Goal: Task Accomplishment & Management: Manage account settings

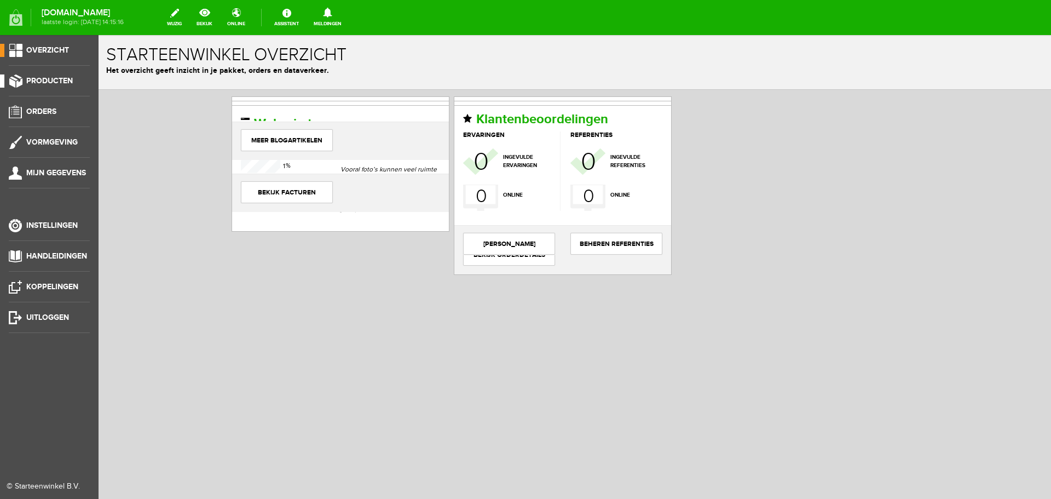
click at [65, 79] on span "Producten" at bounding box center [49, 80] width 47 height 9
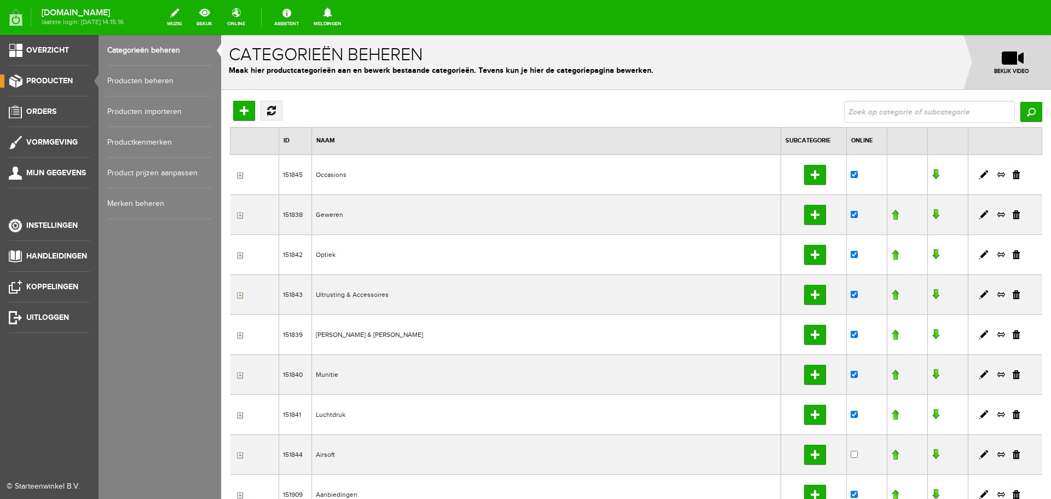
click at [140, 78] on link "Producten beheren" at bounding box center [159, 81] width 105 height 31
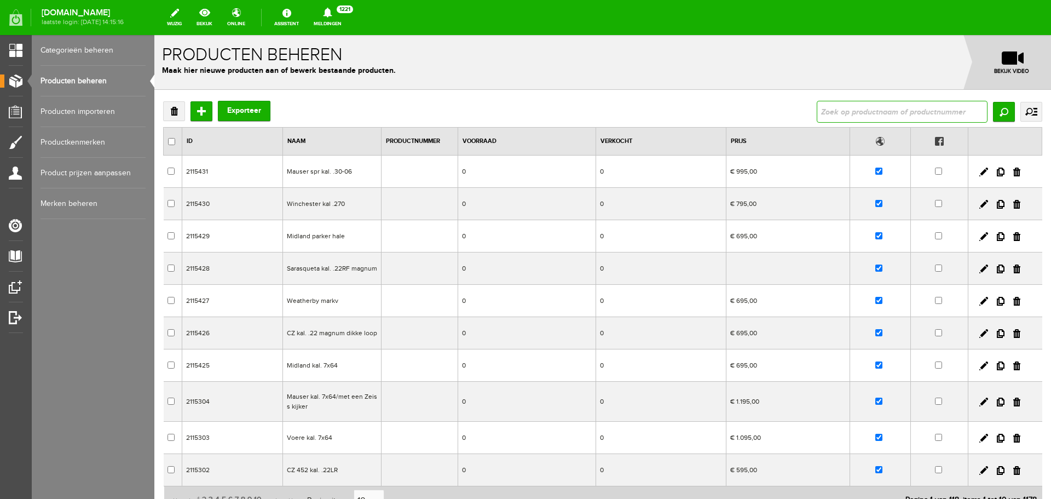
drag, startPoint x: 825, startPoint y: 108, endPoint x: 816, endPoint y: 114, distance: 11.8
click at [823, 111] on input "text" at bounding box center [902, 112] width 171 height 22
type input "beretta kal.20"
click at [995, 113] on input "Zoeken" at bounding box center [1004, 112] width 22 height 20
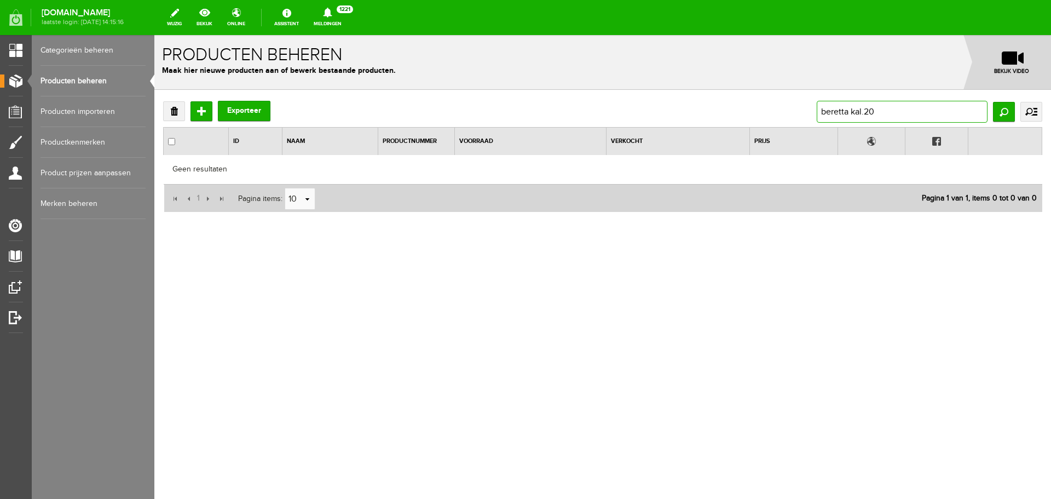
click at [882, 107] on input "beretta kal.20" at bounding box center [902, 112] width 171 height 22
type input "beretta"
click at [1003, 115] on input "Zoeken" at bounding box center [1004, 112] width 22 height 20
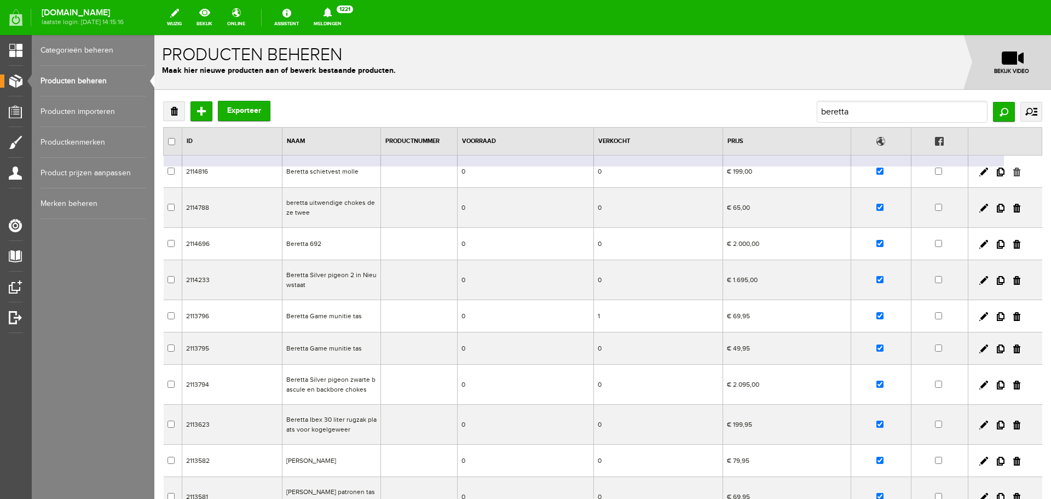
drag, startPoint x: 1007, startPoint y: 169, endPoint x: 712, endPoint y: 67, distance: 311.8
click at [1013, 169] on link at bounding box center [1016, 171] width 7 height 9
checkbox input "true"
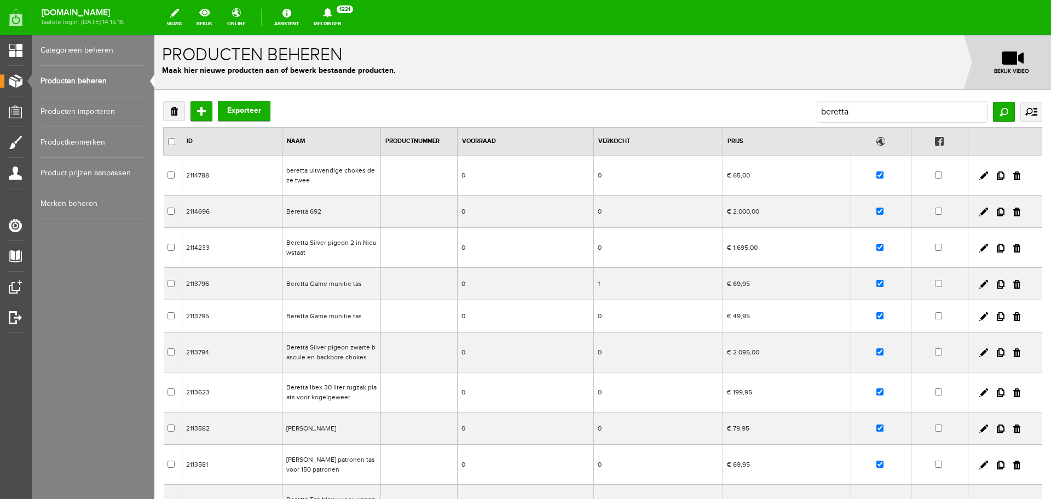
click at [366, 244] on td "Beretta Silver pigeon 2 in Nieuwstaat" at bounding box center [331, 248] width 99 height 40
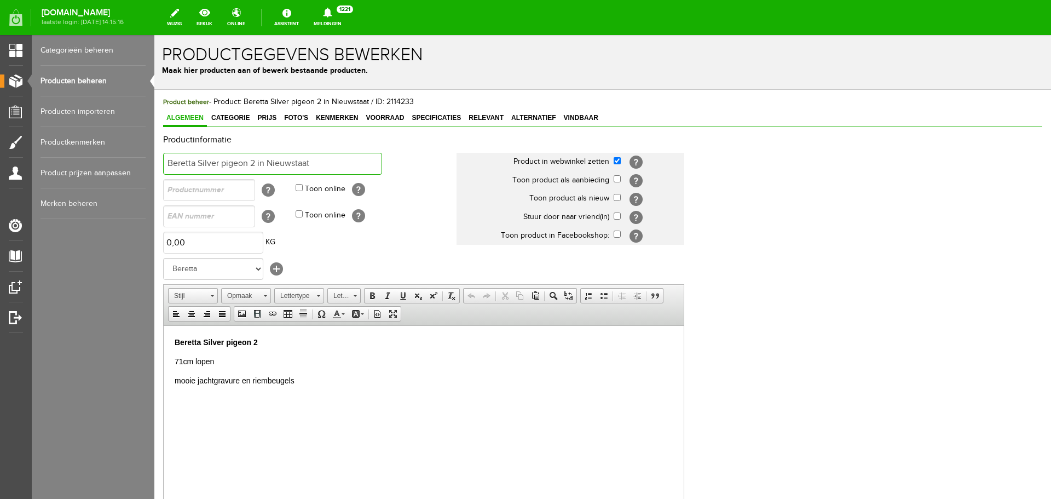
click at [320, 160] on input "Beretta Silver pigeon 2 in Nieuwstaat" at bounding box center [272, 164] width 219 height 22
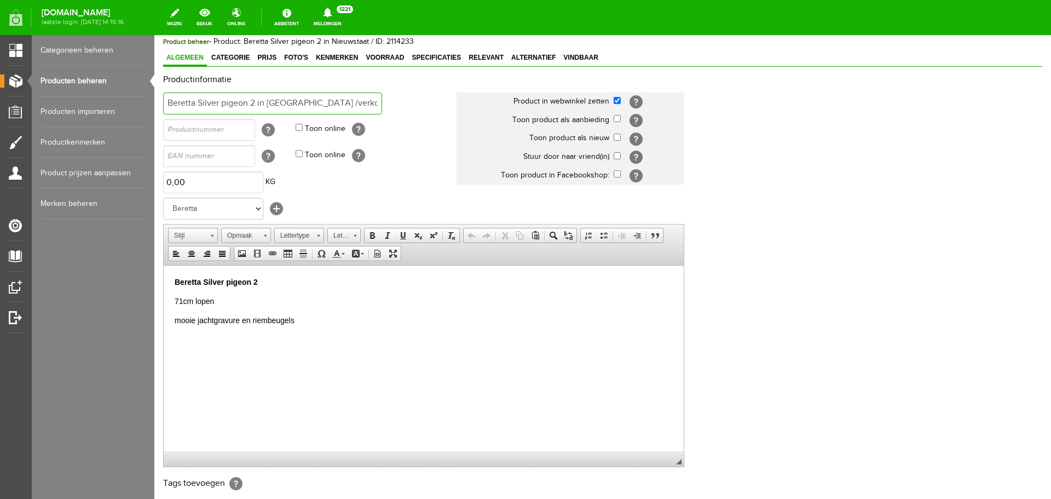
scroll to position [216, 0]
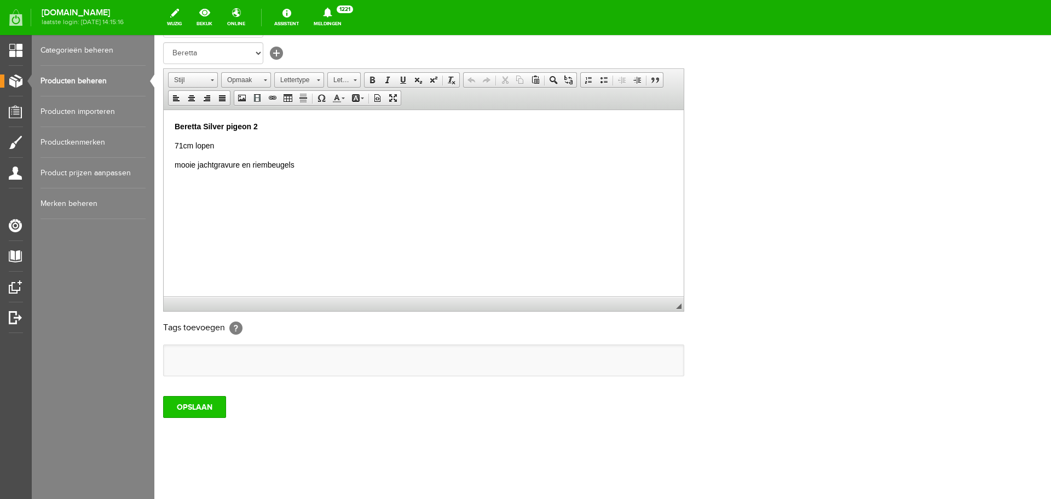
type input "Beretta Silver pigeon 2 in Nieuwstaat /verkocht"
click at [208, 409] on input "OPSLAAN" at bounding box center [194, 407] width 63 height 22
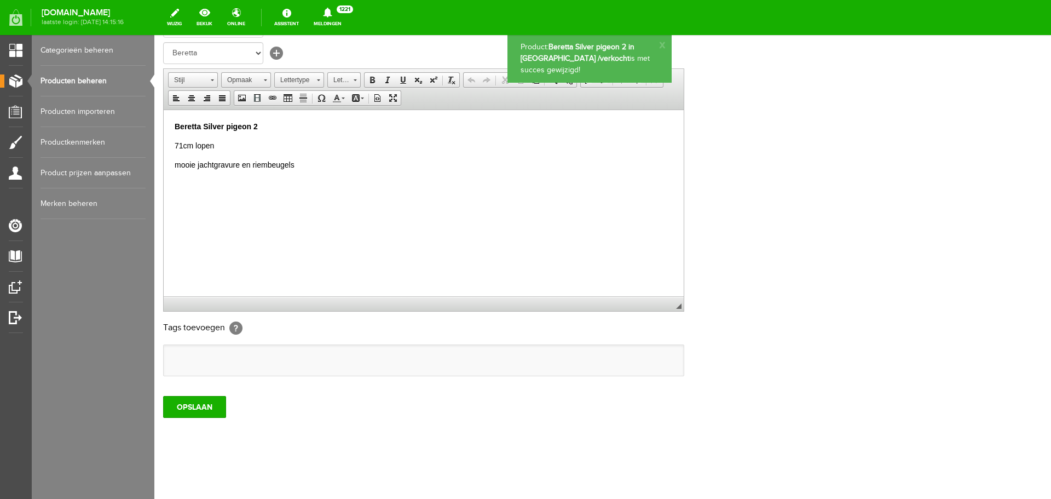
scroll to position [0, 0]
click at [99, 79] on link "Producten beheren" at bounding box center [93, 81] width 105 height 31
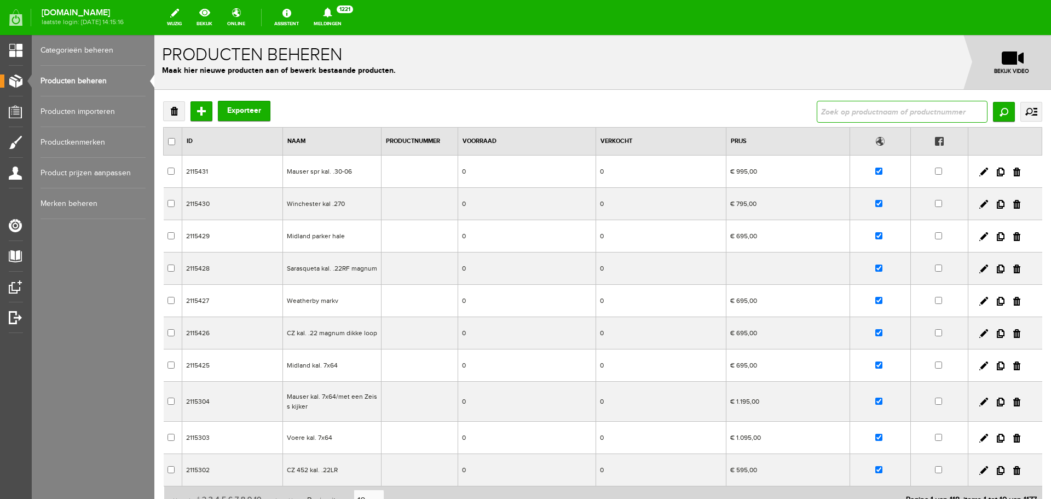
drag, startPoint x: 816, startPoint y: 109, endPoint x: 802, endPoint y: 103, distance: 15.5
click at [817, 109] on input "text" at bounding box center [902, 112] width 171 height 22
type input "browning Maral"
click at [1001, 113] on input "Zoeken" at bounding box center [1004, 112] width 22 height 20
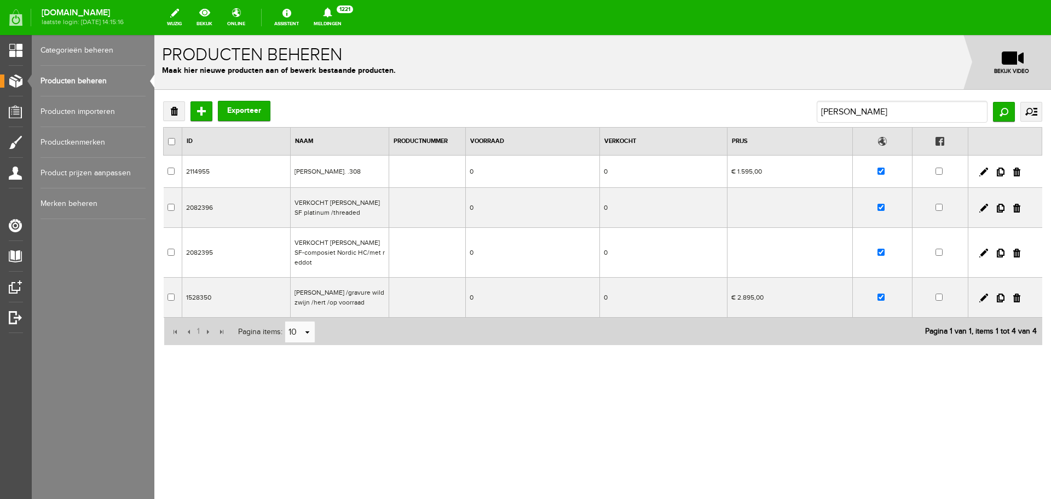
click at [523, 298] on td "0" at bounding box center [533, 298] width 134 height 40
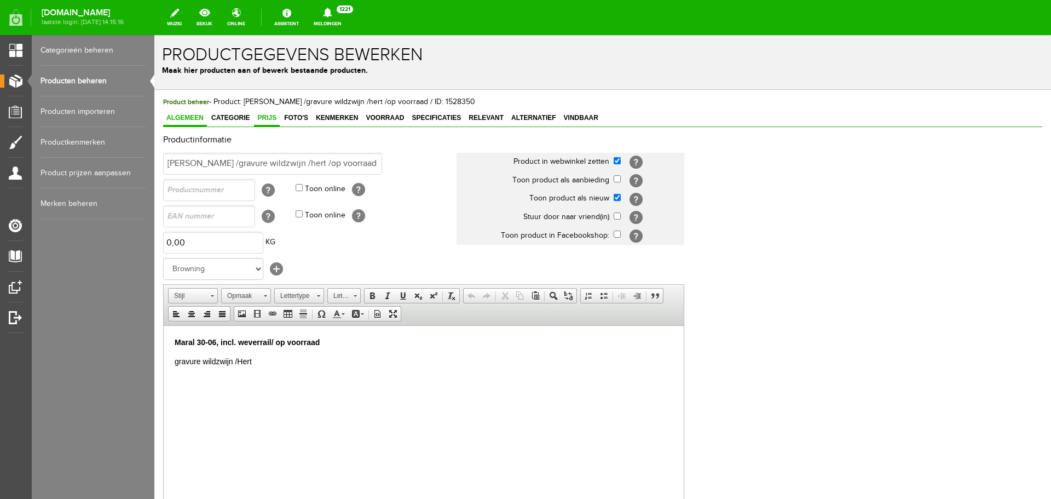
click at [266, 118] on span "Prijs" at bounding box center [267, 118] width 26 height 8
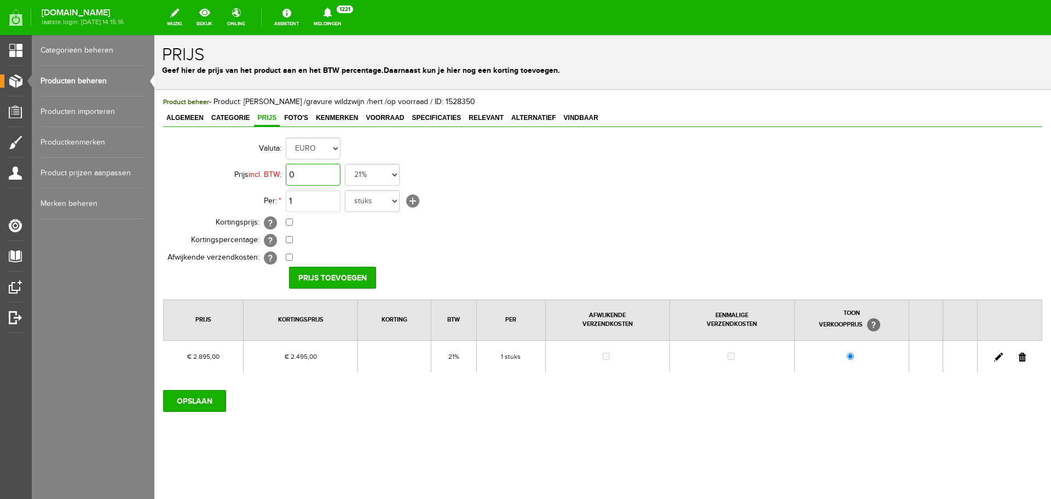
click at [317, 175] on input "0" at bounding box center [313, 175] width 55 height 22
type input "€ 2.895,00"
drag, startPoint x: 289, startPoint y: 223, endPoint x: 296, endPoint y: 222, distance: 7.2
click at [289, 223] on input "checkbox" at bounding box center [289, 221] width 7 height 7
checkbox input "true"
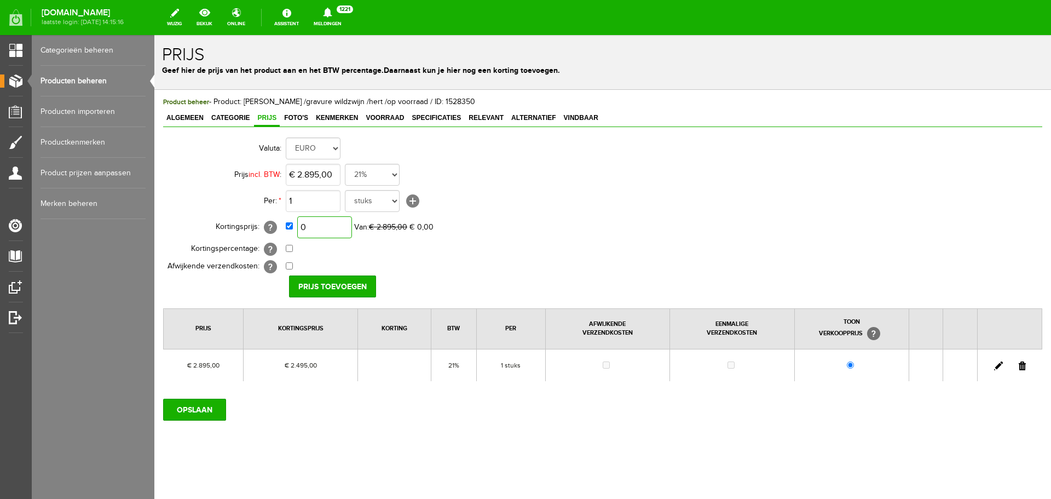
click at [321, 224] on input "0" at bounding box center [324, 227] width 55 height 22
type input "€ 2.295,00"
click at [320, 286] on input "Prijs toevoegen" at bounding box center [332, 286] width 87 height 22
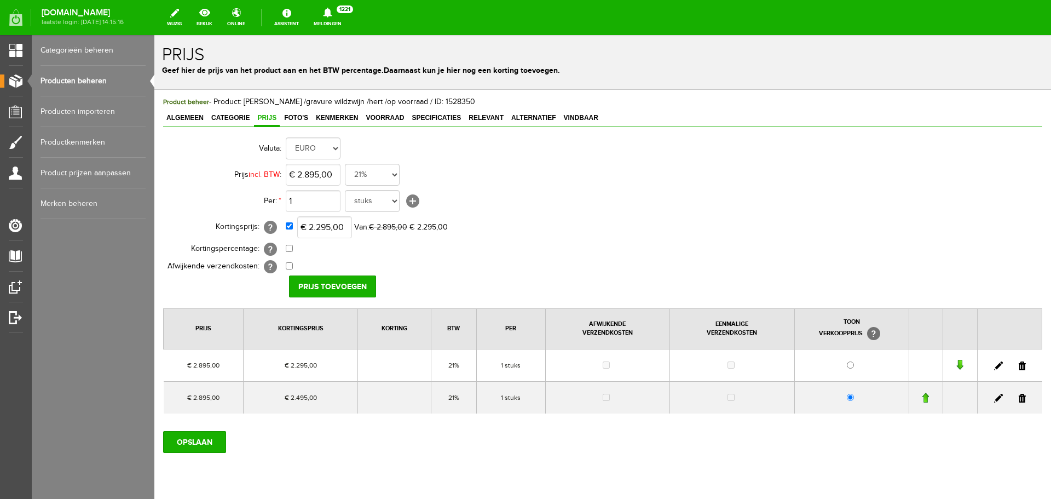
click at [1019, 398] on link at bounding box center [1022, 398] width 7 height 9
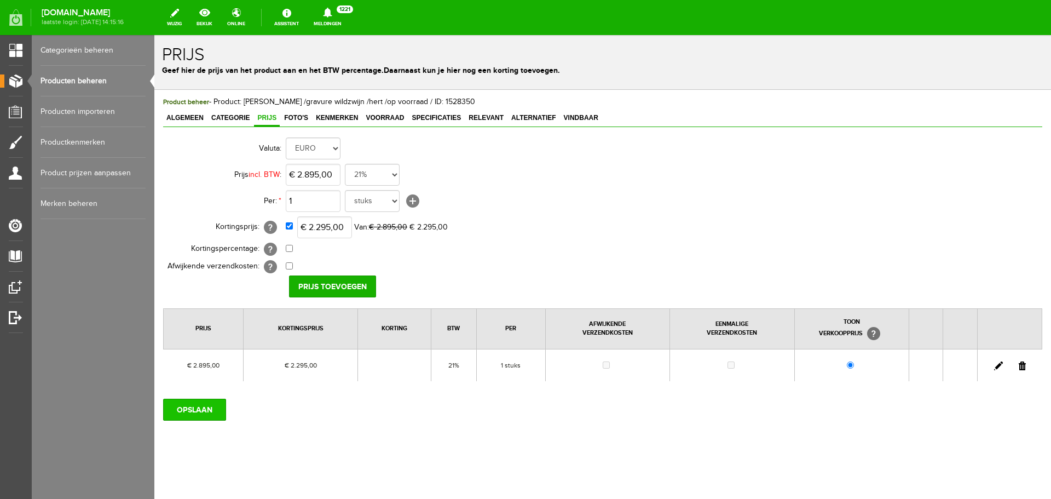
click at [196, 406] on input "OPSLAAN" at bounding box center [194, 409] width 63 height 22
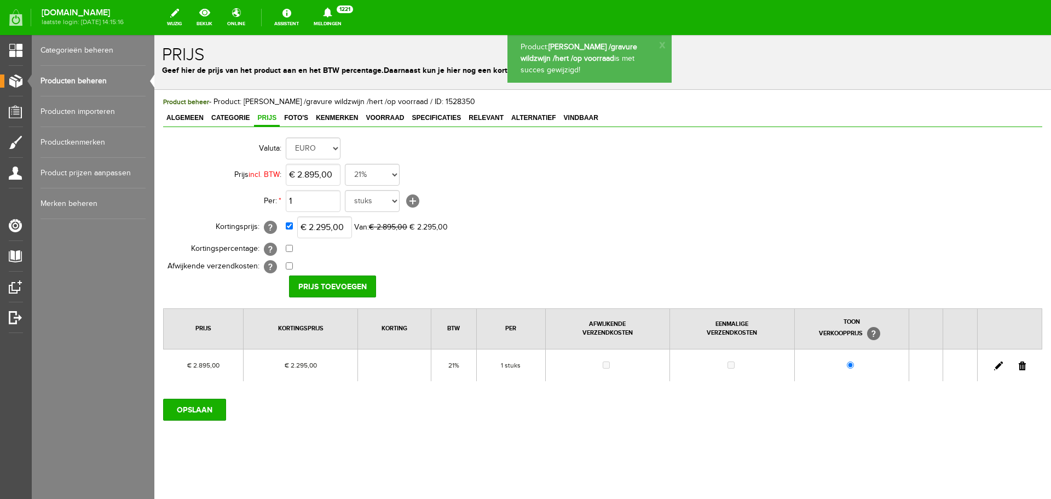
click at [97, 80] on link "Producten beheren" at bounding box center [93, 81] width 105 height 31
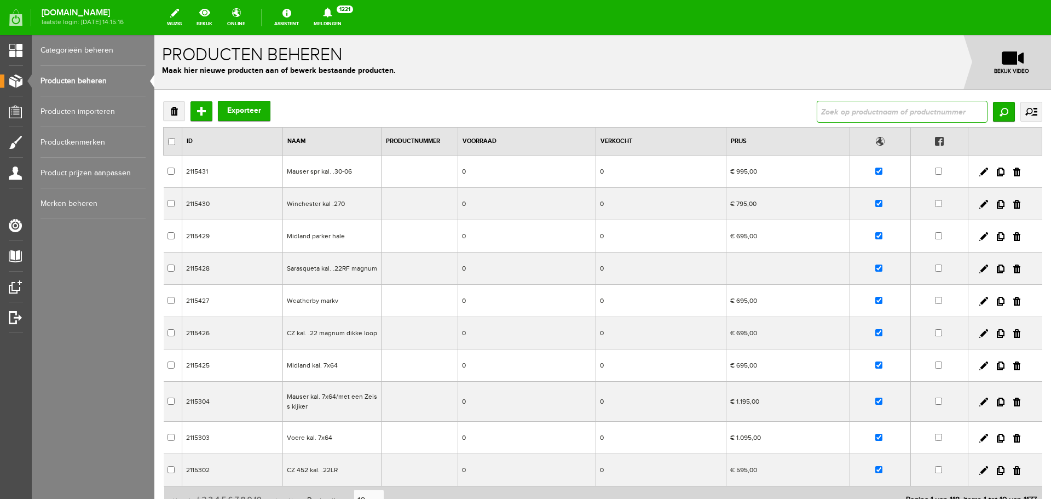
click at [859, 112] on input "text" at bounding box center [902, 112] width 171 height 22
click at [993, 114] on input "Zoeken" at bounding box center [1004, 112] width 22 height 20
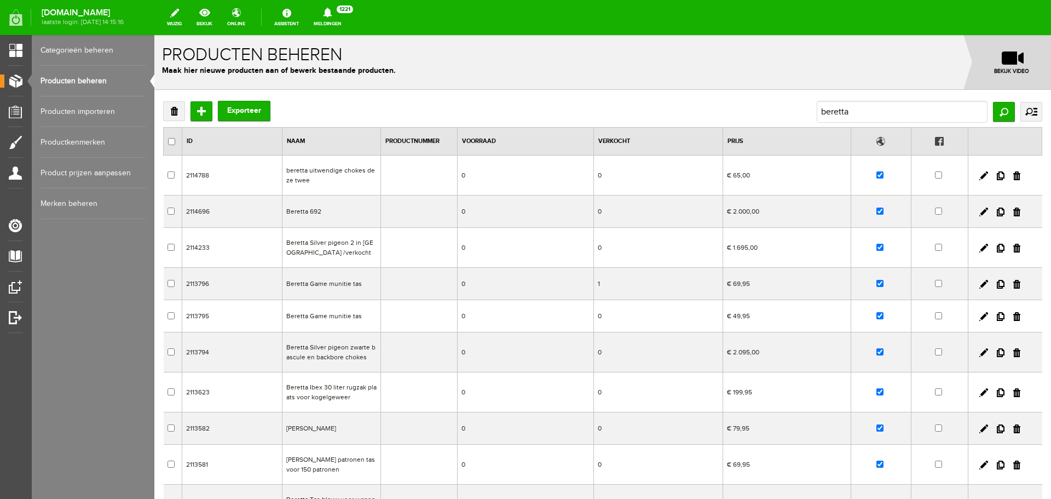
click at [357, 317] on td "Beretta Game munitie tas" at bounding box center [331, 316] width 99 height 32
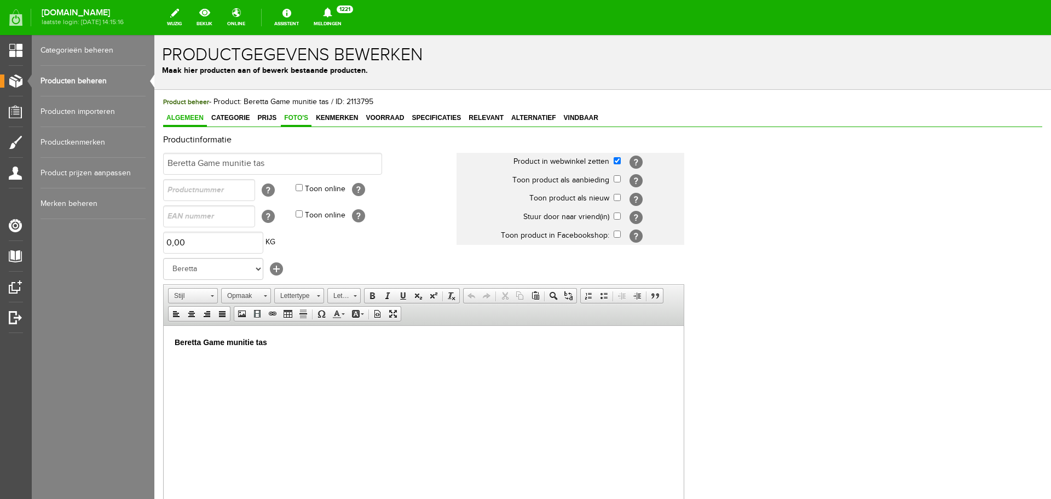
click at [293, 118] on span "Foto's" at bounding box center [296, 118] width 31 height 8
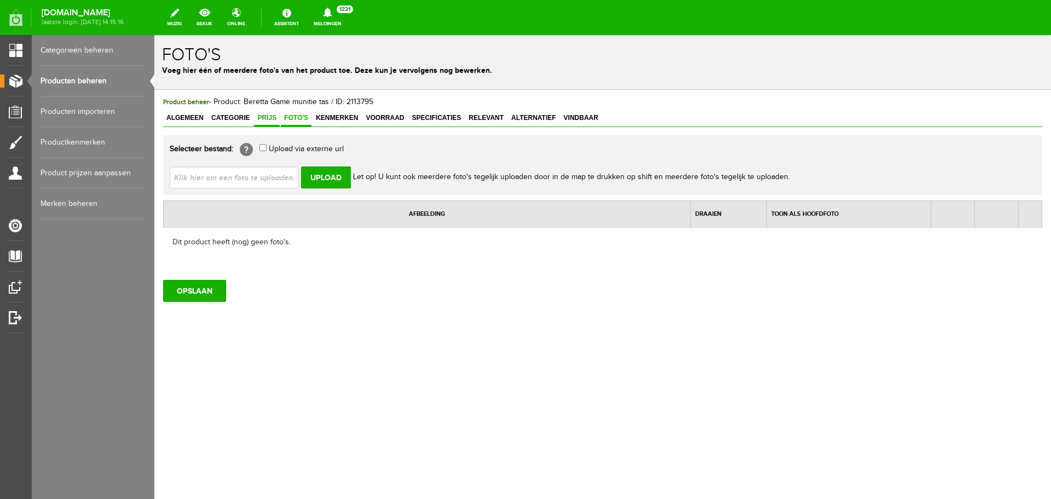
click at [273, 120] on span "Prijs" at bounding box center [267, 118] width 26 height 8
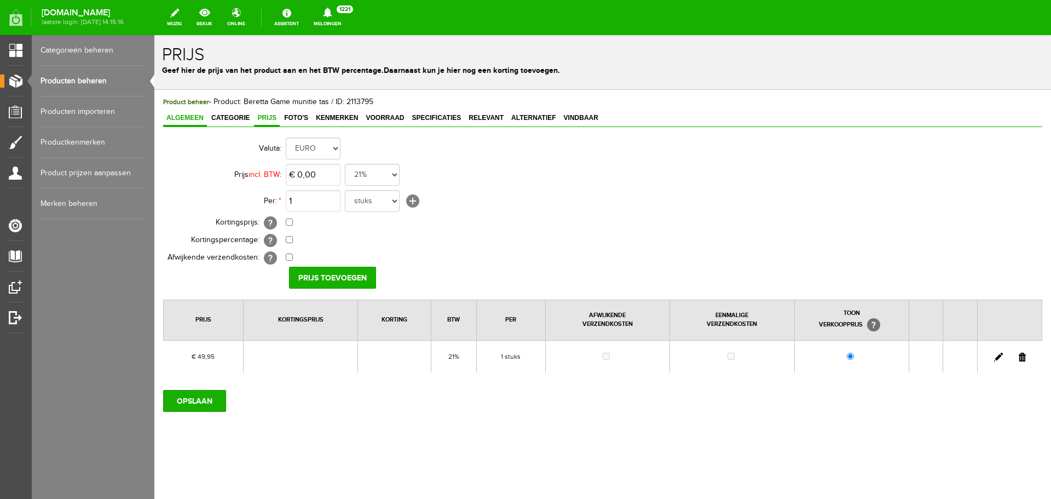
click at [199, 119] on span "Algemeen" at bounding box center [185, 118] width 44 height 8
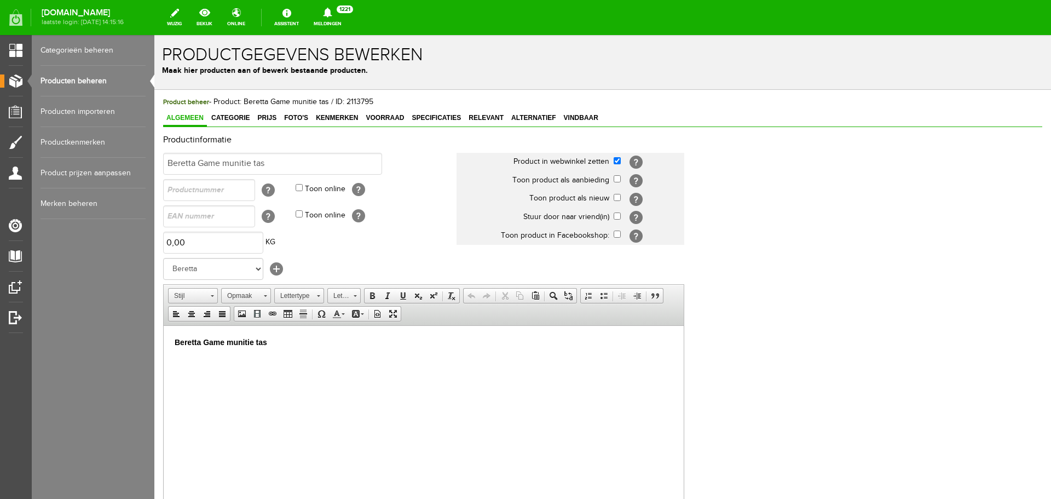
click at [99, 80] on link "Producten beheren" at bounding box center [93, 81] width 105 height 31
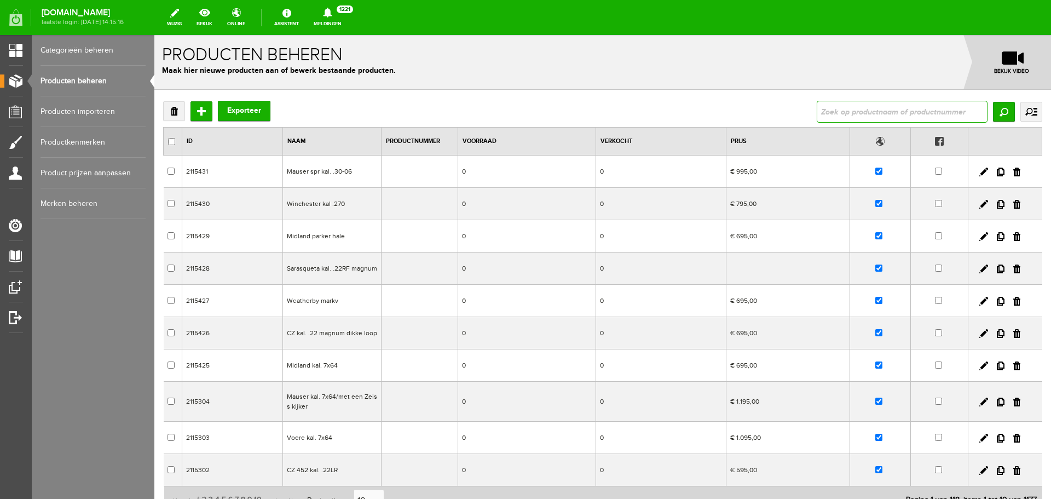
click at [906, 104] on input "text" at bounding box center [902, 112] width 171 height 22
click at [1001, 105] on input "Zoeken" at bounding box center [1004, 112] width 22 height 20
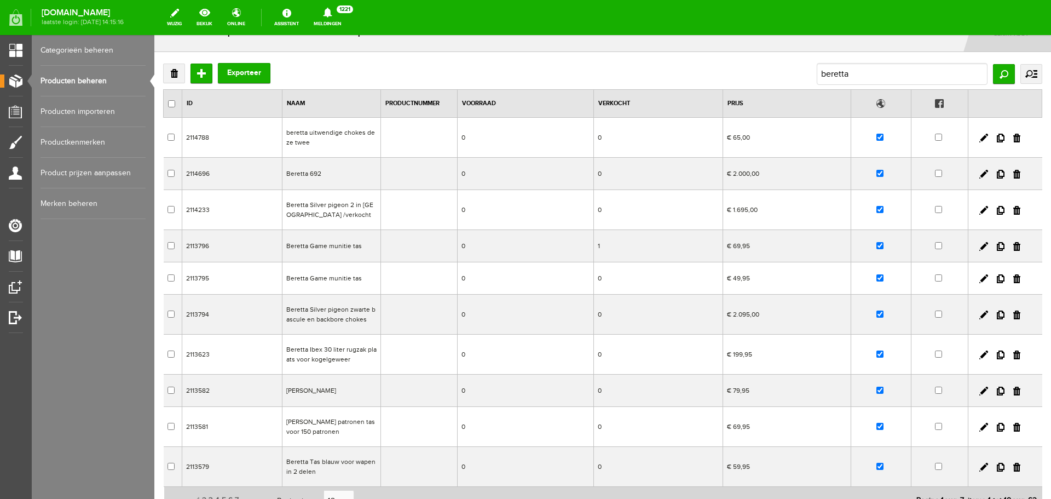
scroll to position [55, 0]
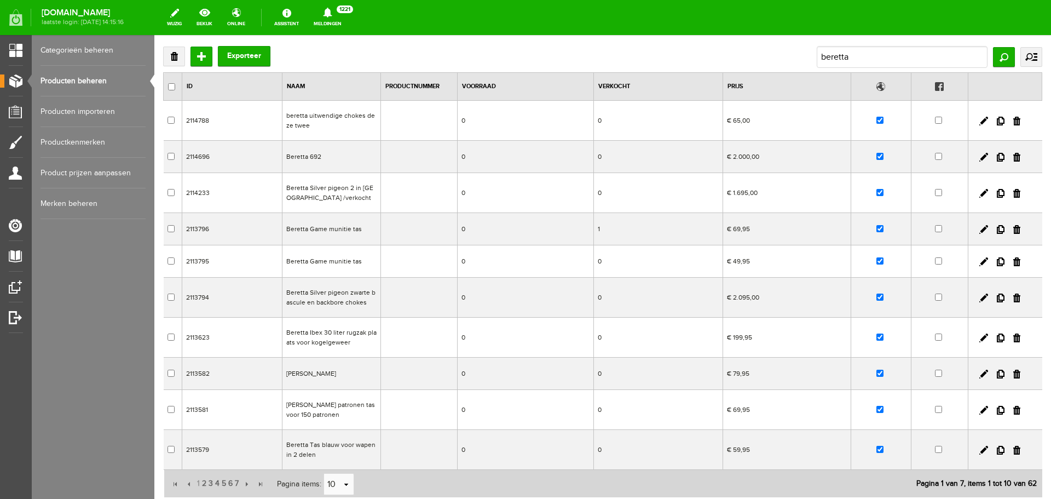
drag, startPoint x: 384, startPoint y: 372, endPoint x: 537, endPoint y: 407, distance: 157.6
click at [384, 372] on td at bounding box center [418, 373] width 77 height 32
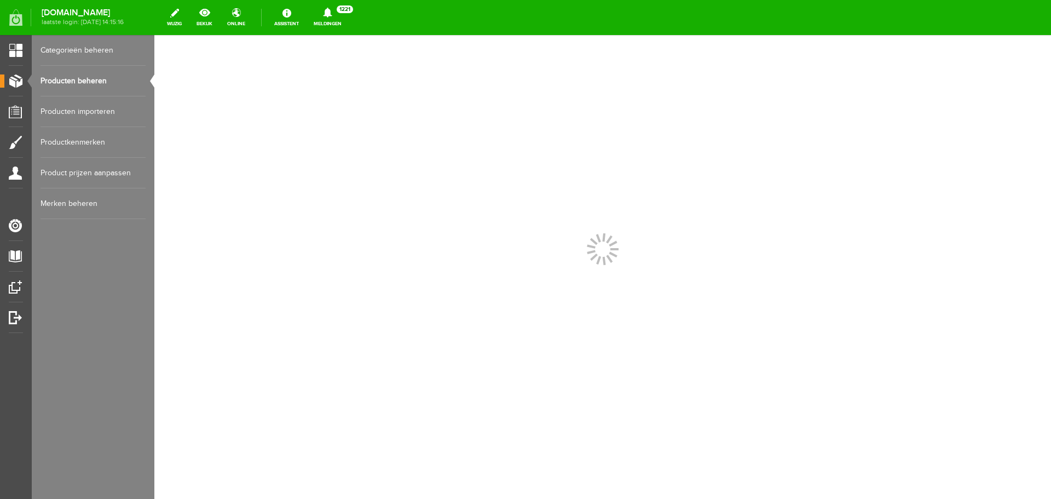
scroll to position [0, 0]
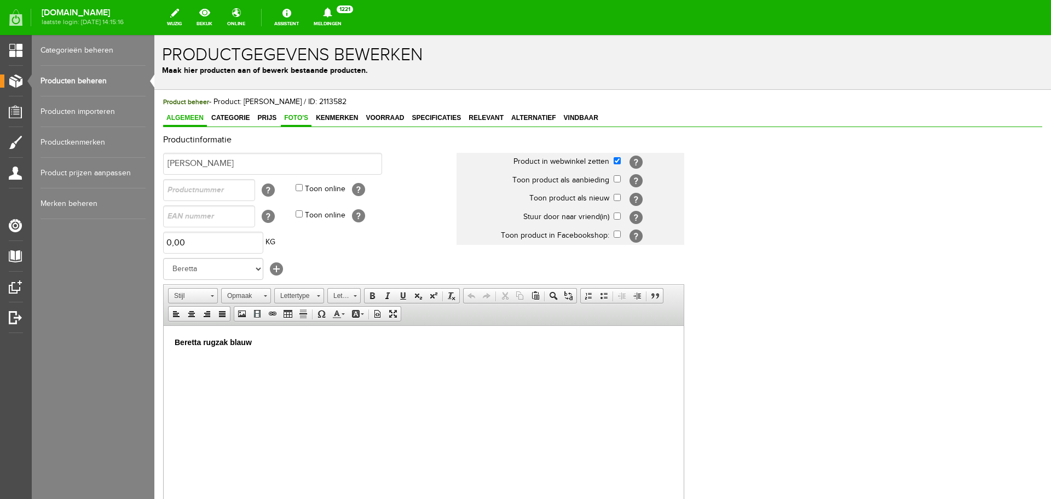
click at [286, 114] on span "Foto's" at bounding box center [296, 118] width 31 height 8
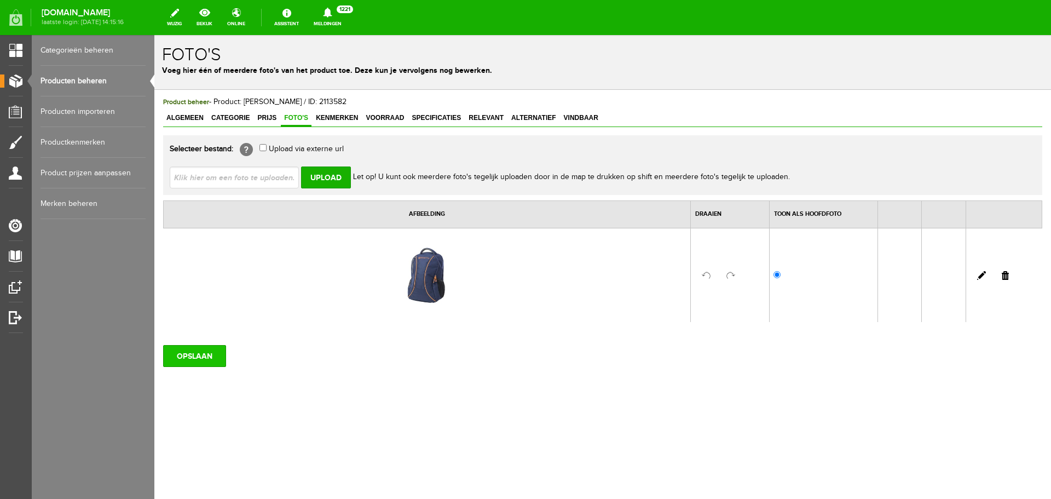
click at [203, 352] on input "OPSLAAN" at bounding box center [194, 356] width 63 height 22
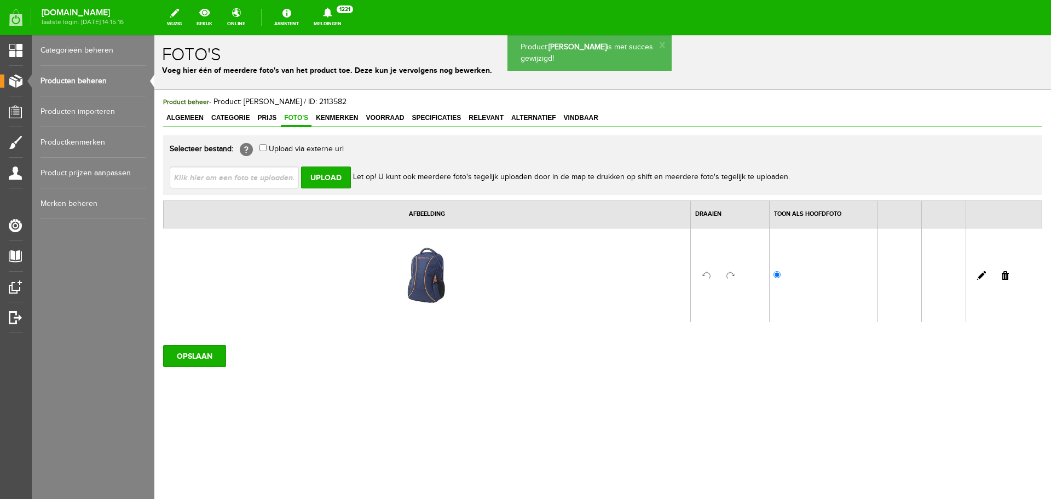
click at [92, 78] on link "Producten beheren" at bounding box center [93, 81] width 105 height 31
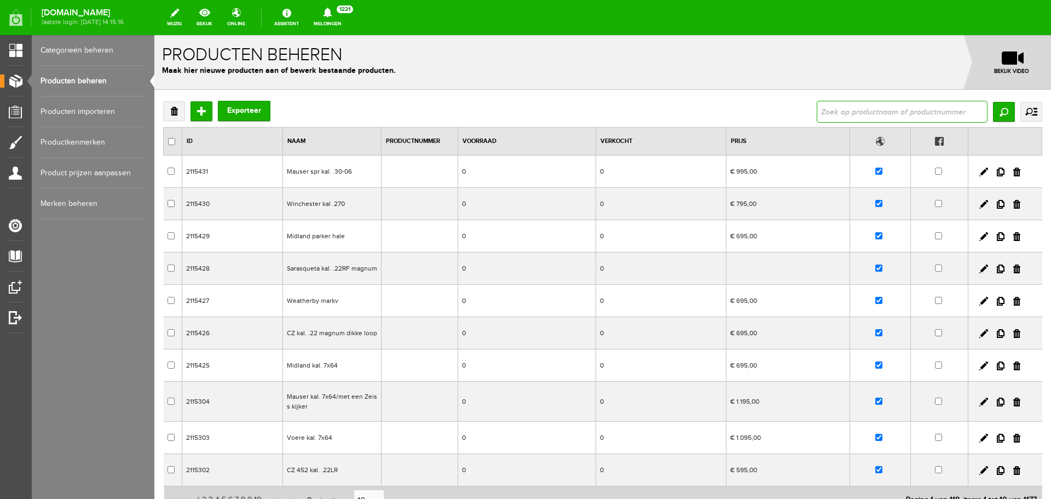
click at [857, 116] on input "text" at bounding box center [902, 112] width 171 height 22
click at [995, 109] on input "Zoeken" at bounding box center [1004, 112] width 22 height 20
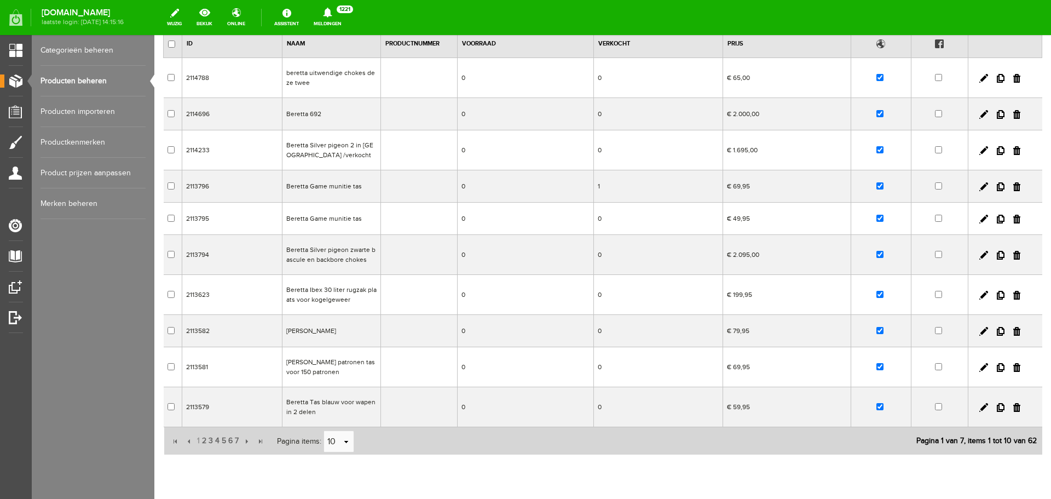
scroll to position [109, 0]
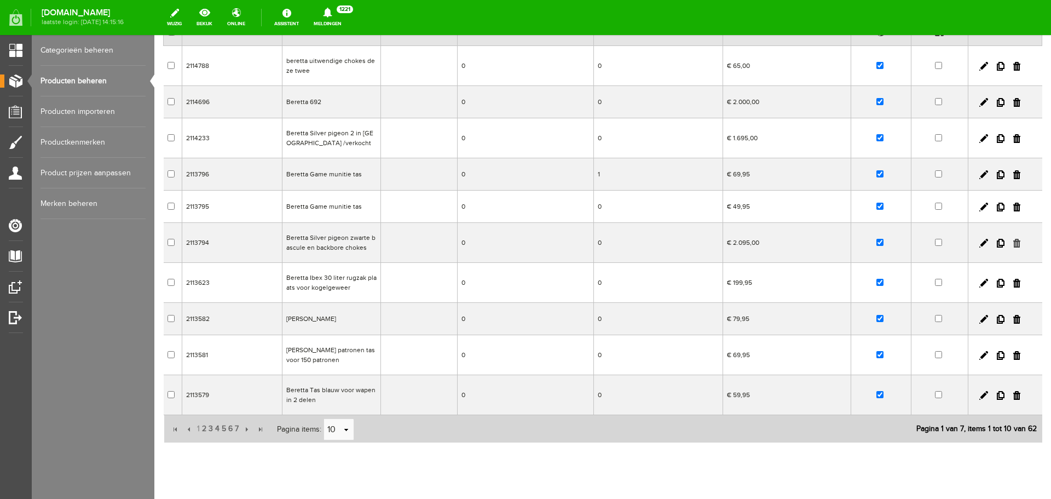
click at [1013, 242] on link at bounding box center [1016, 243] width 7 height 9
click at [365, 241] on td "Beretta Ibex 30 liter rugzak plaats voor kogelgeweer" at bounding box center [331, 243] width 99 height 40
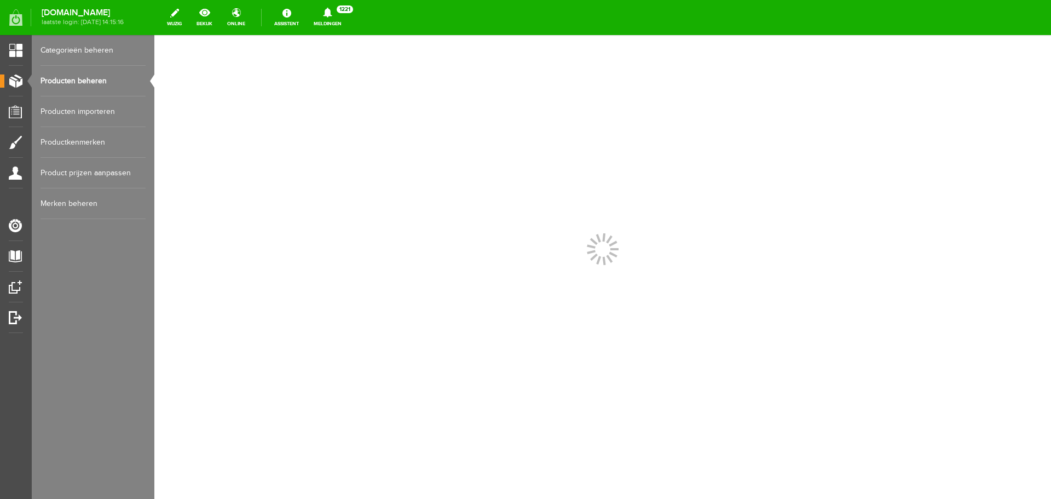
scroll to position [0, 0]
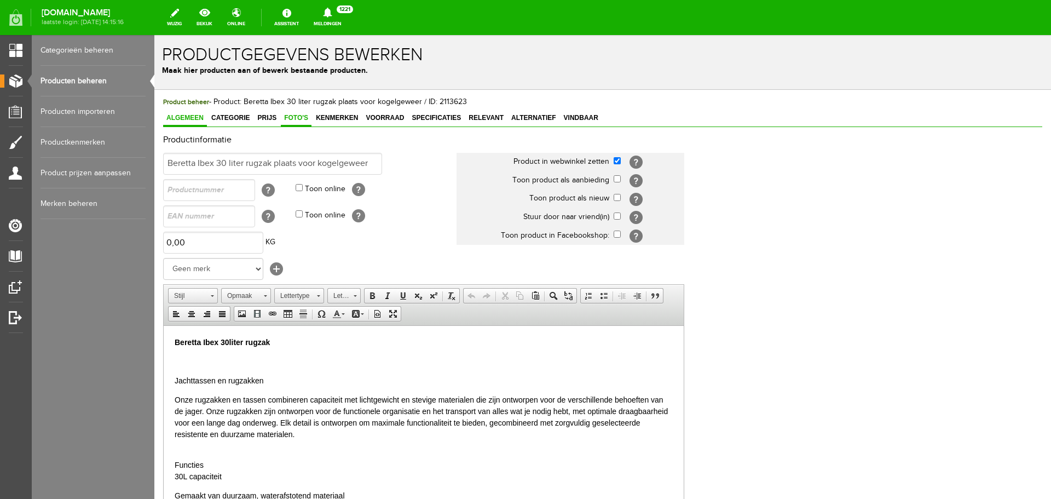
click at [307, 112] on link "Foto's" at bounding box center [296, 119] width 31 height 16
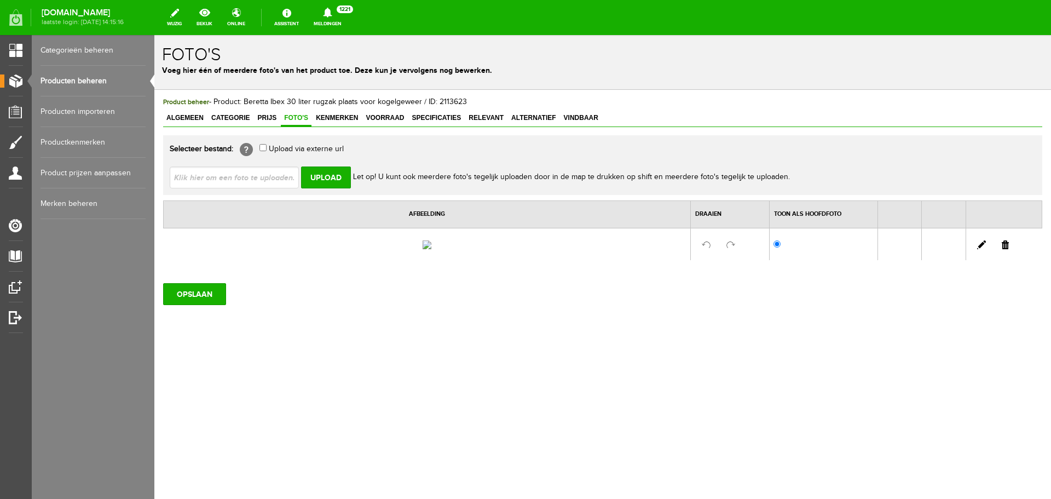
click at [76, 82] on link "Producten beheren" at bounding box center [93, 81] width 105 height 31
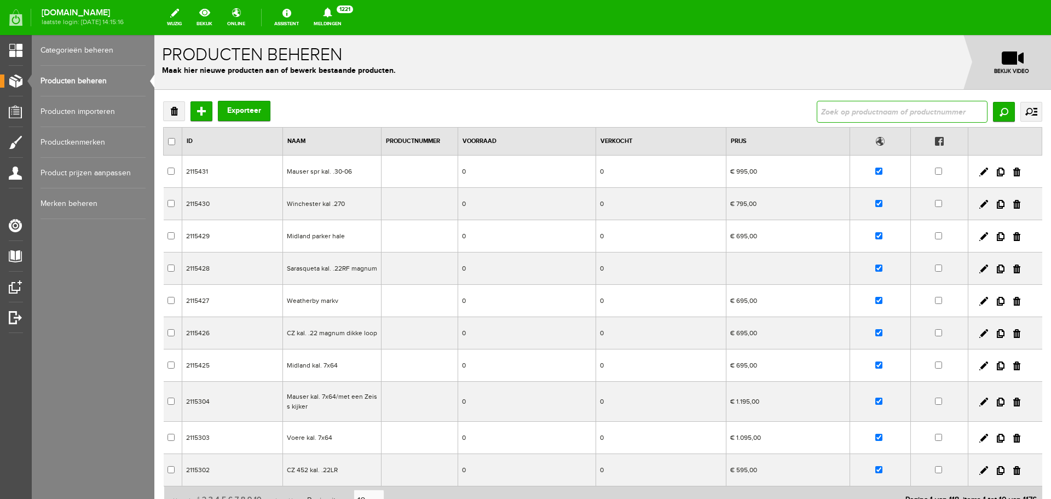
click at [833, 115] on input "text" at bounding box center [902, 112] width 171 height 22
click at [1003, 115] on input "Zoeken" at bounding box center [1004, 112] width 22 height 20
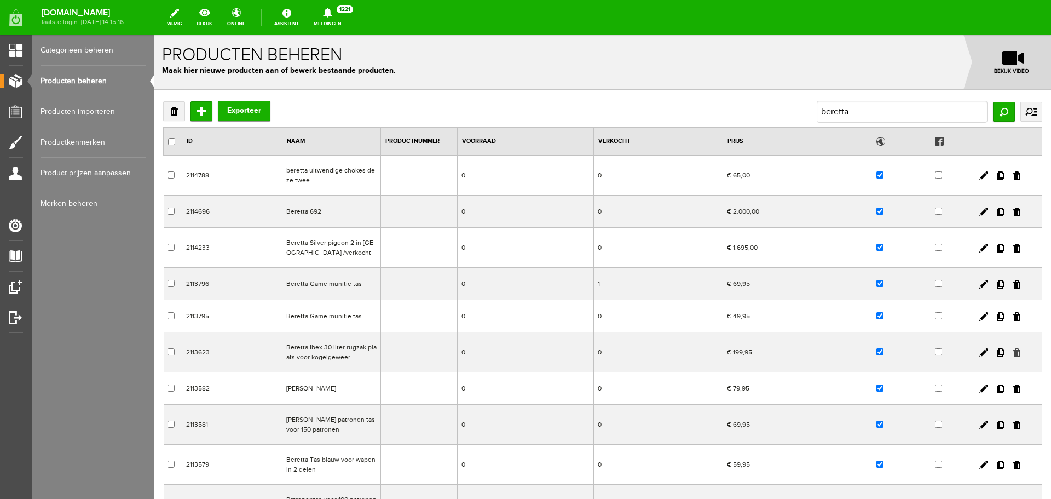
drag, startPoint x: 1007, startPoint y: 352, endPoint x: 701, endPoint y: 67, distance: 418.6
click at [1013, 352] on link at bounding box center [1016, 352] width 7 height 9
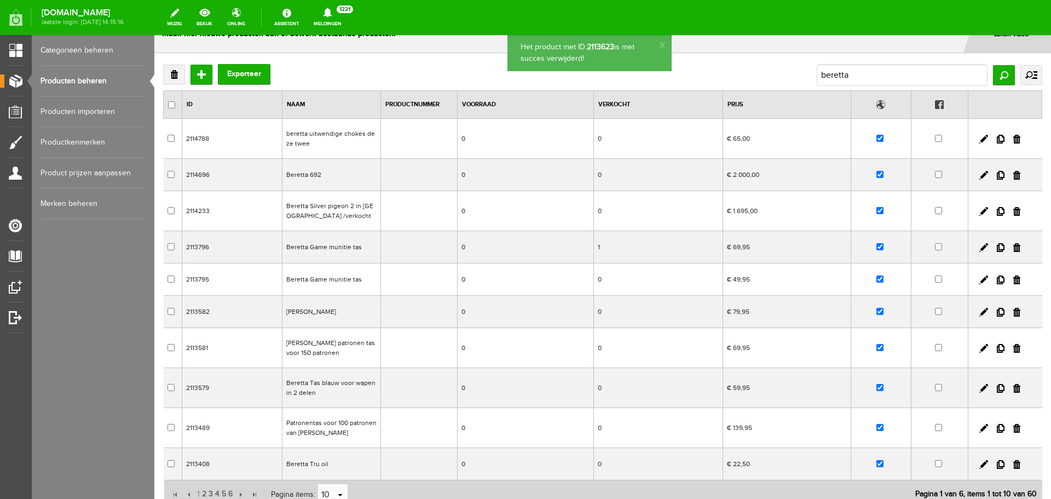
scroll to position [55, 0]
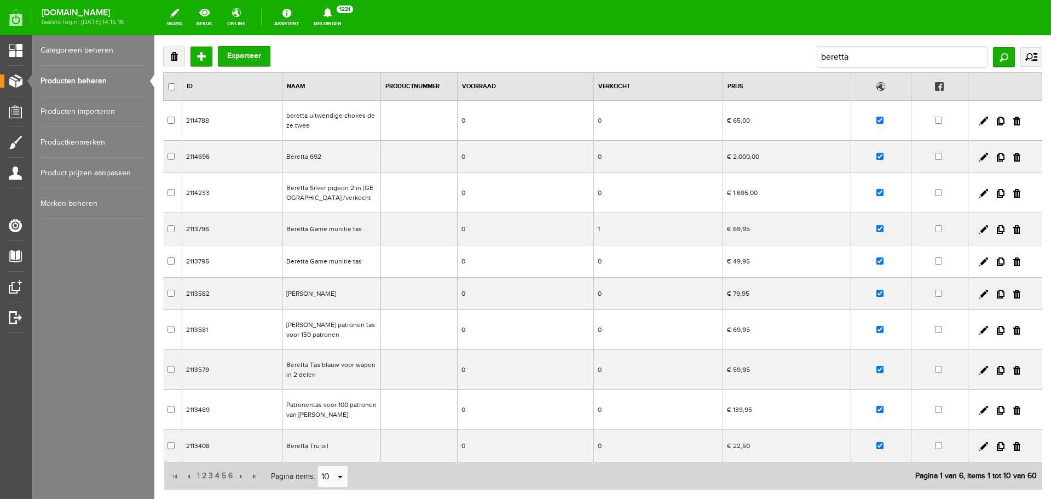
click at [380, 157] on td at bounding box center [418, 157] width 77 height 32
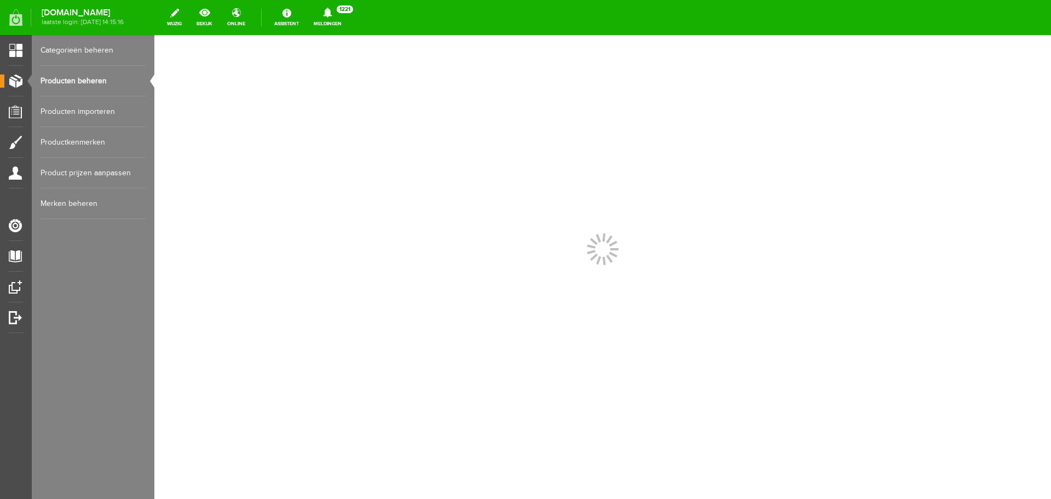
scroll to position [0, 0]
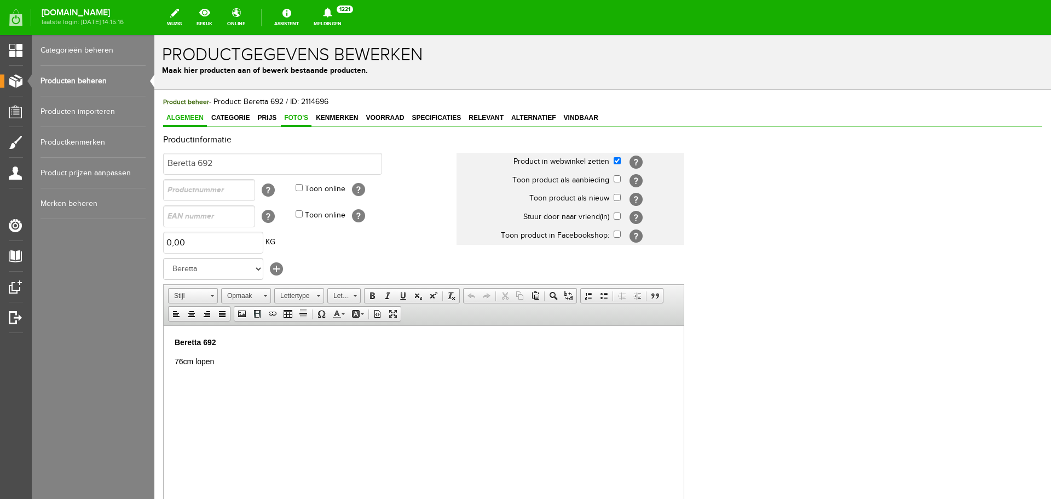
click at [288, 117] on span "Foto's" at bounding box center [296, 118] width 31 height 8
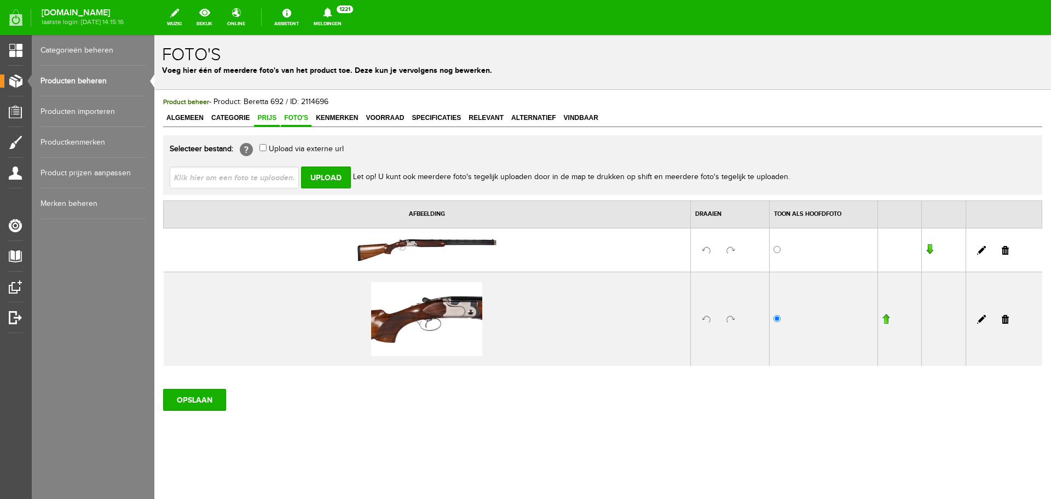
click at [275, 117] on span "Prijs" at bounding box center [267, 118] width 26 height 8
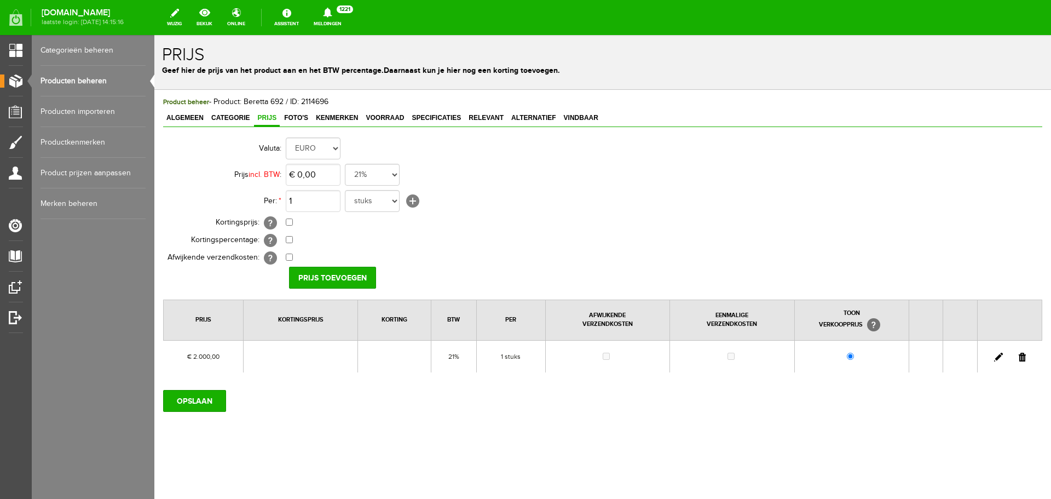
click at [82, 79] on link "Producten beheren" at bounding box center [93, 81] width 105 height 31
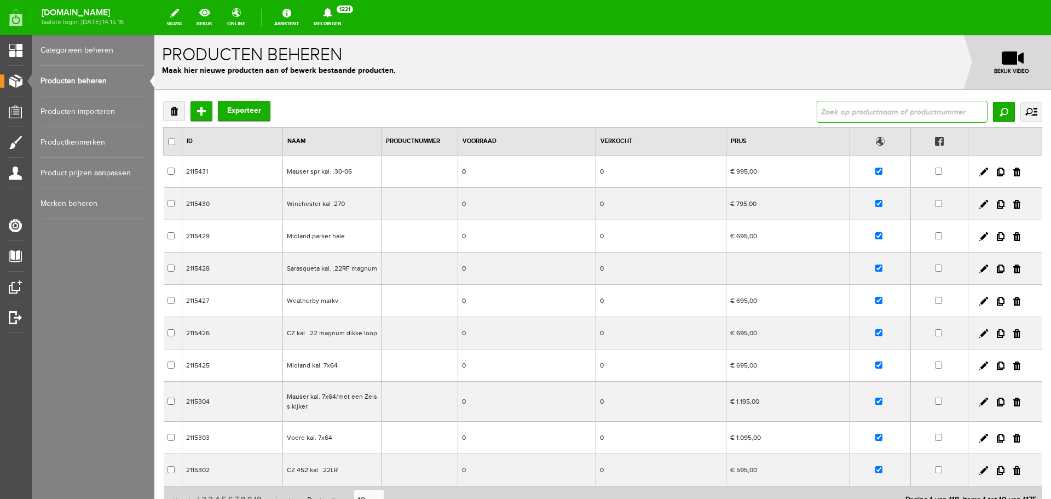
click at [867, 115] on input "text" at bounding box center [902, 112] width 171 height 22
type input "beretta"
click at [997, 114] on input "Zoeken" at bounding box center [1004, 112] width 22 height 20
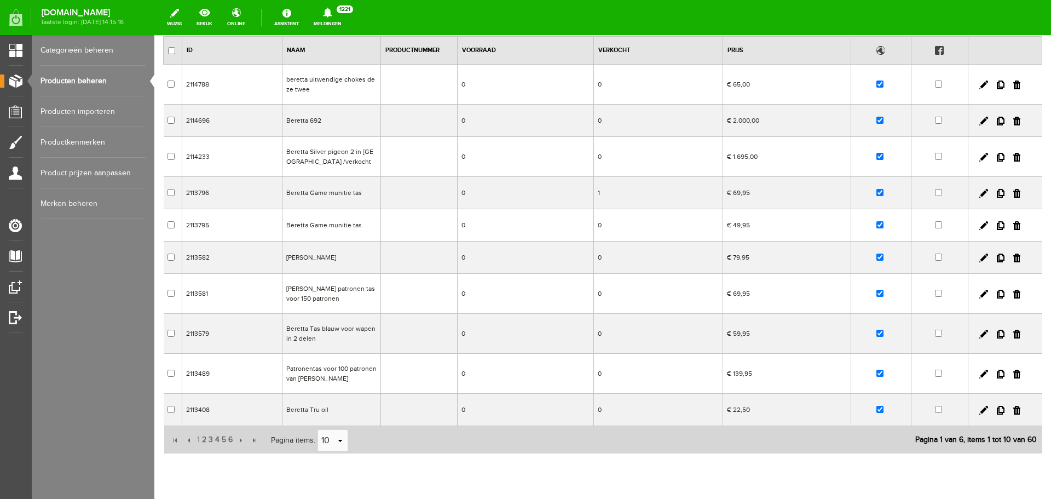
scroll to position [109, 0]
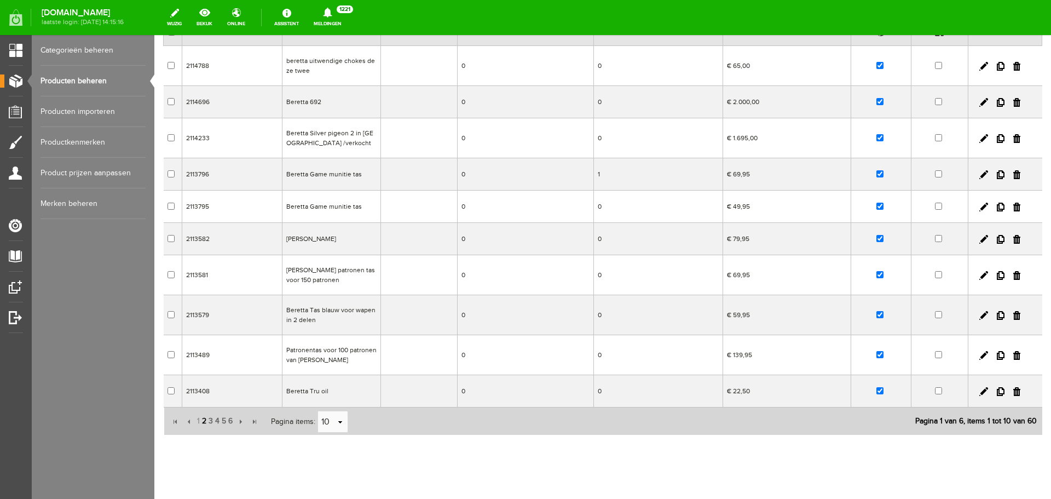
click at [203, 421] on span "2" at bounding box center [204, 421] width 7 height 22
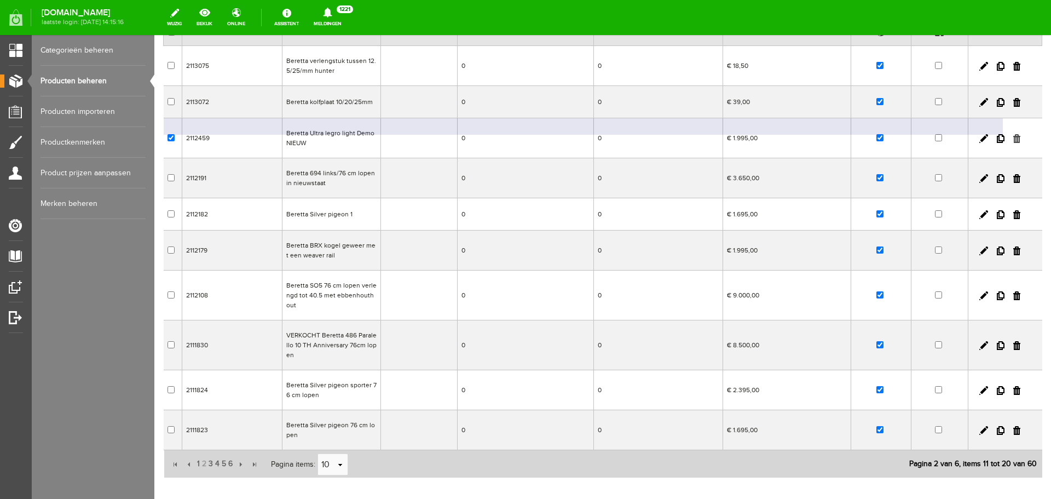
click at [1013, 137] on link at bounding box center [1016, 138] width 7 height 9
checkbox input "true"
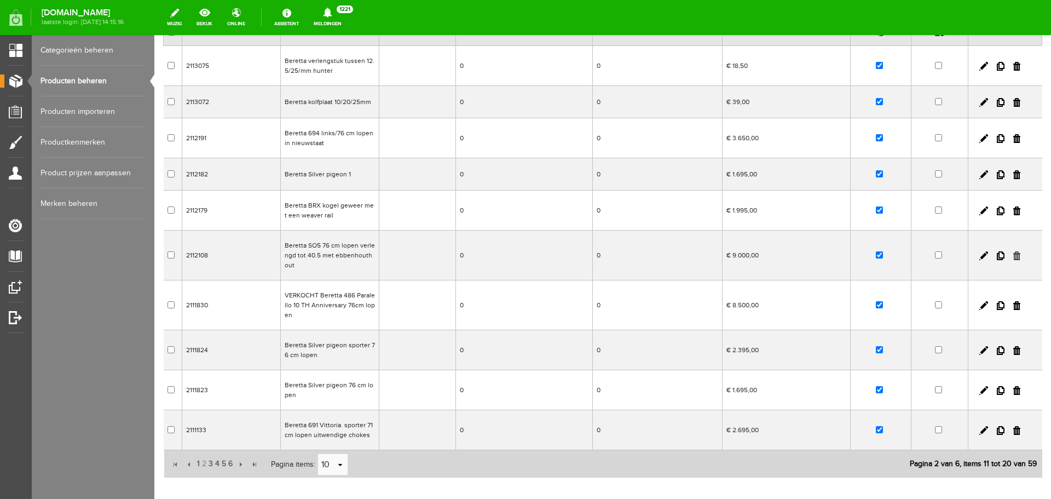
click at [1013, 257] on link at bounding box center [1016, 255] width 7 height 9
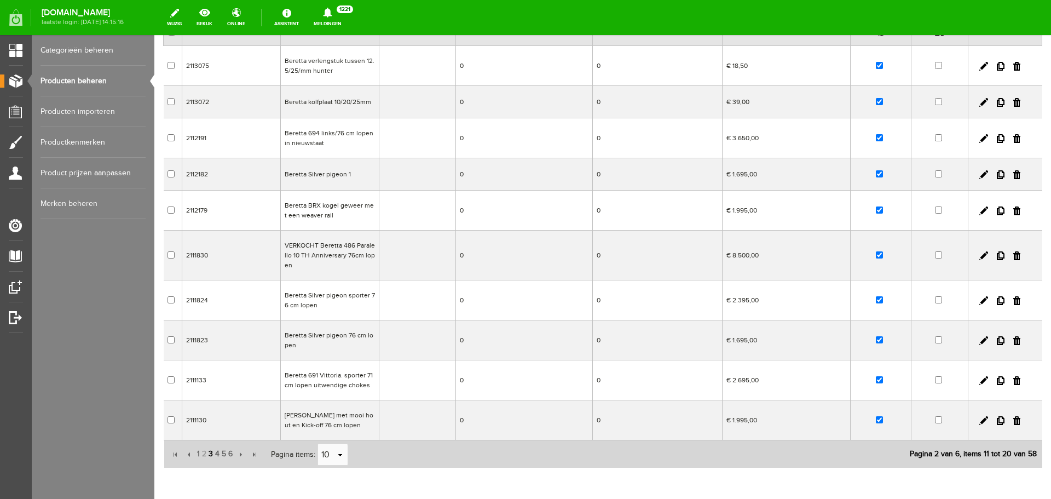
click at [210, 455] on span "3" at bounding box center [210, 454] width 7 height 22
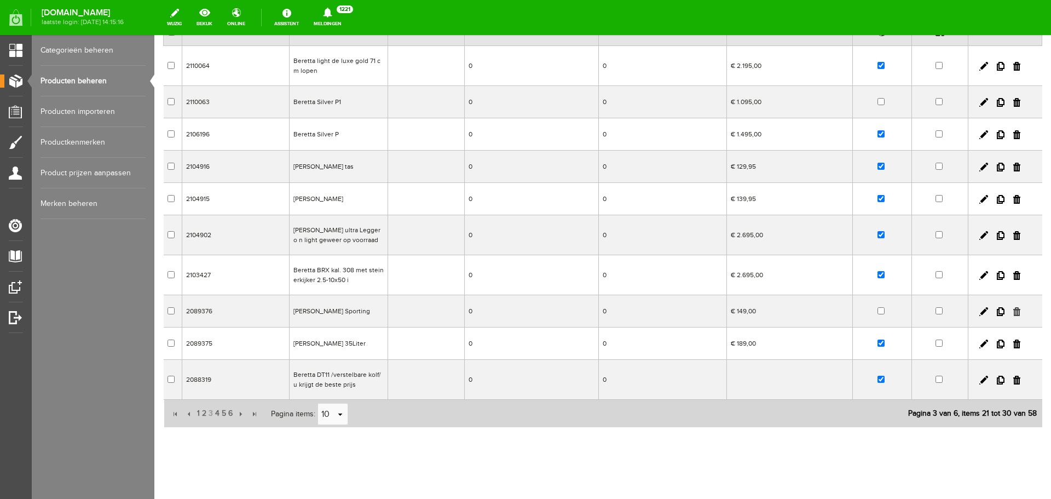
click at [1013, 311] on link at bounding box center [1016, 311] width 7 height 9
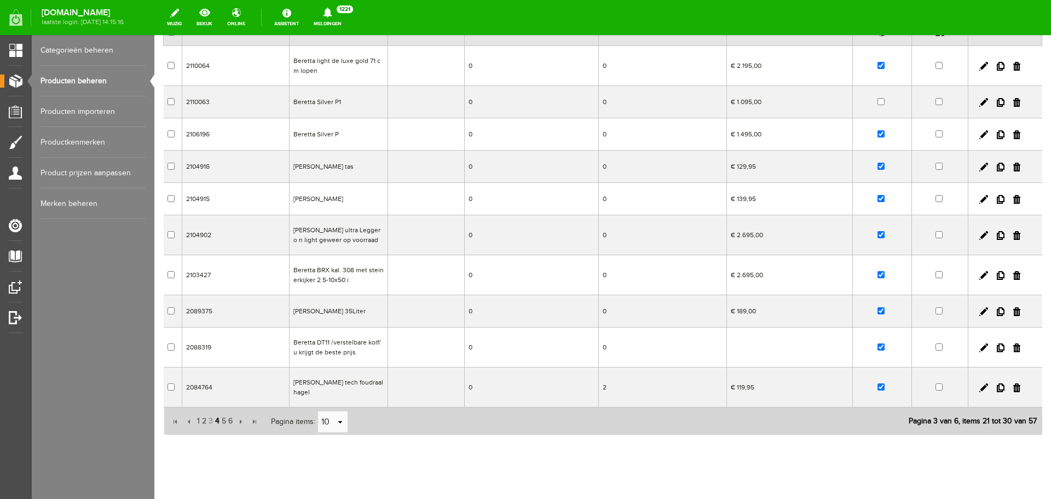
click at [218, 418] on span "4" at bounding box center [217, 421] width 7 height 22
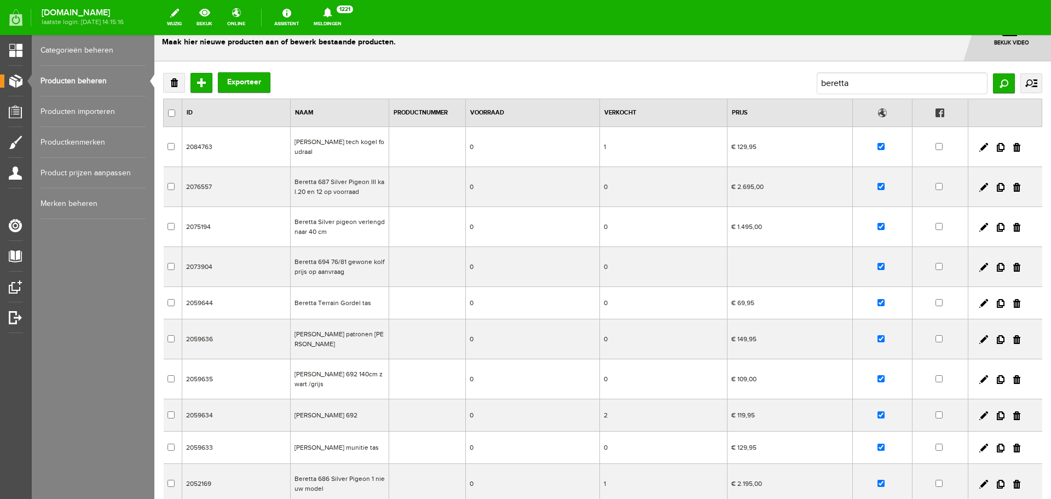
scroll to position [55, 0]
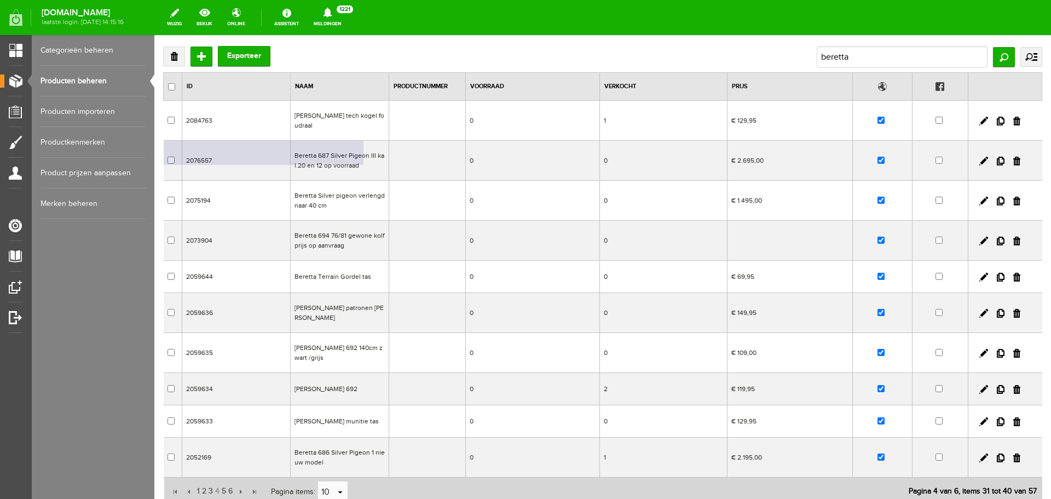
click at [366, 167] on td "Beretta 687 Silver Pigeon III kal.20 en 12 op voorraad" at bounding box center [340, 161] width 99 height 40
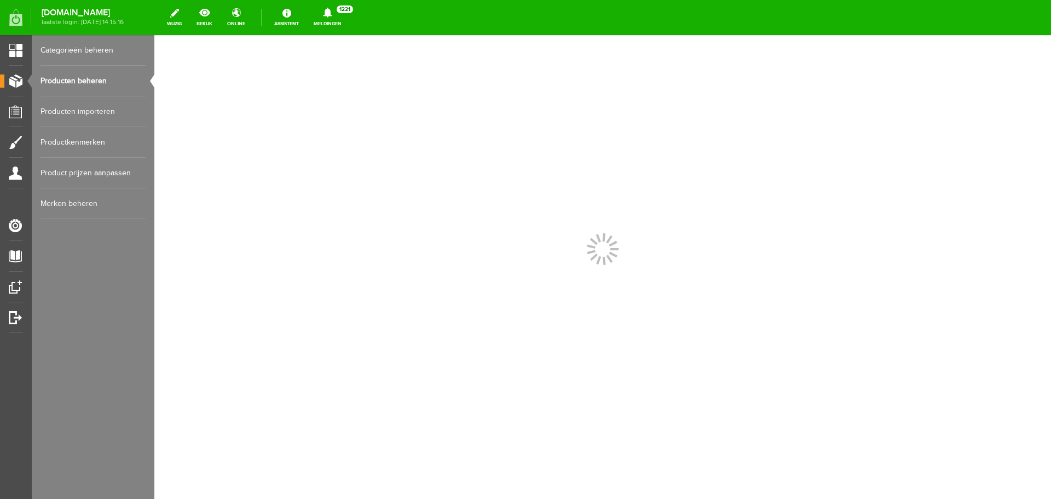
scroll to position [0, 0]
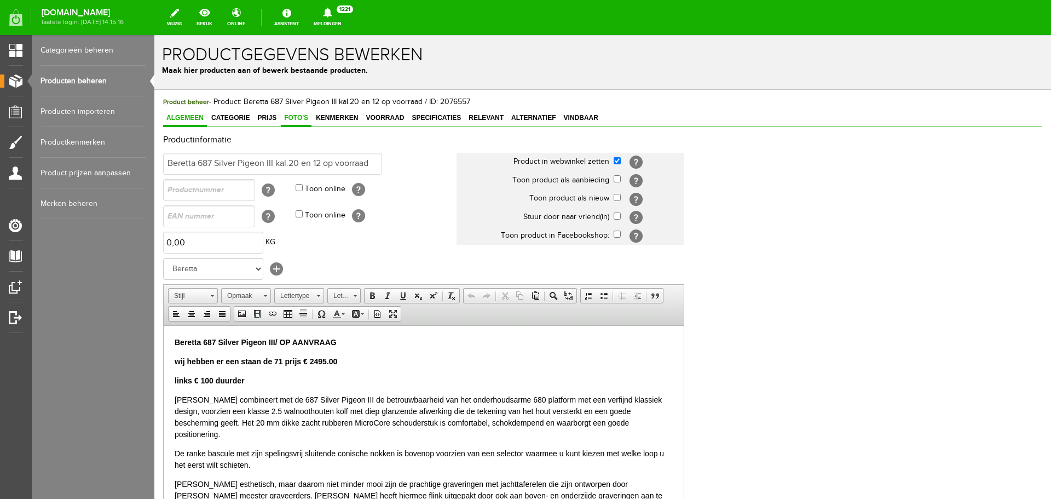
click at [308, 115] on span "Foto's" at bounding box center [296, 118] width 31 height 8
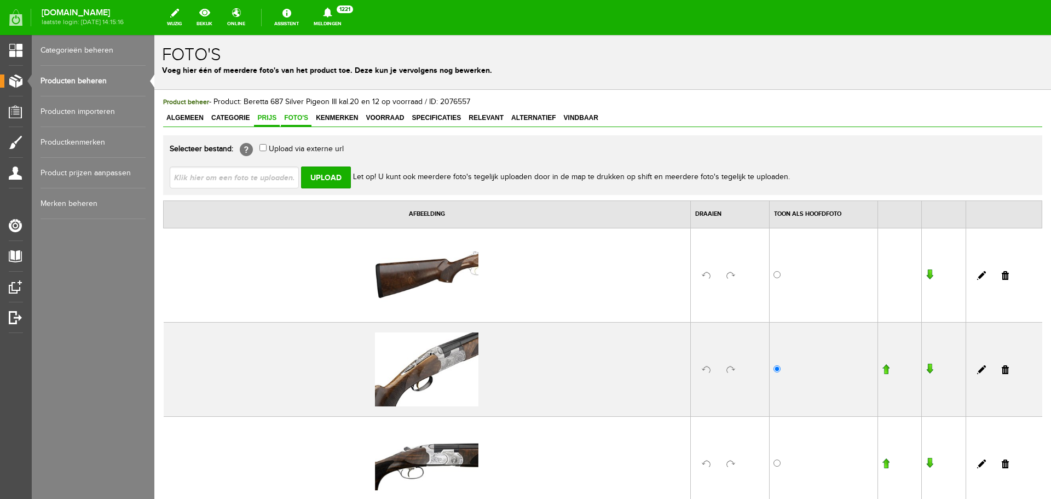
click at [274, 115] on span "Prijs" at bounding box center [267, 118] width 26 height 8
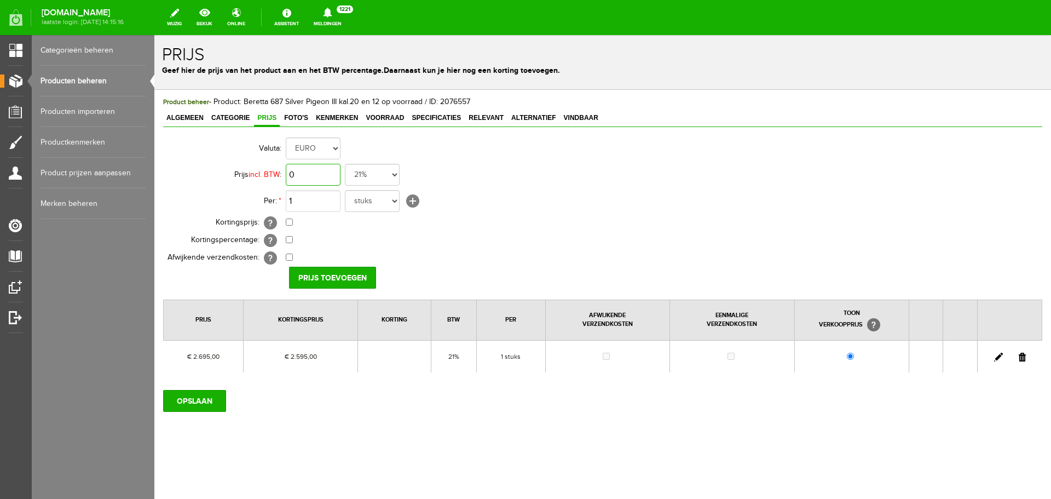
click at [331, 175] on input "0" at bounding box center [313, 175] width 55 height 22
type input "€ 2.795,00"
click at [290, 219] on input "checkbox" at bounding box center [289, 221] width 7 height 7
checkbox input "true"
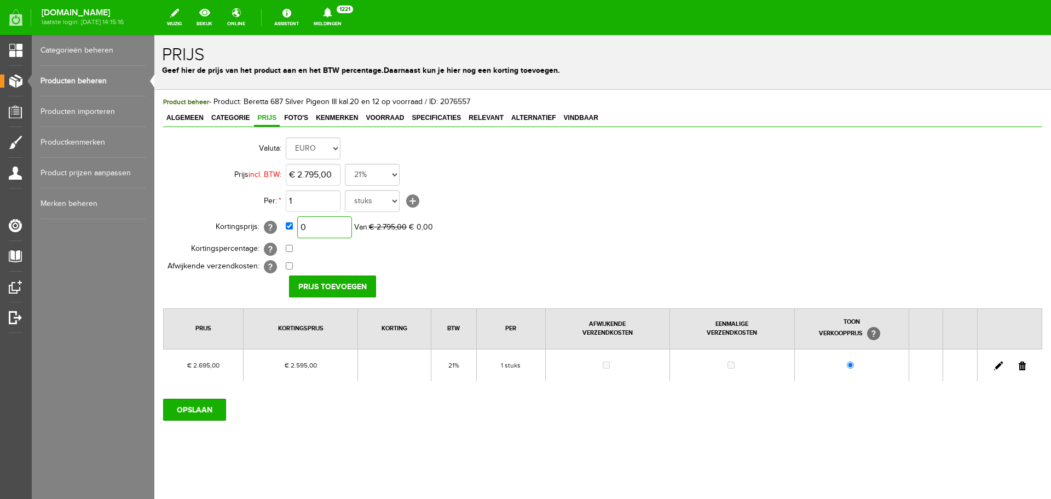
click at [333, 227] on input "0" at bounding box center [324, 227] width 55 height 22
type input "€ 2.395,00"
click at [328, 282] on input "Prijs toevoegen" at bounding box center [332, 286] width 87 height 22
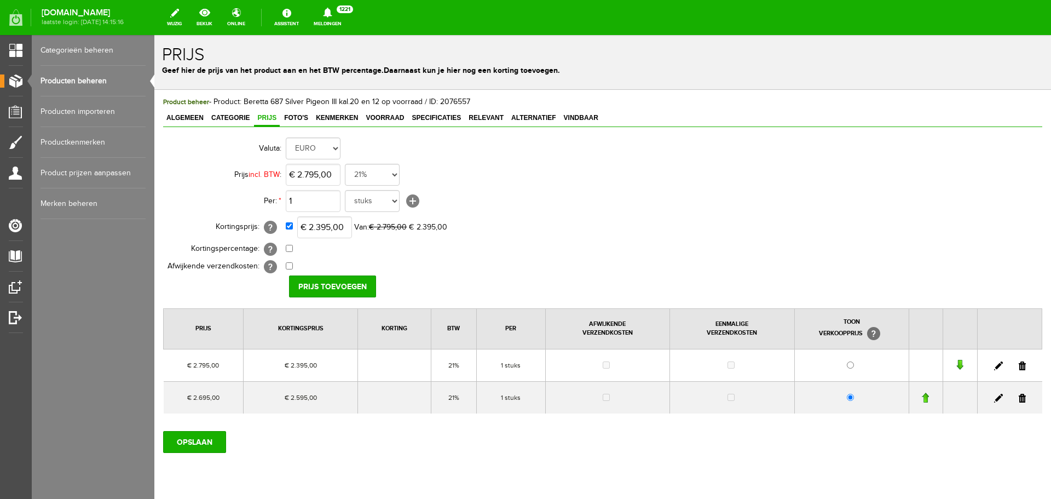
click at [1019, 398] on link at bounding box center [1022, 398] width 7 height 9
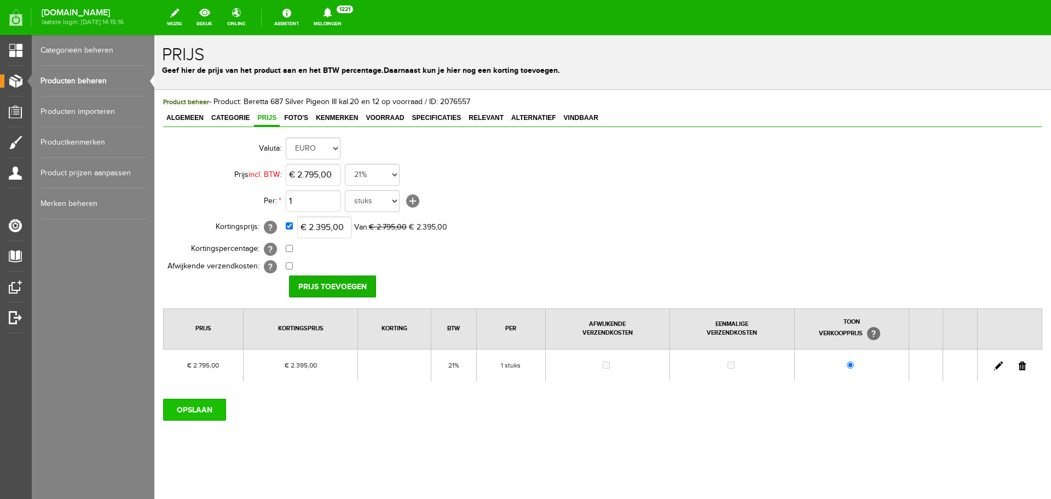
click at [212, 407] on input "OPSLAAN" at bounding box center [194, 409] width 63 height 22
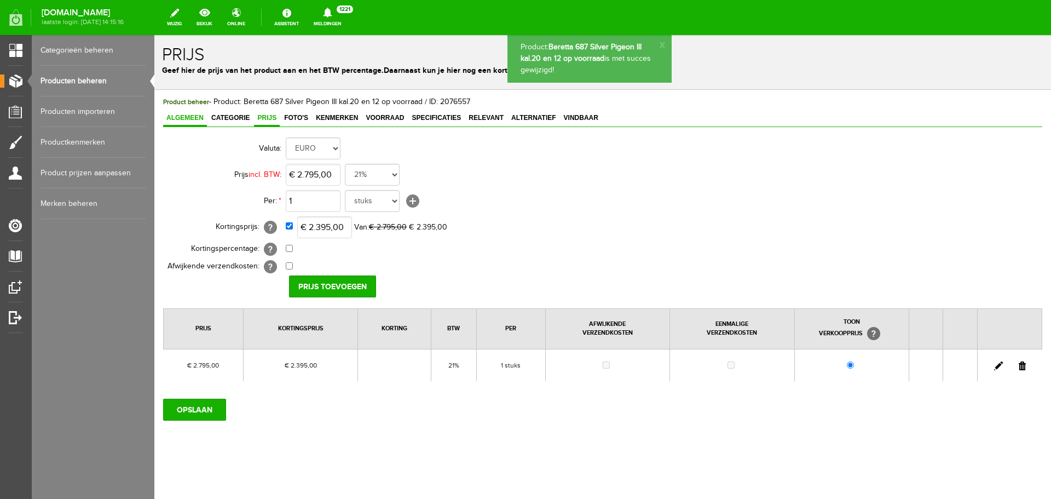
click at [195, 116] on span "Algemeen" at bounding box center [185, 118] width 44 height 8
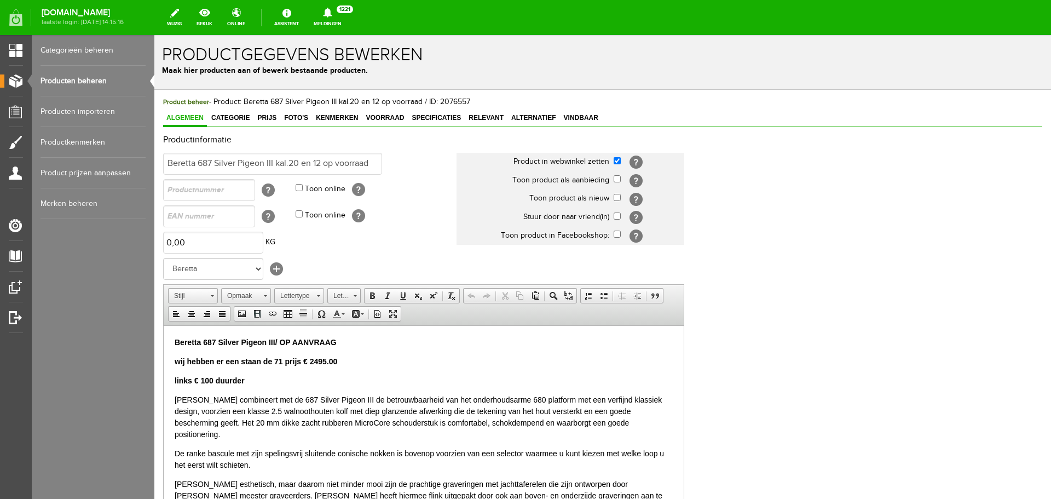
click at [339, 357] on p "wij hebben er een staan de 71 prijs € 2495.00" at bounding box center [424, 360] width 498 height 11
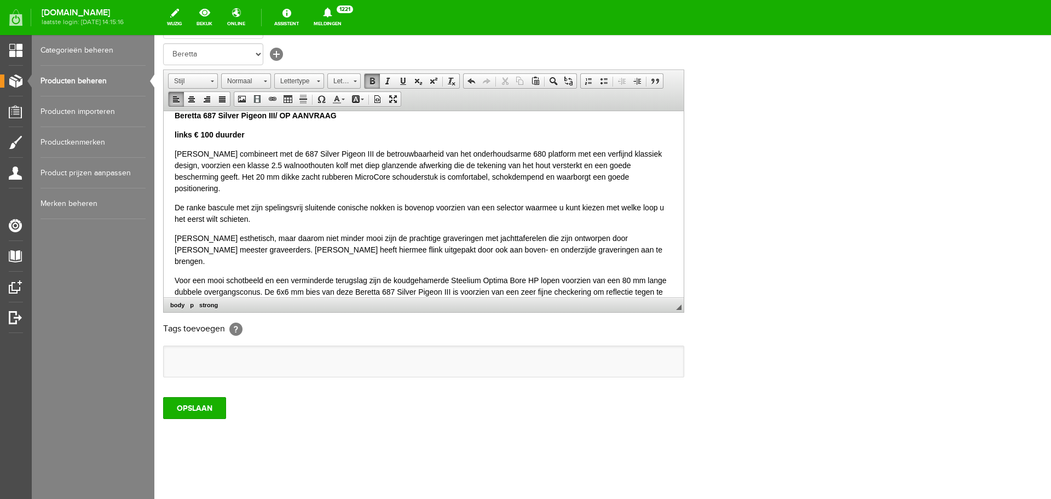
scroll to position [216, 0]
click at [183, 409] on input "OPSLAAN" at bounding box center [194, 407] width 63 height 22
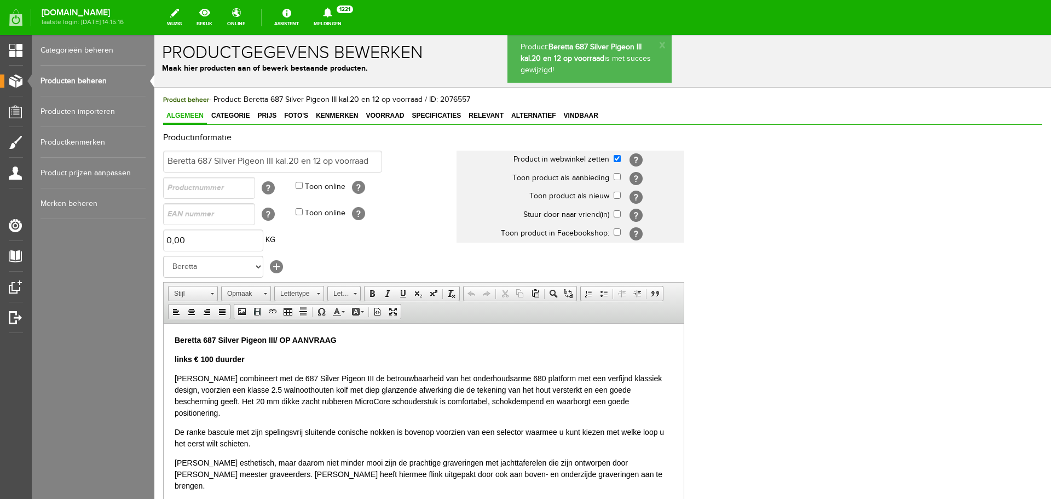
scroll to position [0, 0]
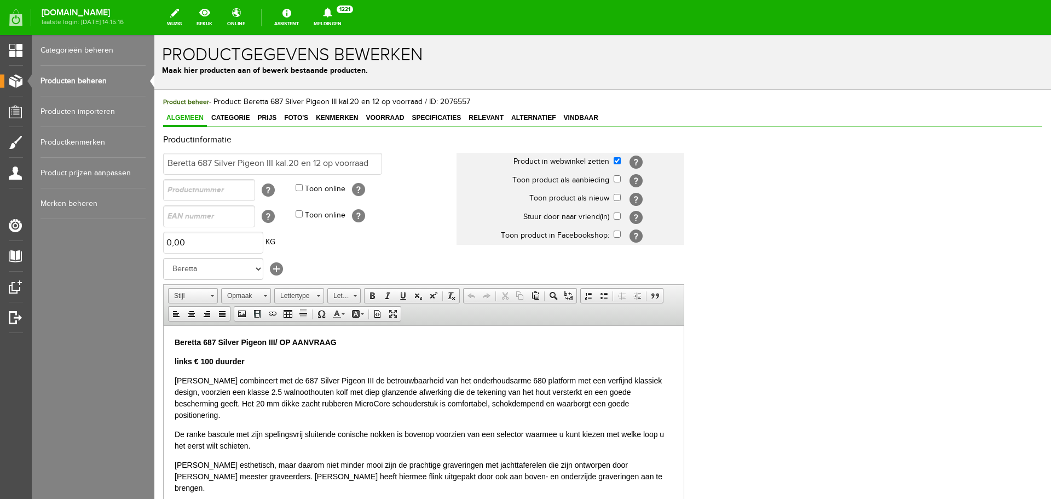
click at [94, 80] on link "Producten beheren" at bounding box center [93, 81] width 105 height 31
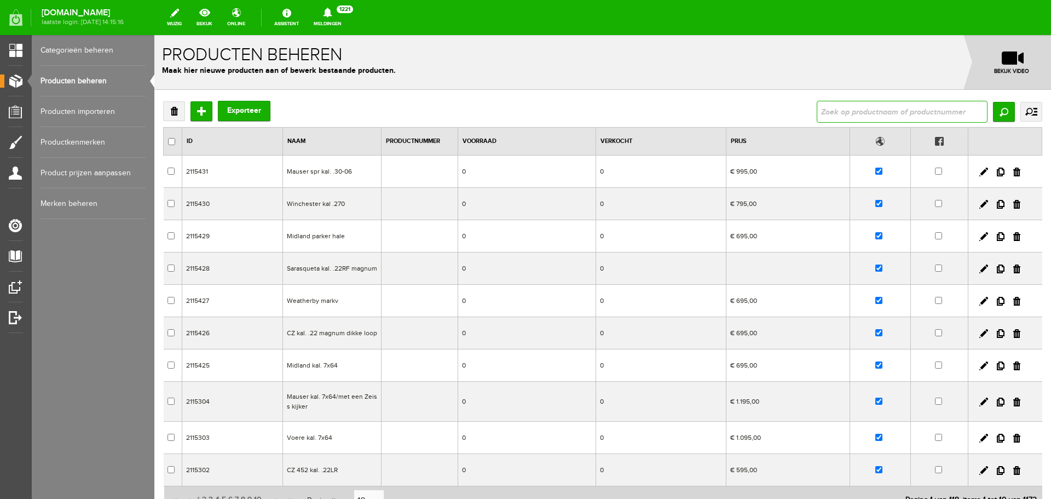
click at [826, 117] on input "text" at bounding box center [902, 112] width 171 height 22
click at [993, 110] on input "Zoeken" at bounding box center [1004, 112] width 22 height 20
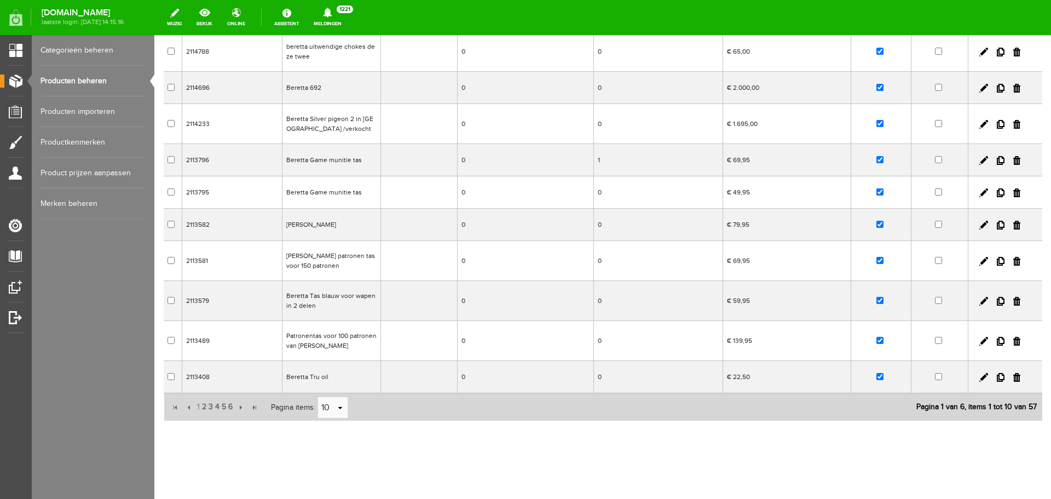
scroll to position [128, 0]
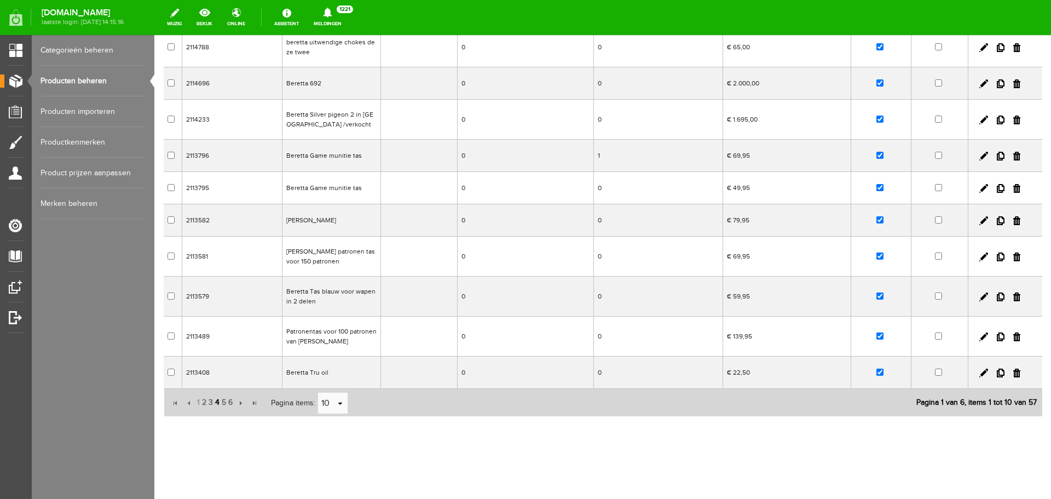
click at [217, 402] on span "4" at bounding box center [217, 402] width 7 height 22
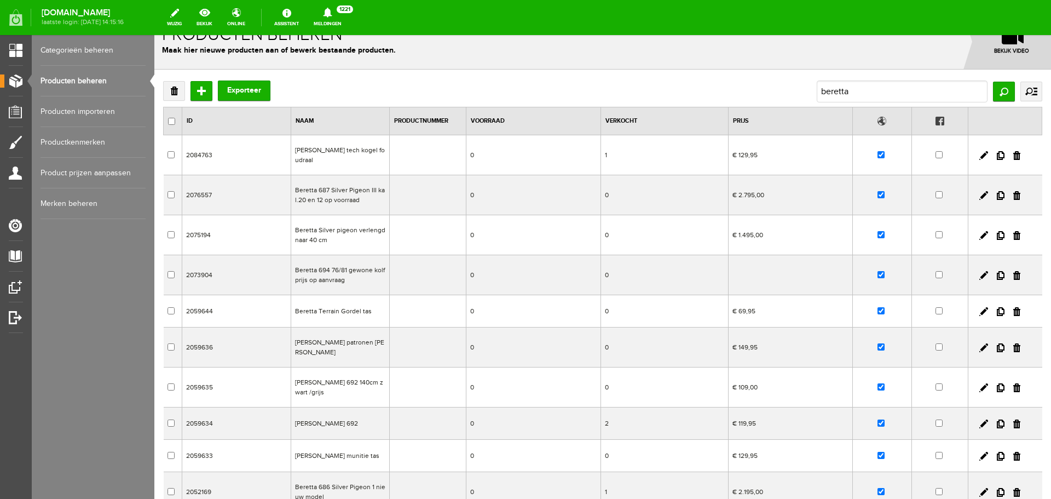
scroll to position [19, 0]
click at [377, 199] on td "Beretta 687 Silver Pigeon III kal.20 en 12 op voorraad" at bounding box center [340, 197] width 99 height 40
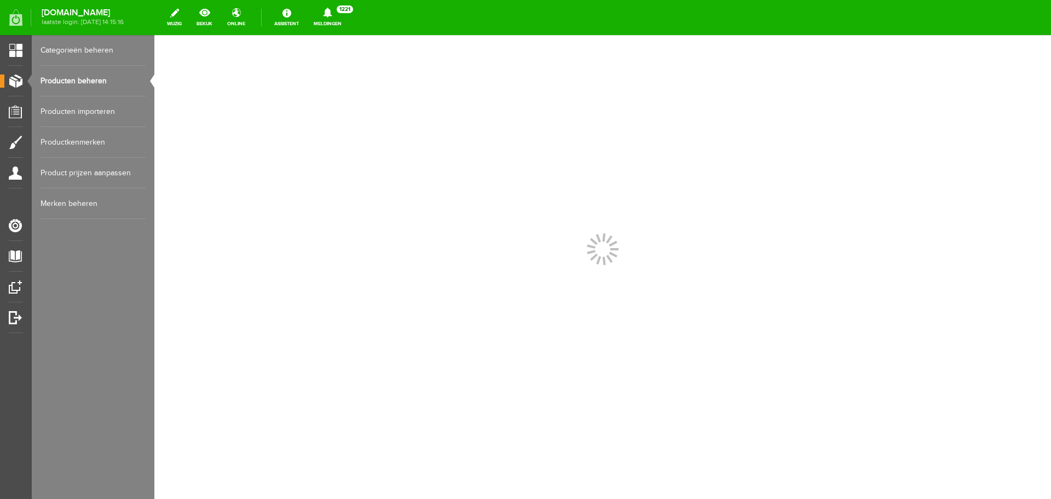
scroll to position [0, 0]
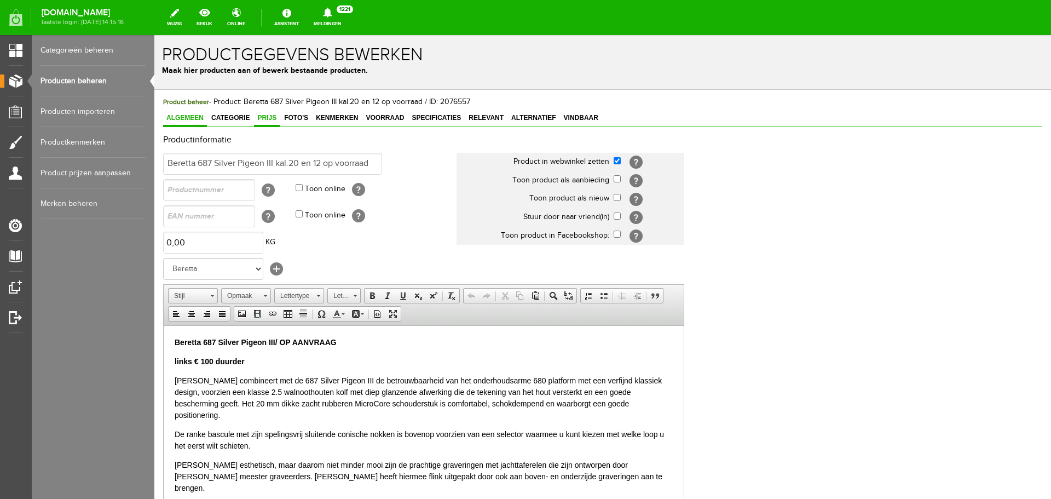
click at [273, 119] on span "Prijs" at bounding box center [267, 118] width 26 height 8
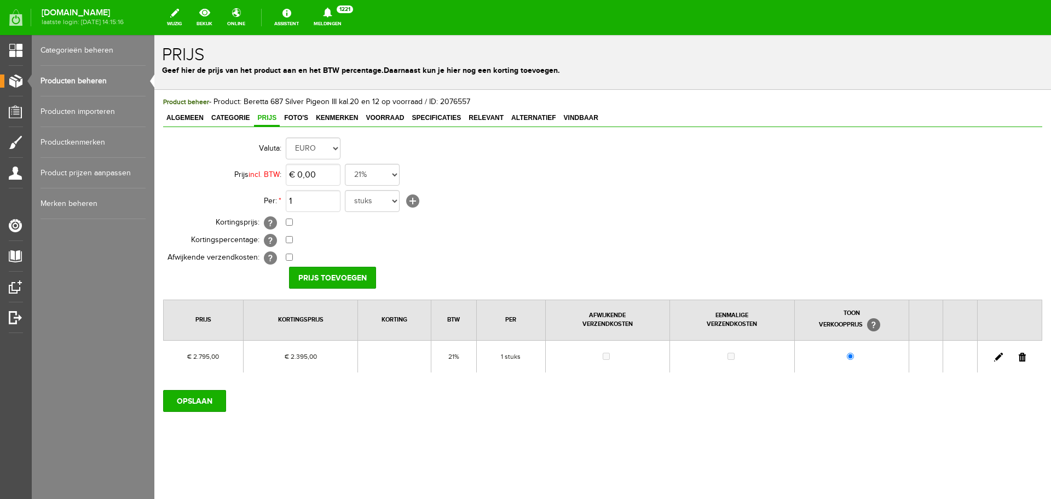
click at [100, 84] on link "Producten beheren" at bounding box center [93, 81] width 105 height 31
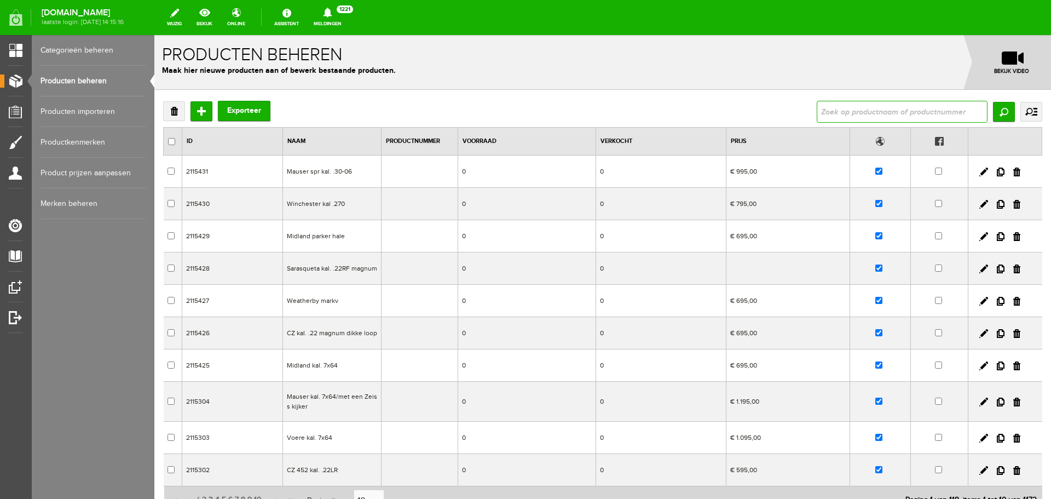
click at [864, 116] on input "text" at bounding box center [902, 112] width 171 height 22
click at [993, 110] on input "Zoeken" at bounding box center [1004, 112] width 22 height 20
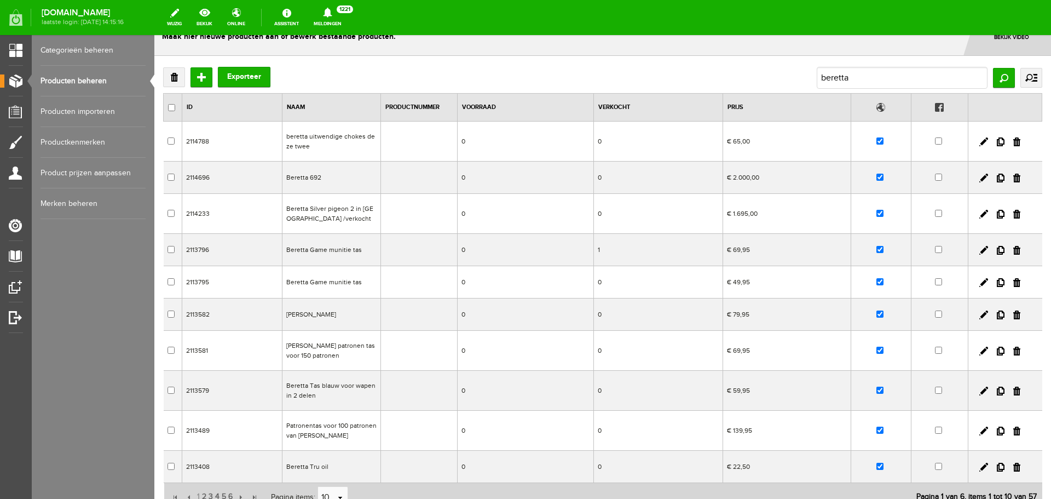
scroll to position [128, 0]
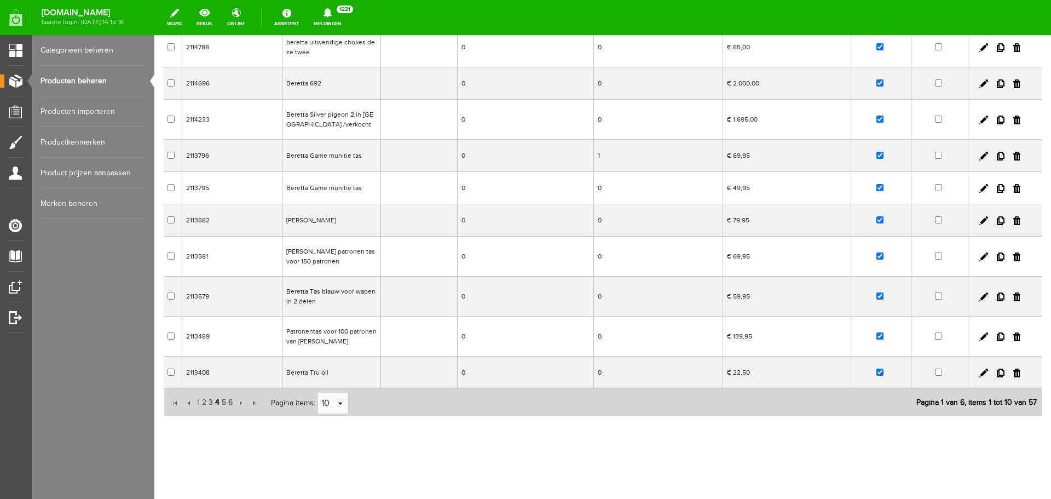
click at [216, 401] on span "4" at bounding box center [217, 402] width 7 height 22
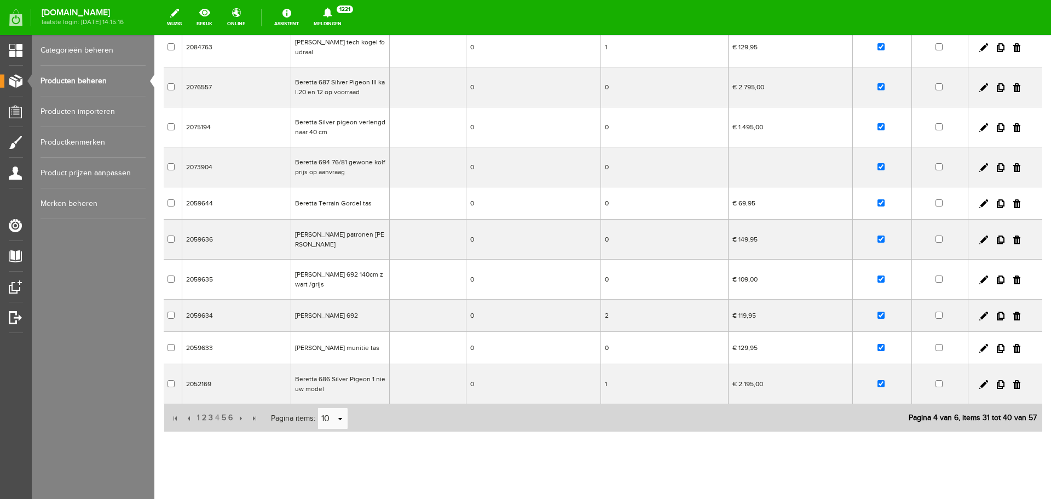
click at [523, 236] on td "0" at bounding box center [533, 239] width 135 height 40
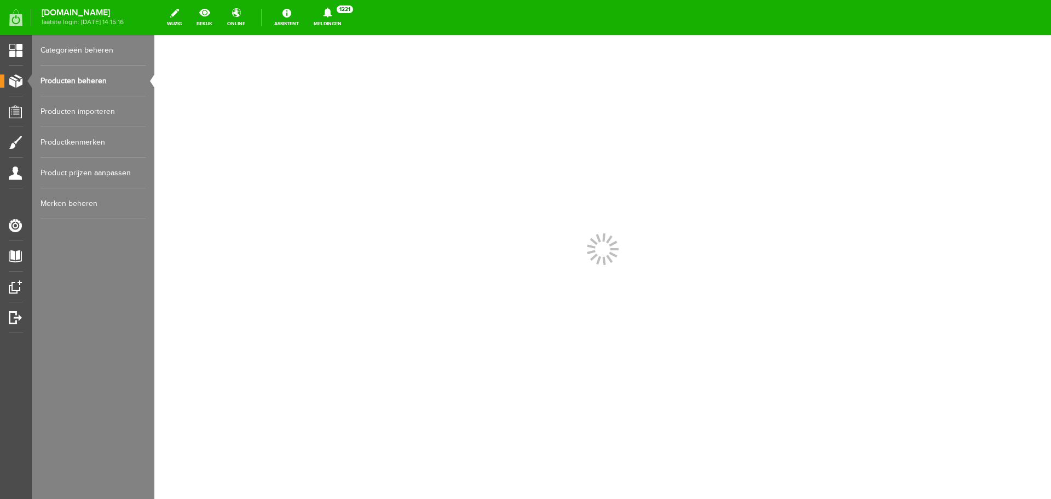
scroll to position [0, 0]
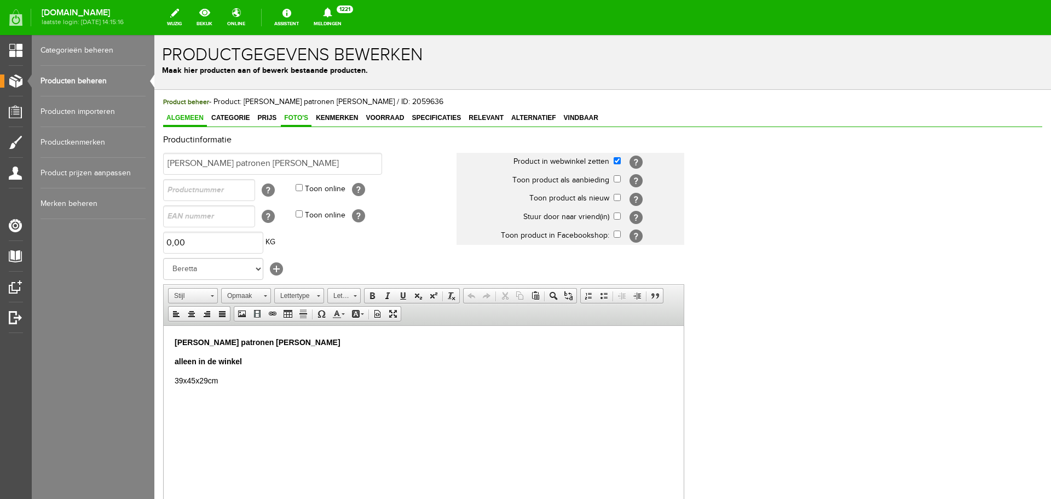
click at [295, 118] on span "Foto's" at bounding box center [296, 118] width 31 height 8
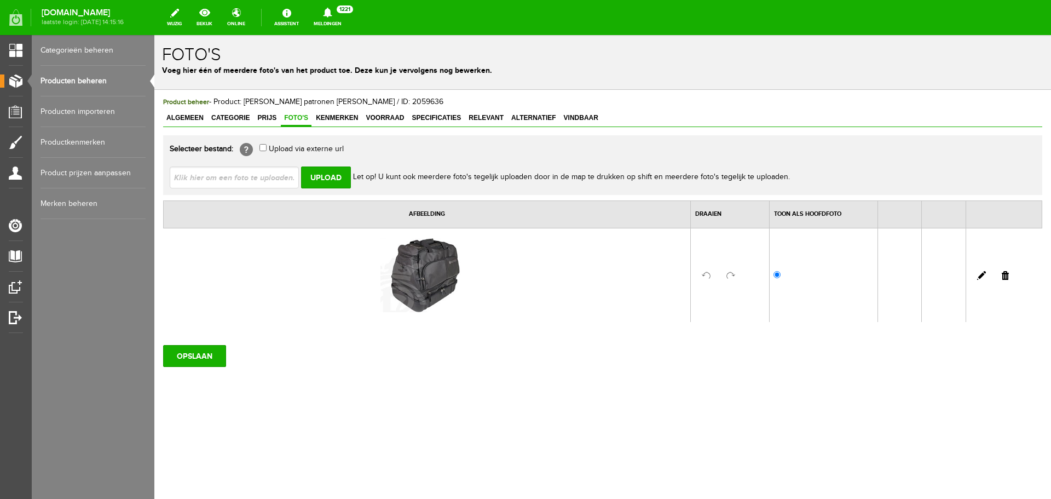
click at [101, 82] on link "Producten beheren" at bounding box center [93, 81] width 105 height 31
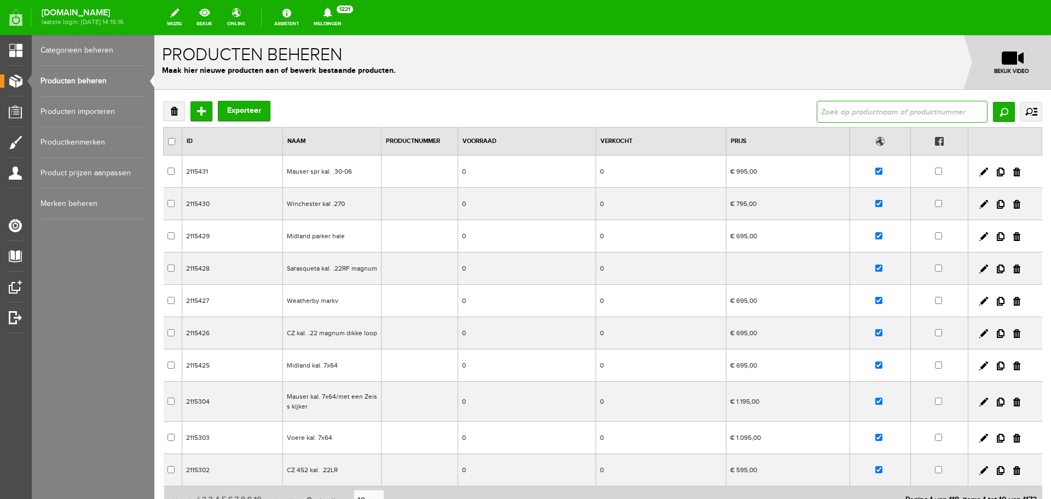
click at [850, 111] on input "text" at bounding box center [902, 112] width 171 height 22
type input "beretta"
click at [1004, 115] on input "Zoeken" at bounding box center [1004, 112] width 22 height 20
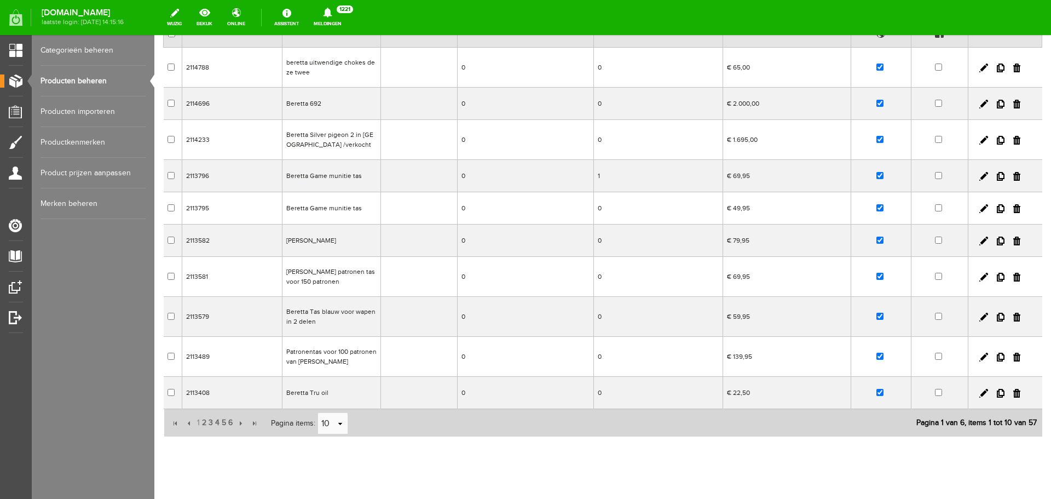
scroll to position [128, 0]
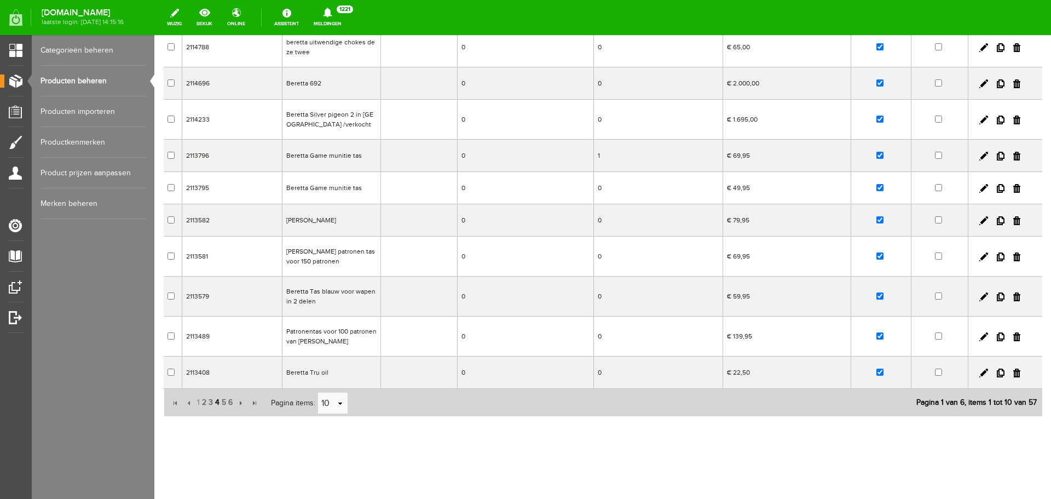
click at [216, 402] on span "4" at bounding box center [217, 402] width 7 height 22
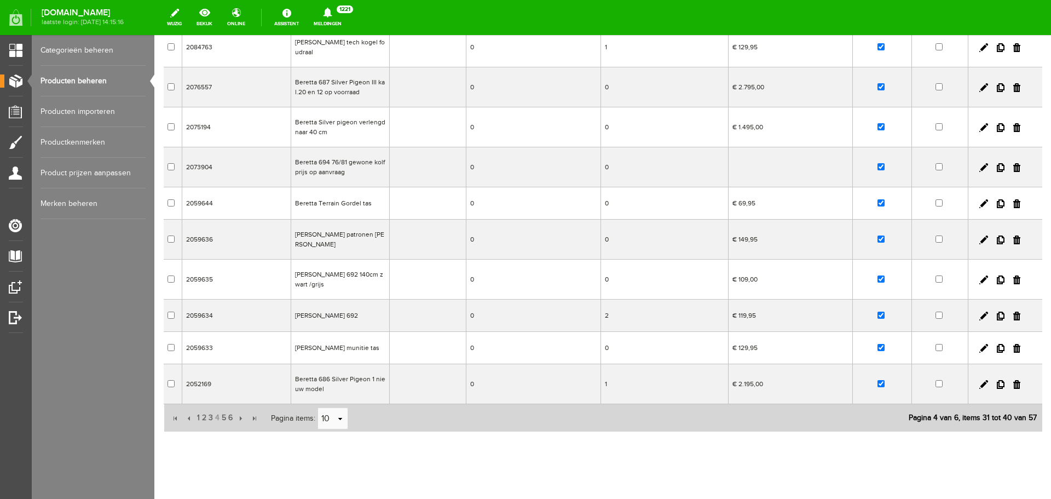
drag, startPoint x: 1005, startPoint y: 236, endPoint x: 577, endPoint y: 42, distance: 470.6
click at [1013, 236] on link at bounding box center [1016, 239] width 7 height 9
checkbox input "true"
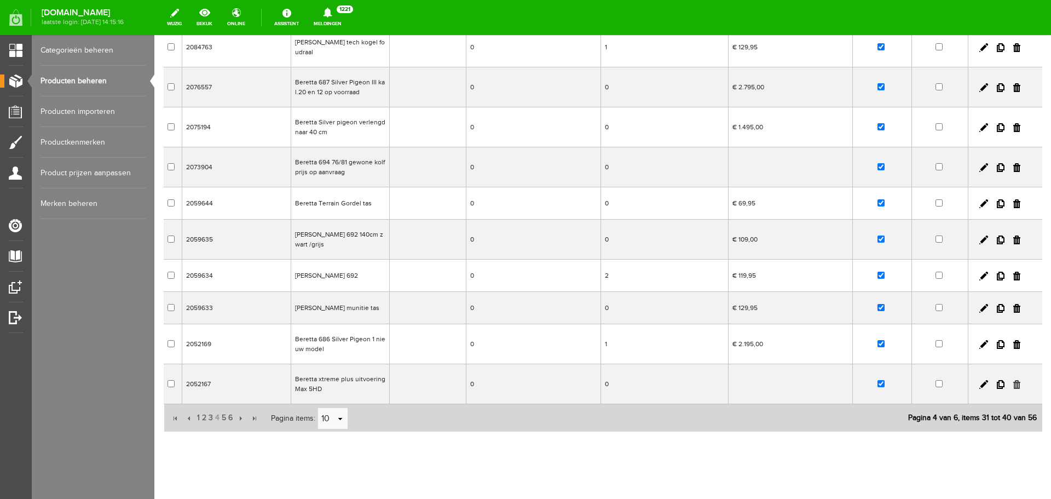
click at [1013, 382] on link at bounding box center [1016, 384] width 7 height 9
click at [373, 311] on td "Beretta Grote munitie tas" at bounding box center [340, 308] width 99 height 32
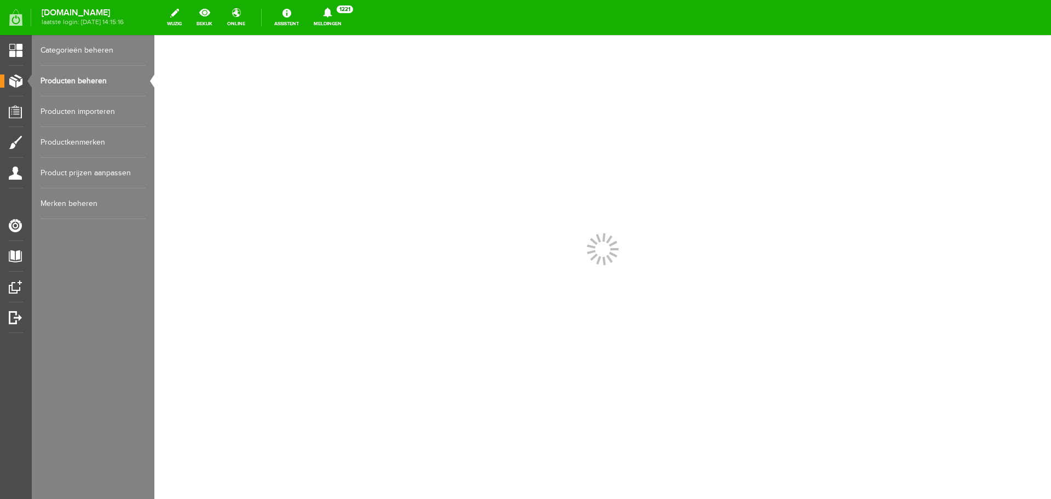
scroll to position [0, 0]
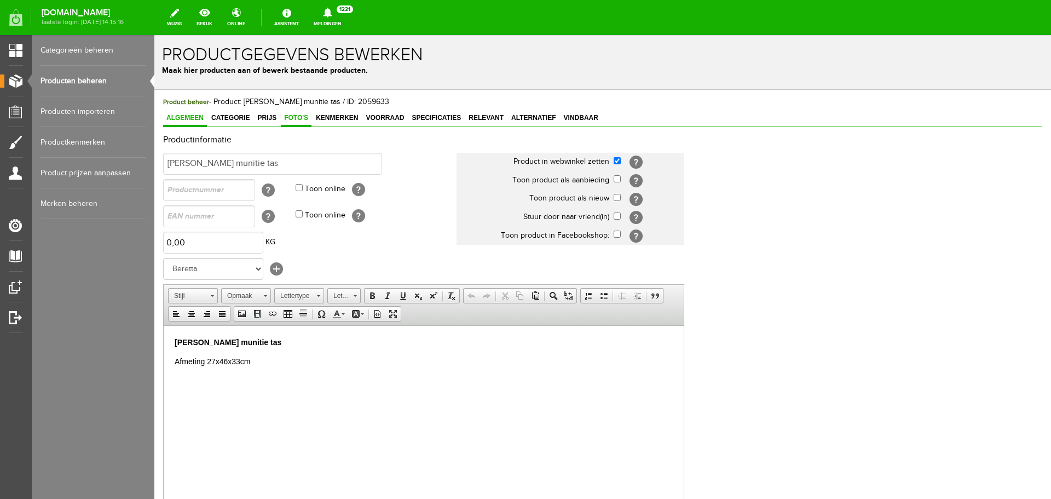
click at [304, 115] on span "Foto's" at bounding box center [296, 118] width 31 height 8
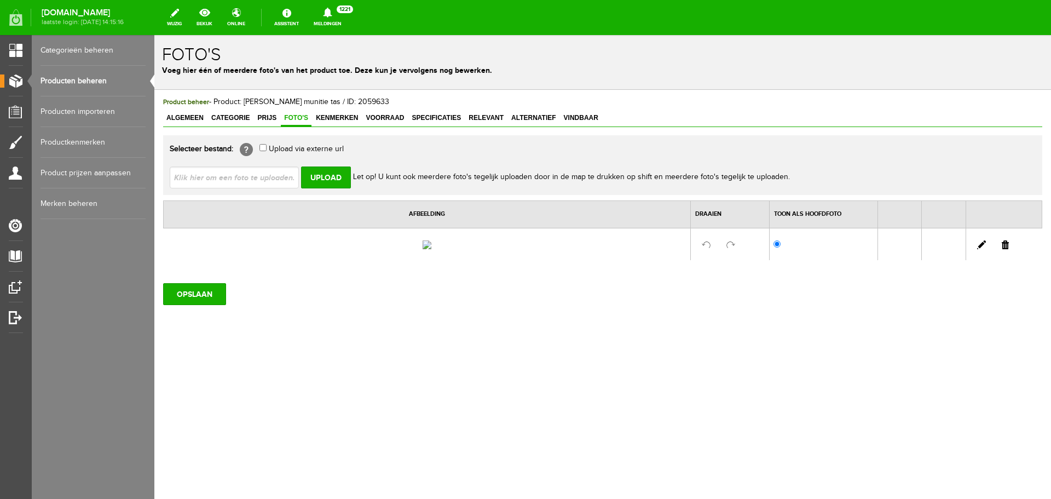
click at [105, 76] on link "Producten beheren" at bounding box center [93, 81] width 105 height 31
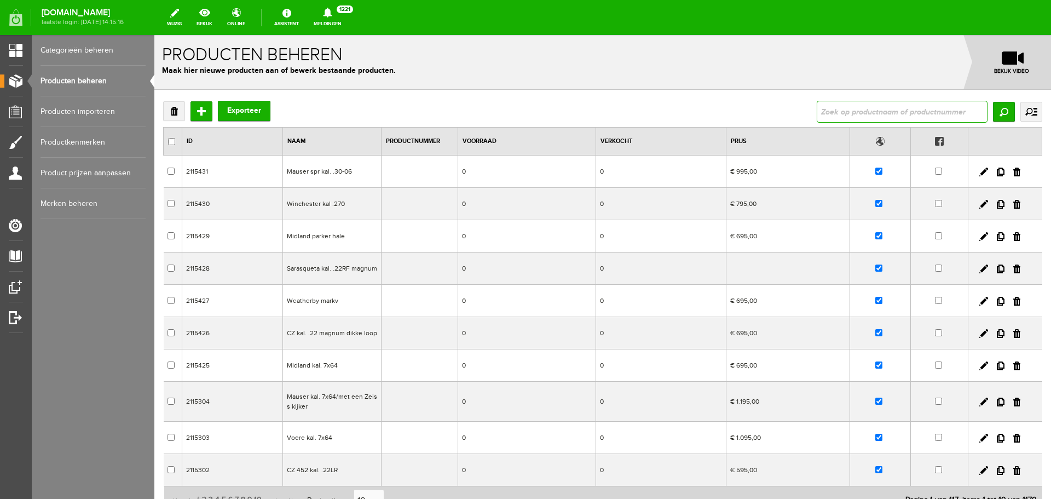
click at [875, 107] on input "text" at bounding box center [902, 112] width 171 height 22
click at [995, 110] on input "Zoeken" at bounding box center [1004, 112] width 22 height 20
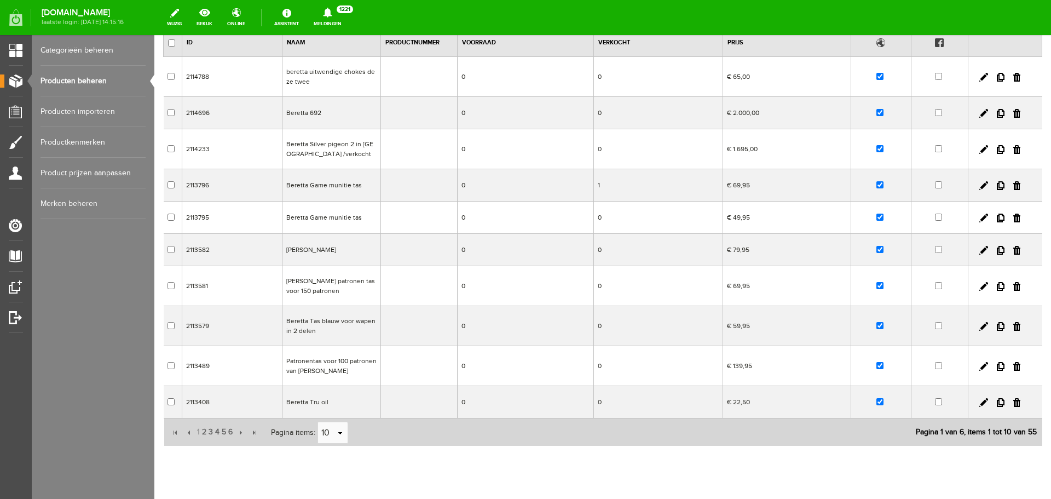
scroll to position [109, 0]
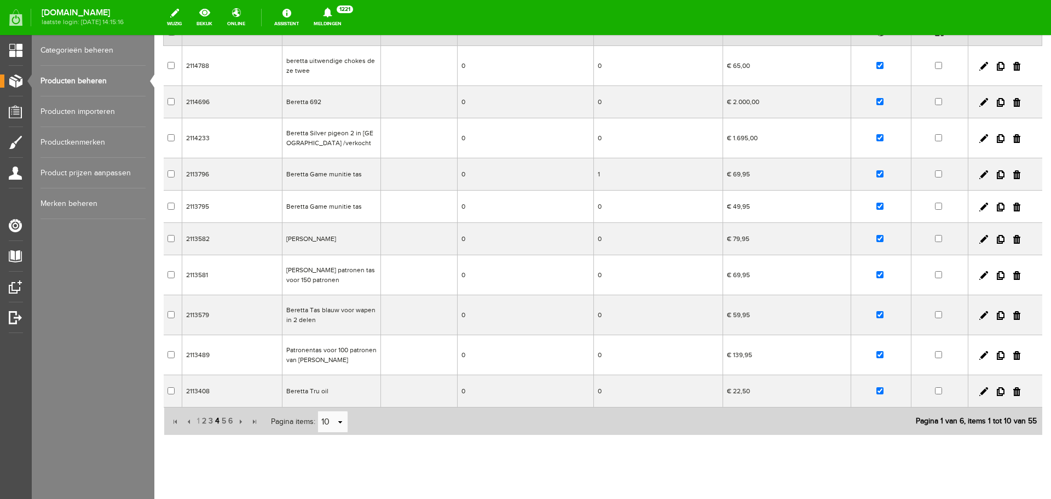
click at [218, 424] on span "4" at bounding box center [217, 421] width 7 height 22
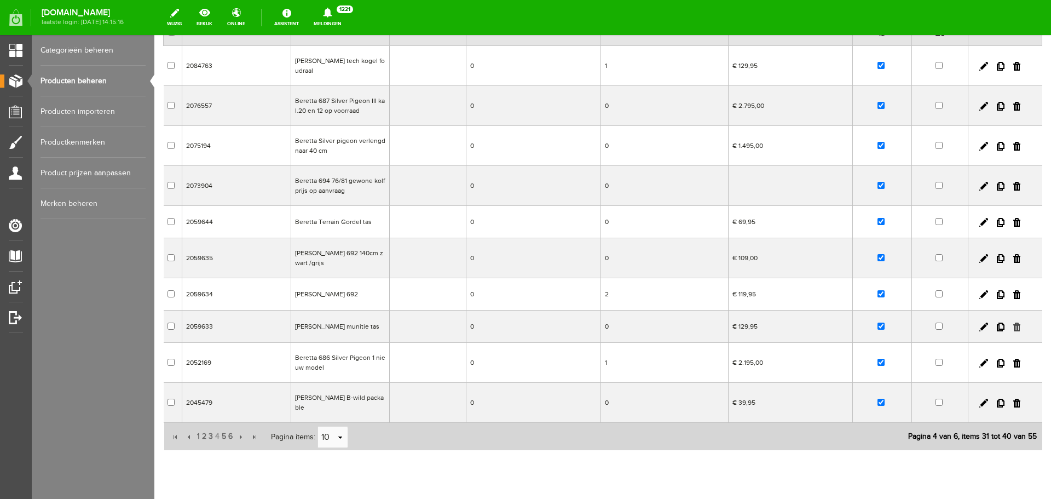
click at [1013, 324] on link at bounding box center [1016, 326] width 7 height 9
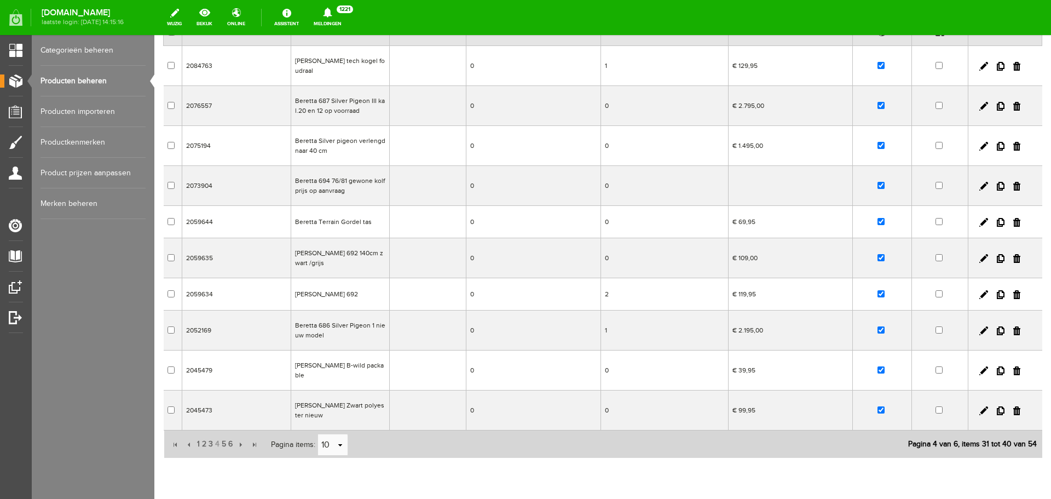
click at [362, 224] on td "Beretta Terrain Gordel tas" at bounding box center [340, 222] width 99 height 32
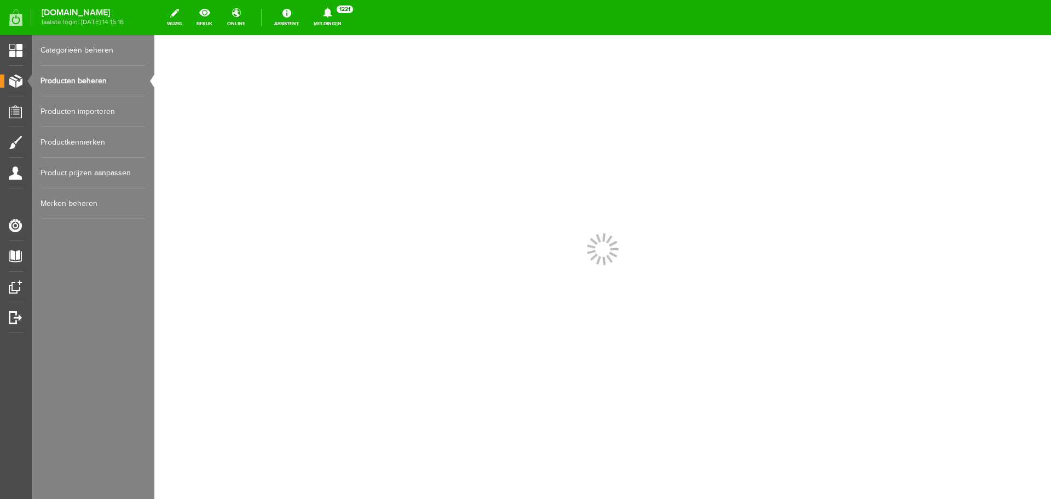
scroll to position [0, 0]
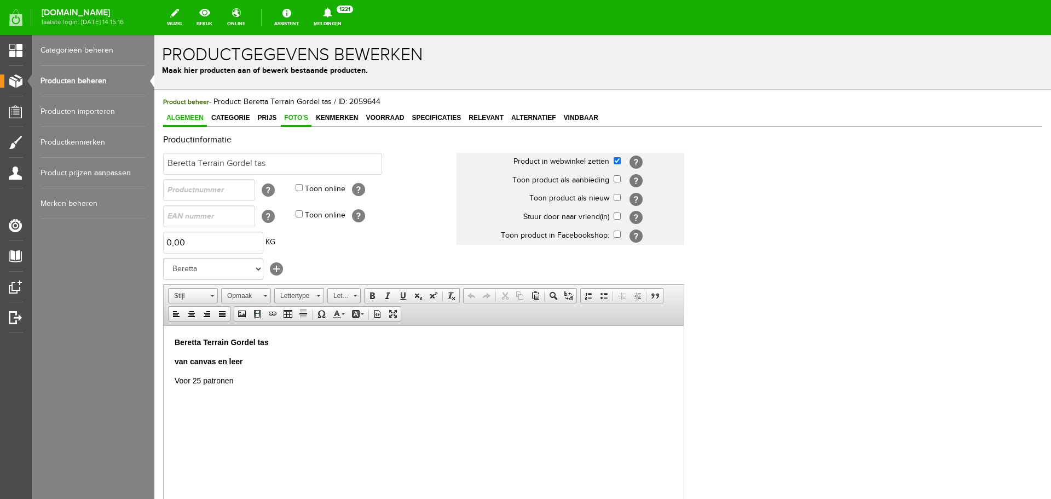
click at [305, 114] on span "Foto's" at bounding box center [296, 118] width 31 height 8
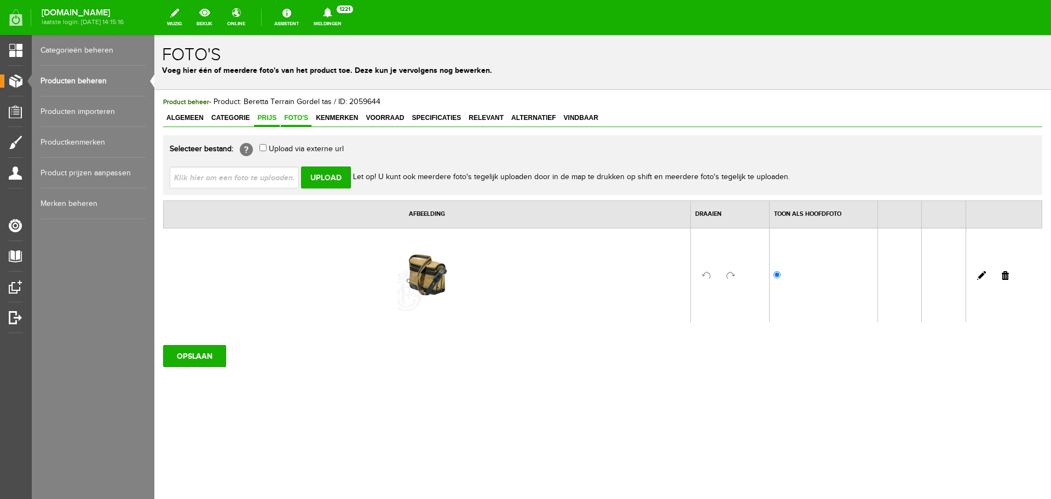
click at [276, 119] on span "Prijs" at bounding box center [267, 118] width 26 height 8
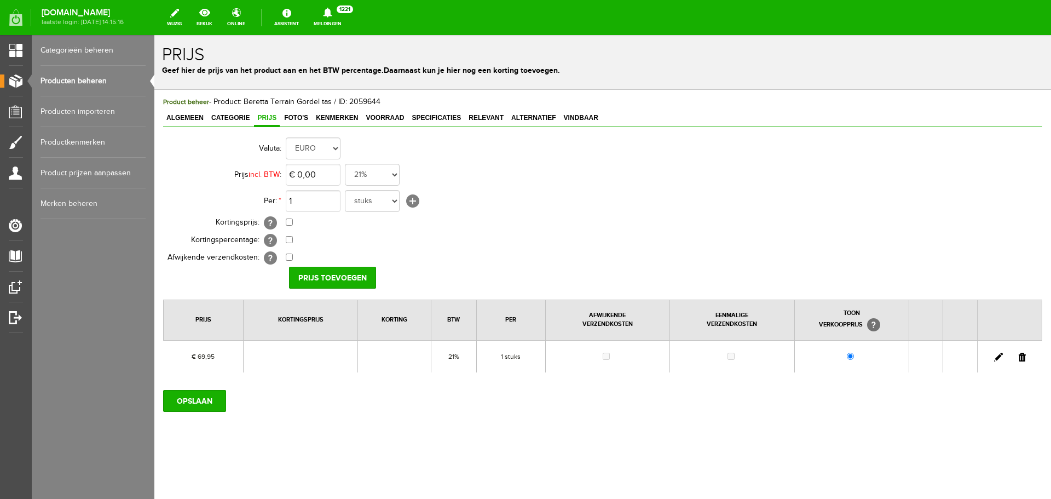
click at [92, 81] on link "Producten beheren" at bounding box center [93, 81] width 105 height 31
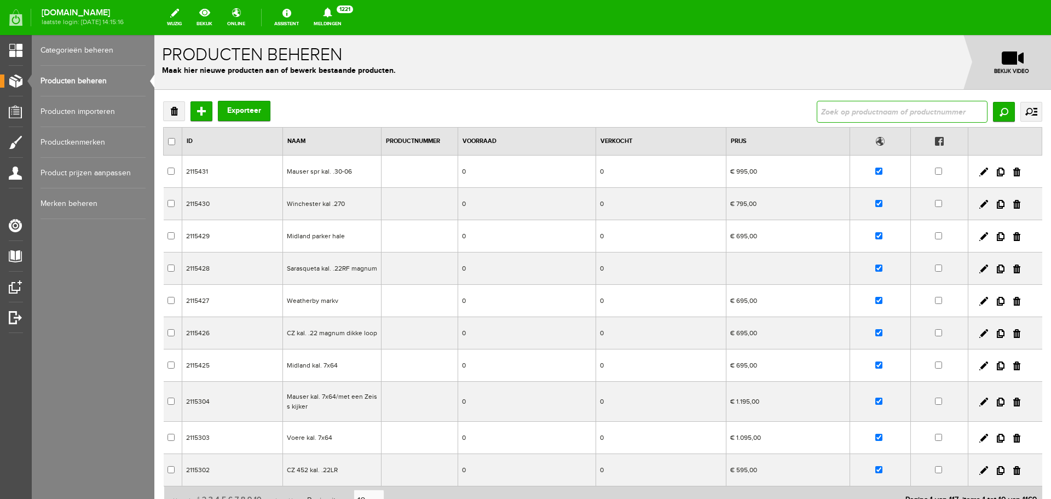
click at [830, 111] on input "text" at bounding box center [902, 112] width 171 height 22
click at [995, 118] on input "Zoeken" at bounding box center [1004, 112] width 22 height 20
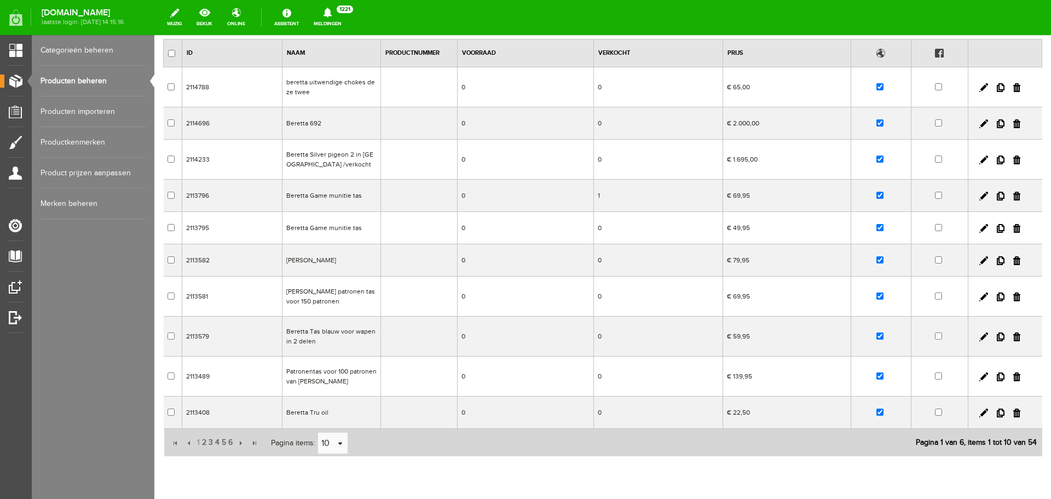
scroll to position [128, 0]
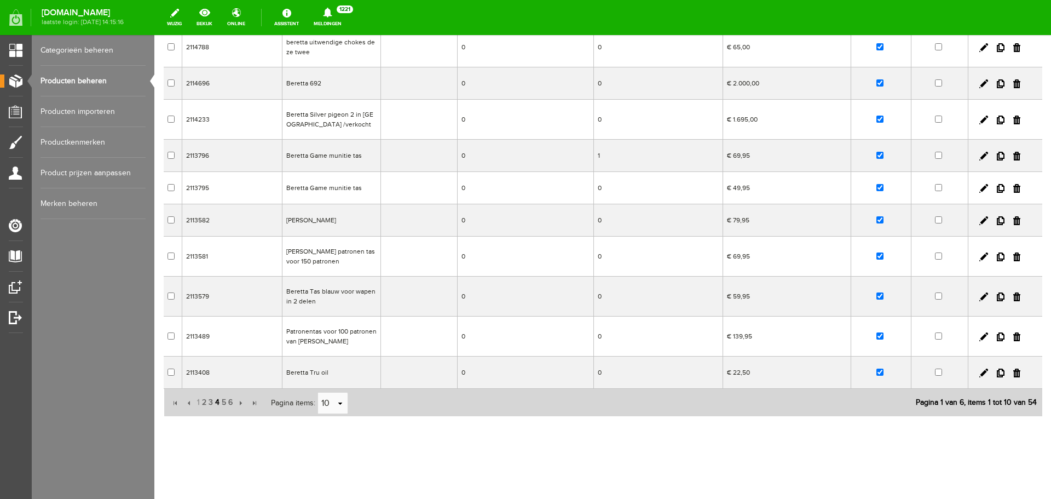
click at [217, 400] on span "4" at bounding box center [217, 402] width 7 height 22
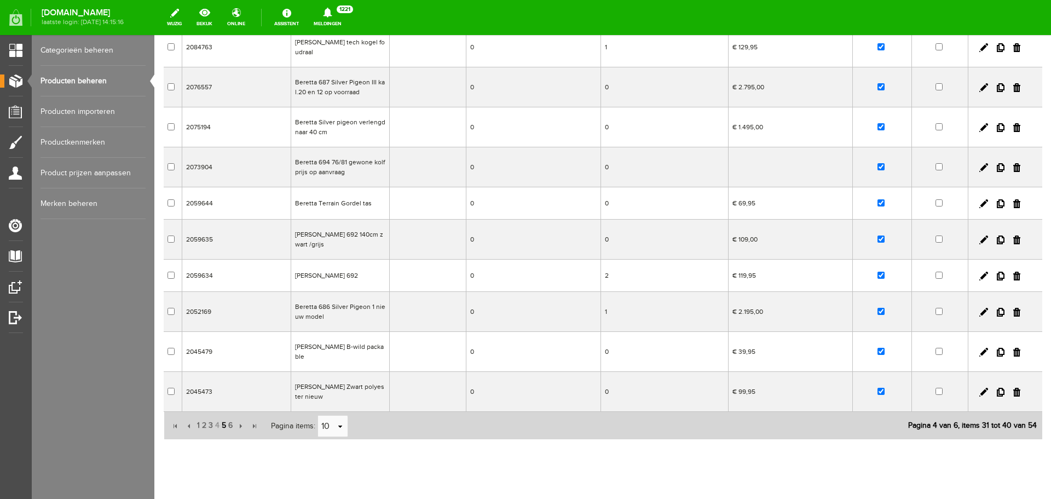
click at [224, 427] on span "5" at bounding box center [224, 425] width 7 height 22
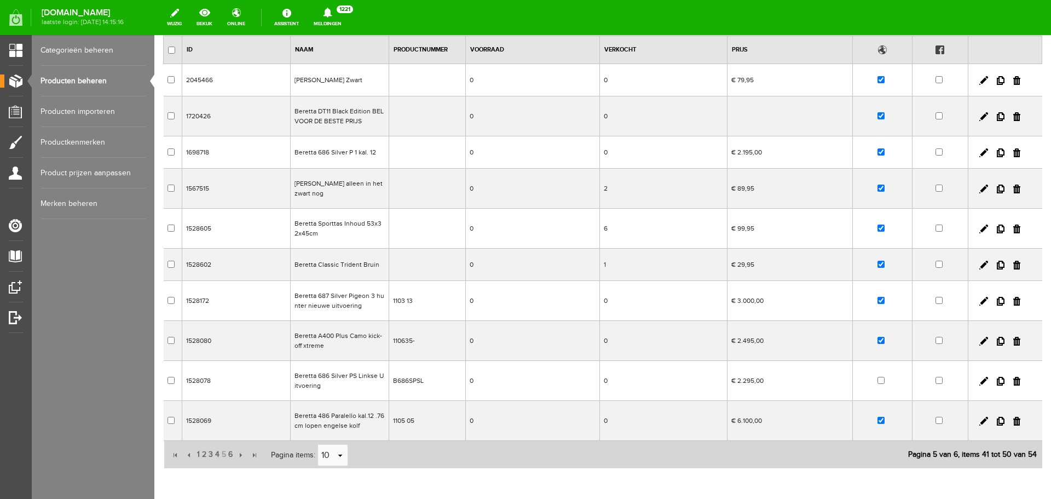
scroll to position [19, 0]
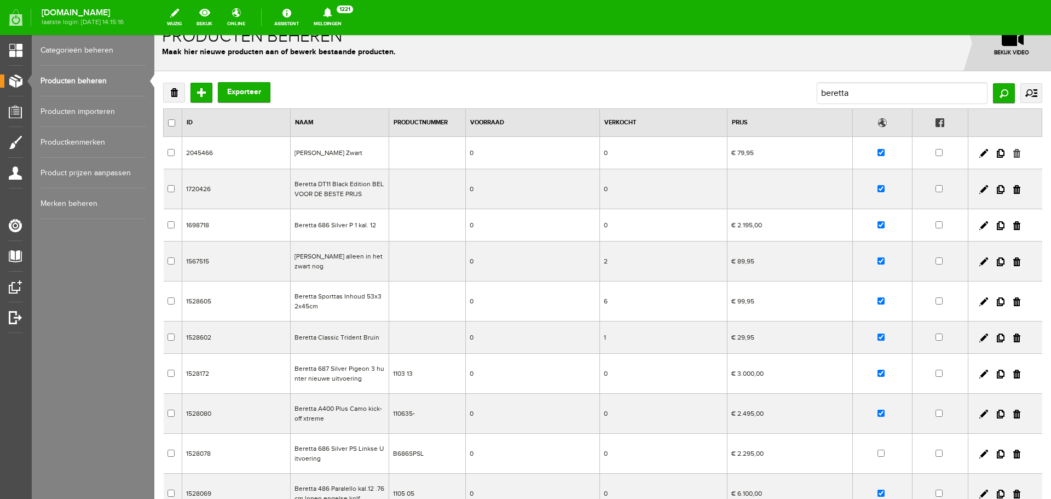
click at [1013, 152] on link at bounding box center [1016, 153] width 7 height 9
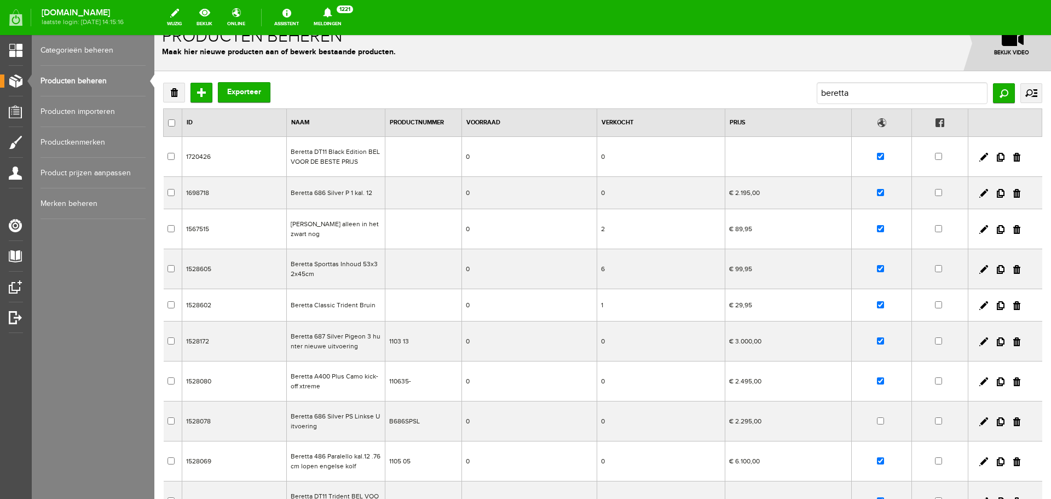
click at [386, 270] on td at bounding box center [423, 269] width 77 height 40
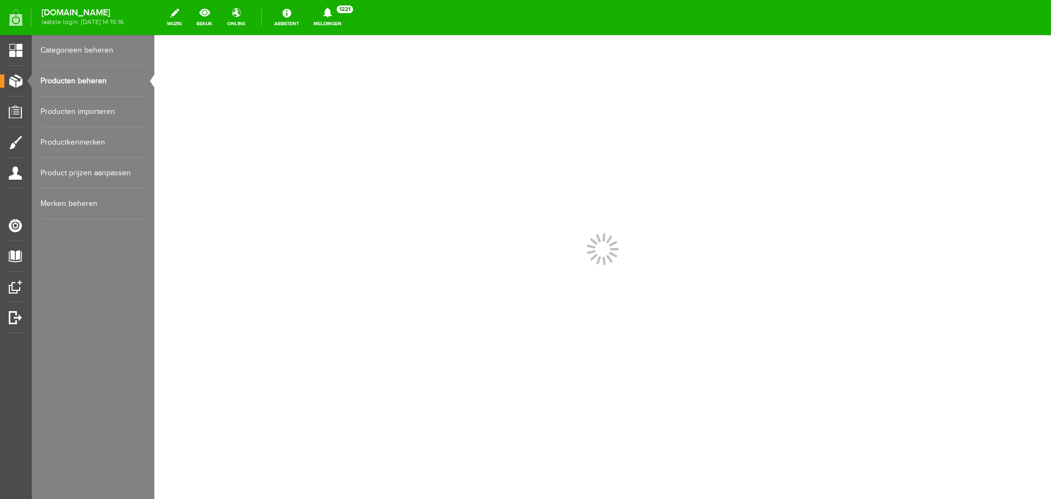
scroll to position [0, 0]
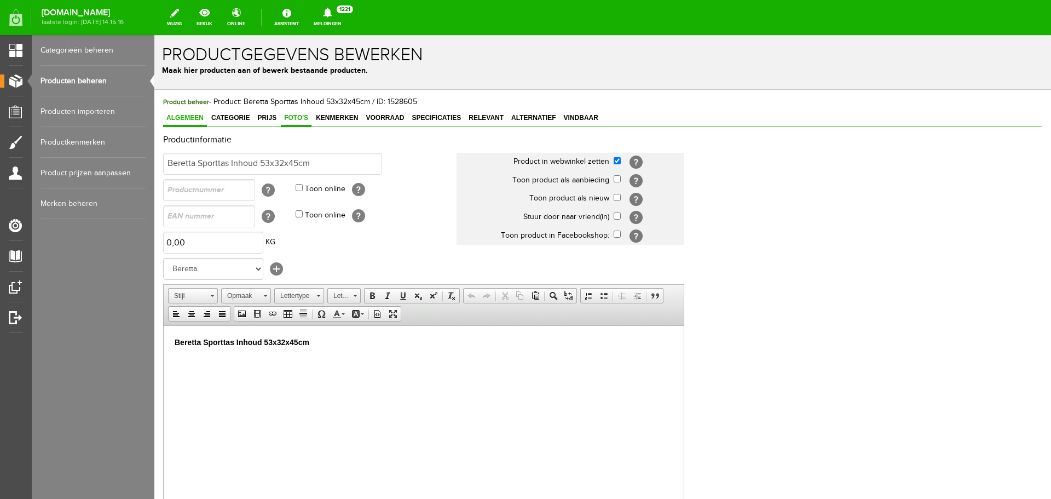
click at [303, 114] on span "Foto's" at bounding box center [296, 118] width 31 height 8
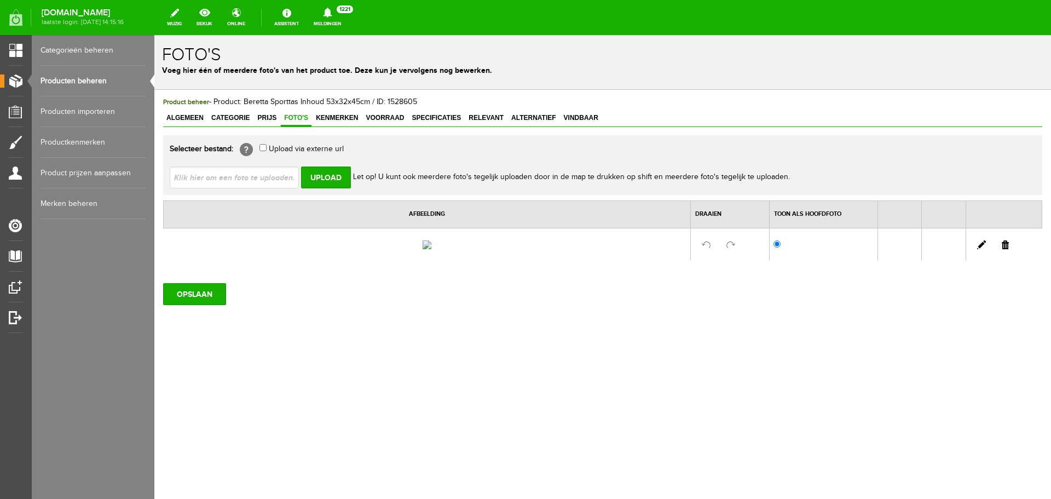
click at [100, 81] on link "Producten beheren" at bounding box center [93, 81] width 105 height 31
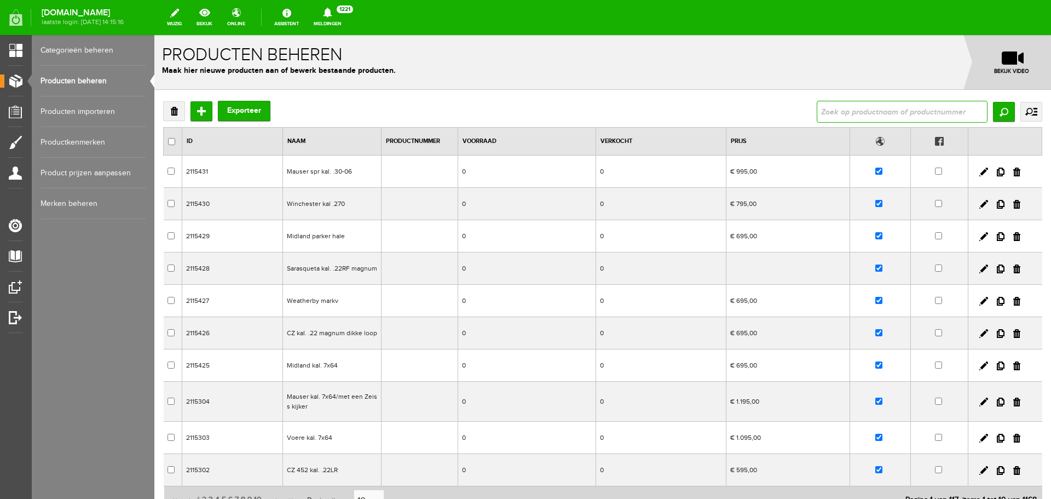
click at [819, 105] on input "text" at bounding box center [902, 112] width 171 height 22
click at [1001, 116] on input "Zoeken" at bounding box center [1004, 112] width 22 height 20
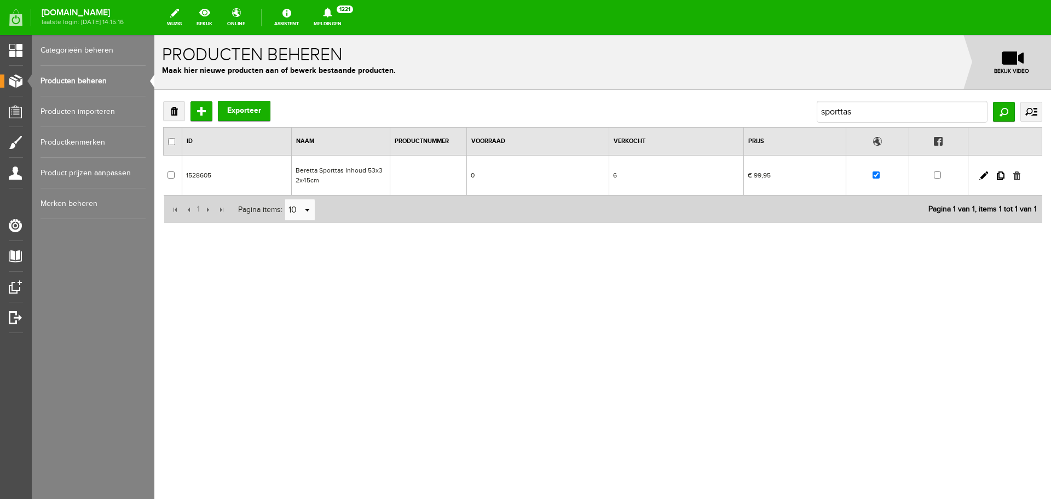
click at [1016, 176] on link at bounding box center [1016, 175] width 7 height 9
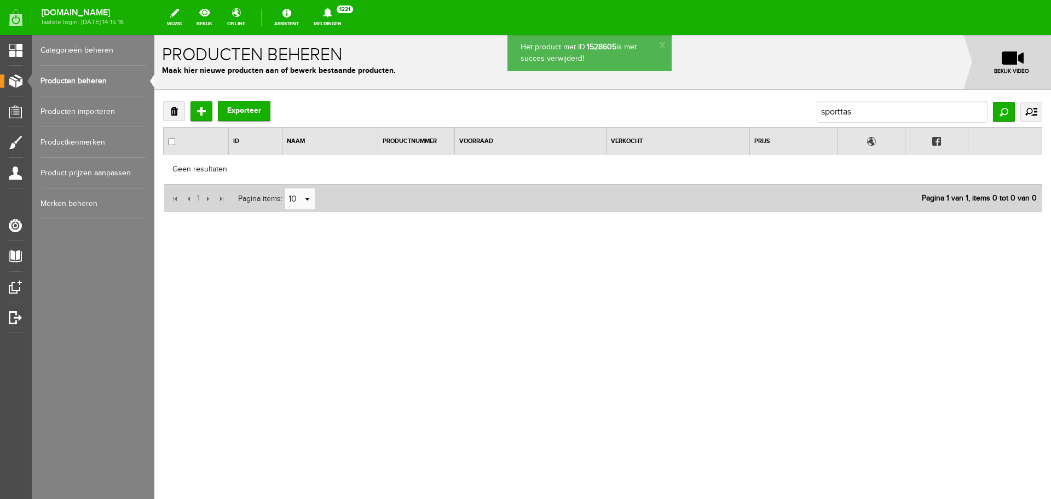
click at [76, 79] on link "Producten beheren" at bounding box center [93, 81] width 105 height 31
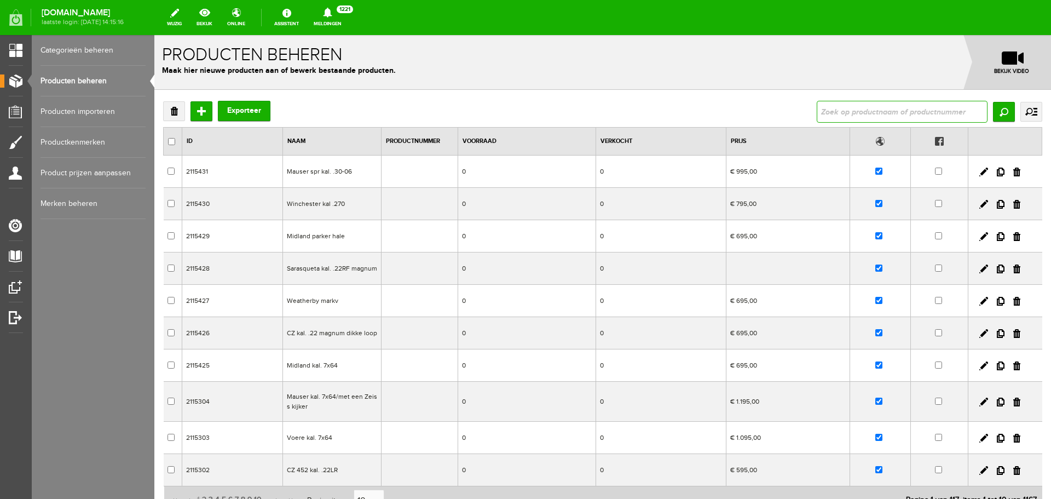
click at [841, 103] on input "text" at bounding box center [902, 112] width 171 height 22
type input "beretta"
click at [993, 113] on input "Zoeken" at bounding box center [1004, 112] width 22 height 20
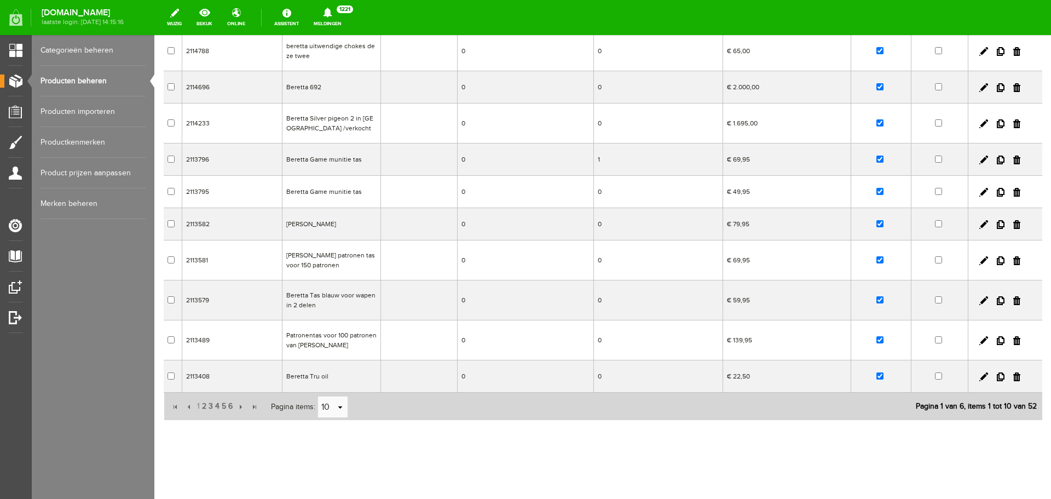
scroll to position [128, 0]
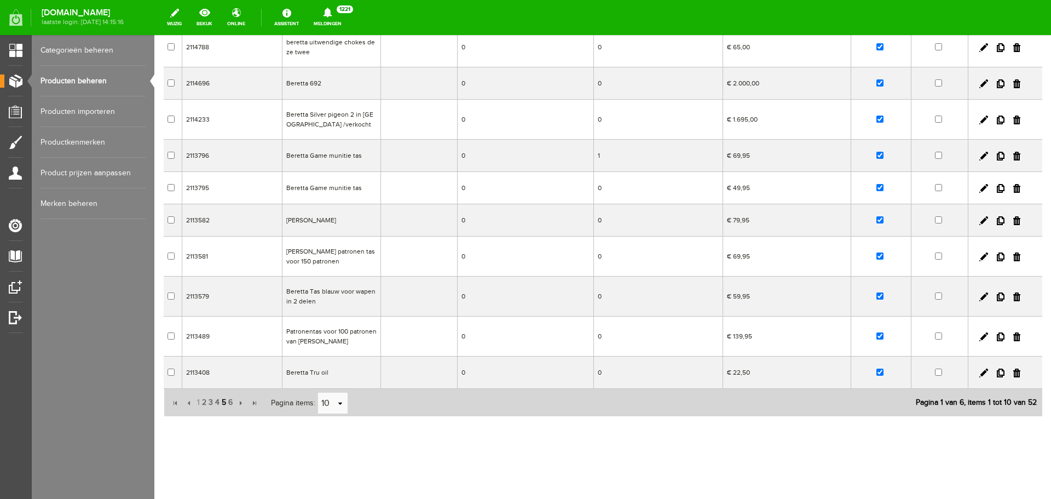
click at [222, 399] on span "5" at bounding box center [224, 402] width 7 height 22
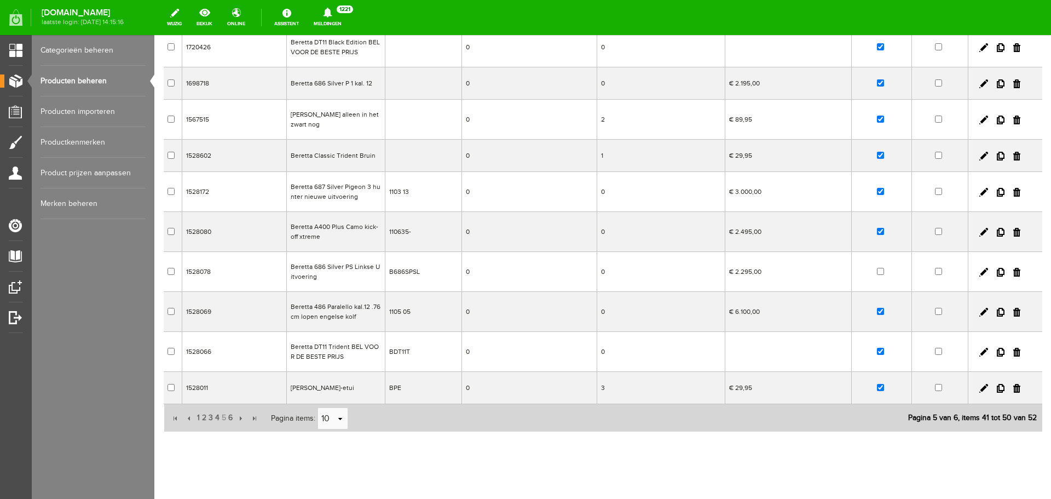
click at [350, 194] on td "Beretta 687 Silver Pigeon 3 hunter nieuwe uitvoering" at bounding box center [335, 192] width 99 height 40
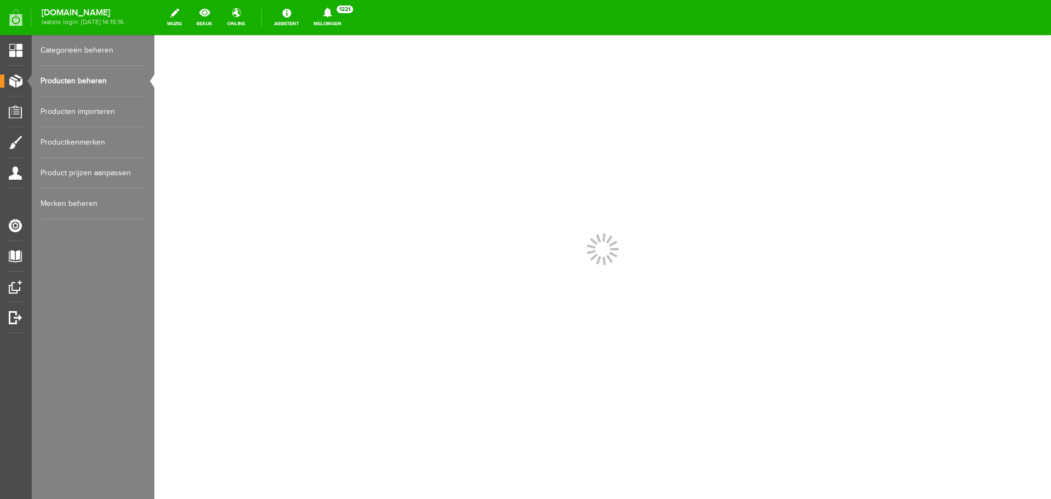
scroll to position [0, 0]
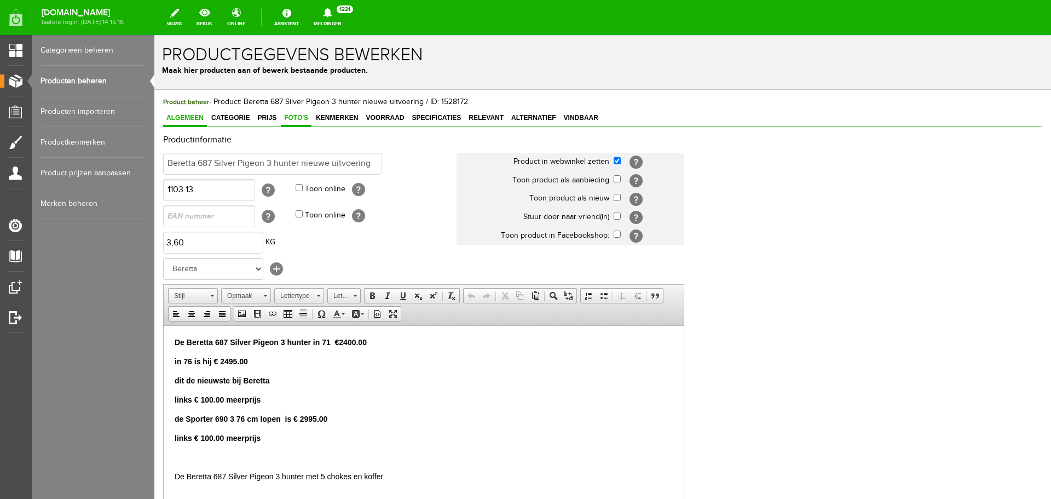
click at [304, 117] on span "Foto's" at bounding box center [296, 118] width 31 height 8
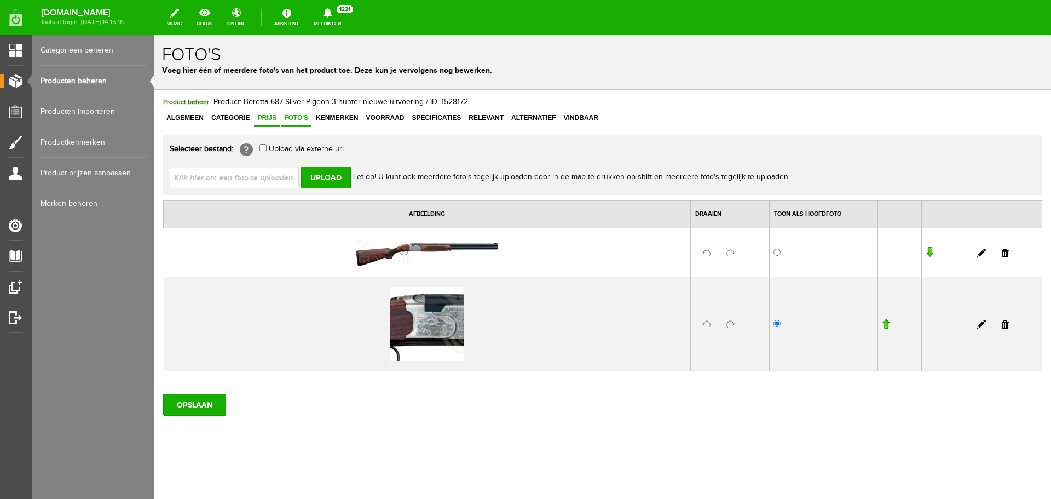
click at [275, 117] on span "Prijs" at bounding box center [267, 118] width 26 height 8
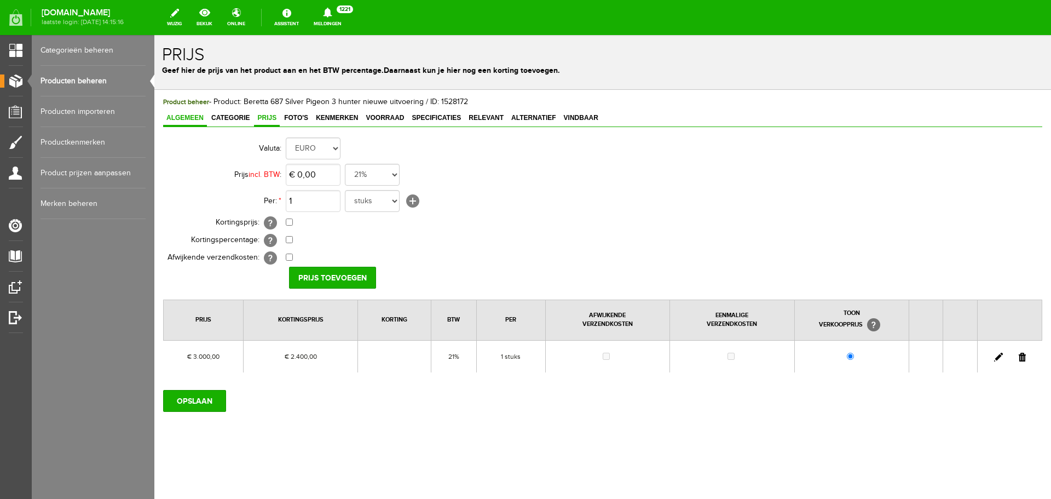
click at [194, 118] on span "Algemeen" at bounding box center [185, 118] width 44 height 8
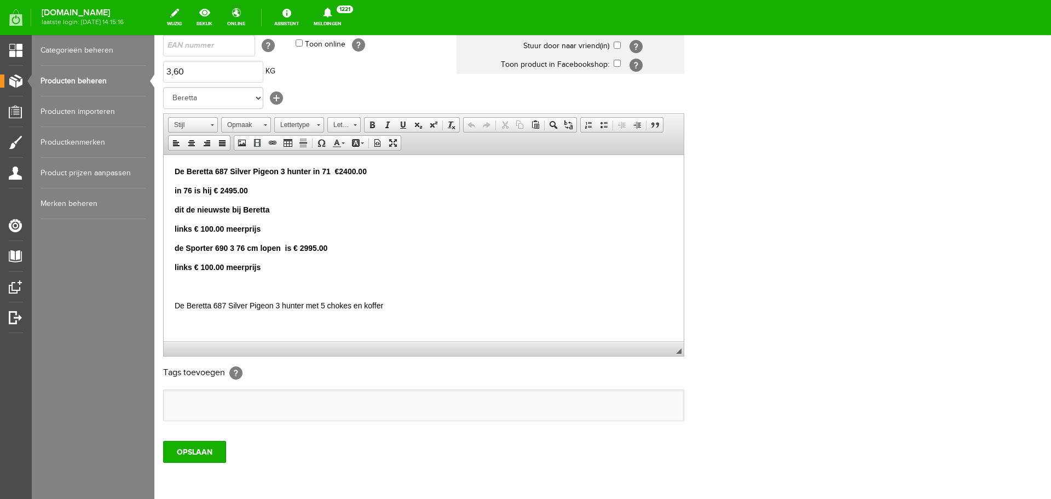
scroll to position [216, 0]
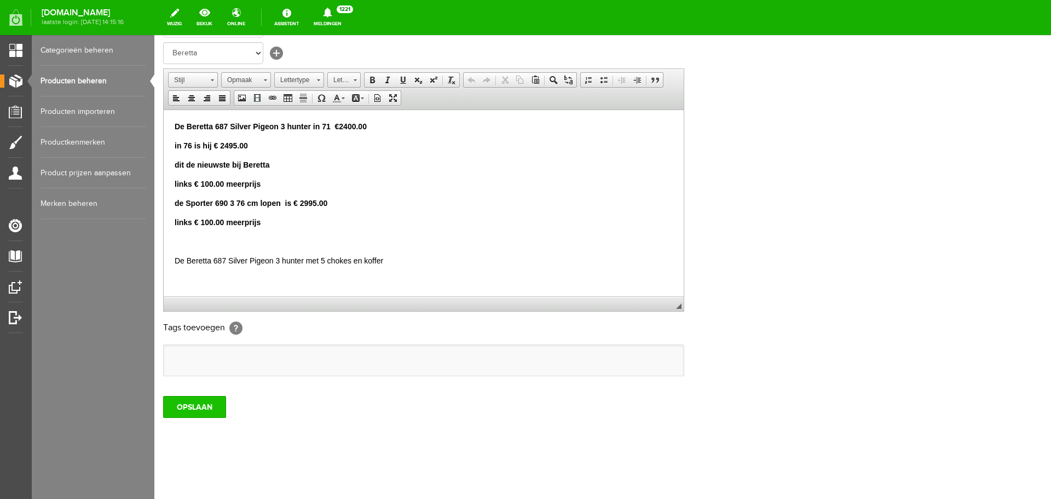
click at [211, 409] on input "OPSLAAN" at bounding box center [194, 407] width 63 height 22
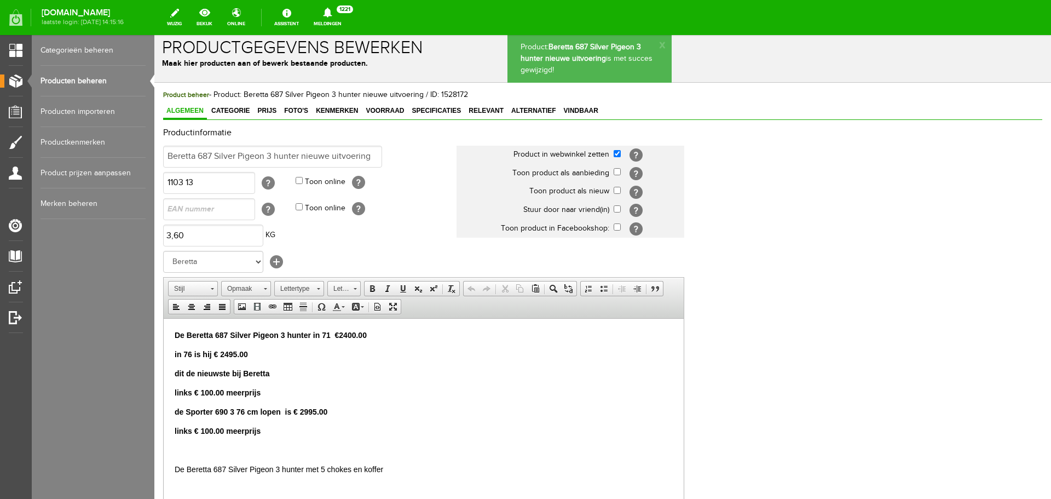
scroll to position [0, 0]
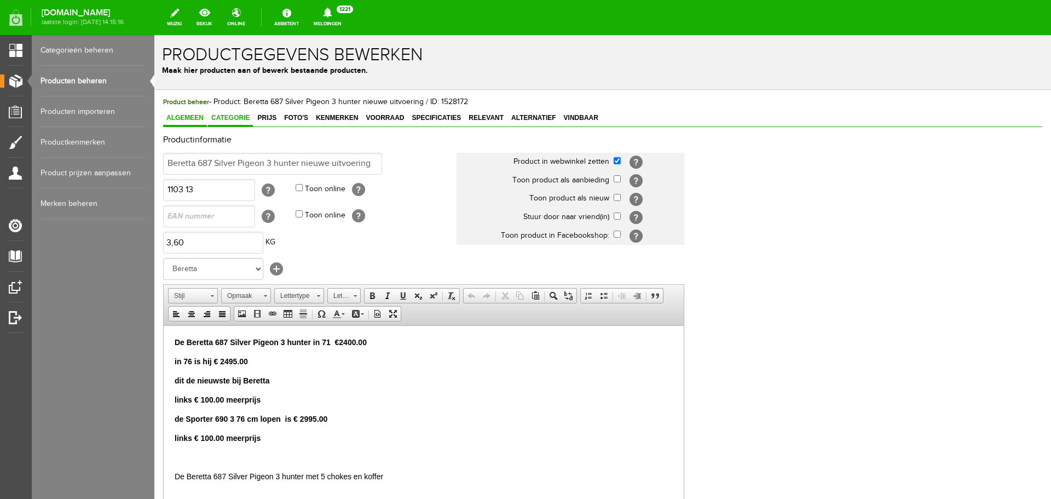
click at [233, 116] on span "Categorie" at bounding box center [230, 118] width 45 height 8
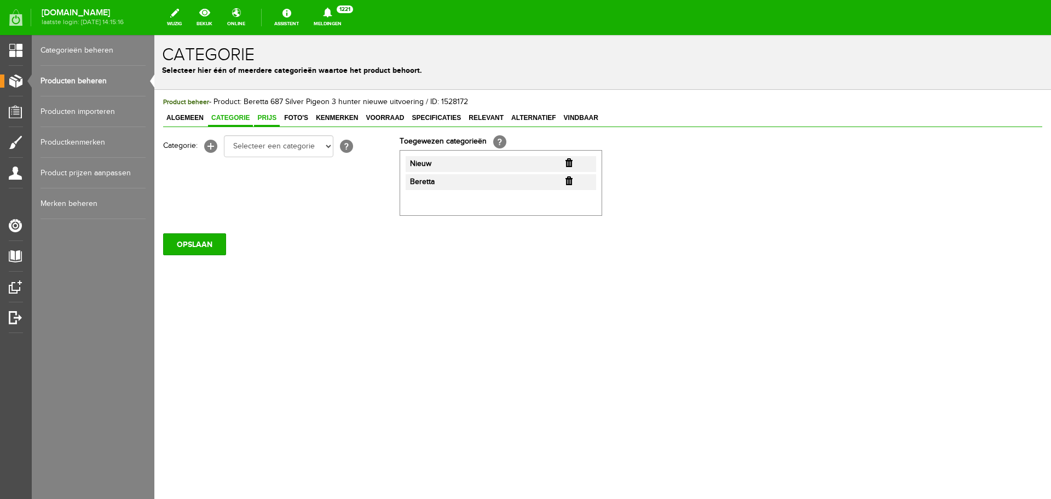
click at [268, 116] on span "Prijs" at bounding box center [267, 118] width 26 height 8
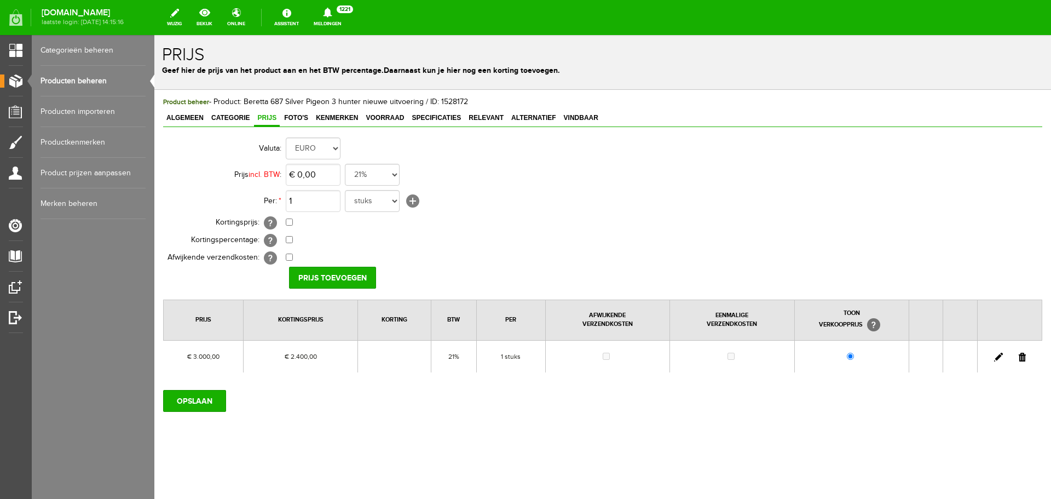
click at [91, 80] on link "Producten beheren" at bounding box center [93, 81] width 105 height 31
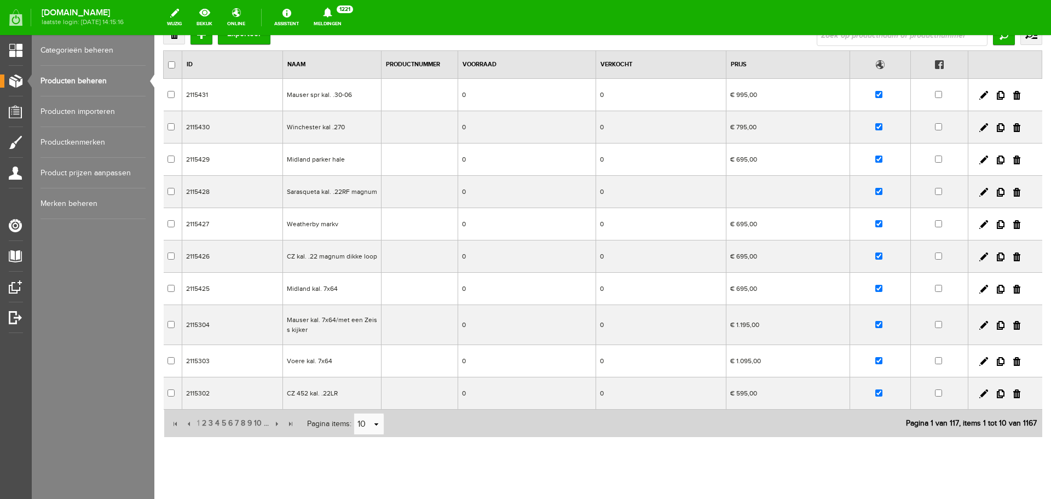
scroll to position [97, 0]
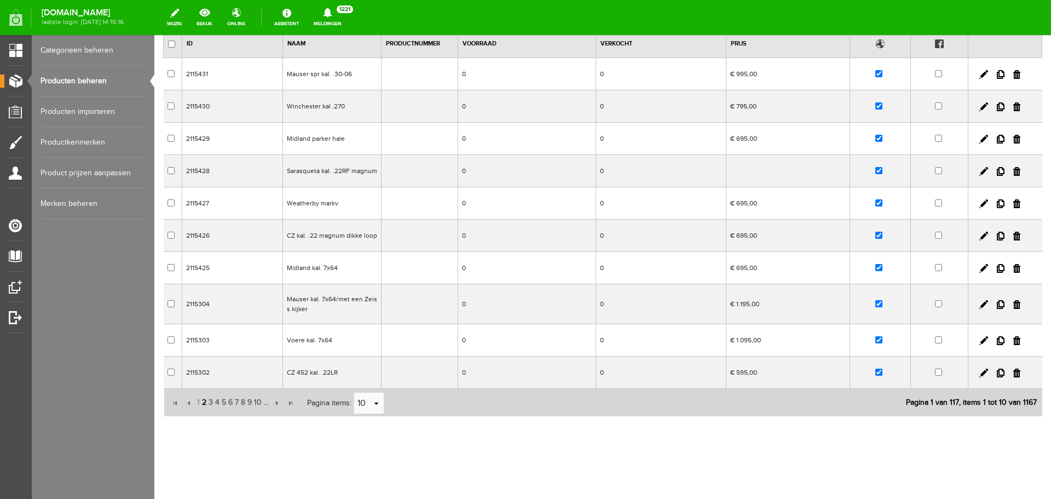
click at [204, 402] on span "2" at bounding box center [204, 402] width 7 height 22
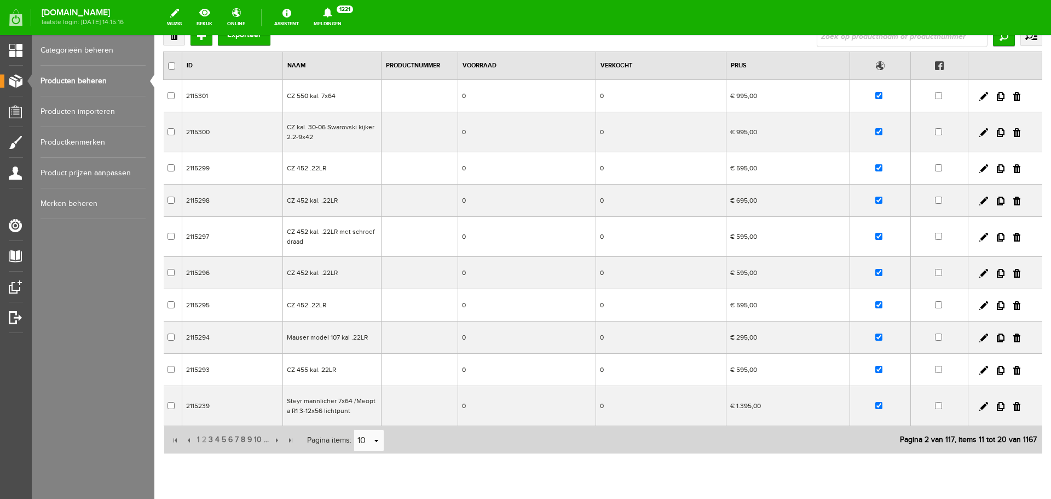
scroll to position [0, 0]
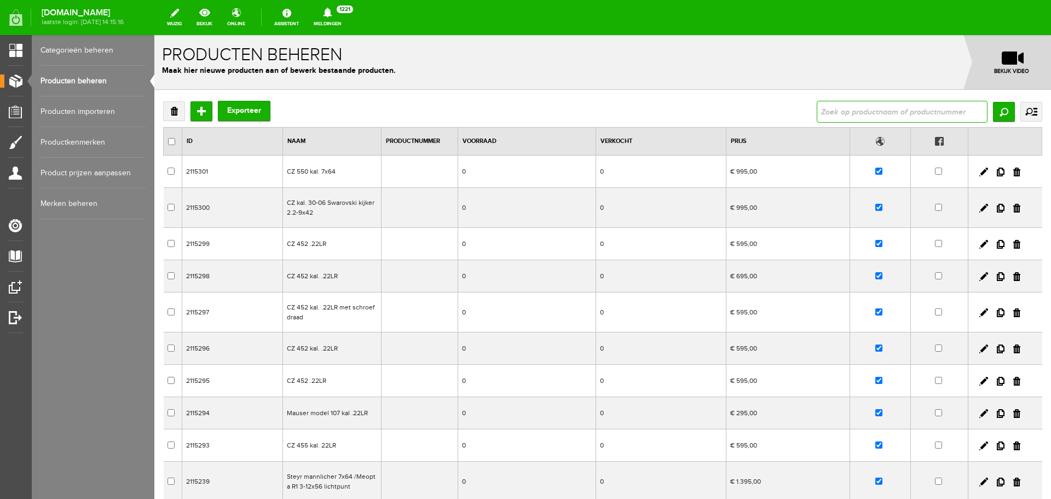
click at [849, 113] on input "text" at bounding box center [902, 112] width 171 height 22
type input "beretta"
click at [1001, 114] on input "Zoeken" at bounding box center [1004, 112] width 22 height 20
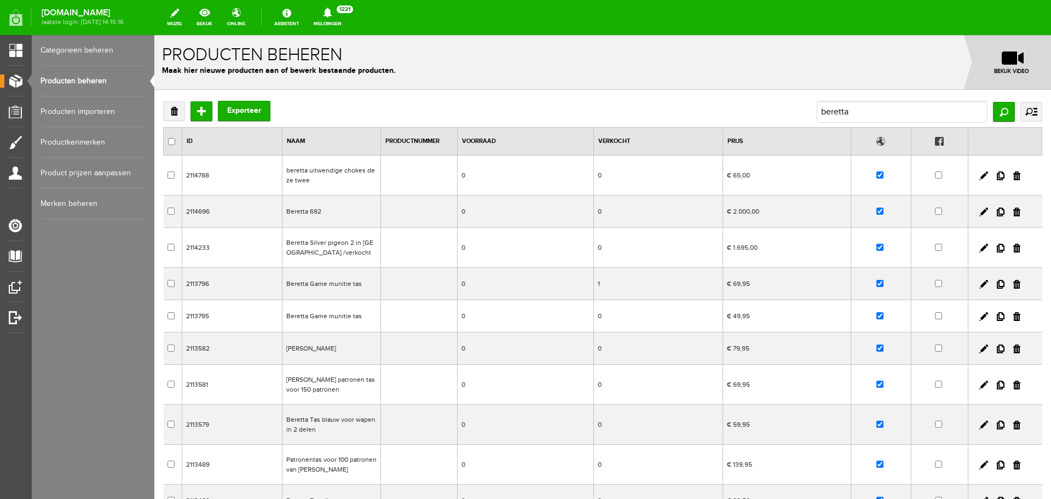
click at [374, 180] on td "beretta uitwendige chokes deze twee" at bounding box center [331, 175] width 99 height 40
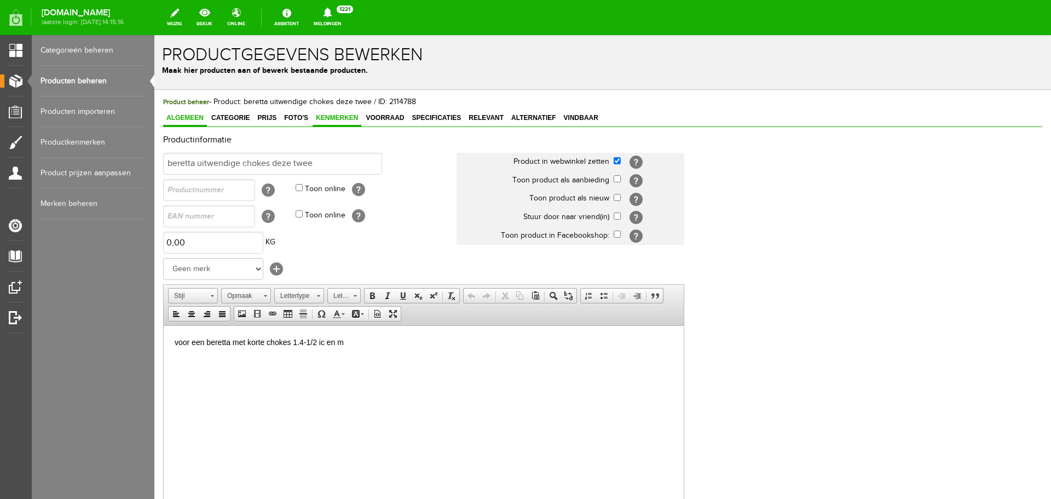
click at [336, 120] on span "Kenmerken" at bounding box center [337, 118] width 49 height 8
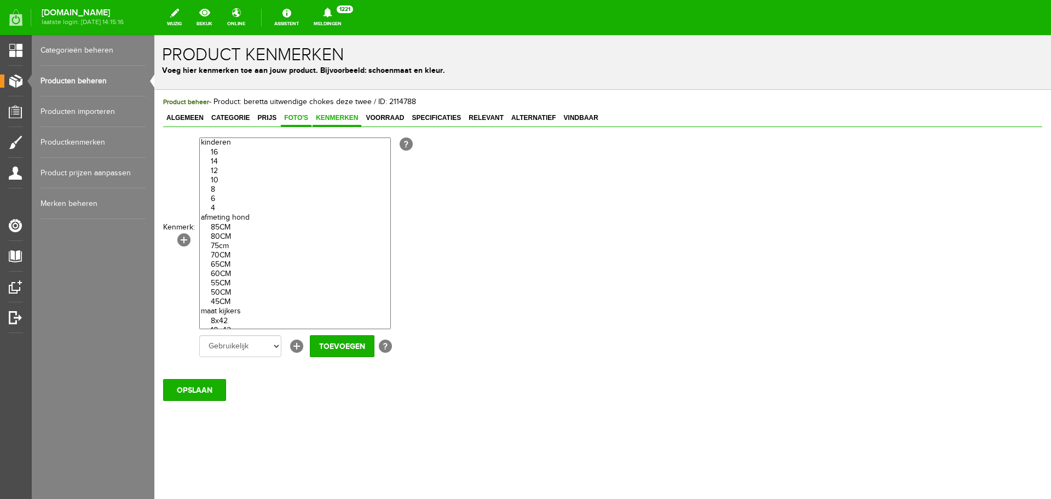
click at [302, 120] on span "Foto's" at bounding box center [296, 118] width 31 height 8
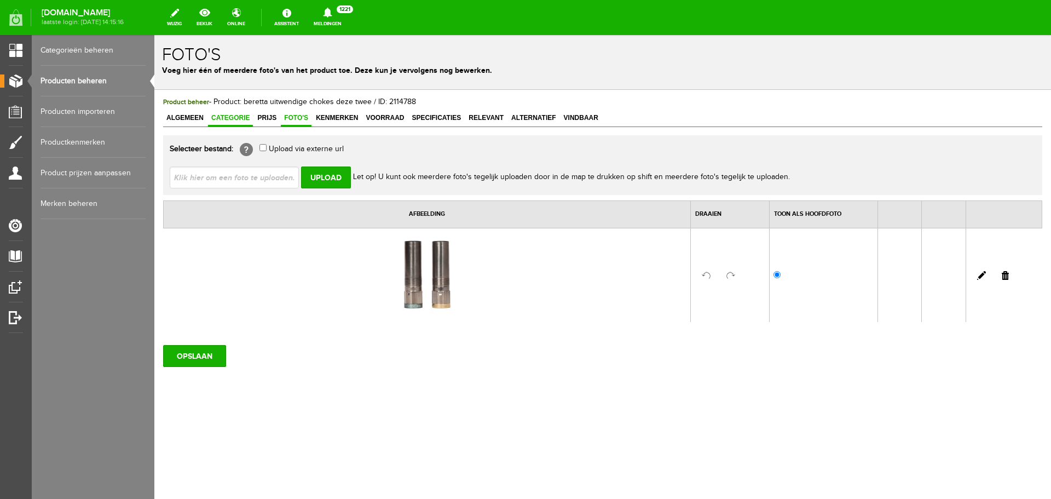
click at [242, 118] on span "Categorie" at bounding box center [230, 118] width 45 height 8
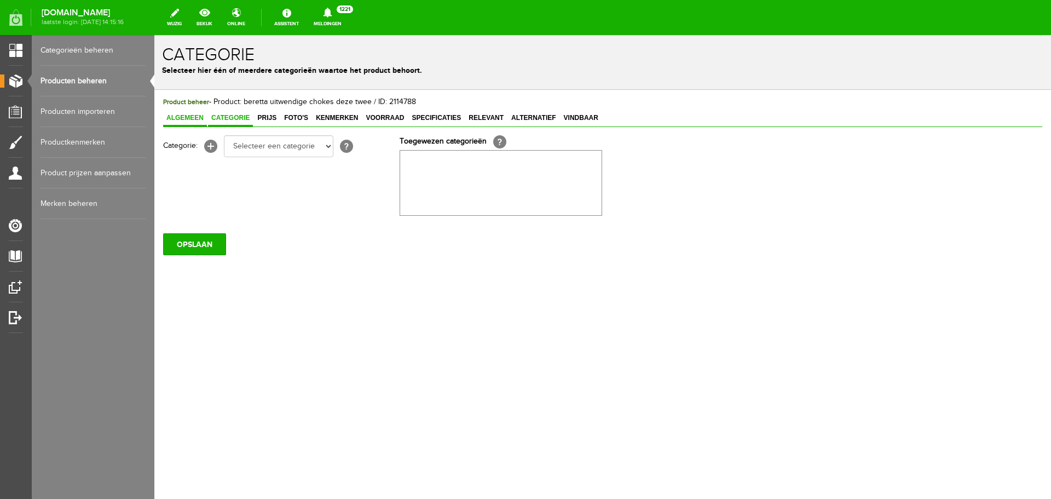
click at [194, 120] on span "Algemeen" at bounding box center [185, 118] width 44 height 8
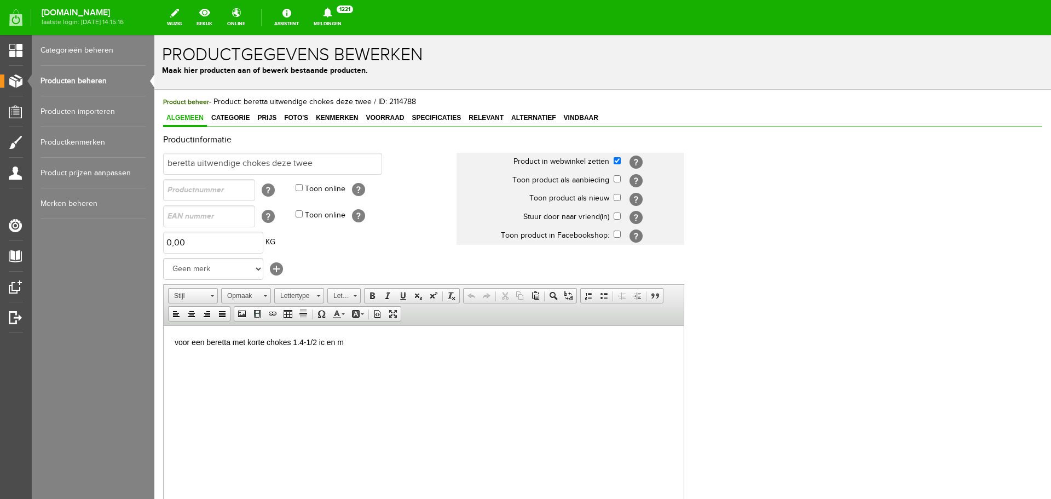
click at [94, 78] on link "Producten beheren" at bounding box center [93, 81] width 105 height 31
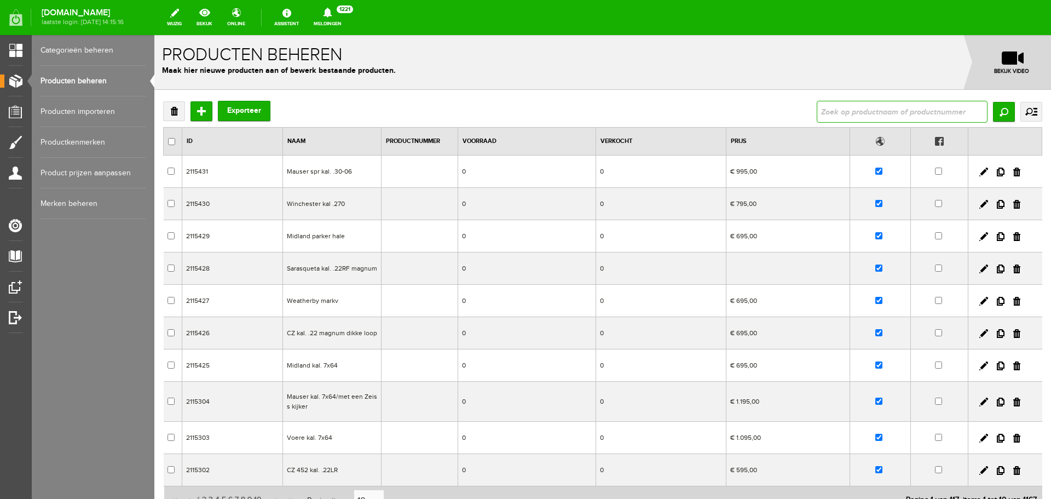
click at [829, 112] on input "text" at bounding box center [902, 112] width 171 height 22
click at [993, 113] on input "Zoeken" at bounding box center [1004, 112] width 22 height 20
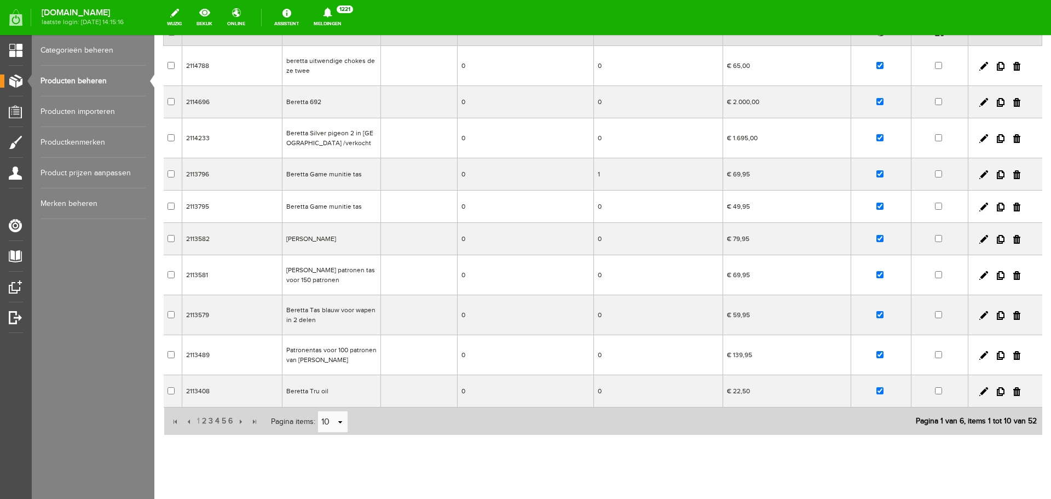
scroll to position [128, 0]
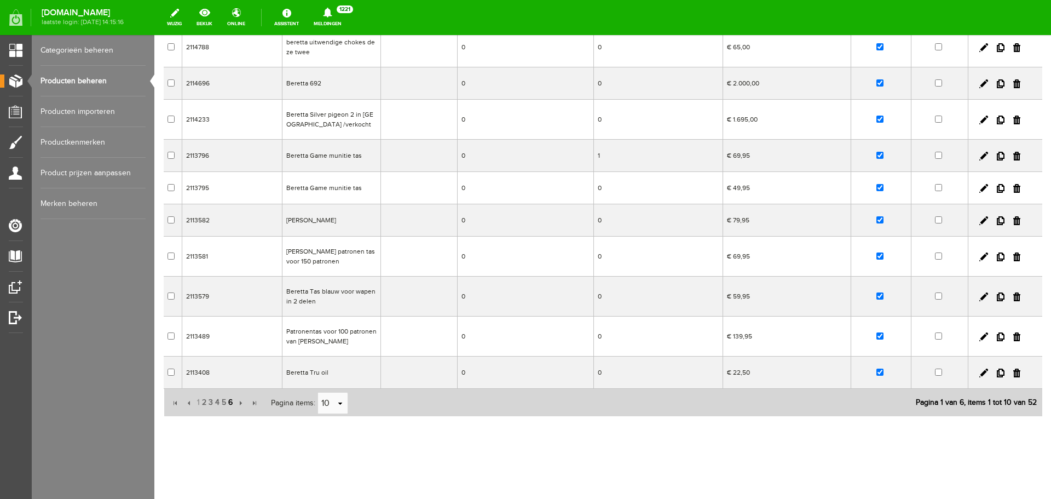
click at [229, 402] on span "6" at bounding box center [230, 402] width 7 height 22
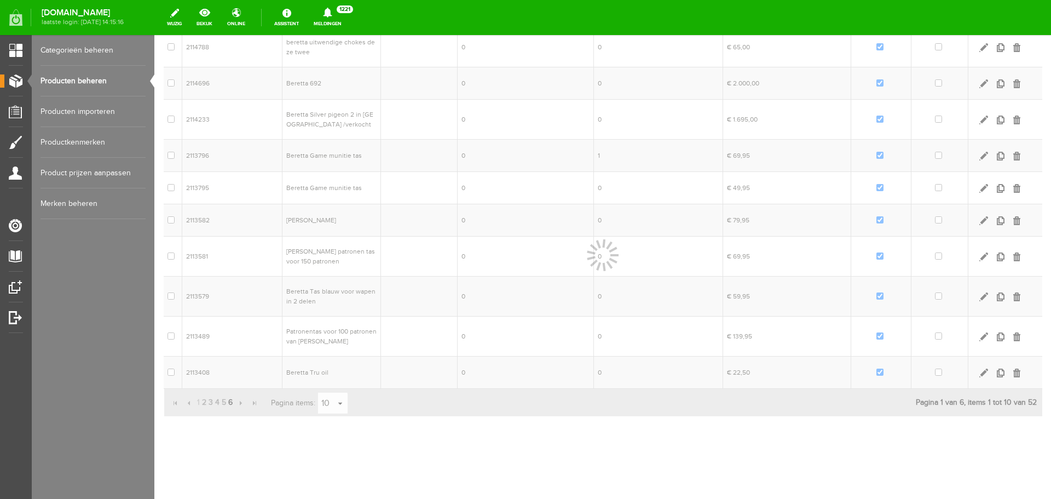
scroll to position [0, 0]
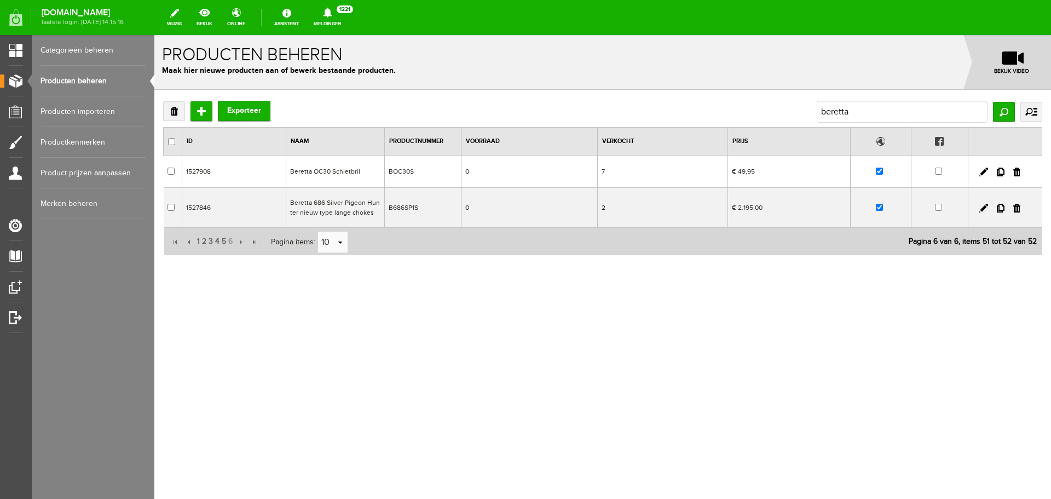
click at [776, 177] on td "€ 49,95" at bounding box center [788, 171] width 123 height 32
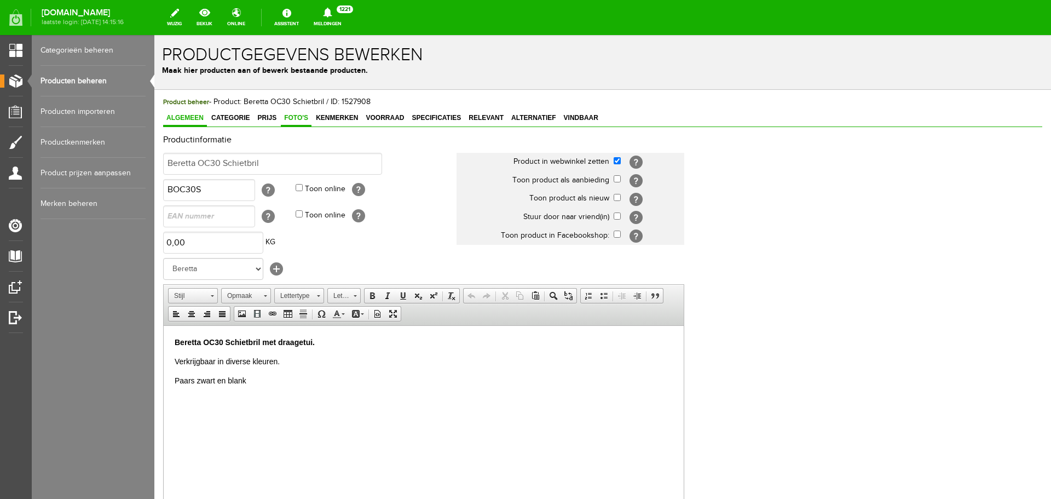
click at [295, 116] on span "Foto's" at bounding box center [296, 118] width 31 height 8
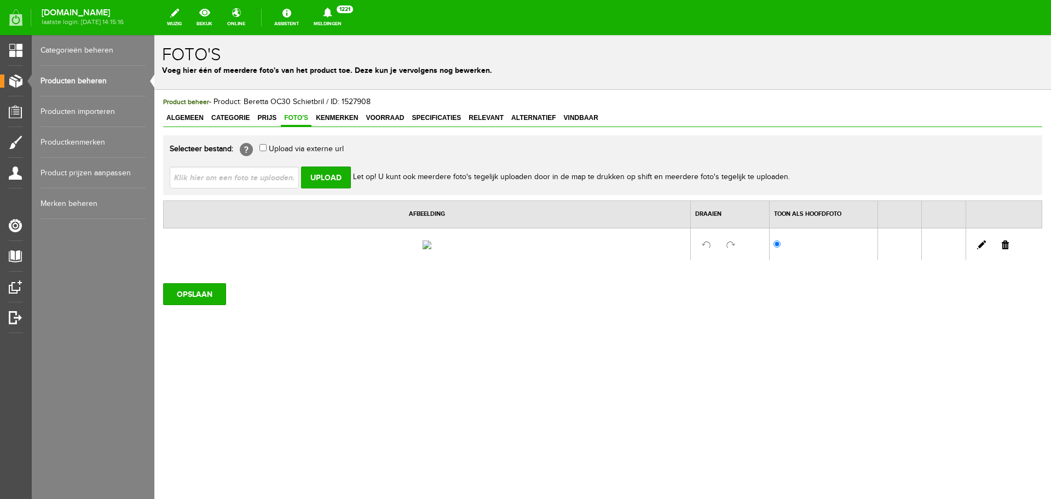
click at [98, 76] on link "Producten beheren" at bounding box center [93, 81] width 105 height 31
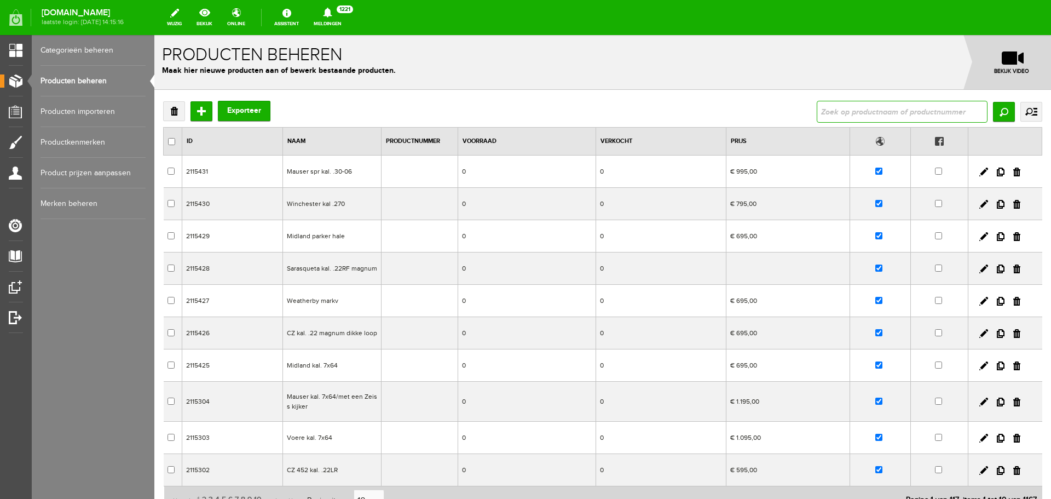
click at [921, 115] on input "text" at bounding box center [902, 112] width 171 height 22
click at [997, 112] on input "Zoeken" at bounding box center [1004, 112] width 22 height 20
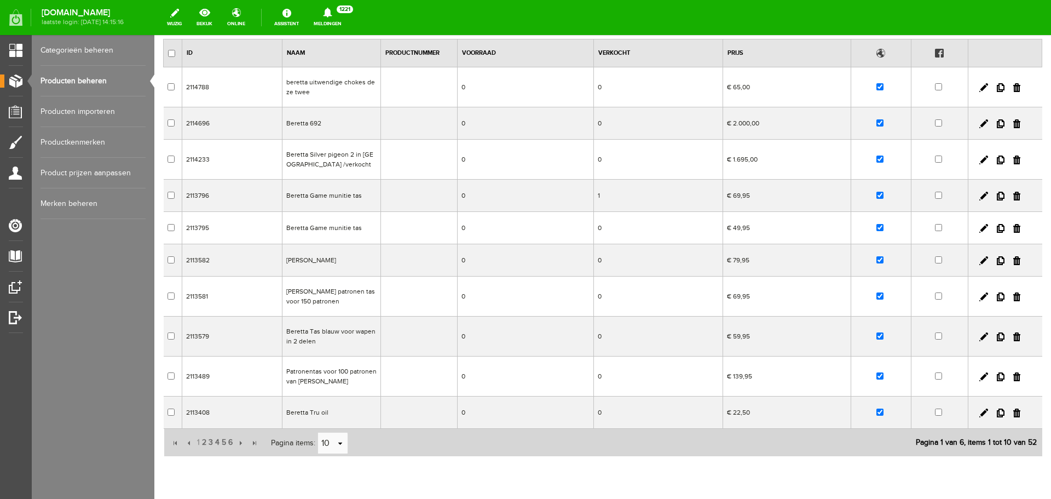
scroll to position [128, 0]
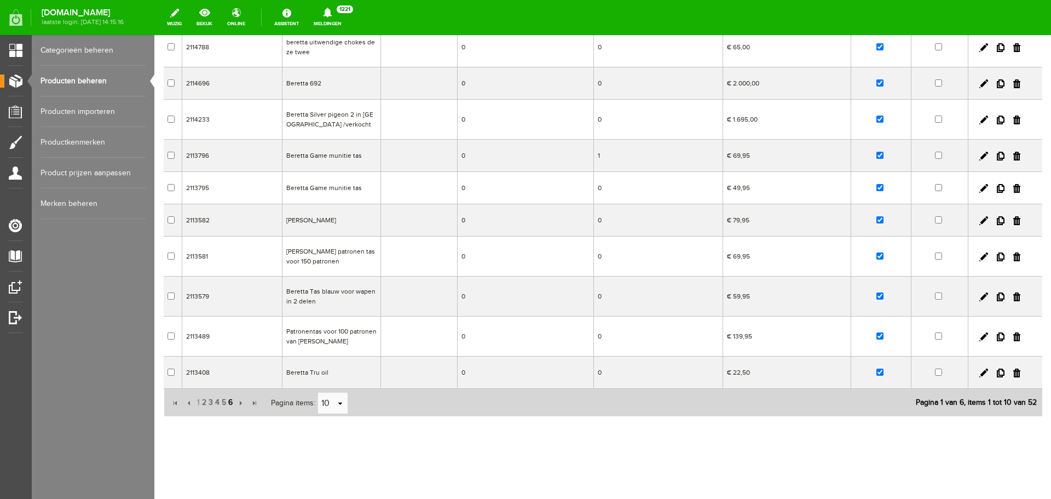
click at [227, 403] on span "6" at bounding box center [230, 402] width 7 height 22
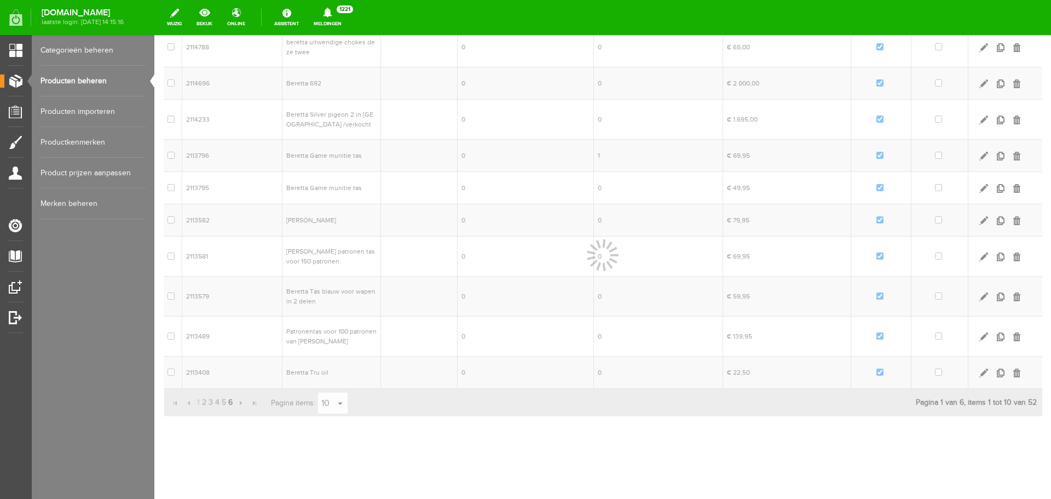
scroll to position [0, 0]
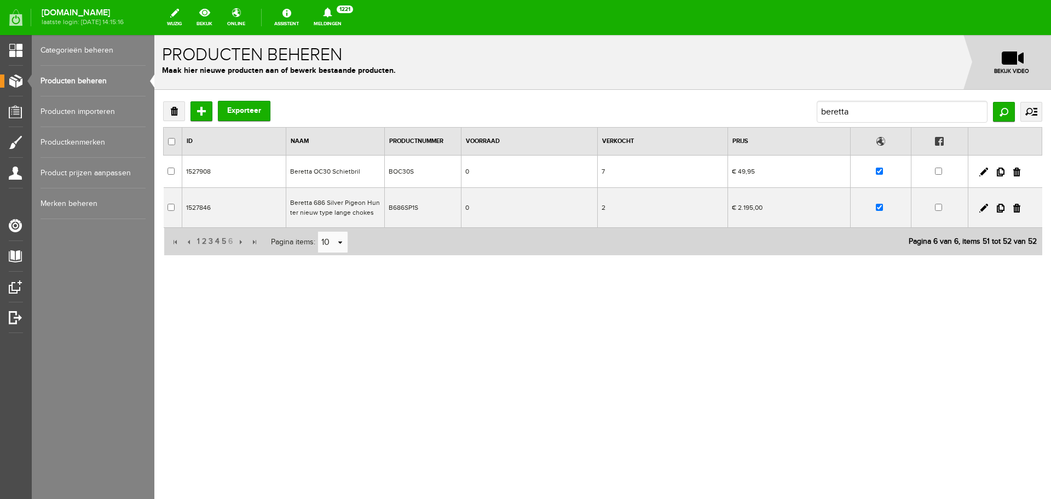
click at [362, 211] on td "Beretta 686 Silver Pigeon Hunter nieuw type lange chokes" at bounding box center [335, 208] width 99 height 40
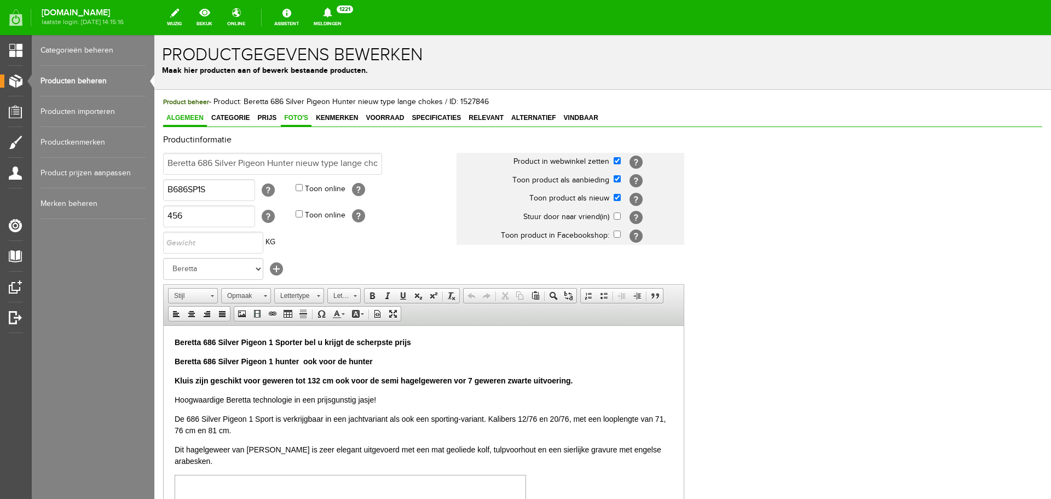
click at [299, 118] on span "Foto's" at bounding box center [296, 118] width 31 height 8
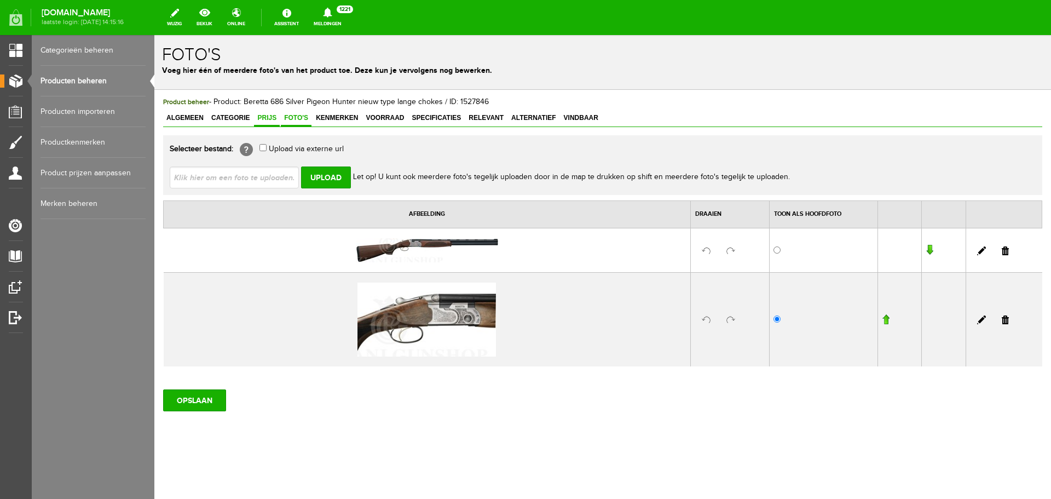
click at [274, 118] on span "Prijs" at bounding box center [267, 118] width 26 height 8
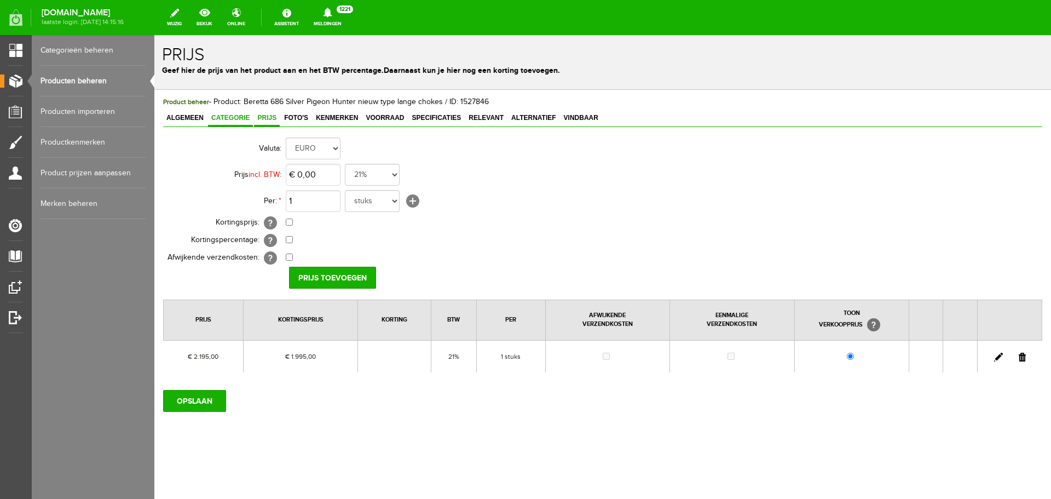
click at [228, 114] on span "Categorie" at bounding box center [230, 118] width 45 height 8
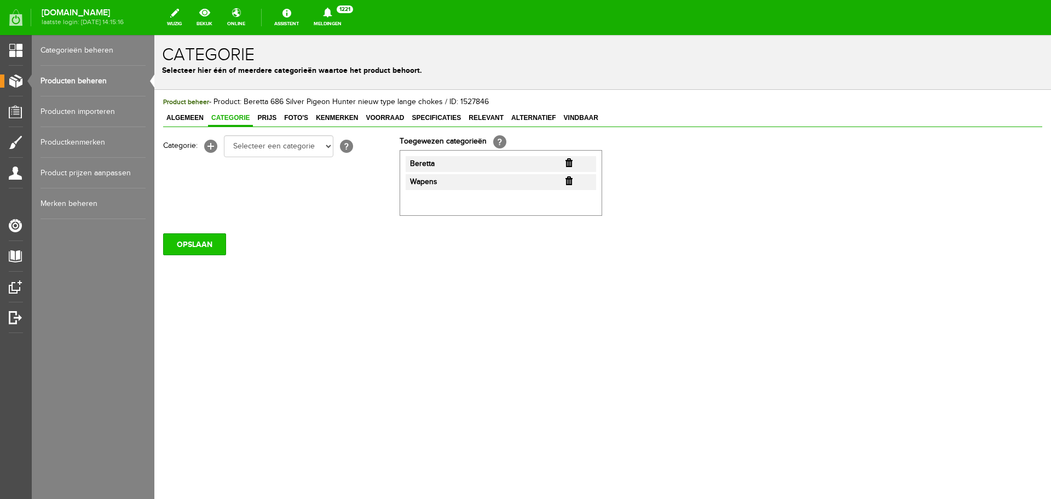
click at [210, 240] on input "OPSLAAN" at bounding box center [194, 244] width 63 height 22
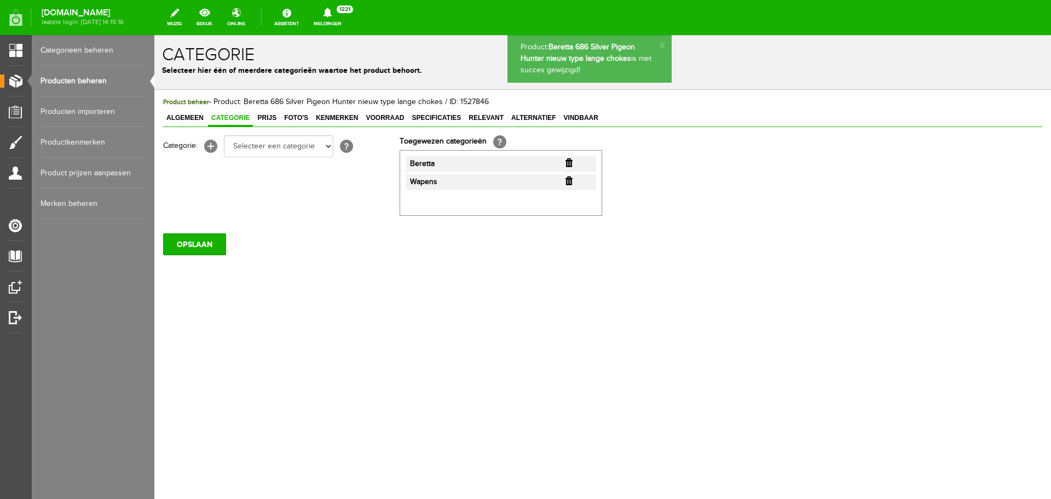
click at [100, 79] on link "Producten beheren" at bounding box center [93, 81] width 105 height 31
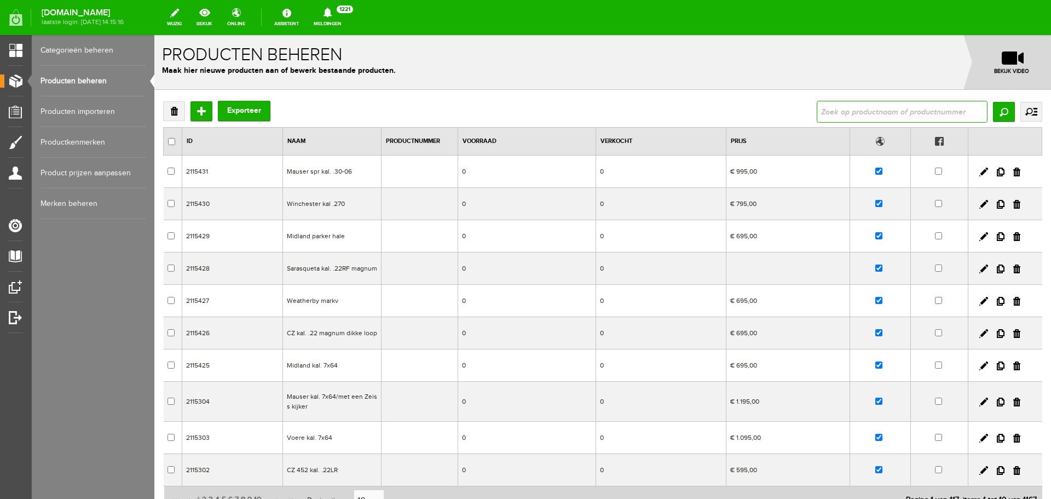
click at [875, 109] on input "text" at bounding box center [902, 112] width 171 height 22
type input "beretta"
click at [1001, 109] on input "Zoeken" at bounding box center [1004, 112] width 22 height 20
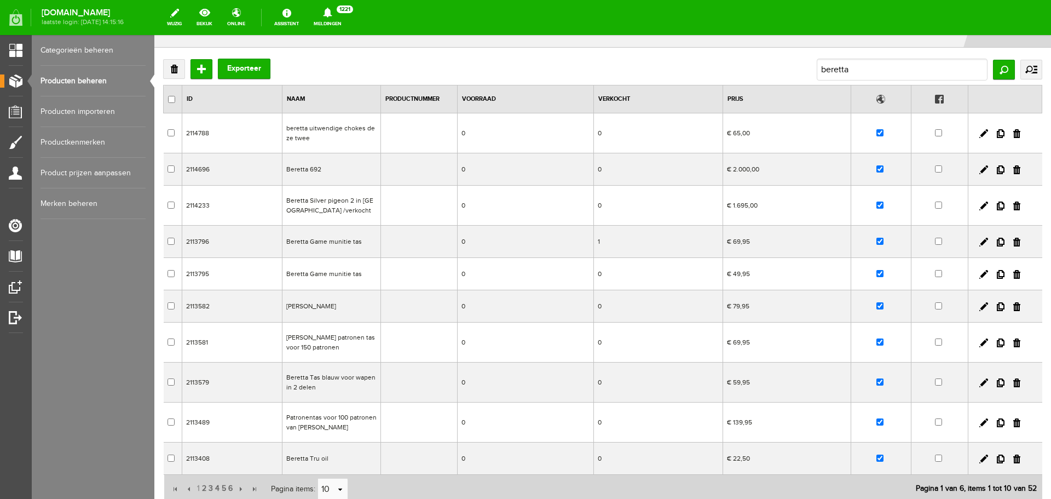
scroll to position [128, 0]
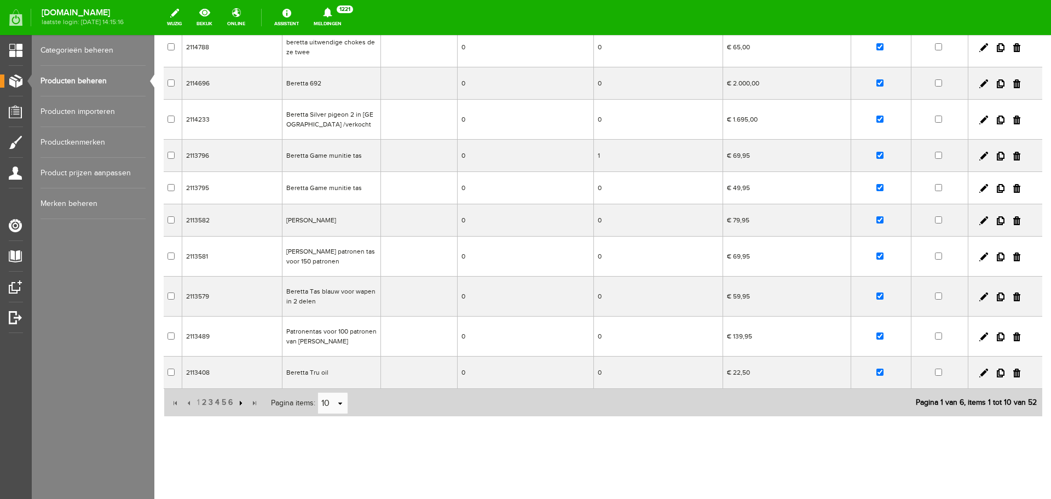
click at [234, 401] on input "button" at bounding box center [240, 403] width 12 height 12
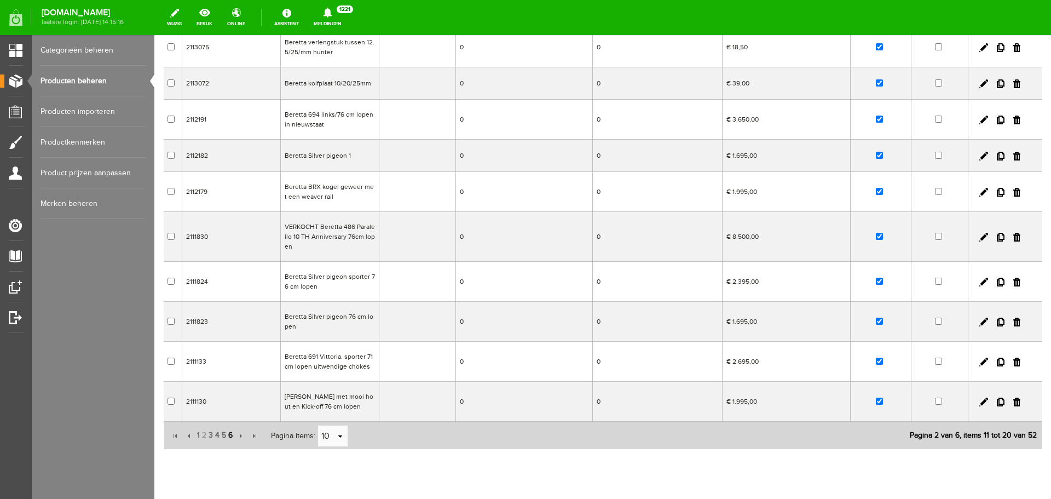
click at [227, 435] on span "6" at bounding box center [230, 435] width 7 height 22
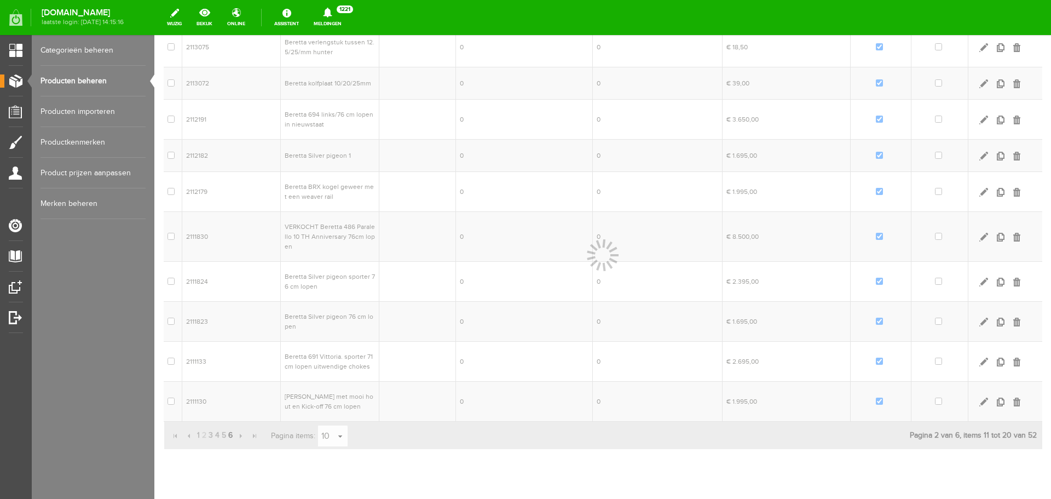
scroll to position [0, 0]
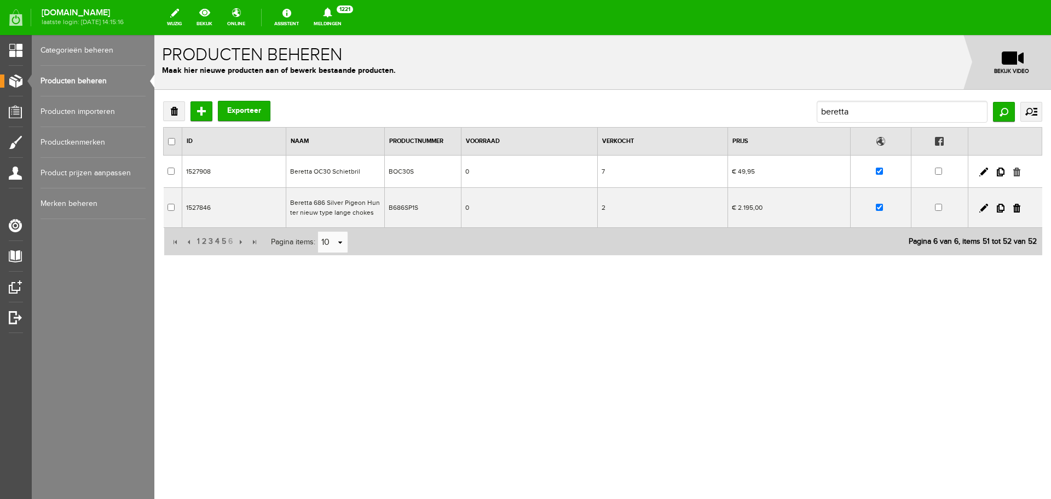
click at [1016, 171] on link at bounding box center [1016, 171] width 7 height 9
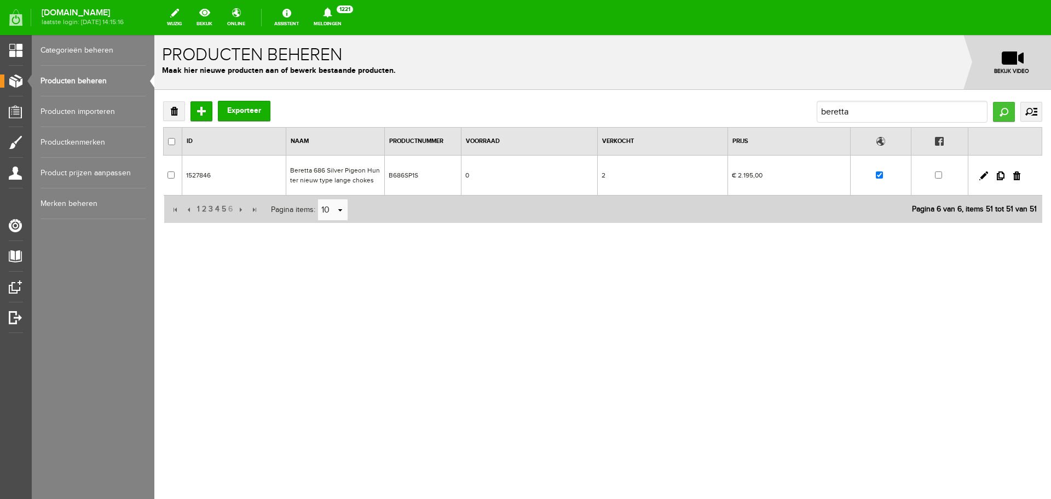
click at [998, 110] on input "Zoeken" at bounding box center [1004, 112] width 22 height 20
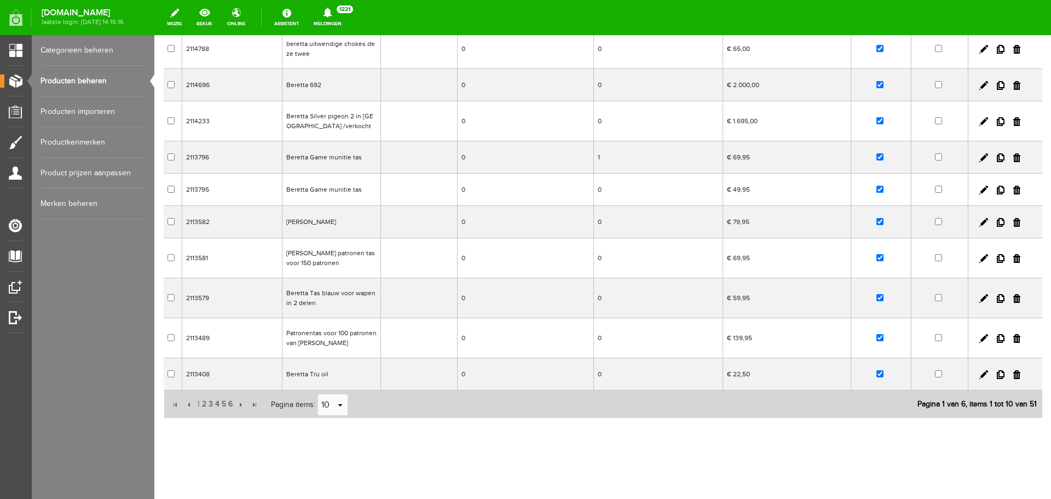
scroll to position [128, 0]
click at [221, 401] on span "5" at bounding box center [224, 402] width 7 height 22
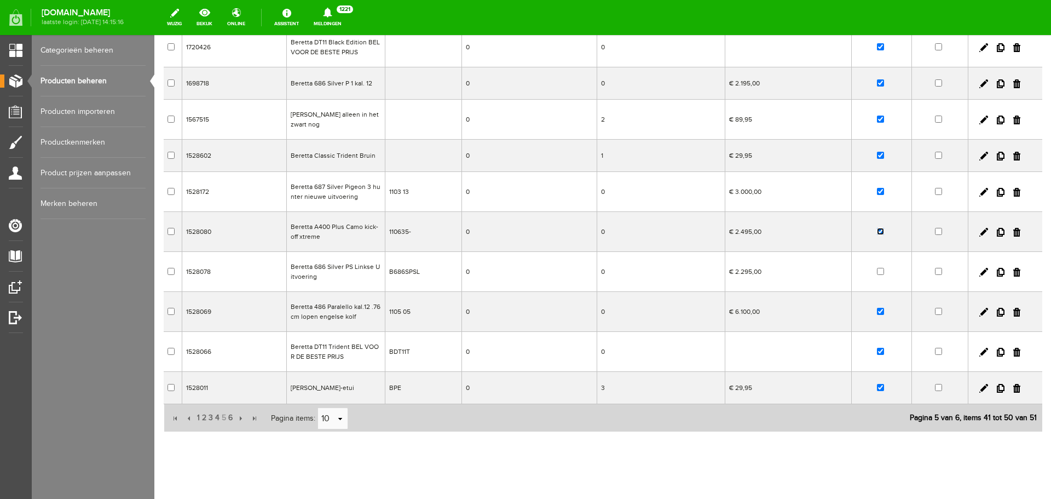
click at [877, 228] on input "checkbox" at bounding box center [880, 231] width 7 height 7
checkbox input "false"
click at [515, 321] on td "0" at bounding box center [528, 312] width 135 height 40
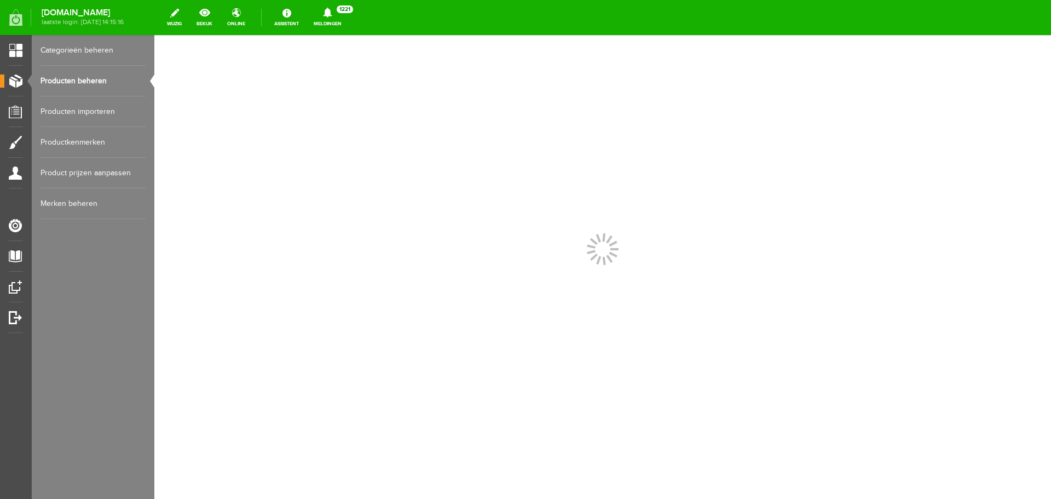
scroll to position [0, 0]
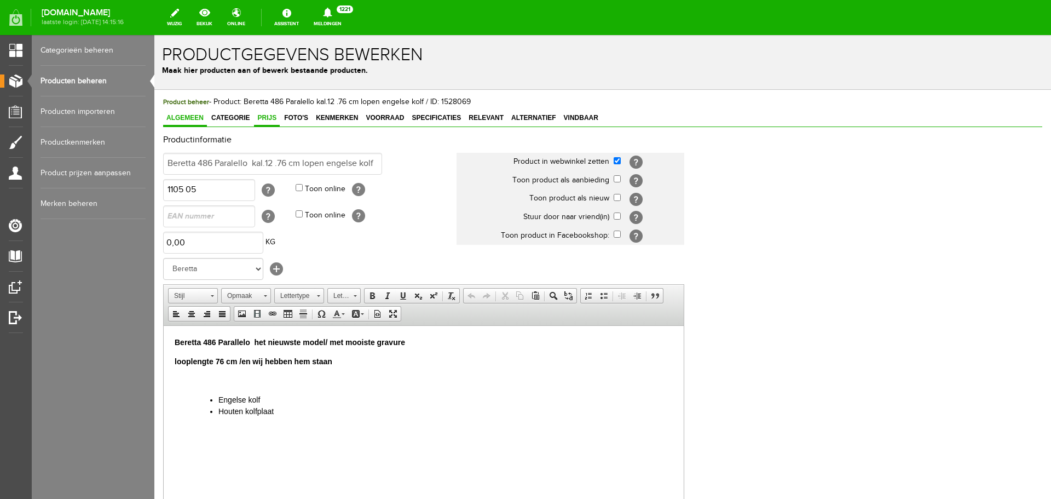
click at [275, 119] on span "Prijs" at bounding box center [267, 118] width 26 height 8
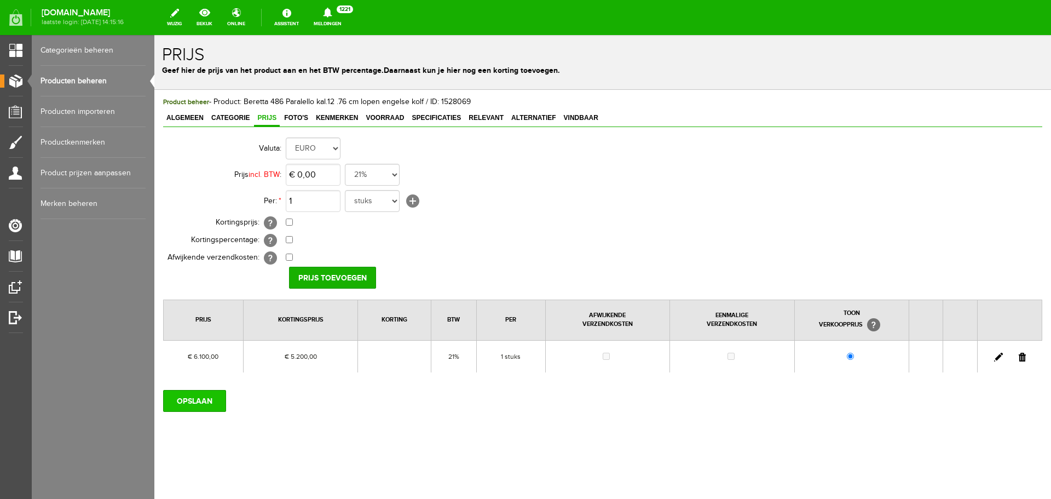
click at [212, 400] on input "OPSLAAN" at bounding box center [194, 401] width 63 height 22
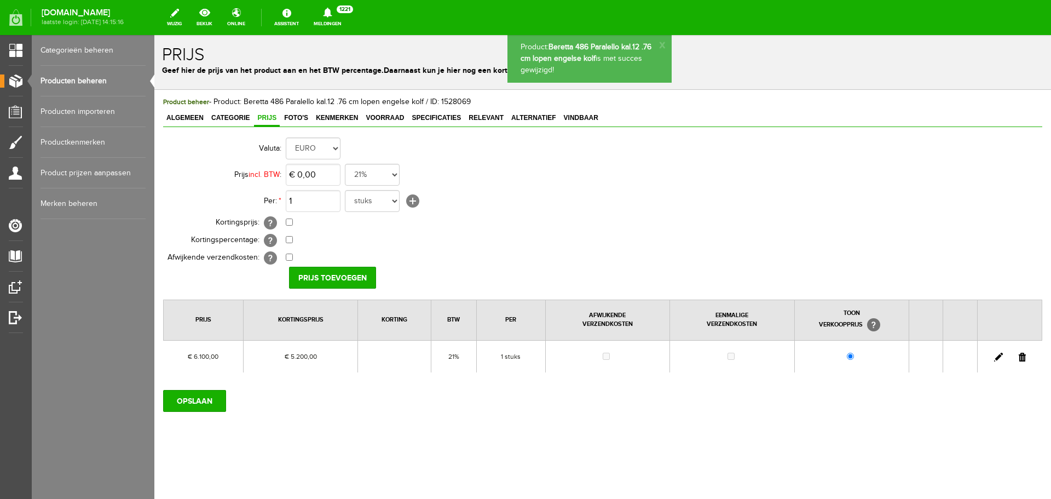
click at [85, 77] on link "Producten beheren" at bounding box center [93, 81] width 105 height 31
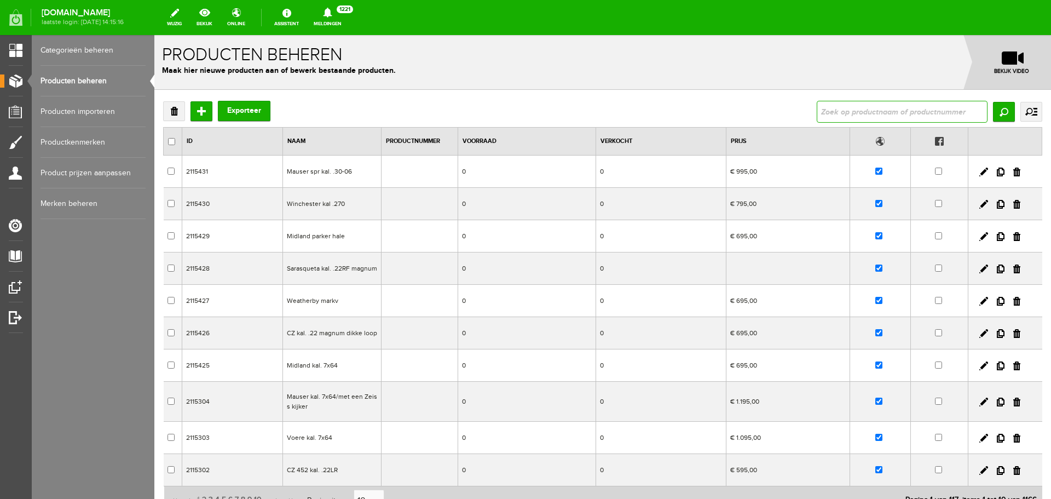
click at [846, 113] on input "text" at bounding box center [902, 112] width 171 height 22
type input "k 95"
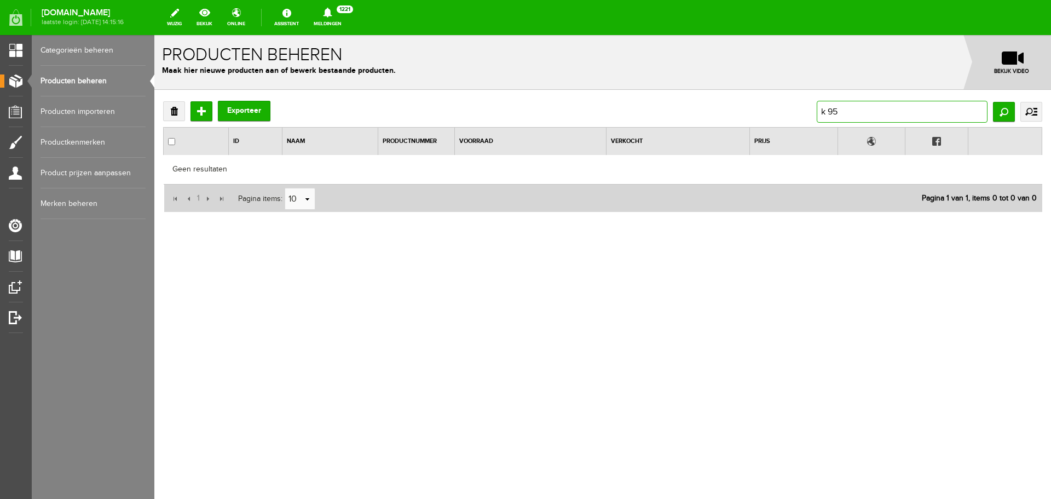
click at [850, 114] on input "k 95" at bounding box center [902, 112] width 171 height 22
type input "k"
type input "blaser k95"
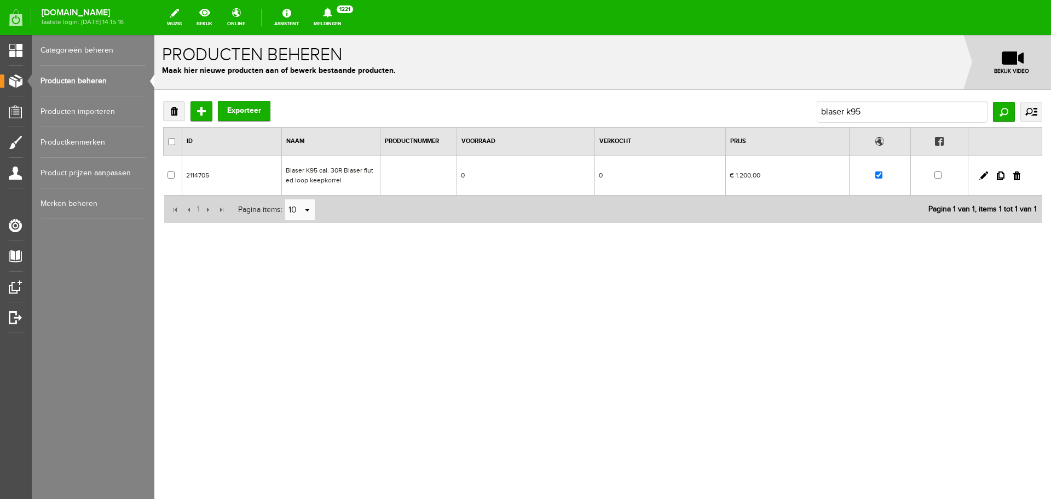
click at [448, 177] on td at bounding box center [418, 175] width 77 height 40
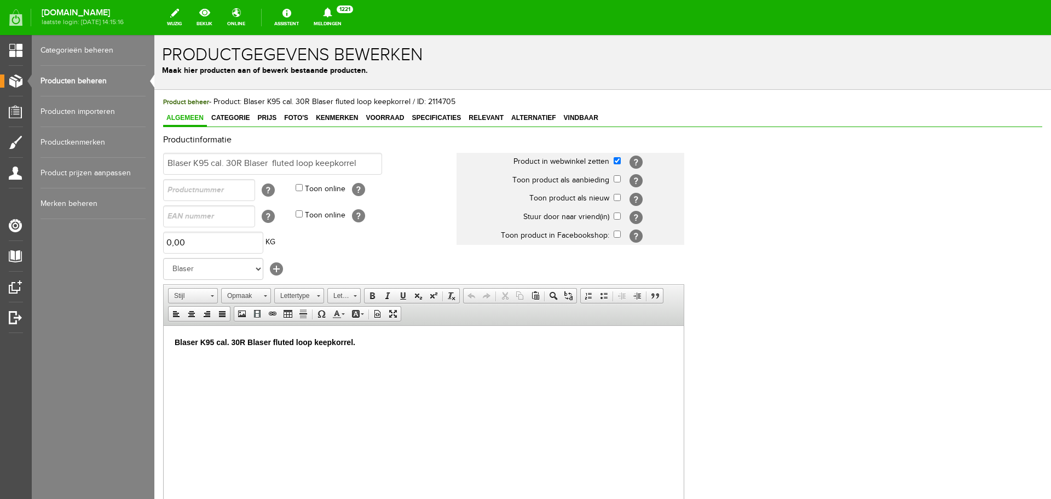
click at [87, 82] on link "Producten beheren" at bounding box center [93, 81] width 105 height 31
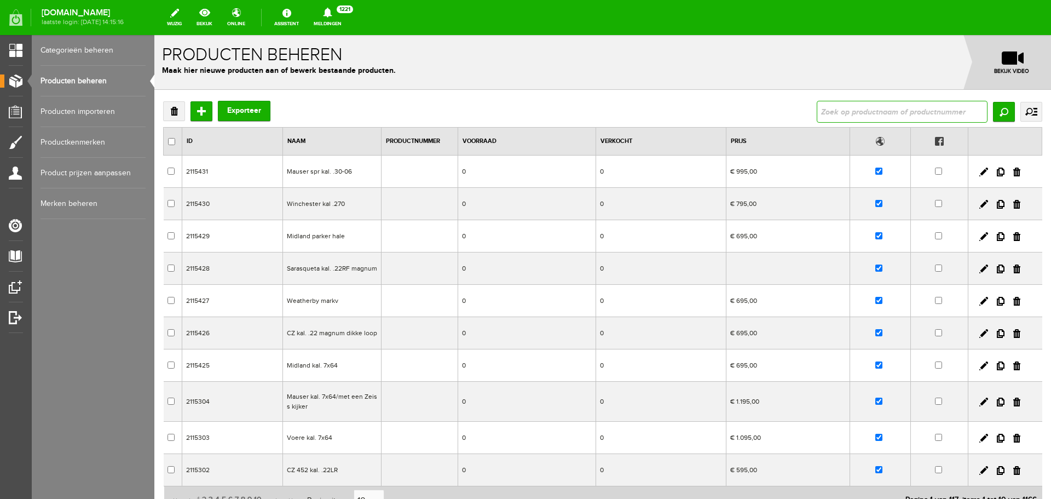
click at [818, 104] on input "text" at bounding box center [902, 112] width 171 height 22
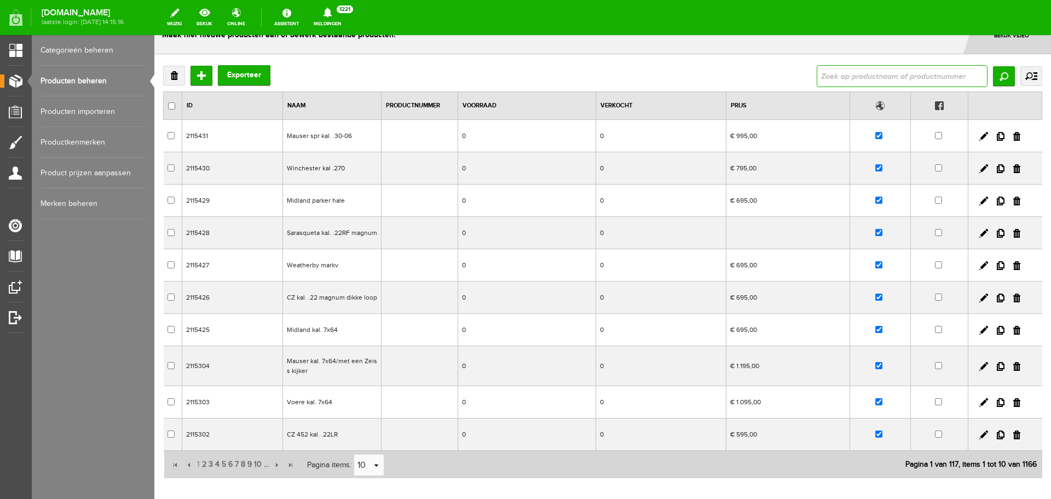
scroll to position [97, 0]
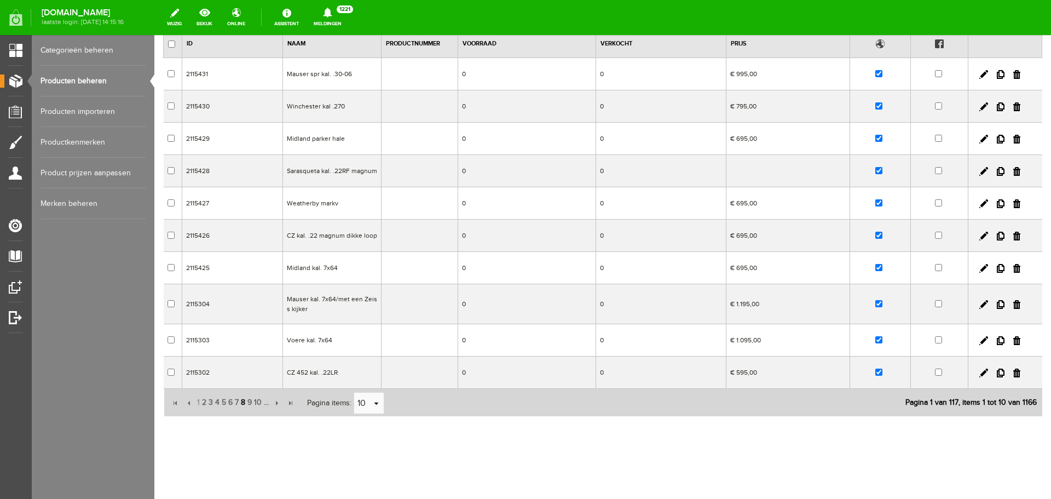
click at [243, 402] on span "8" at bounding box center [243, 402] width 7 height 22
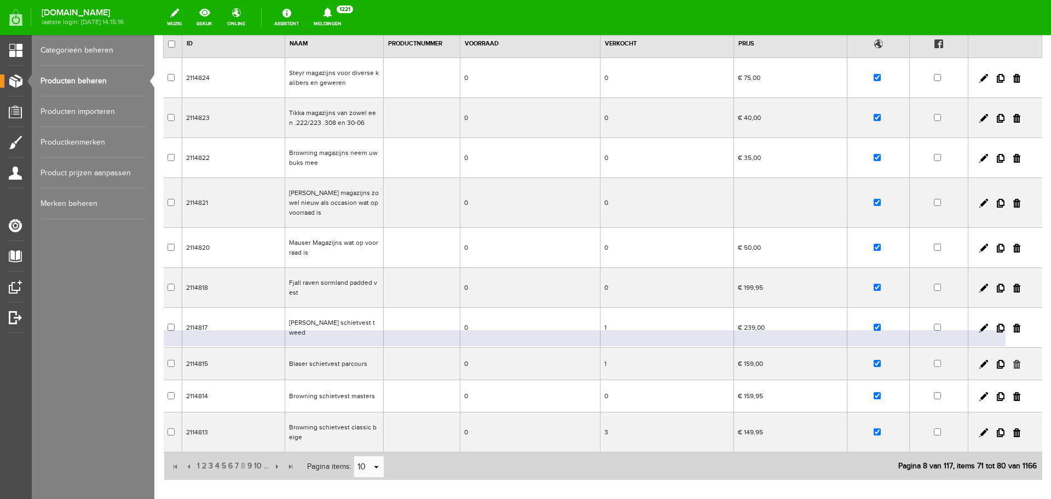
click at [1013, 360] on link at bounding box center [1016, 364] width 7 height 9
checkbox input "true"
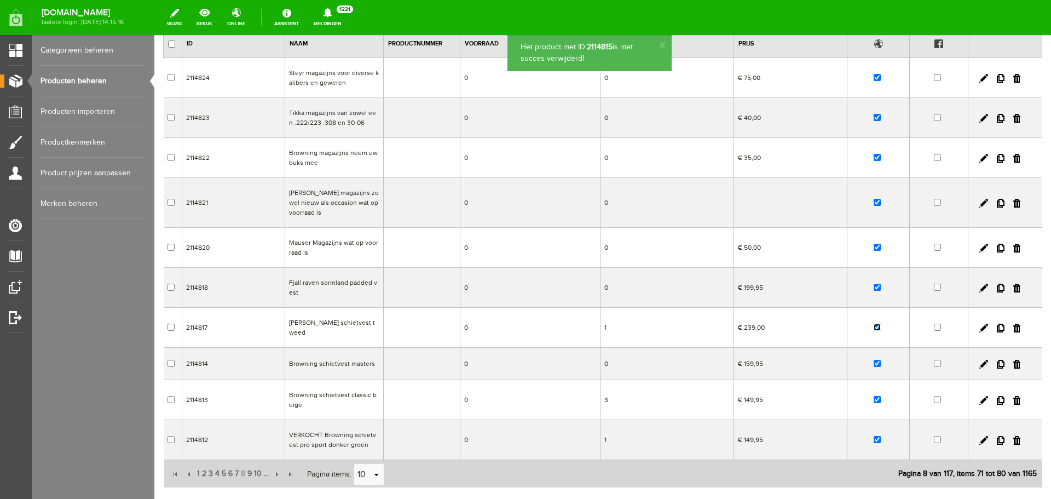
click at [874, 323] on input "checkbox" at bounding box center [877, 326] width 7 height 7
checkbox input "false"
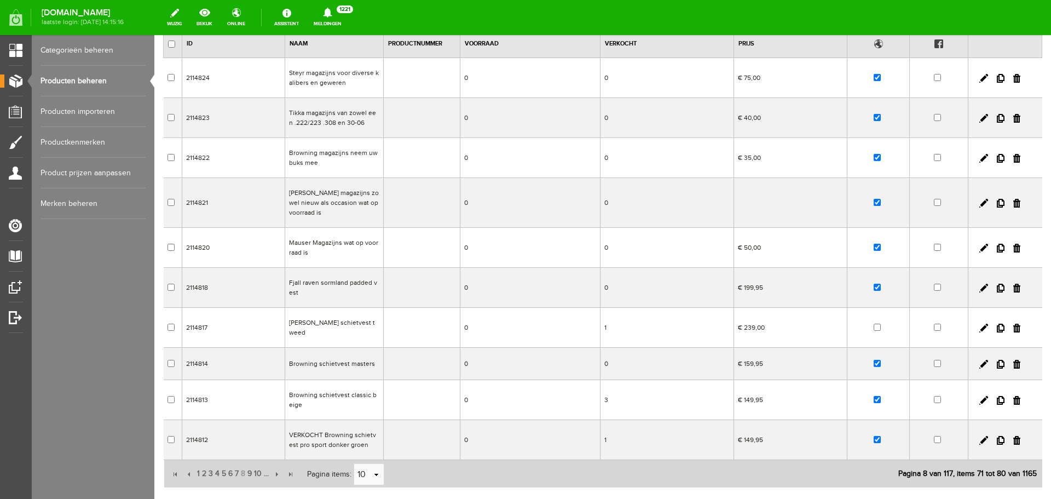
click at [605, 351] on td "0" at bounding box center [666, 364] width 133 height 32
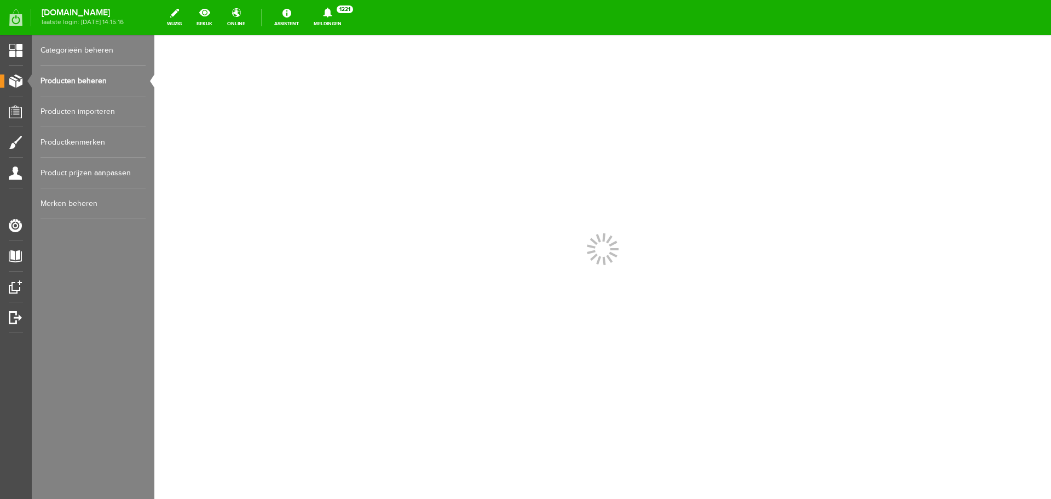
scroll to position [0, 0]
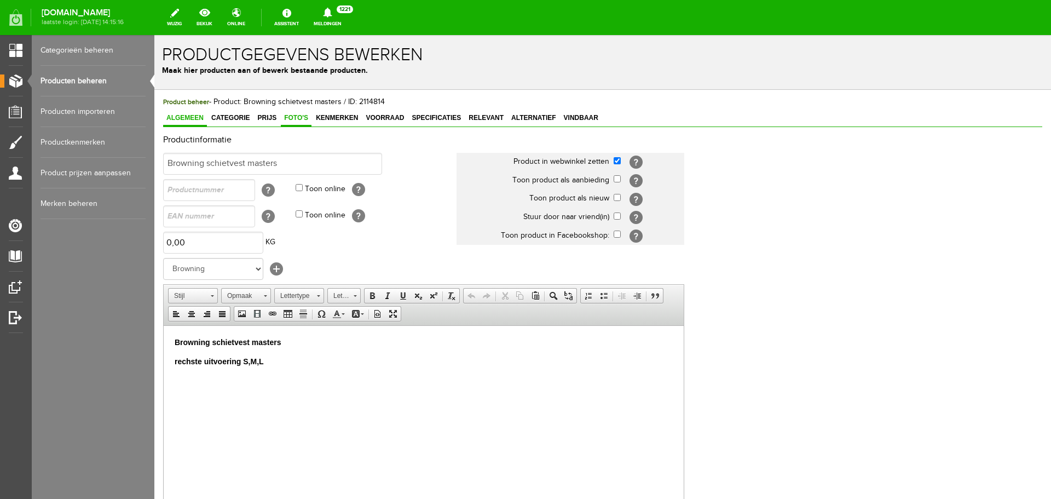
click at [286, 119] on span "Foto's" at bounding box center [296, 118] width 31 height 8
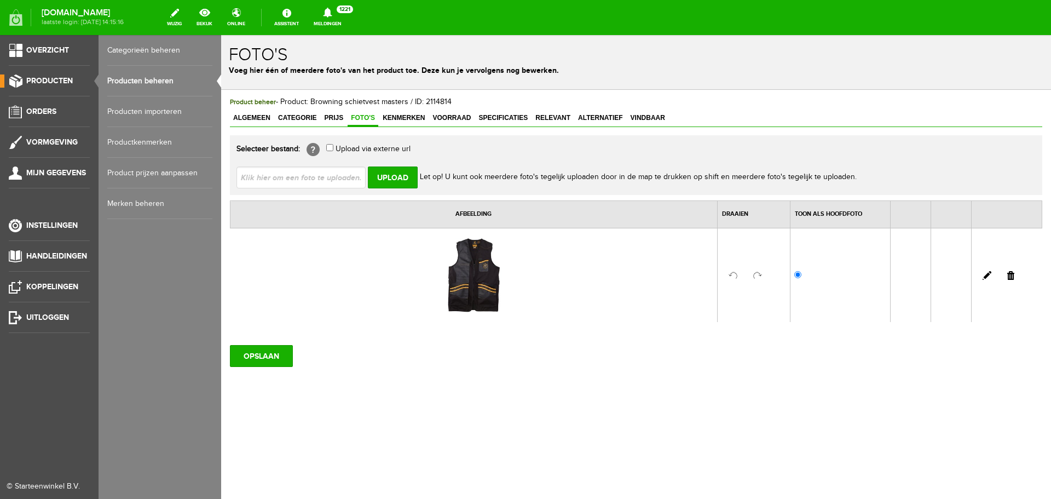
click at [138, 82] on link "Producten beheren" at bounding box center [159, 81] width 105 height 31
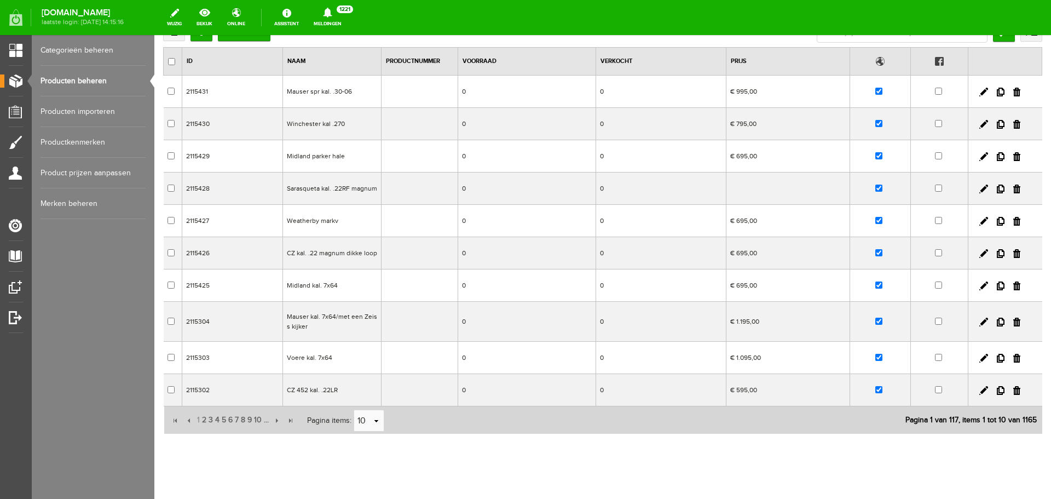
scroll to position [97, 0]
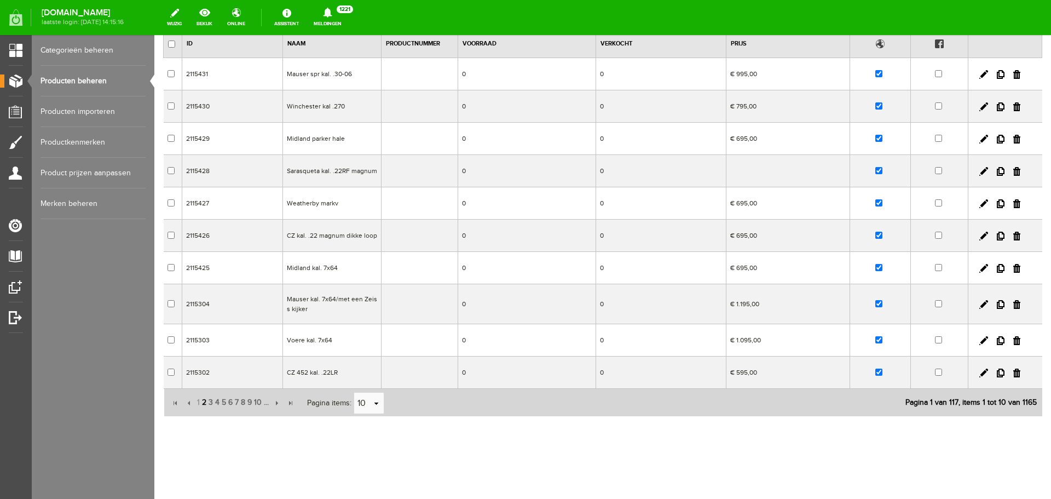
click at [204, 398] on span "2" at bounding box center [204, 402] width 7 height 22
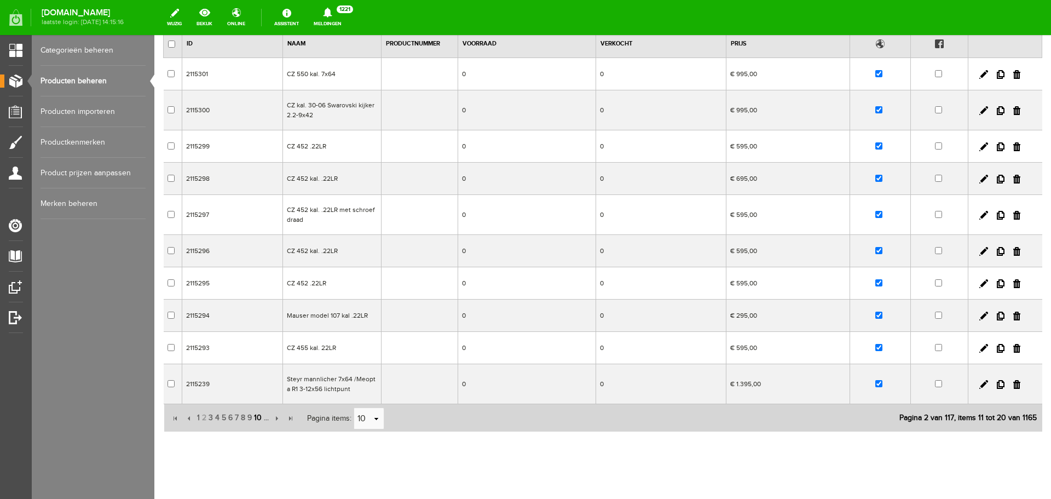
click at [256, 420] on span "10" at bounding box center [258, 418] width 10 height 22
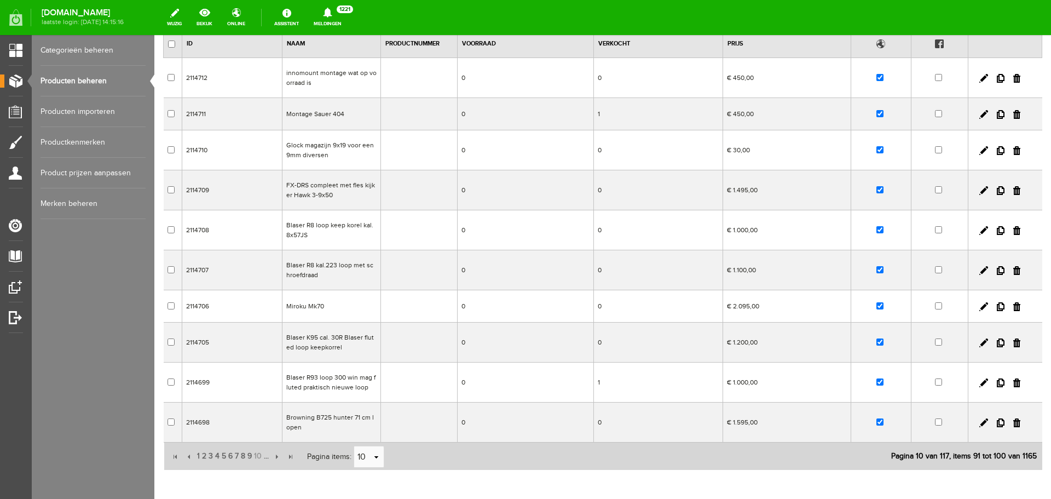
click at [323, 227] on td "Blaser R8 loop keep korel kal. 8x57JS" at bounding box center [331, 230] width 99 height 40
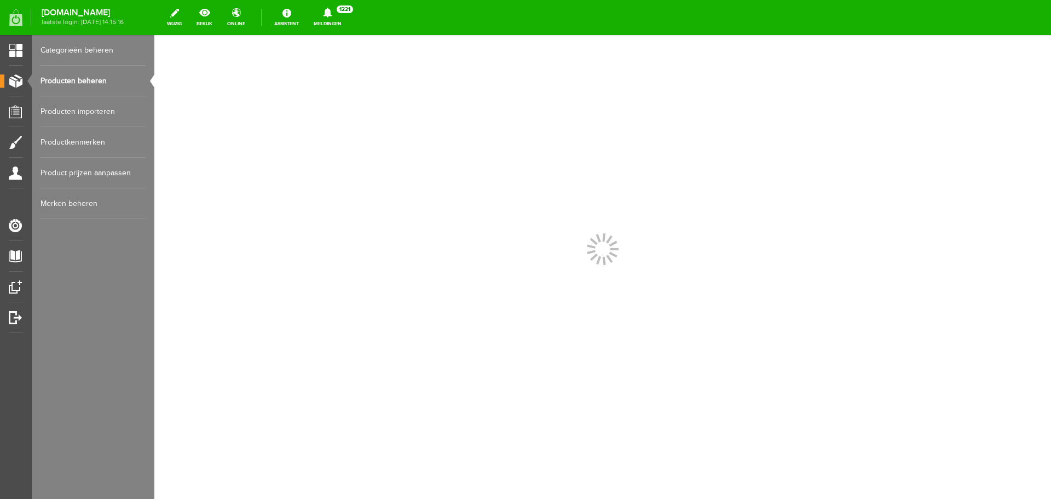
scroll to position [0, 0]
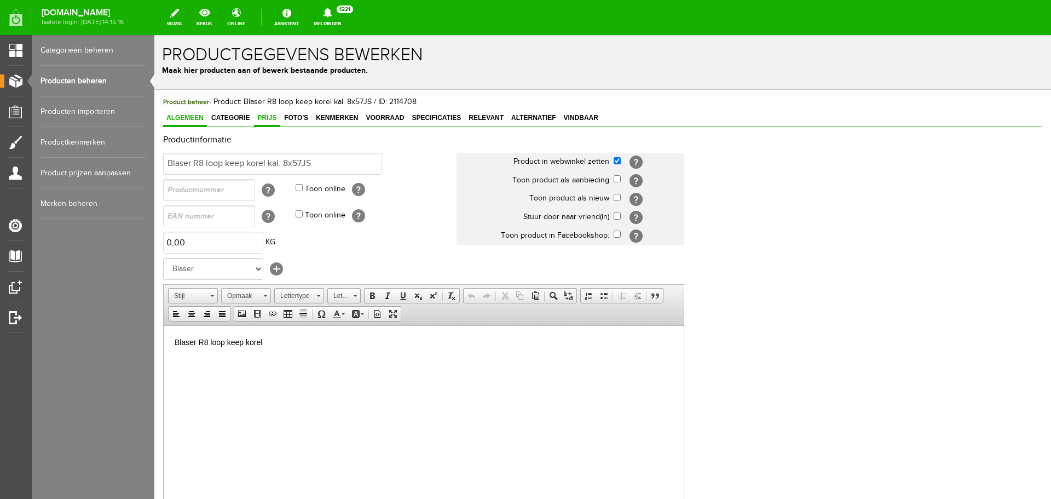
click at [268, 118] on span "Prijs" at bounding box center [267, 118] width 26 height 8
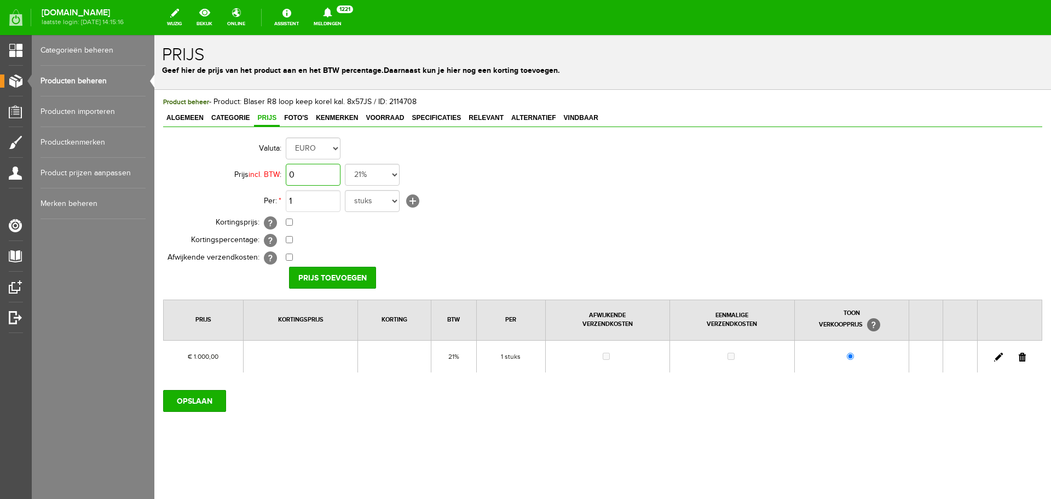
click at [319, 177] on input "0" at bounding box center [313, 175] width 55 height 22
type input "€ 1.400,00"
click at [290, 224] on input "checkbox" at bounding box center [289, 221] width 7 height 7
checkbox input "true"
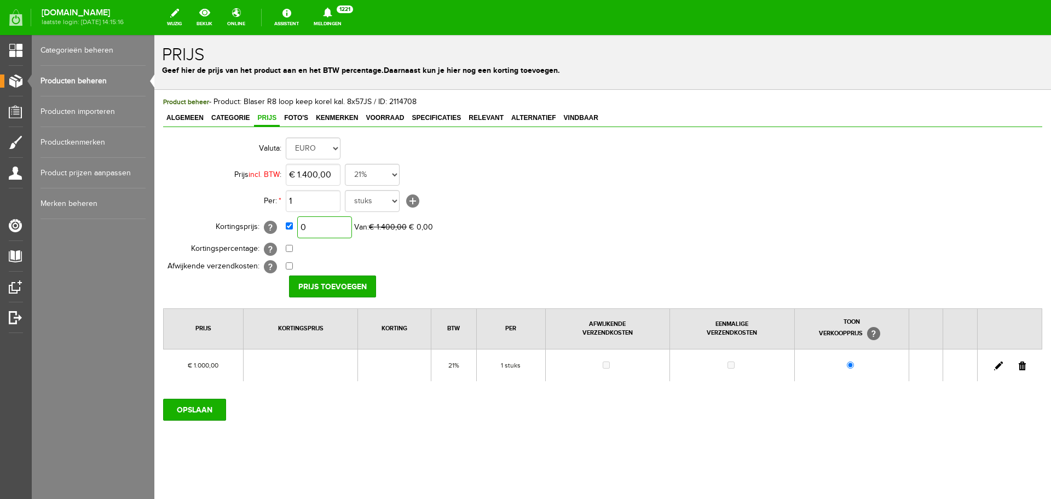
click at [334, 224] on input "0" at bounding box center [324, 227] width 55 height 22
type input "€ 800,00"
click at [332, 284] on input "Prijs toevoegen" at bounding box center [332, 286] width 87 height 22
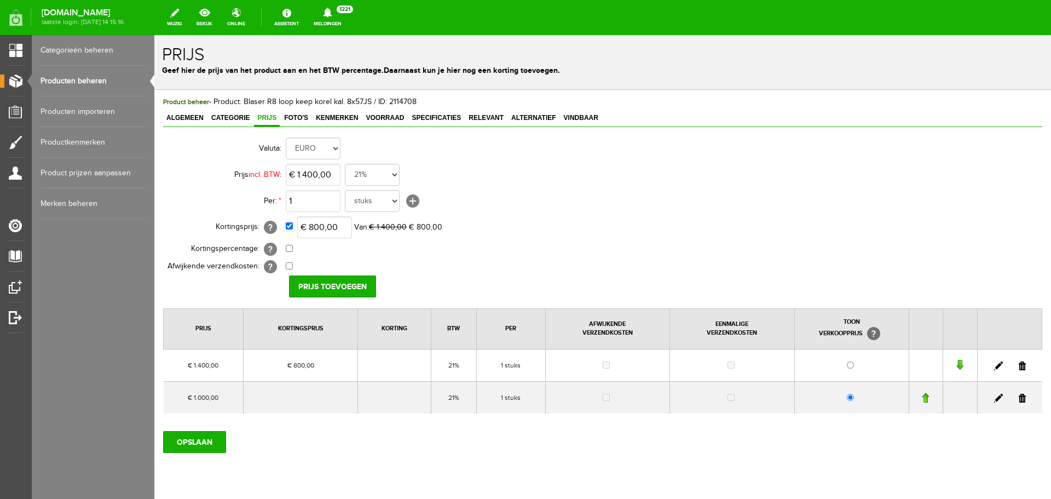
click at [1019, 398] on link at bounding box center [1022, 398] width 7 height 9
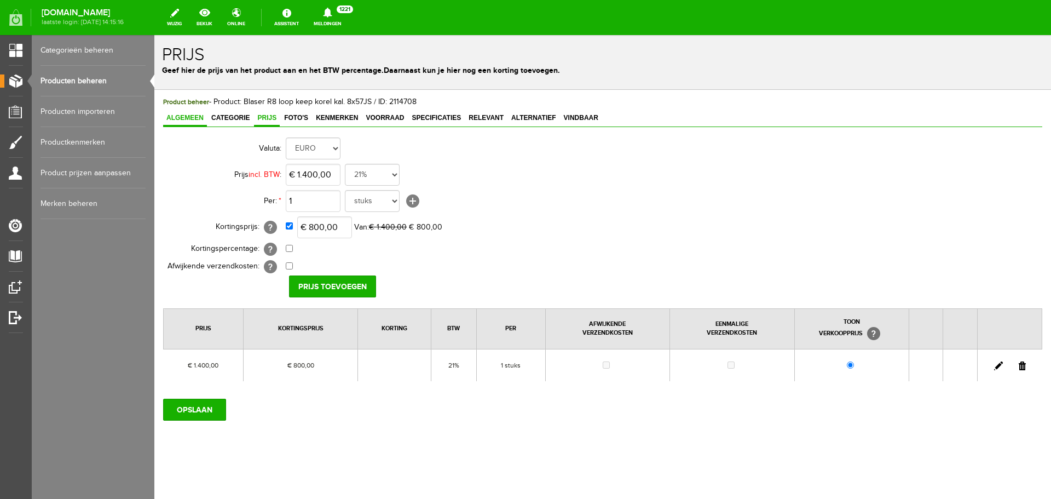
click at [178, 116] on span "Algemeen" at bounding box center [185, 118] width 44 height 8
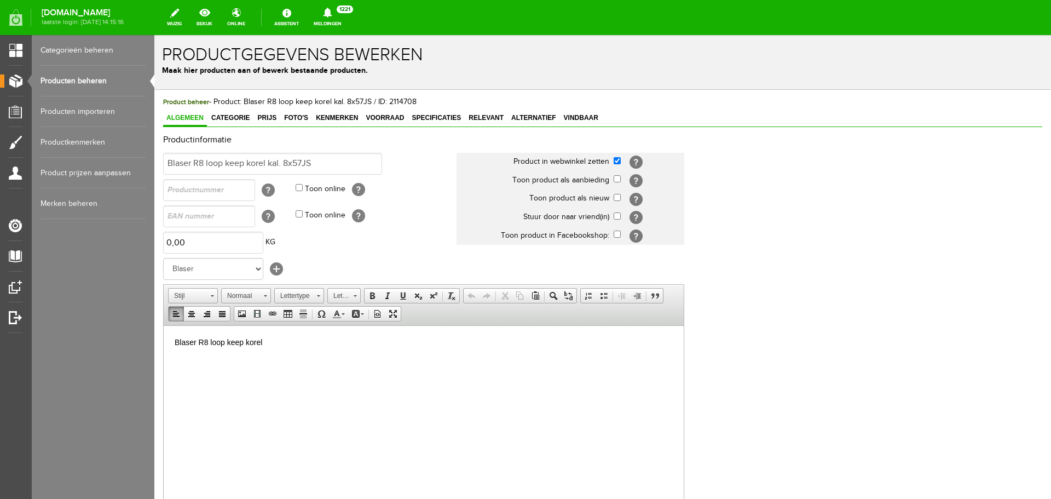
click at [286, 338] on p "Blaser R8 loop keep korel" at bounding box center [424, 341] width 498 height 11
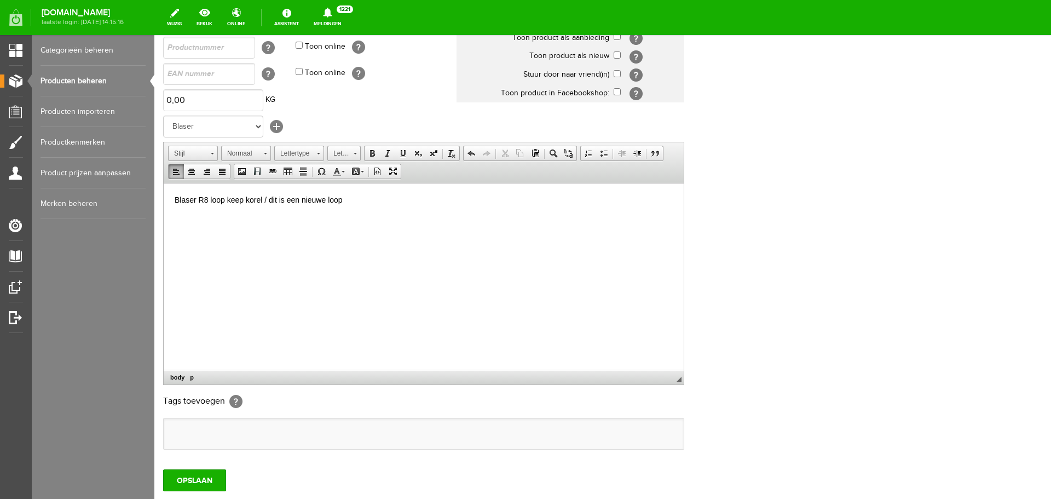
scroll to position [164, 0]
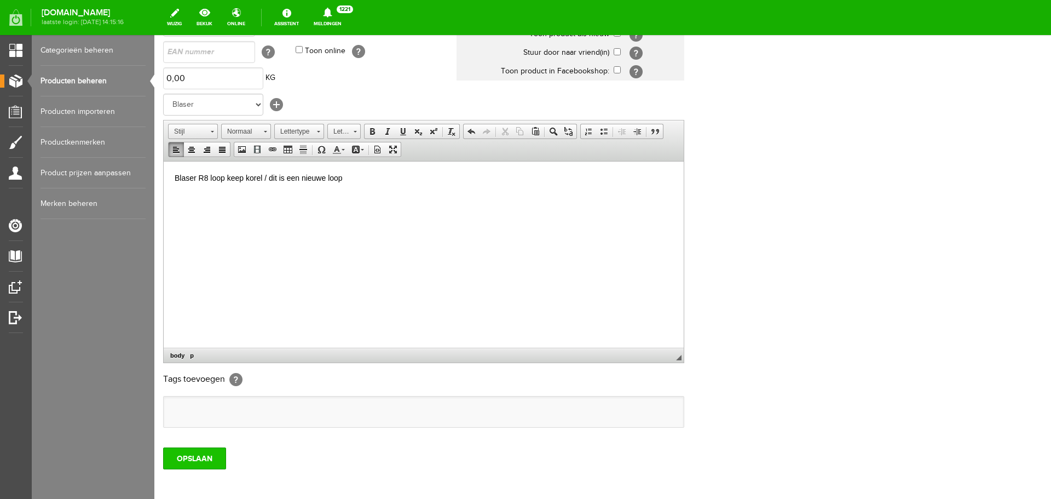
click at [212, 462] on input "OPSLAAN" at bounding box center [194, 458] width 63 height 22
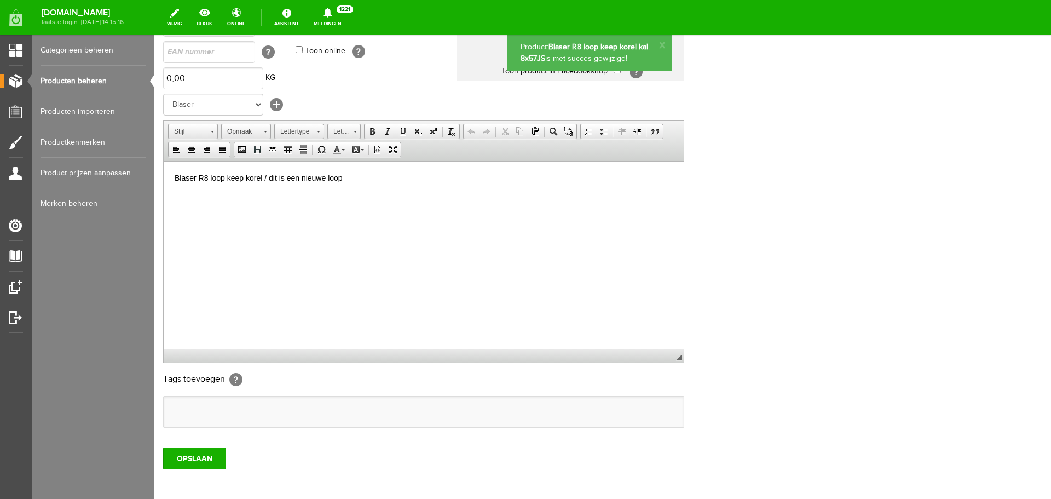
scroll to position [0, 0]
click at [79, 83] on link "Producten beheren" at bounding box center [93, 81] width 105 height 31
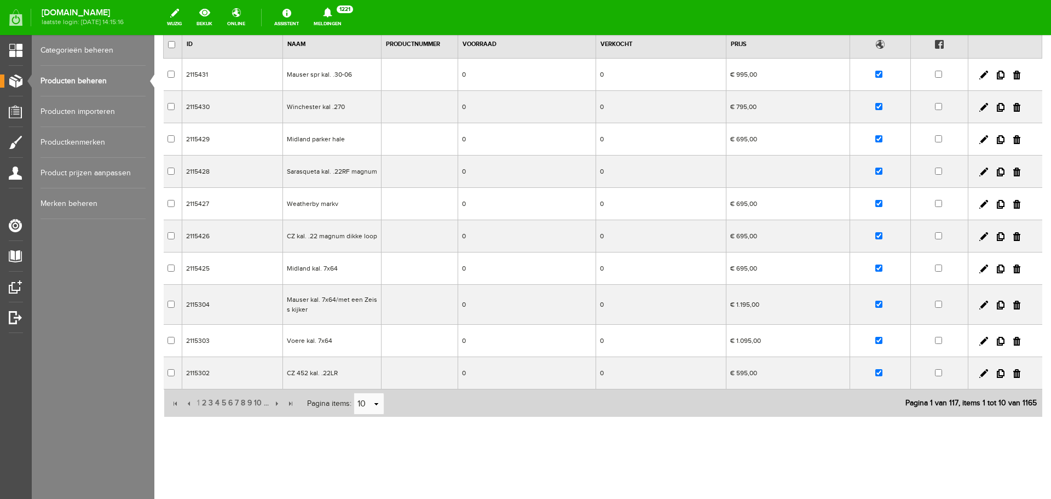
scroll to position [97, 0]
click at [254, 402] on span "10" at bounding box center [258, 402] width 10 height 22
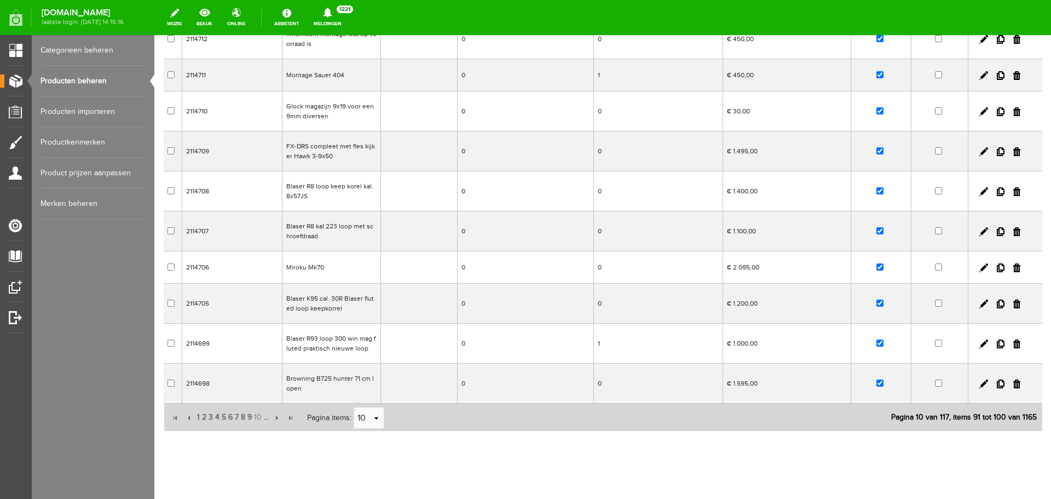
scroll to position [151, 0]
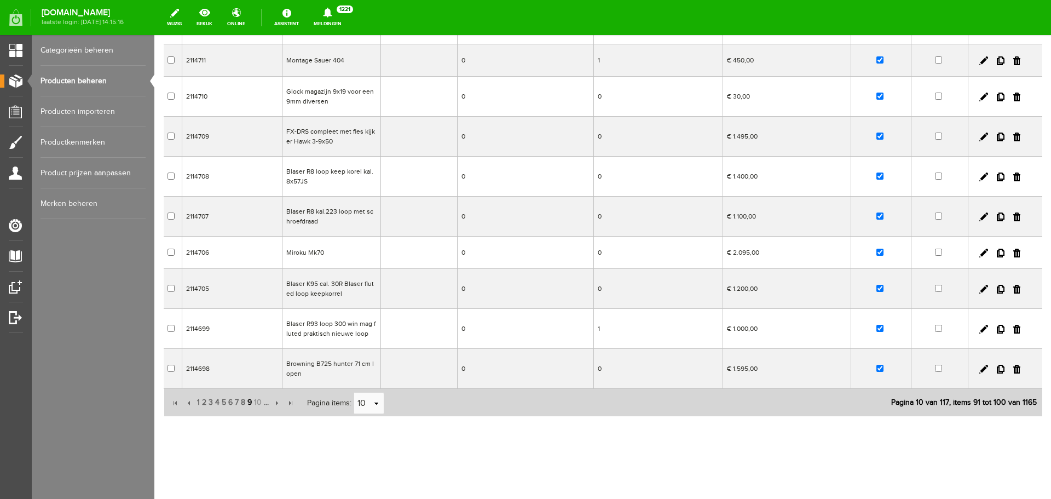
click at [248, 400] on span "9" at bounding box center [249, 402] width 7 height 22
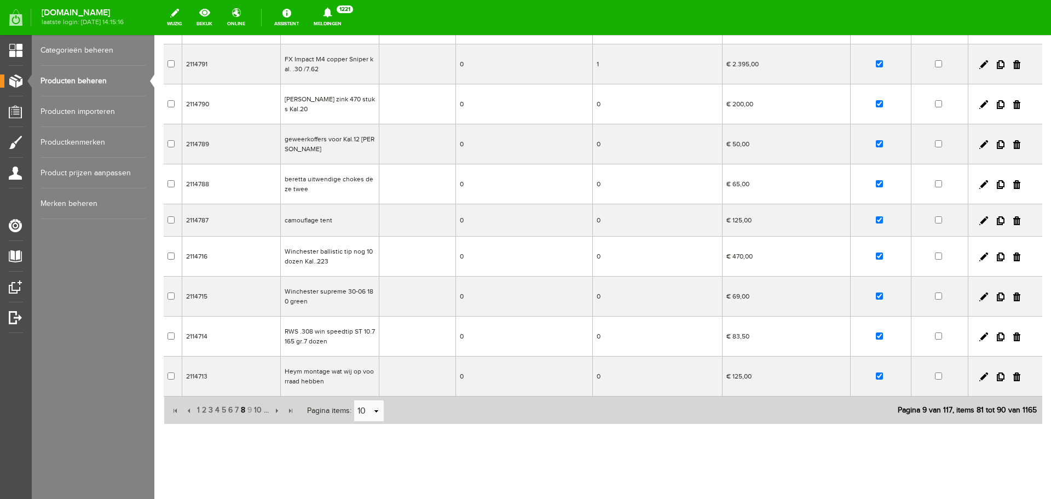
click at [244, 408] on span "8" at bounding box center [243, 410] width 7 height 22
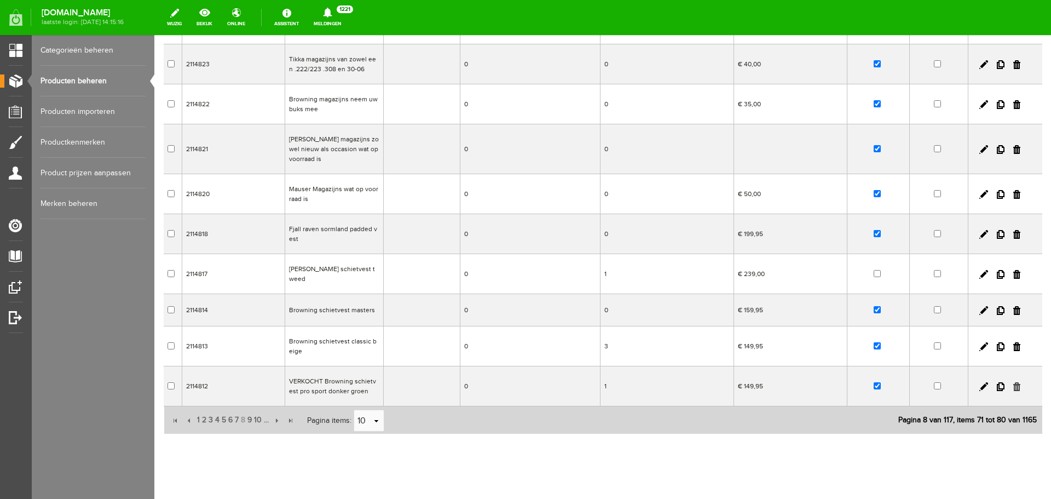
click at [1013, 382] on link at bounding box center [1016, 386] width 7 height 9
click at [874, 342] on input "checkbox" at bounding box center [877, 345] width 7 height 7
checkbox input "false"
click at [874, 306] on input "checkbox" at bounding box center [877, 309] width 7 height 7
checkbox input "false"
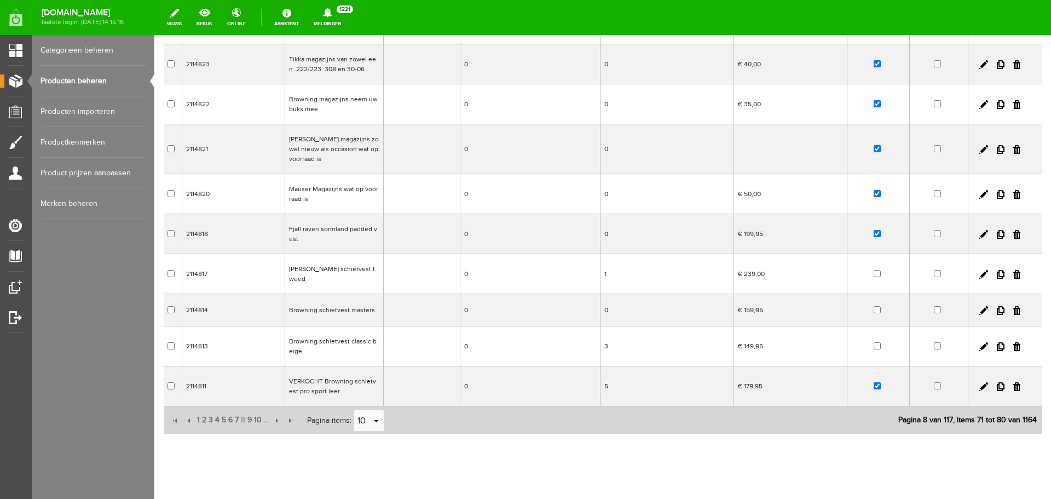
click at [354, 222] on td "Fjall raven sormland padded vest" at bounding box center [334, 234] width 99 height 40
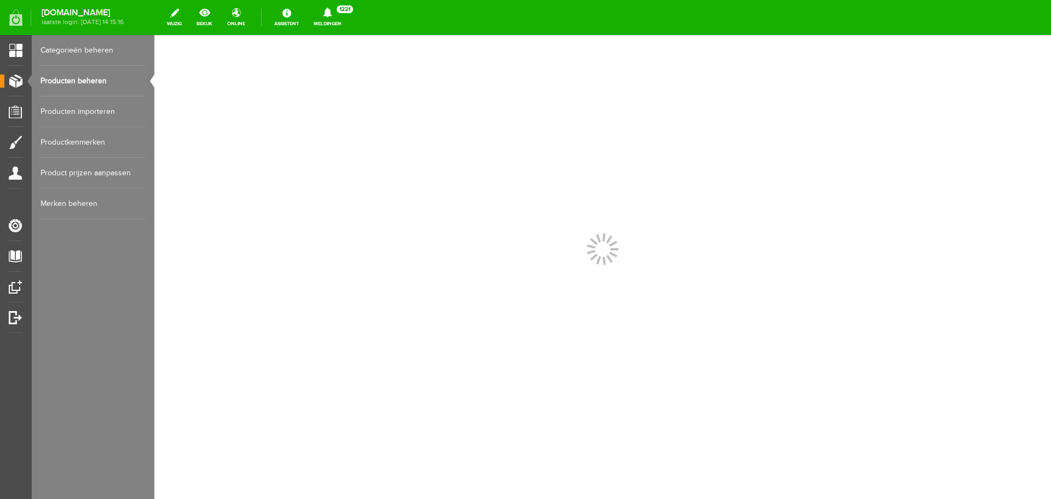
scroll to position [0, 0]
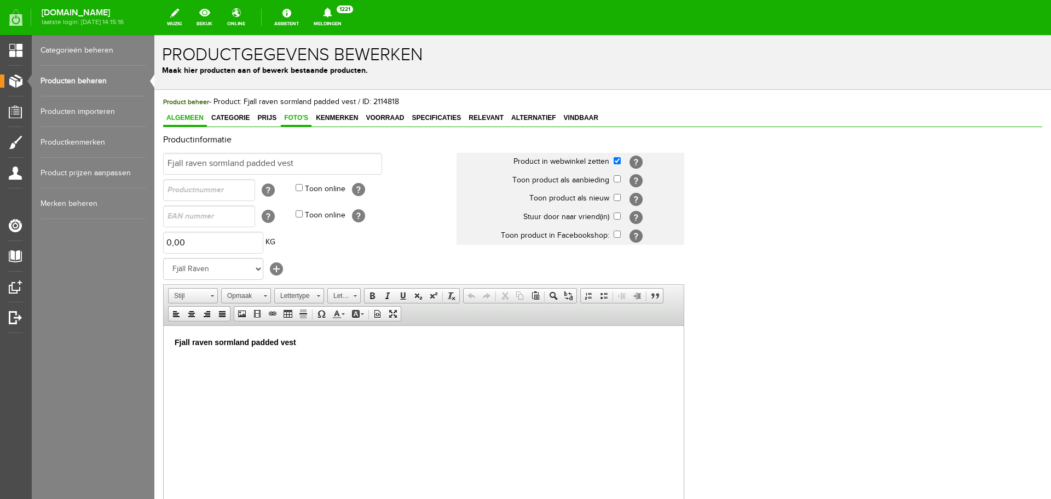
click at [304, 117] on span "Foto's" at bounding box center [296, 118] width 31 height 8
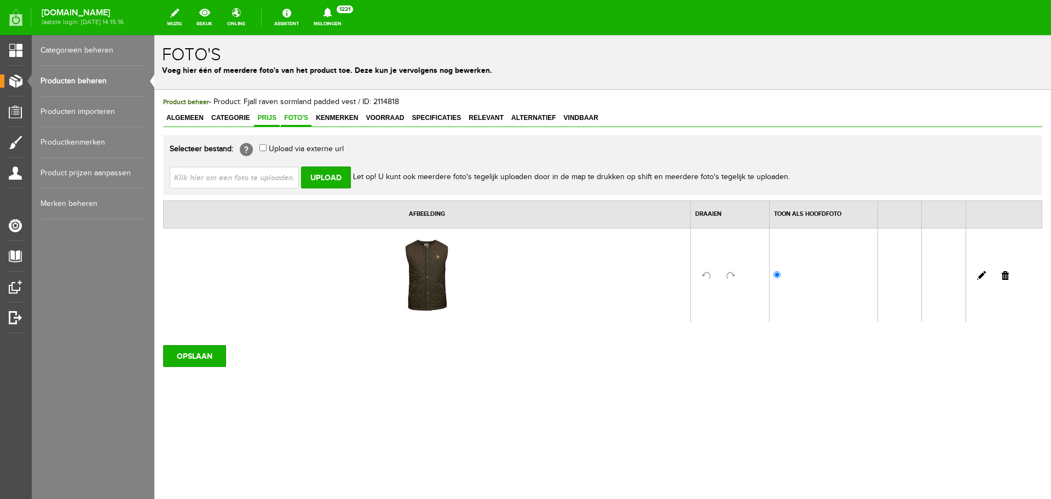
click at [276, 118] on span "Prijs" at bounding box center [267, 118] width 26 height 8
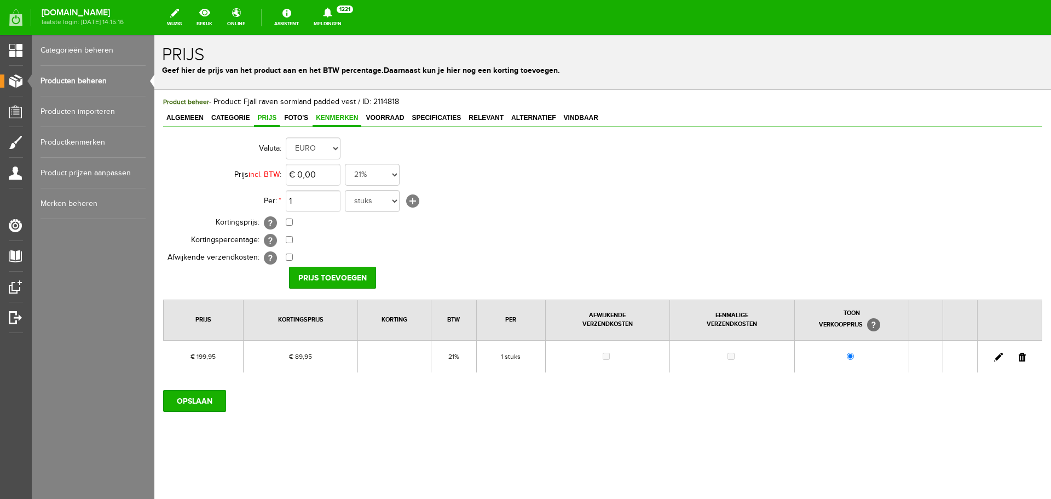
click at [330, 114] on span "Kenmerken" at bounding box center [337, 118] width 49 height 8
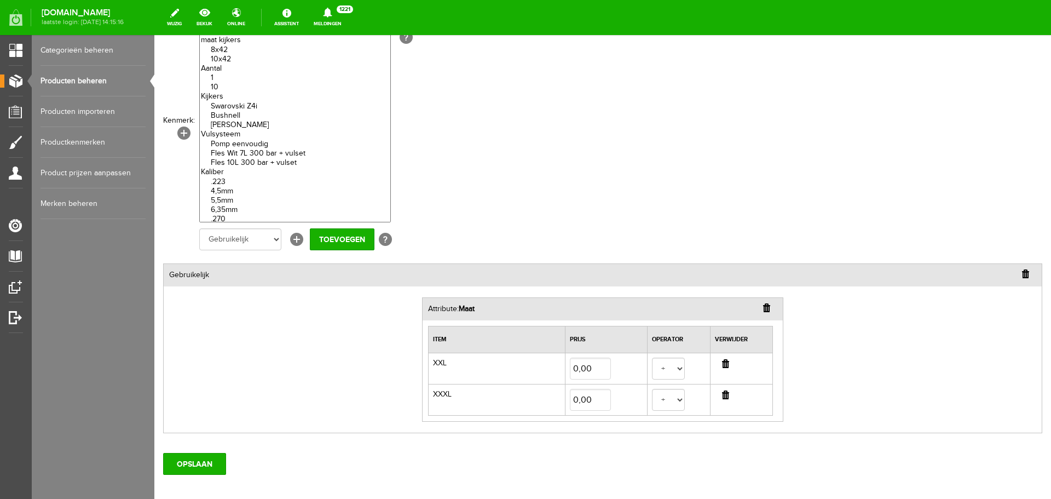
scroll to position [164, 0]
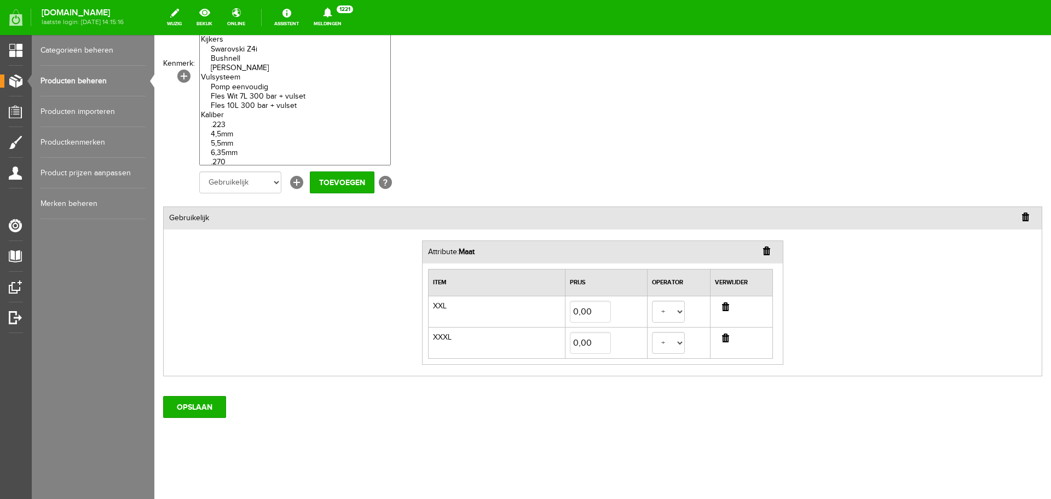
click at [722, 305] on input "button" at bounding box center [725, 306] width 7 height 9
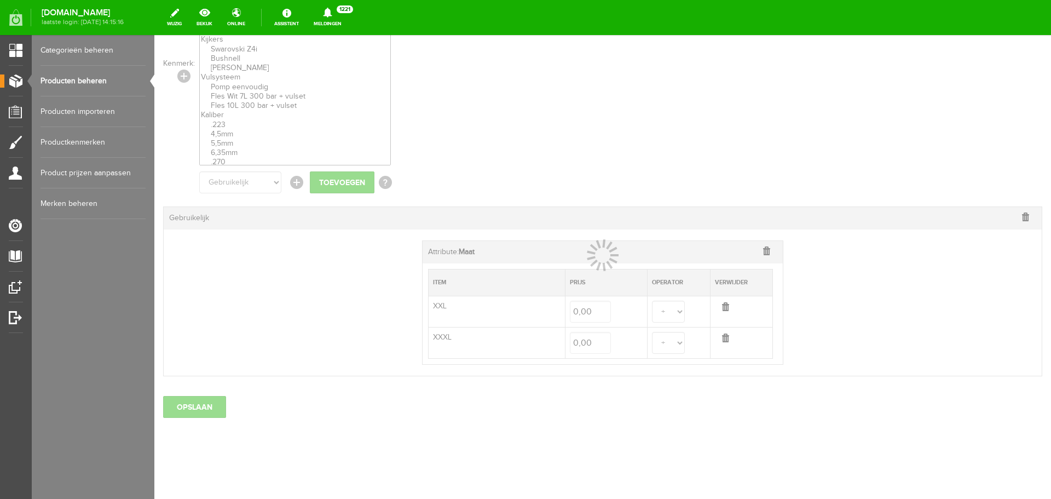
scroll to position [132, 0]
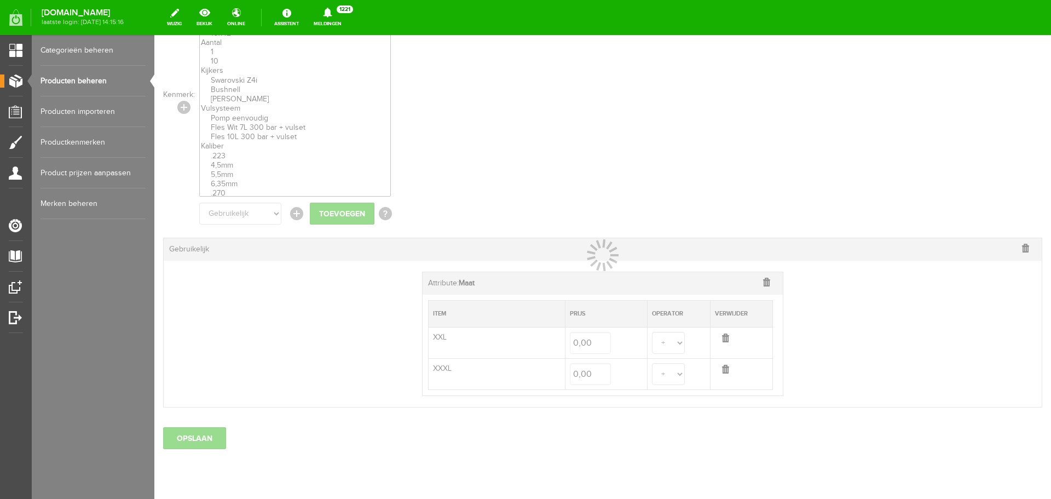
select select
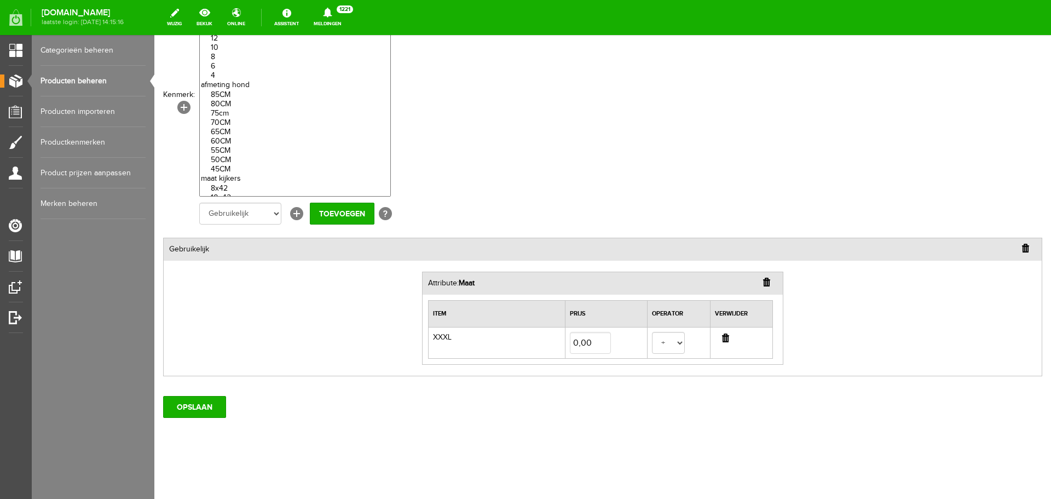
click at [724, 335] on input "button" at bounding box center [725, 337] width 7 height 9
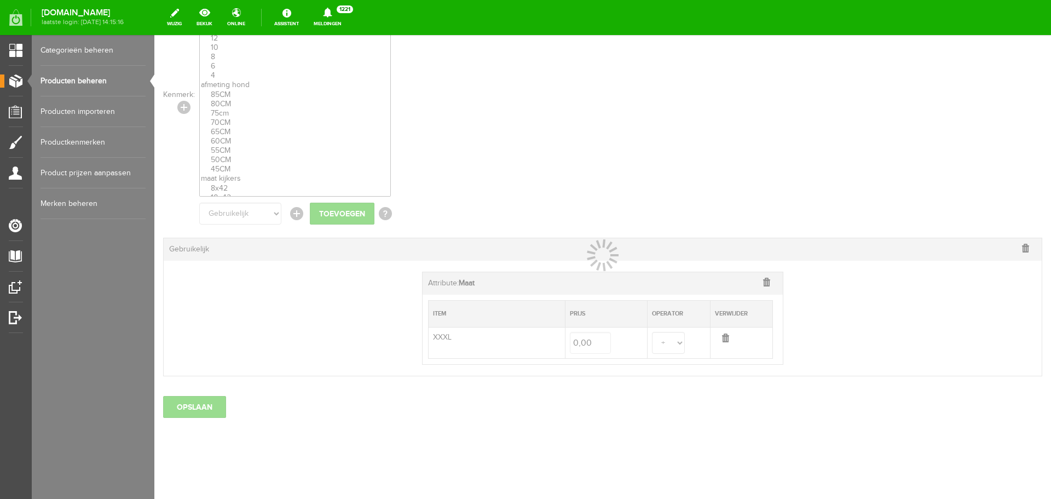
scroll to position [0, 0]
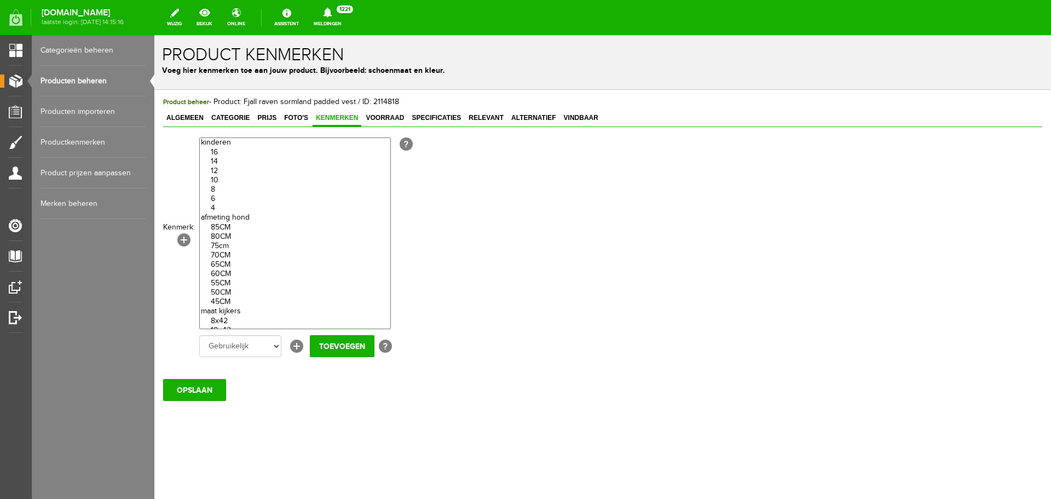
click at [359, 116] on span "Kenmerken" at bounding box center [337, 118] width 49 height 8
select select "13292|60133"
click at [222, 180] on option "M" at bounding box center [295, 182] width 190 height 9
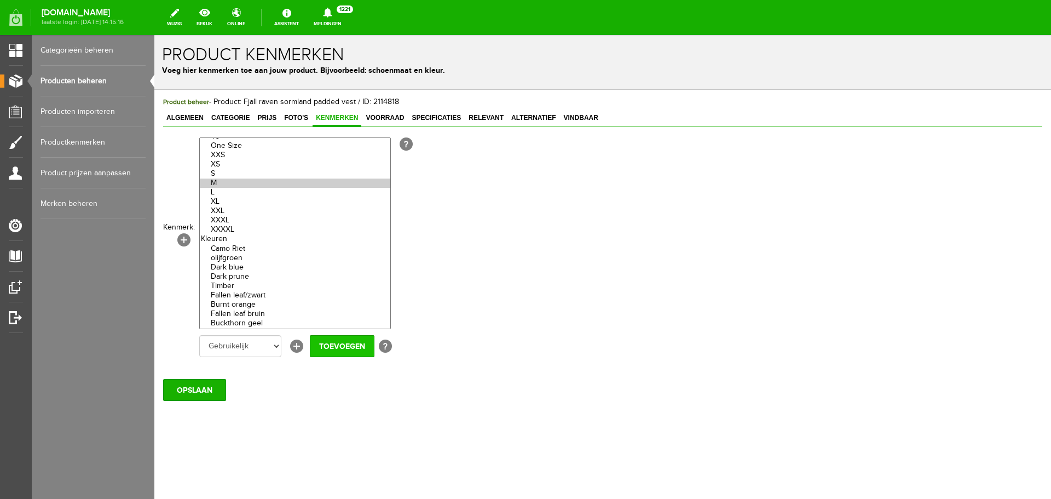
click at [332, 337] on input "Toevoegen" at bounding box center [342, 346] width 65 height 22
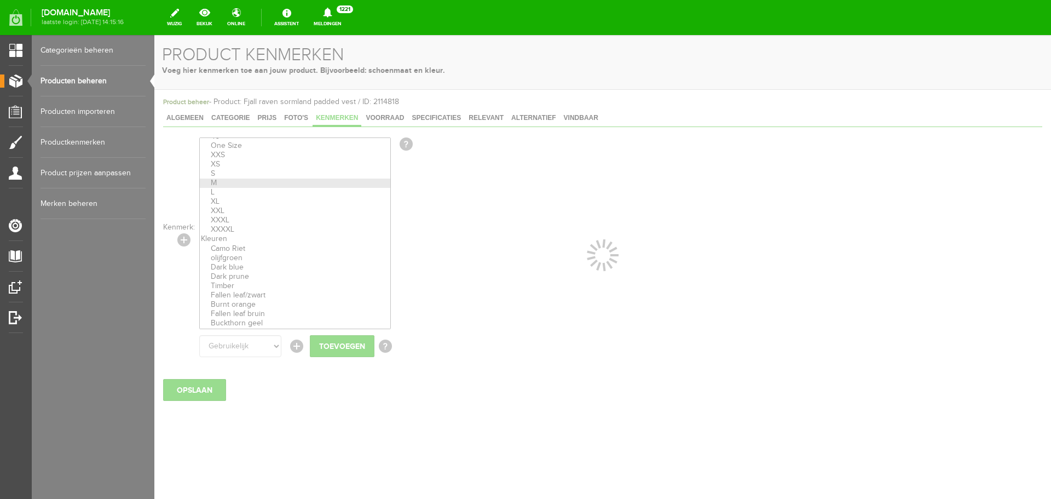
select select
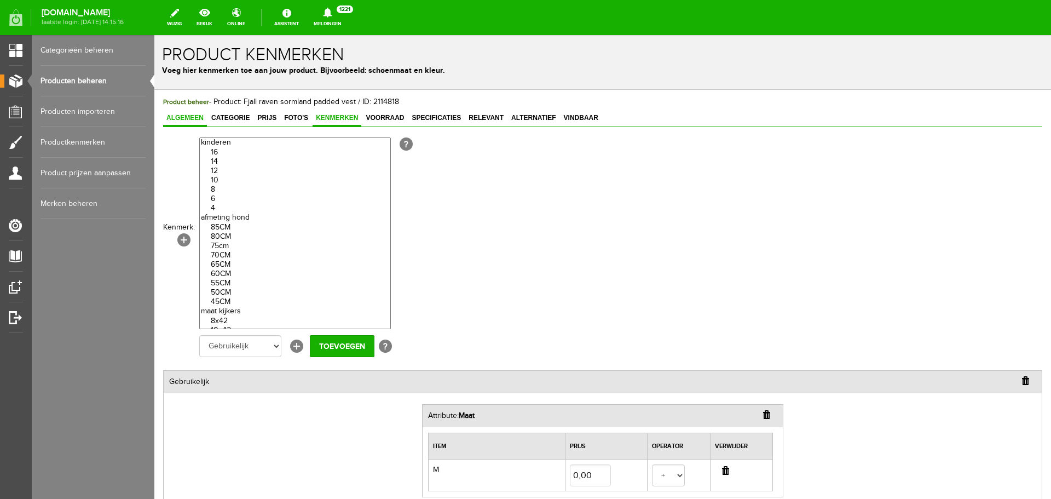
click at [199, 118] on span "Algemeen" at bounding box center [185, 118] width 44 height 8
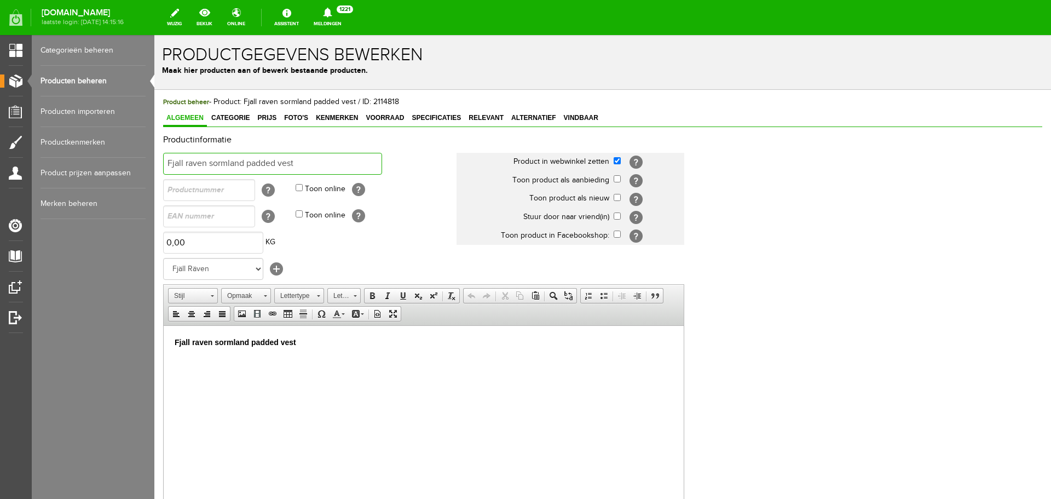
click at [298, 166] on input "Fjall raven sormland padded vest" at bounding box center [272, 164] width 219 height 22
click at [340, 163] on input "Fjall raven sormland padded vest een M de latste" at bounding box center [272, 164] width 219 height 22
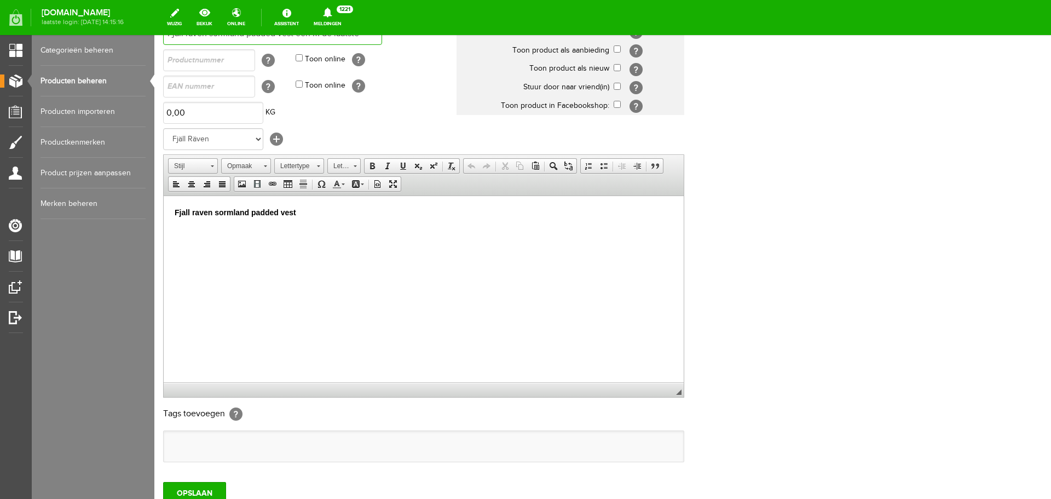
scroll to position [164, 0]
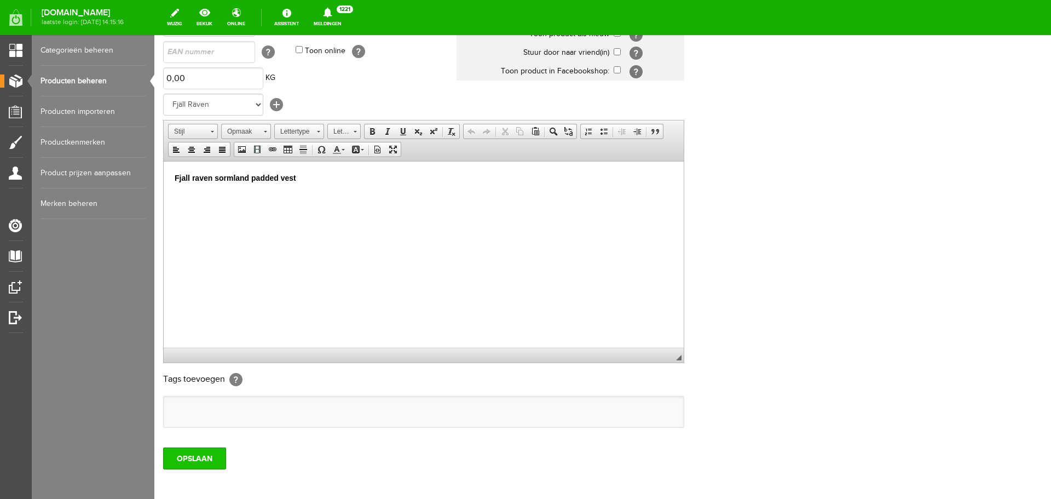
type input "Fjall raven sormland padded vest een M de laatste"
click at [190, 458] on input "OPSLAAN" at bounding box center [194, 458] width 63 height 22
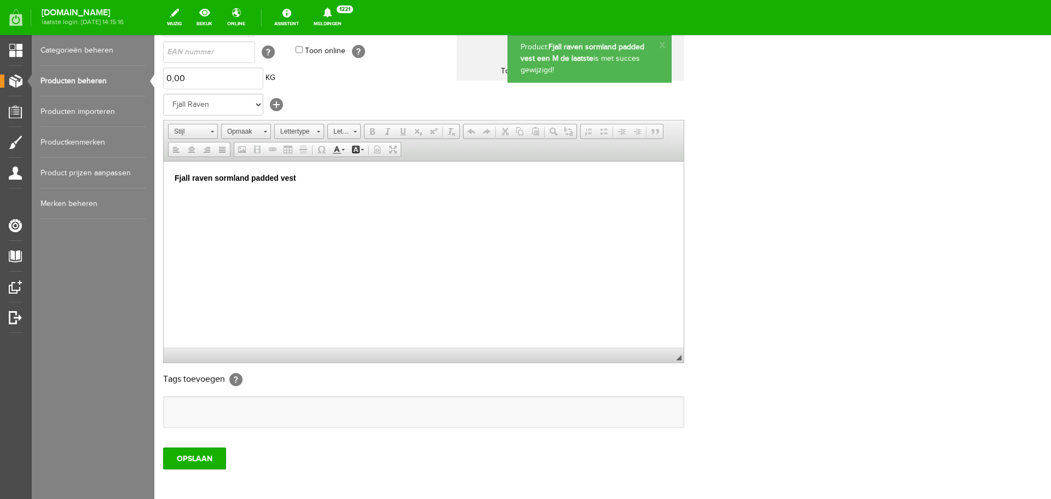
click at [103, 86] on link "Producten beheren" at bounding box center [93, 81] width 105 height 31
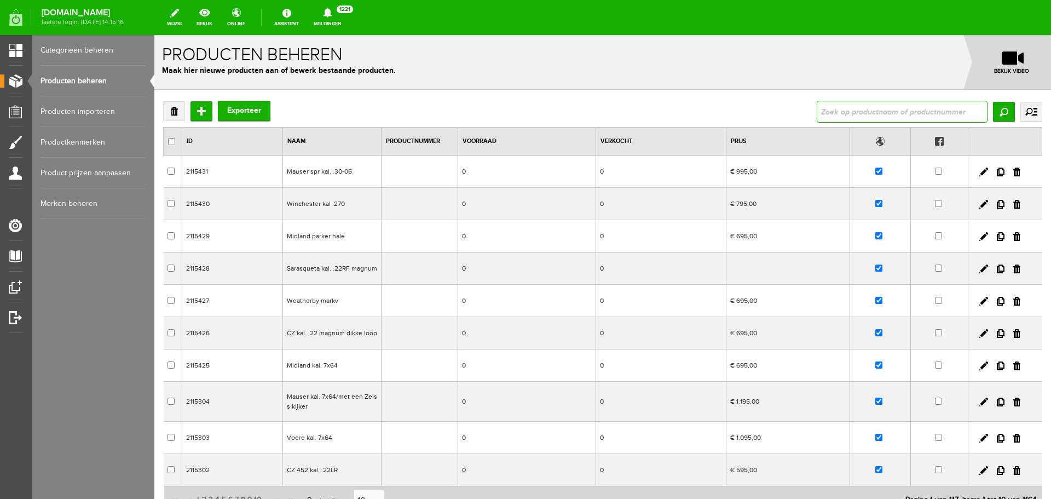
click at [832, 109] on input "text" at bounding box center [902, 112] width 171 height 22
type input "tas"
click at [993, 108] on input "Zoeken" at bounding box center [1004, 112] width 22 height 20
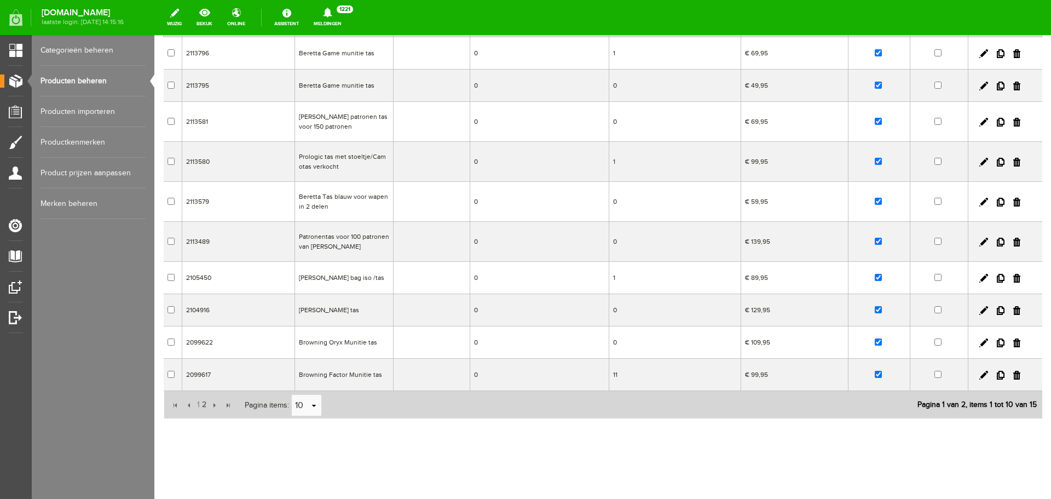
scroll to position [120, 0]
click at [875, 307] on input "checkbox" at bounding box center [878, 307] width 7 height 7
checkbox input "false"
click at [386, 369] on td "Browning Factor Munitie tas" at bounding box center [343, 372] width 99 height 32
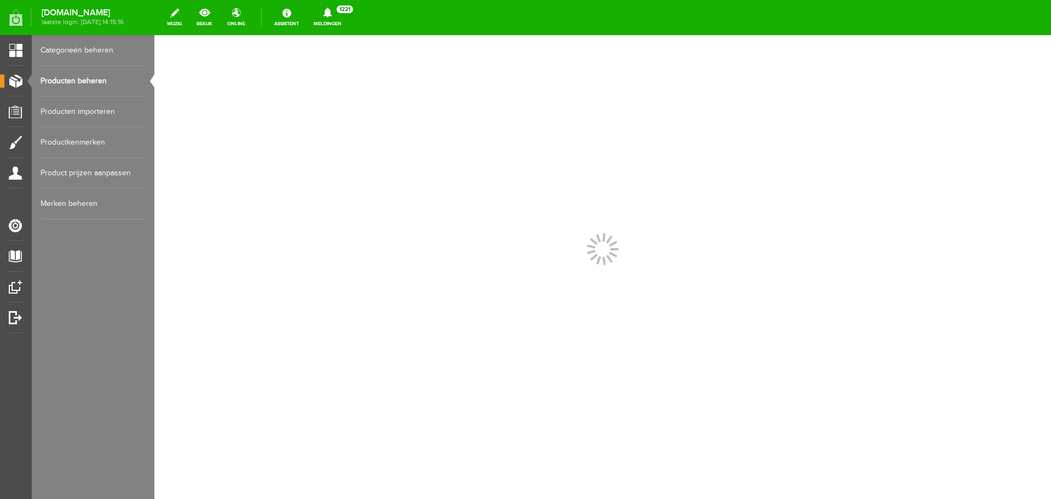
scroll to position [0, 0]
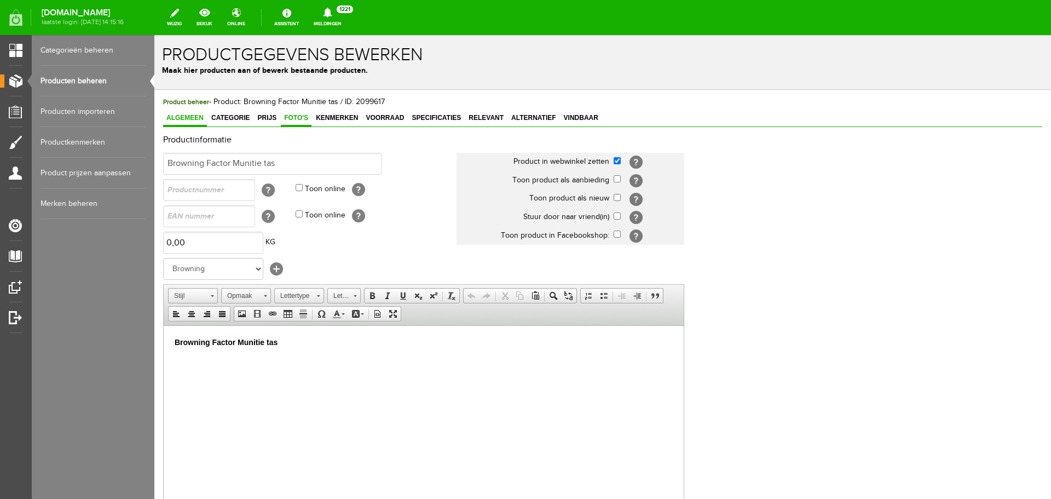
click at [297, 119] on span "Foto's" at bounding box center [296, 118] width 31 height 8
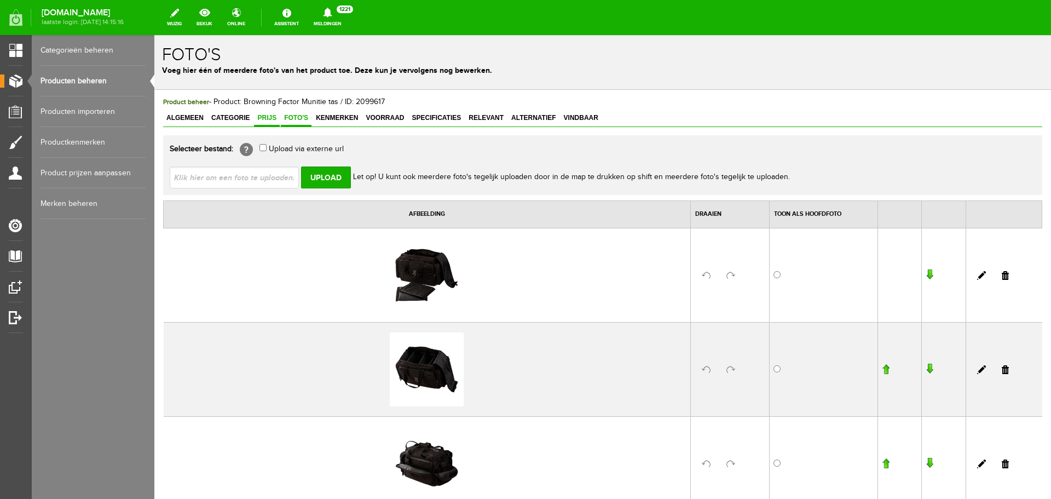
click at [272, 118] on span "Prijs" at bounding box center [267, 118] width 26 height 8
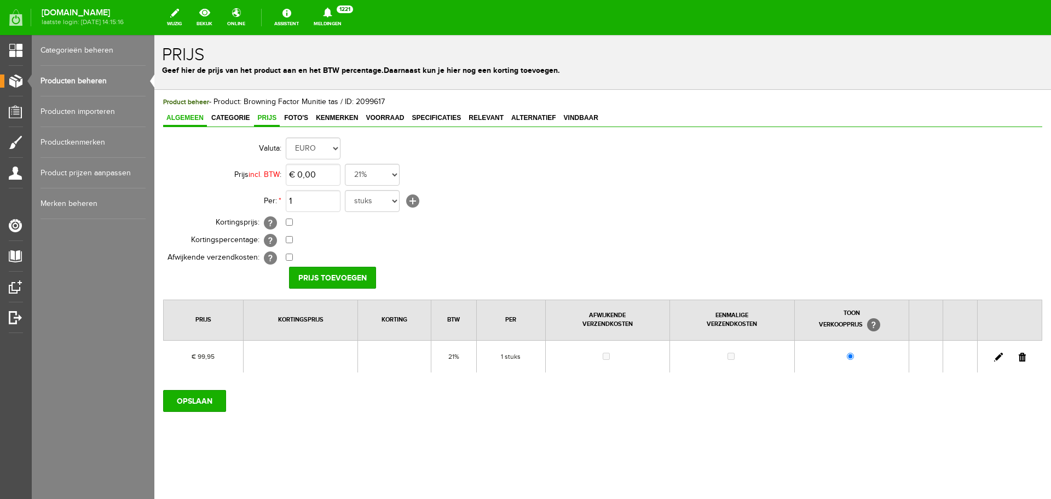
click at [195, 114] on span "Algemeen" at bounding box center [185, 118] width 44 height 8
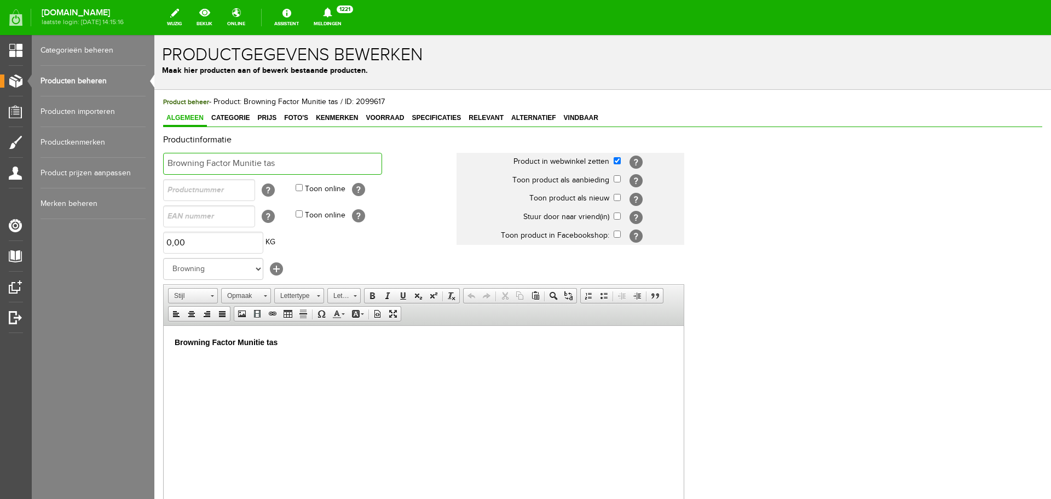
click at [280, 166] on input "Browning Factor Munitie tas" at bounding box center [272, 164] width 219 height 22
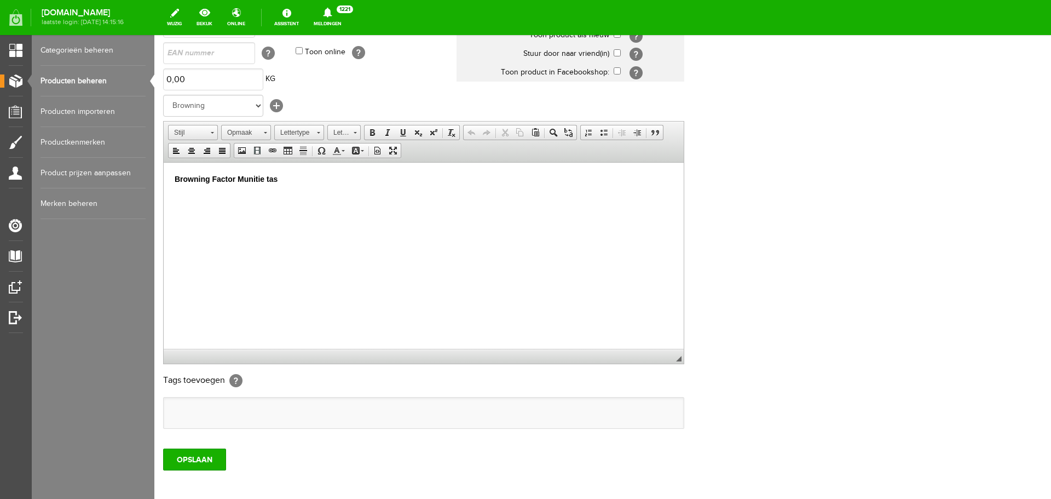
scroll to position [164, 0]
type input "Browning Factor Munitie tas niet meer leverbaar"
click at [198, 459] on input "OPSLAAN" at bounding box center [194, 458] width 63 height 22
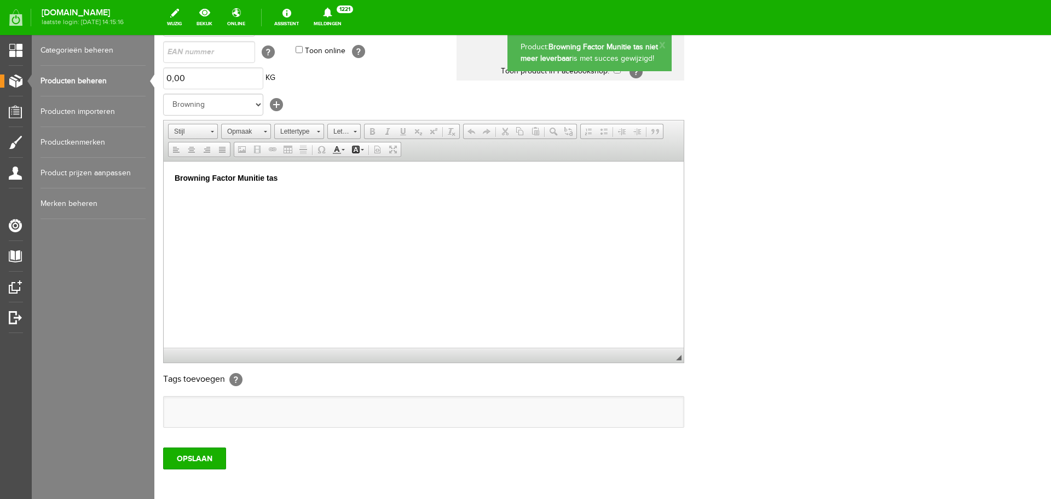
scroll to position [0, 0]
click at [74, 78] on link "Producten beheren" at bounding box center [93, 81] width 105 height 31
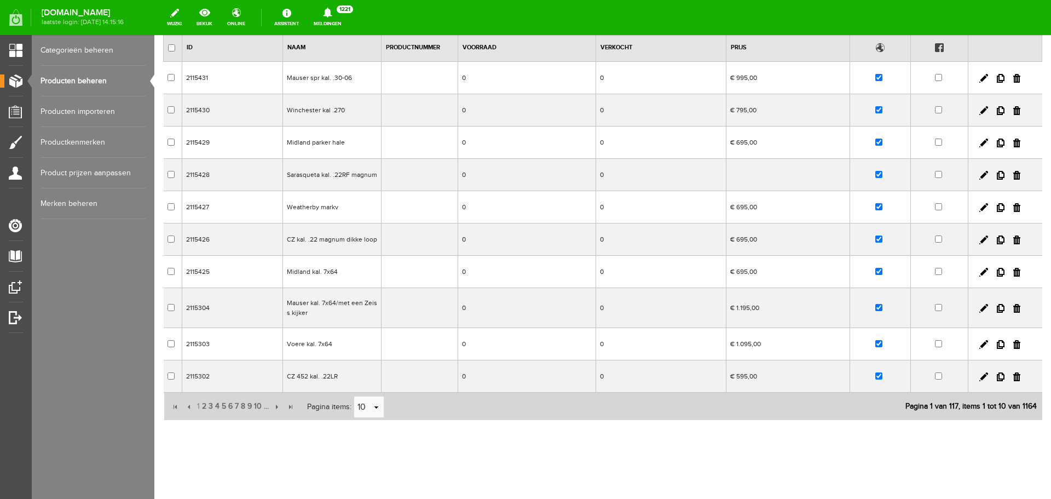
scroll to position [97, 0]
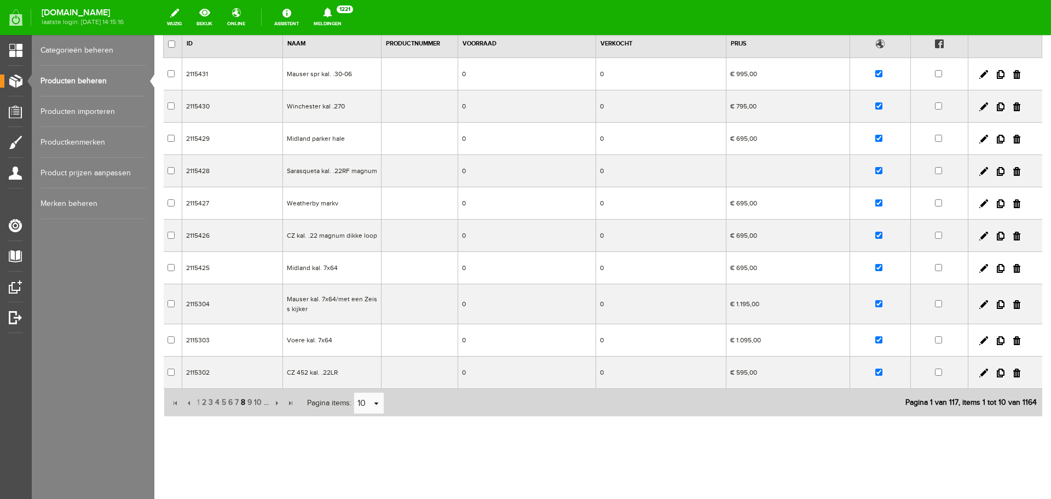
click at [244, 403] on span "8" at bounding box center [243, 402] width 7 height 22
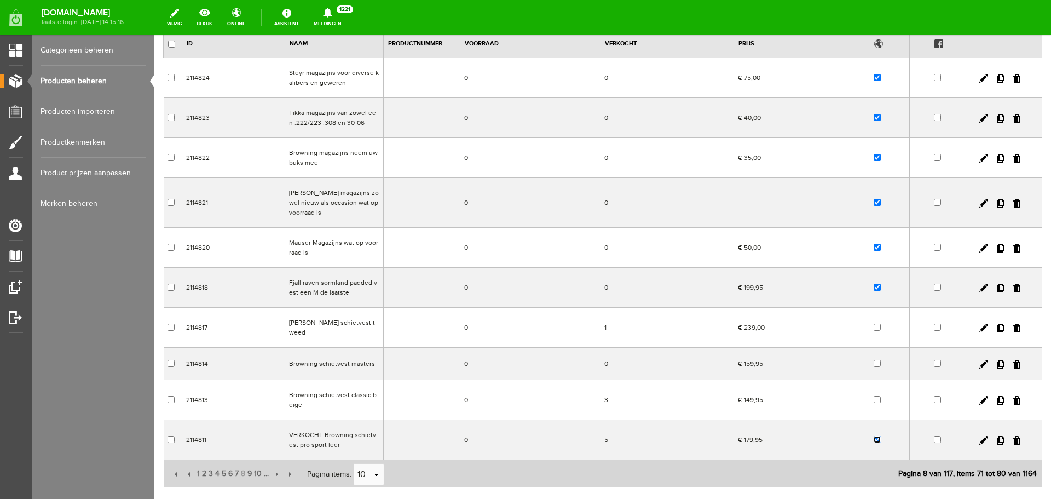
click at [874, 436] on input "checkbox" at bounding box center [877, 439] width 7 height 7
checkbox input "false"
click at [237, 463] on span "7" at bounding box center [237, 474] width 6 height 22
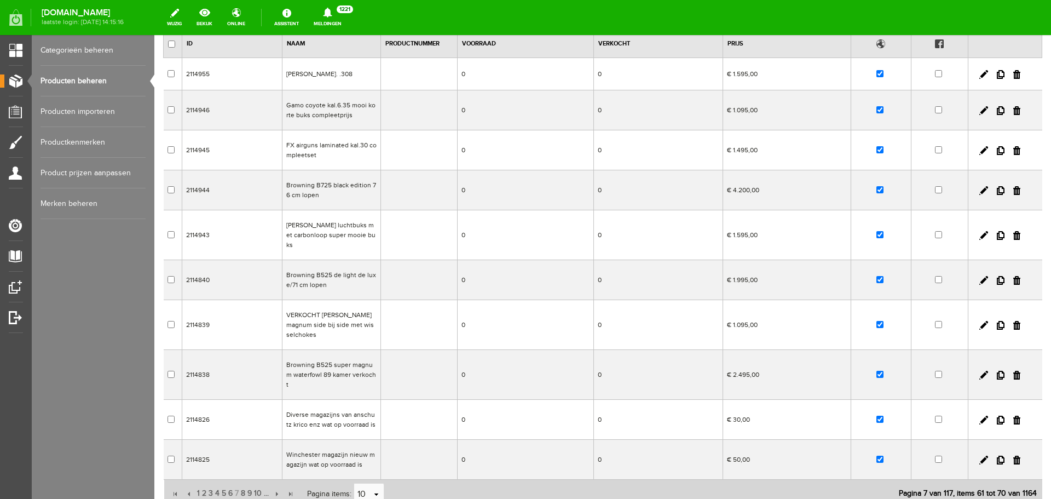
click at [317, 189] on td "Browning B725 black edition 76 cm lopen" at bounding box center [331, 190] width 99 height 40
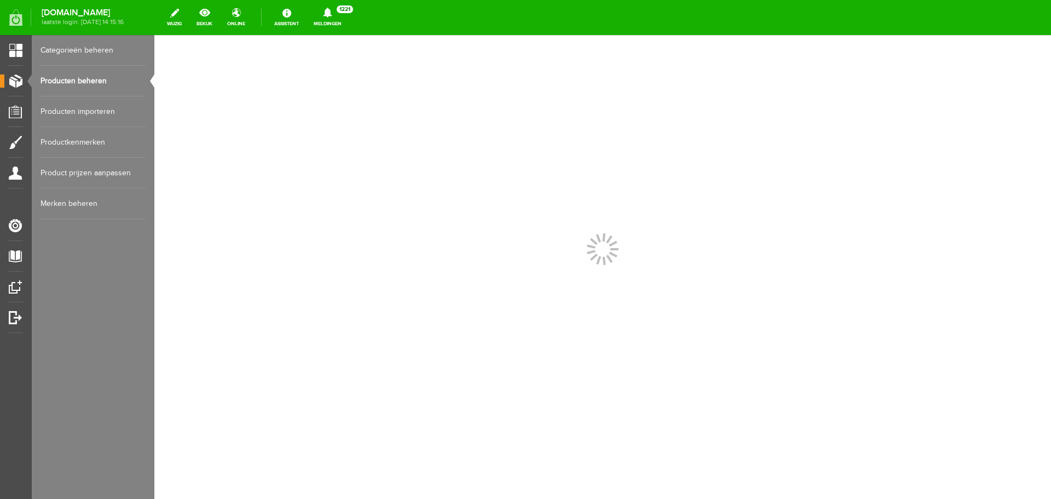
scroll to position [0, 0]
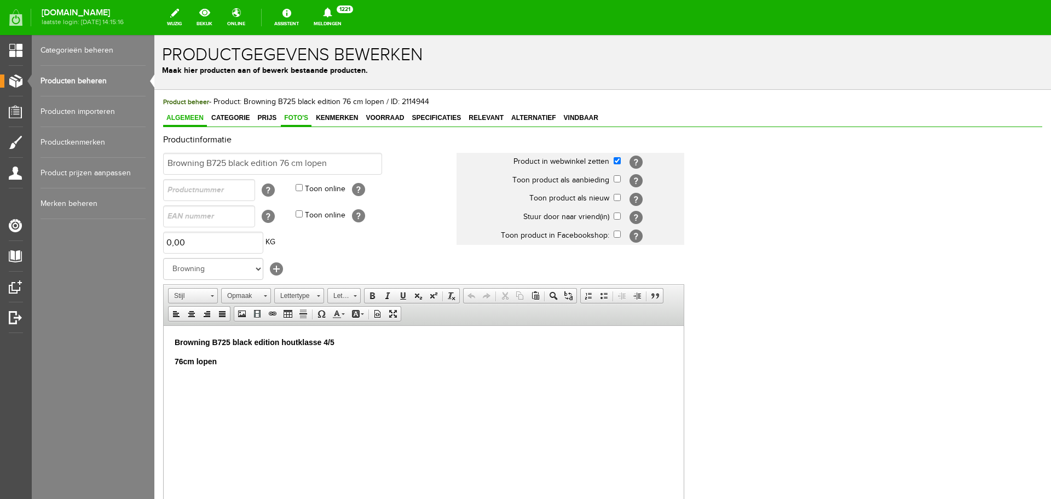
click at [308, 118] on span "Foto's" at bounding box center [296, 118] width 31 height 8
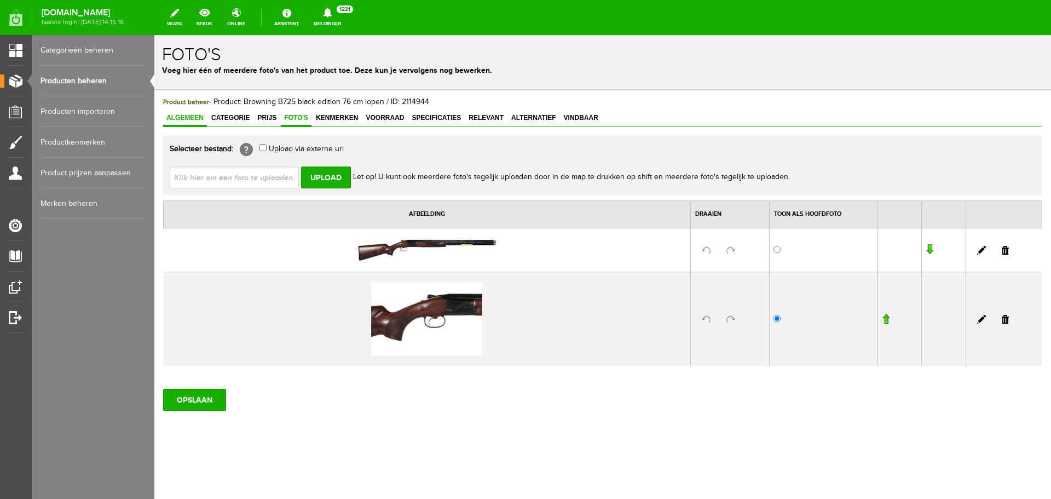
click at [198, 115] on span "Algemeen" at bounding box center [185, 118] width 44 height 8
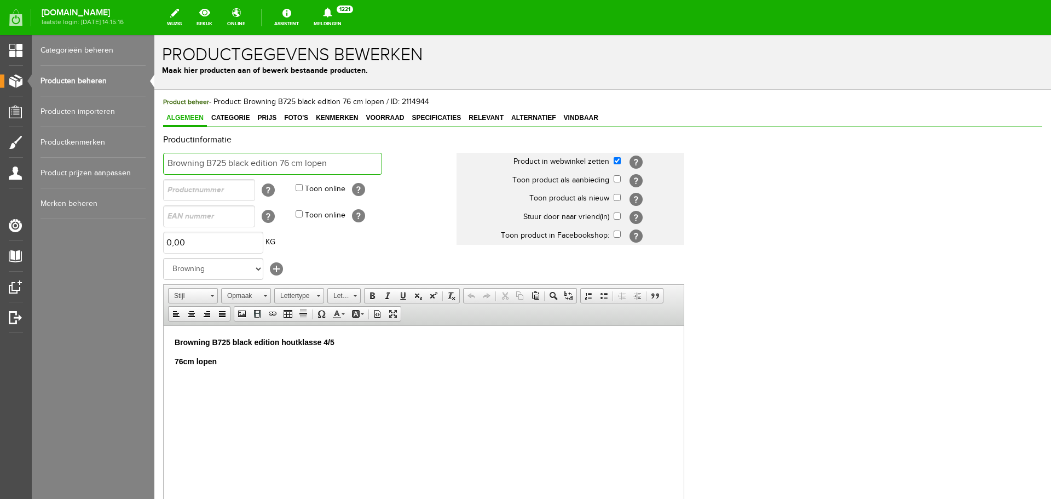
click at [328, 161] on input "Browning B725 black edition 76 cm lopen" at bounding box center [272, 164] width 219 height 22
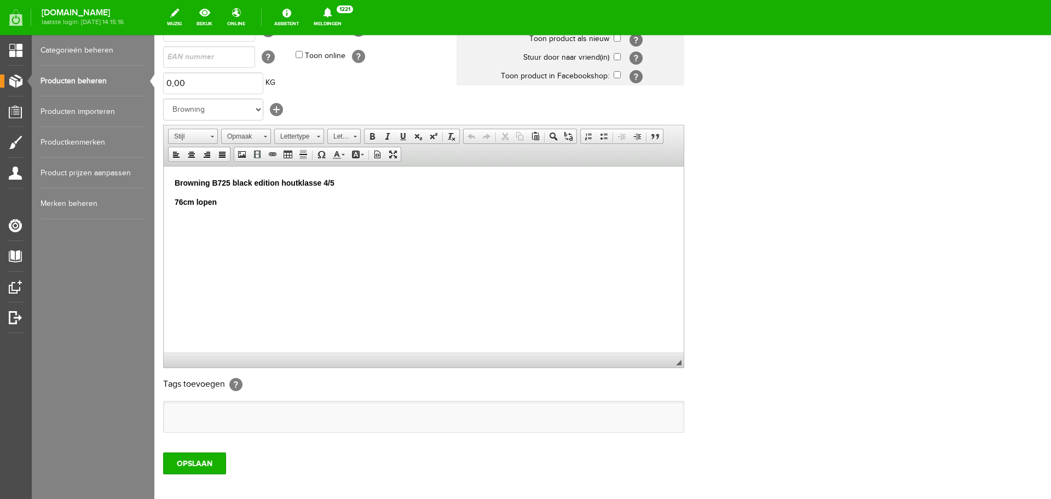
scroll to position [164, 0]
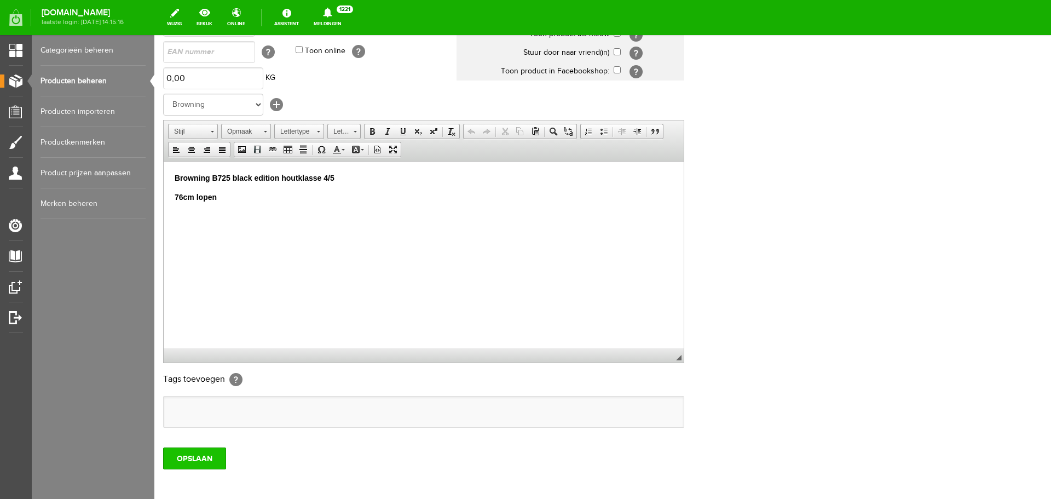
type input "Browning B725 black edition 76 cm lopen/uitverkocht"
click at [221, 463] on input "OPSLAAN" at bounding box center [194, 458] width 63 height 22
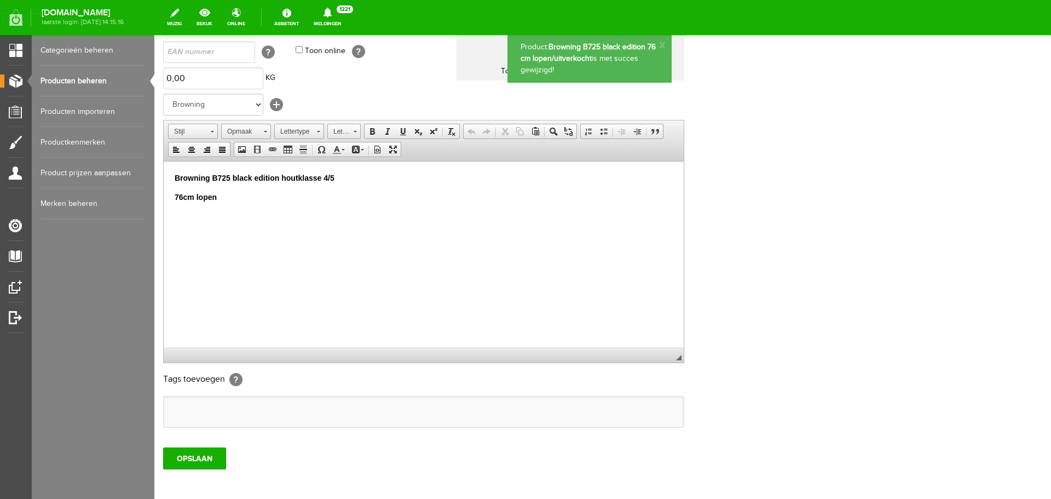
scroll to position [0, 0]
click at [97, 82] on link "Producten beheren" at bounding box center [93, 81] width 105 height 31
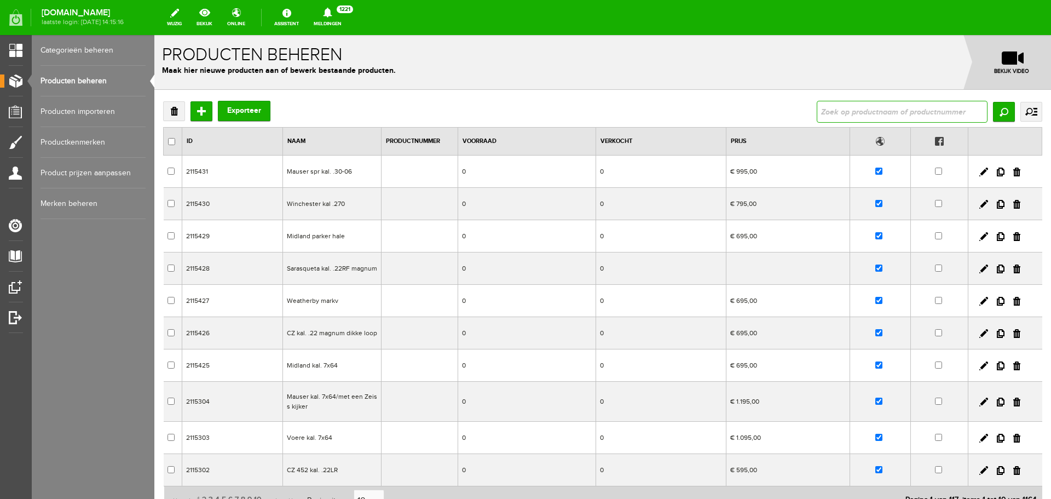
click at [831, 104] on input "text" at bounding box center [902, 112] width 171 height 22
click at [630, 205] on td "0" at bounding box center [661, 204] width 130 height 32
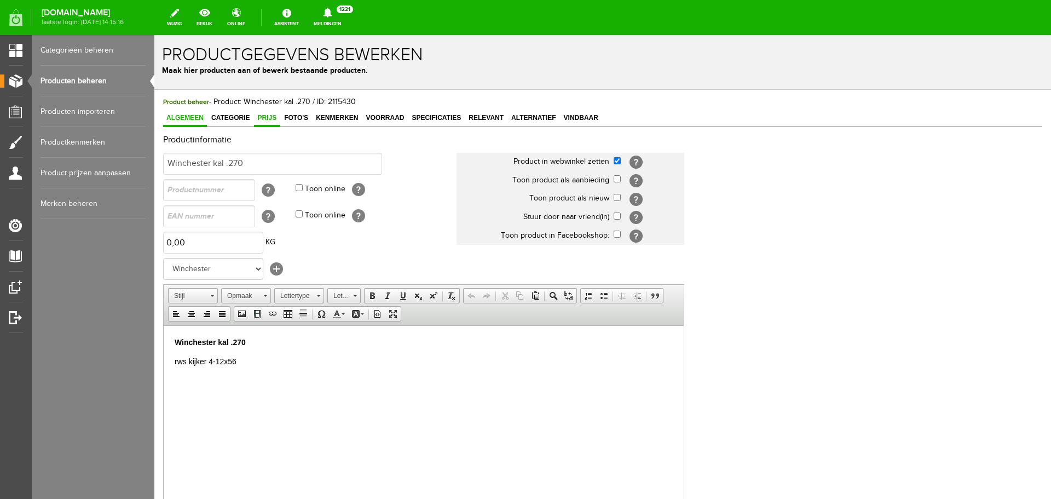
click at [272, 114] on span "Prijs" at bounding box center [267, 118] width 26 height 8
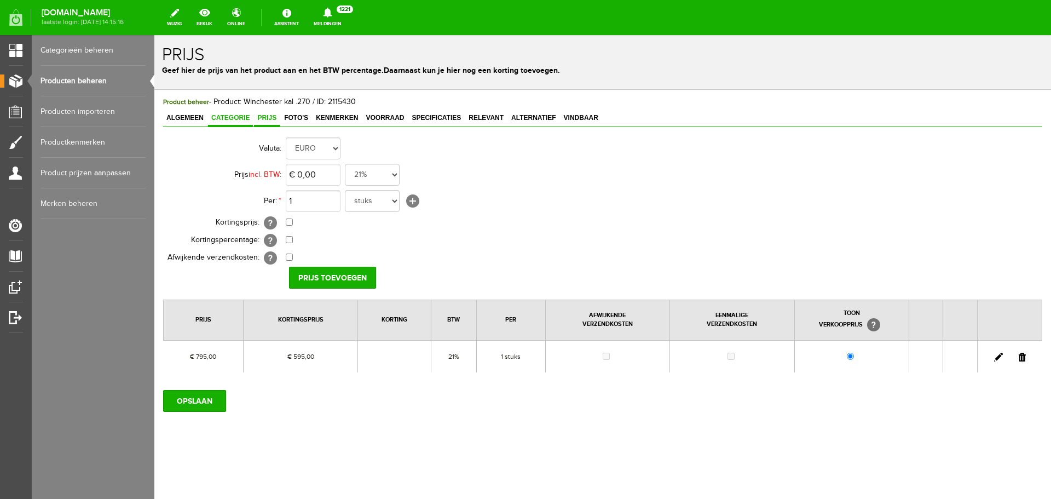
click at [240, 119] on span "Categorie" at bounding box center [230, 118] width 45 height 8
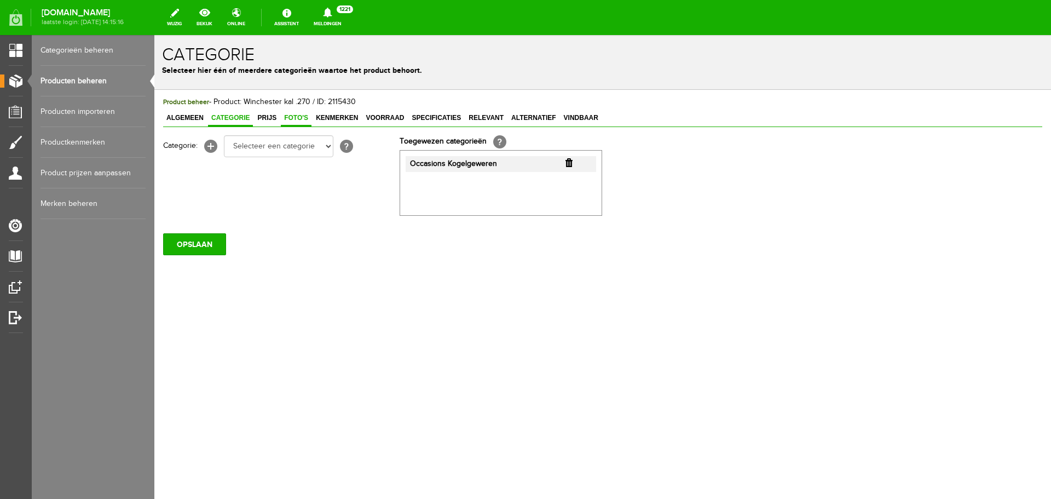
click at [302, 117] on span "Foto's" at bounding box center [296, 118] width 31 height 8
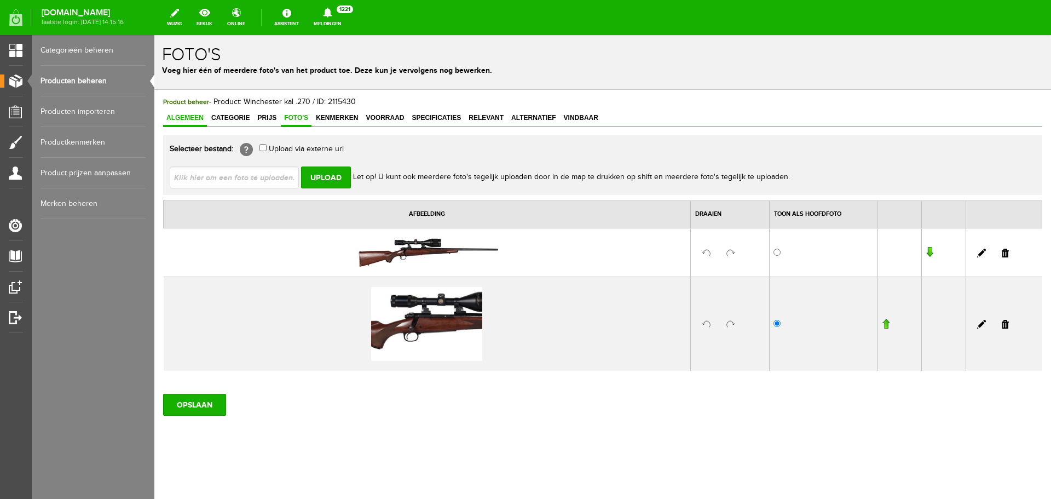
click at [198, 119] on span "Algemeen" at bounding box center [185, 118] width 44 height 8
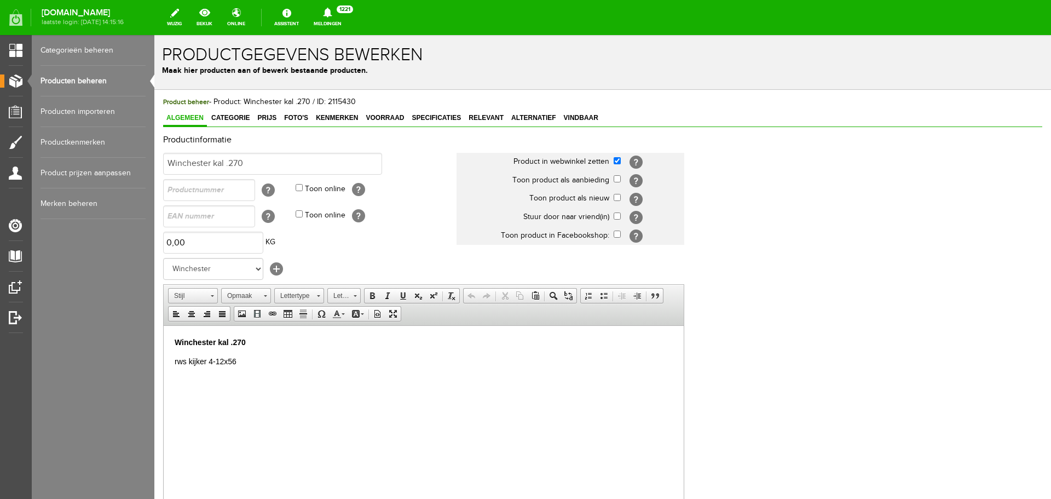
click at [99, 81] on link "Producten beheren" at bounding box center [93, 81] width 105 height 31
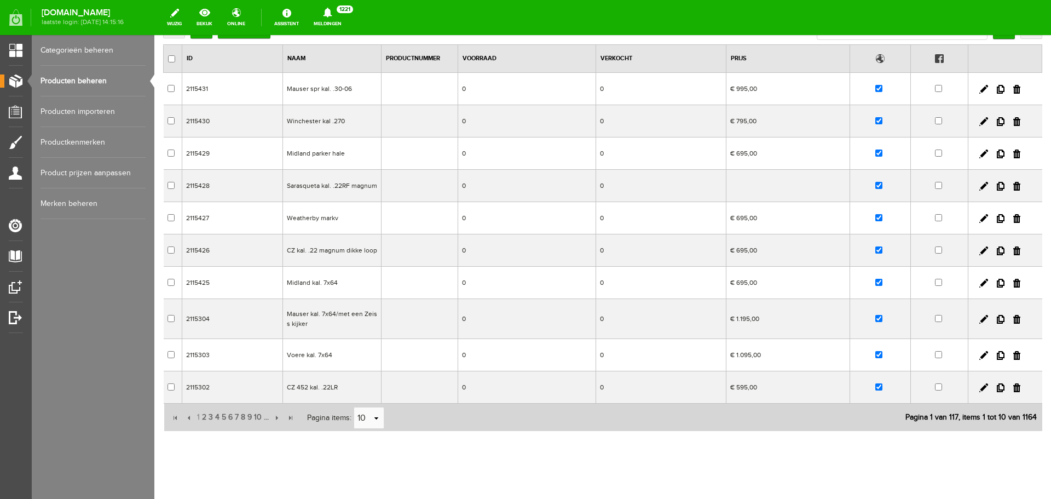
scroll to position [97, 0]
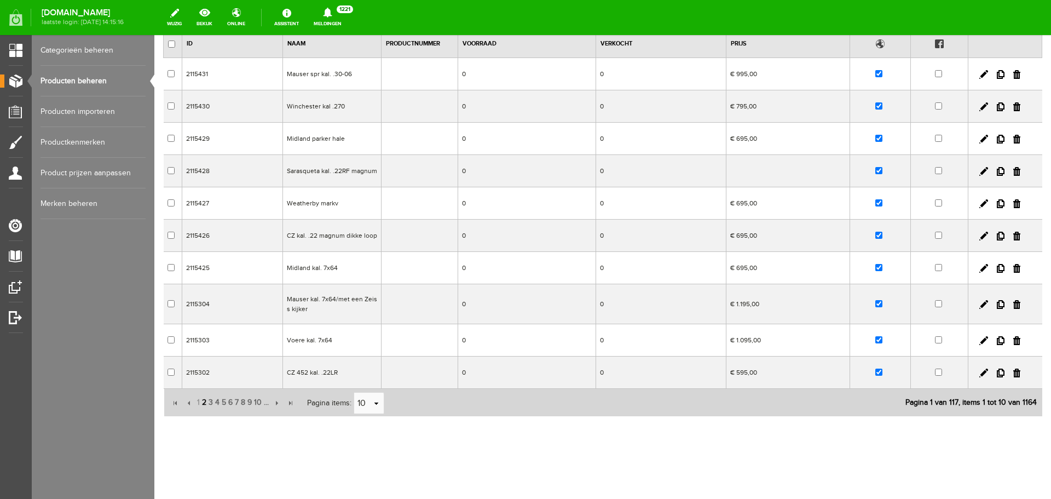
click at [202, 403] on span "2" at bounding box center [204, 402] width 7 height 22
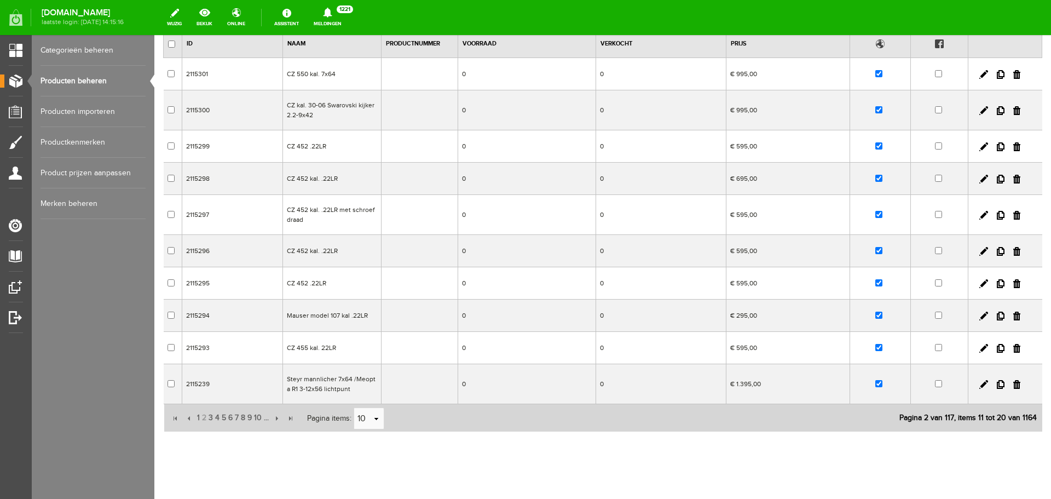
click at [363, 393] on td "Steyr mannlicher 7x64 /Meopta R1 3-12x56 lichtpunt" at bounding box center [332, 384] width 99 height 40
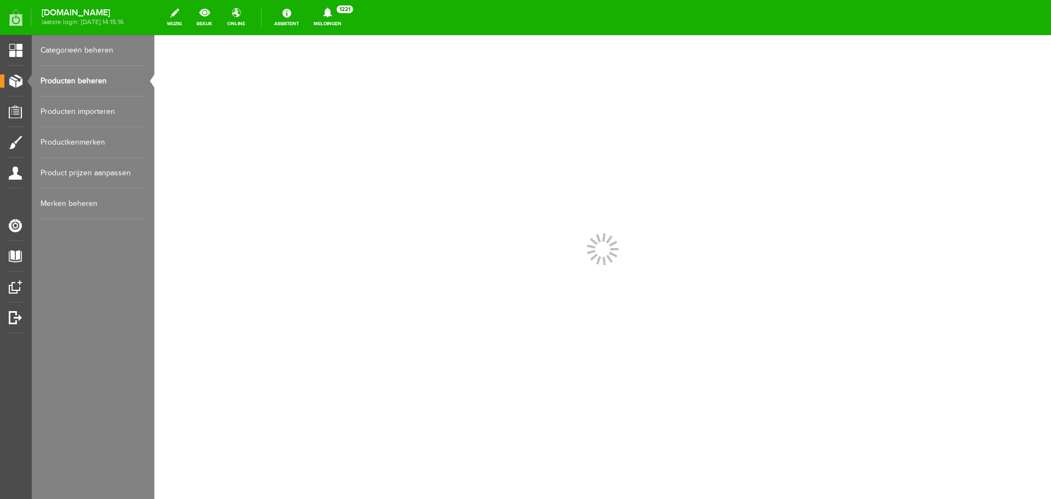
scroll to position [0, 0]
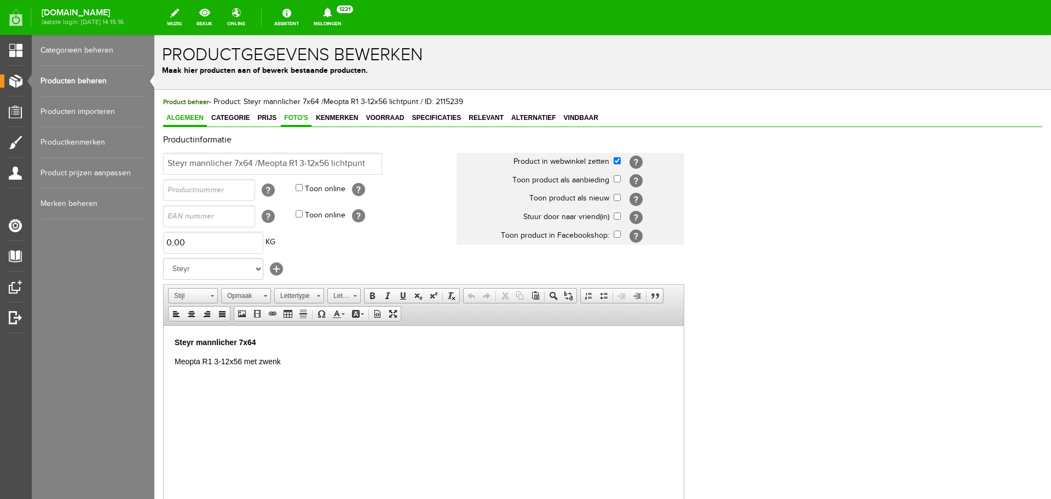
click at [303, 120] on span "Foto's" at bounding box center [296, 118] width 31 height 8
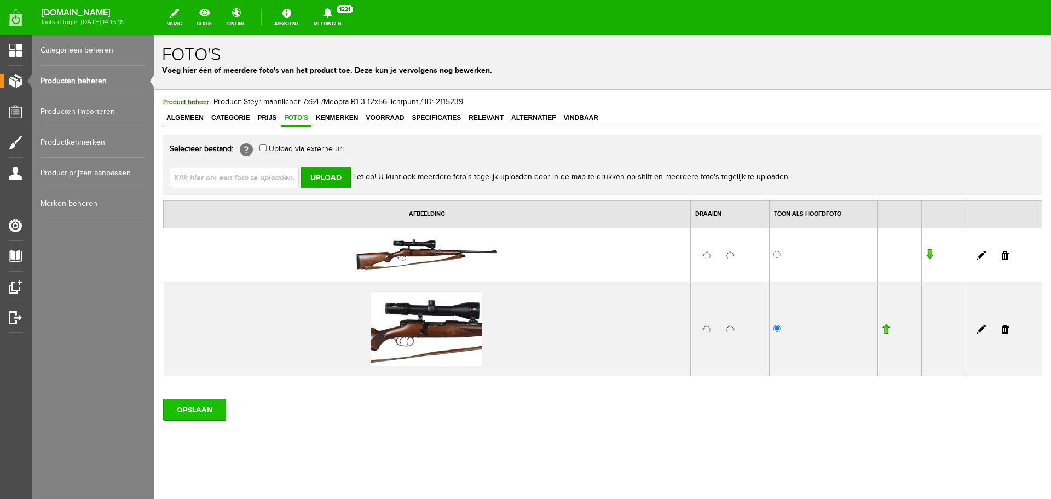
click at [207, 404] on input "OPSLAAN" at bounding box center [194, 409] width 63 height 22
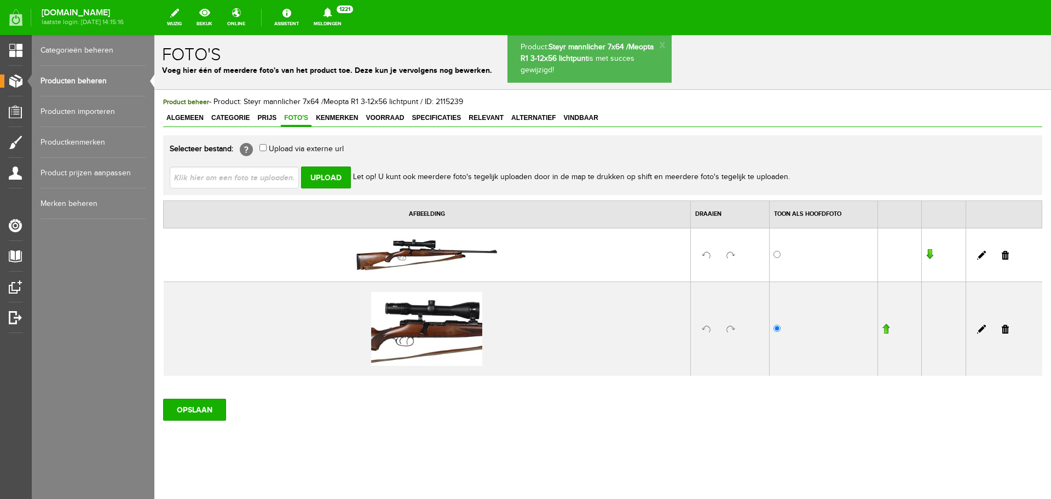
click at [95, 73] on link "Producten beheren" at bounding box center [93, 81] width 105 height 31
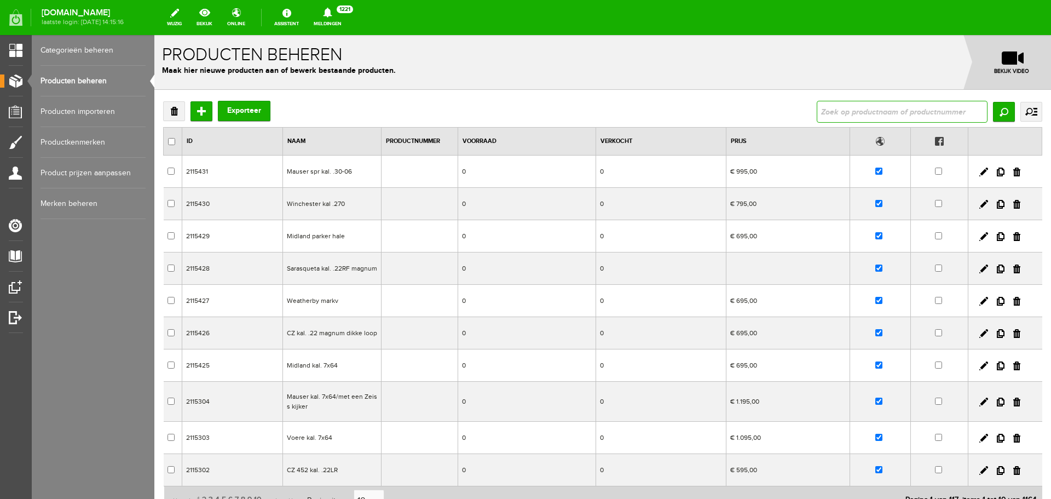
click at [852, 111] on input "text" at bounding box center [902, 112] width 171 height 22
type input "swarovski"
click at [996, 111] on input "Zoeken" at bounding box center [1004, 112] width 22 height 20
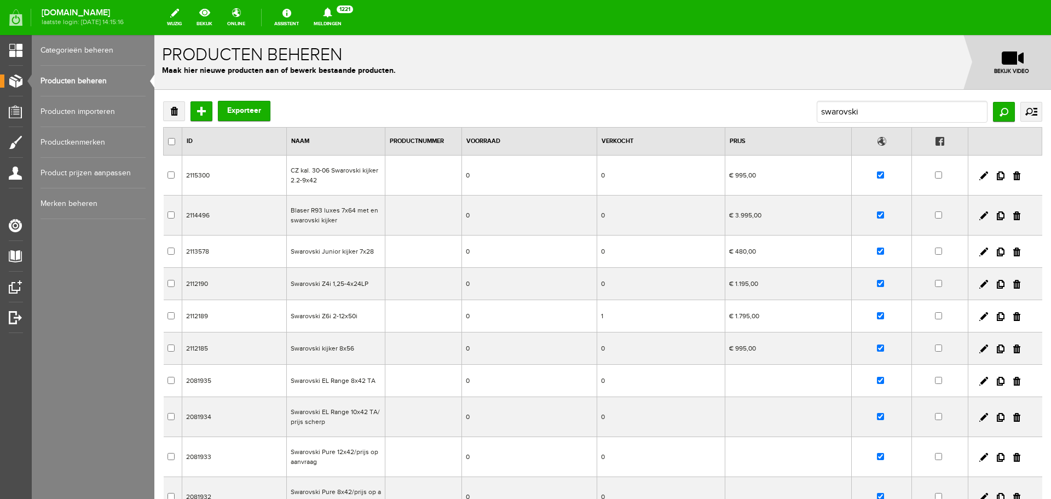
click at [361, 324] on td "Swarovski Z6i 2-12x50i" at bounding box center [335, 316] width 99 height 32
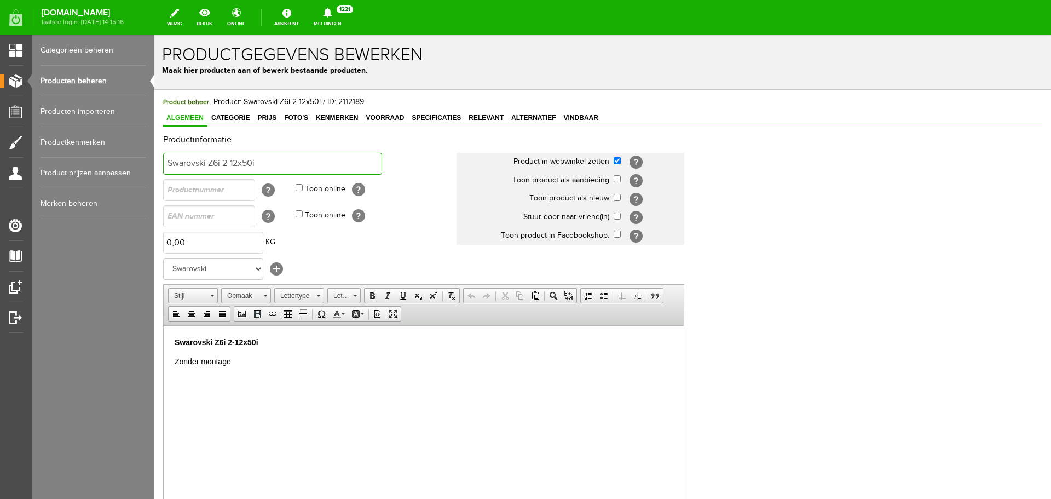
click at [290, 161] on input "Swarovski Z6i 2-12x50i" at bounding box center [272, 164] width 219 height 22
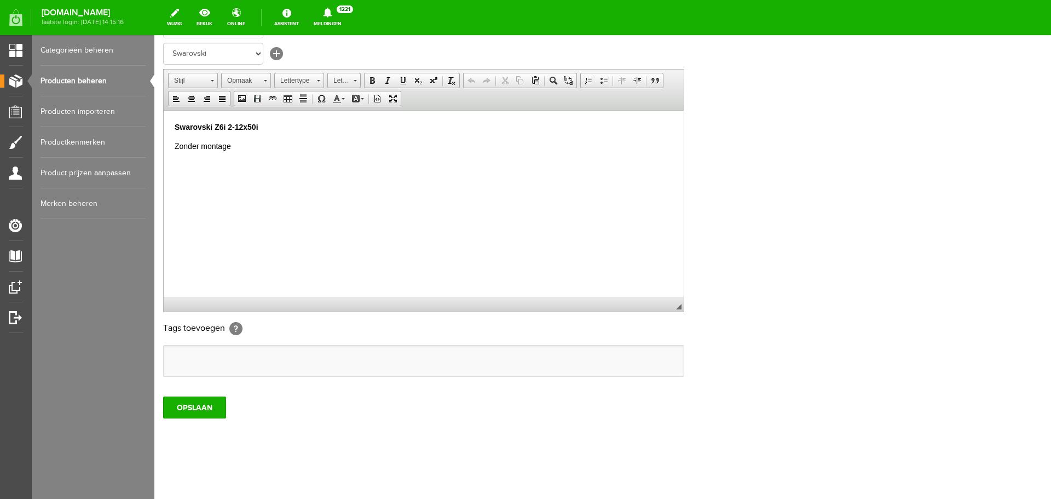
scroll to position [216, 0]
click at [205, 408] on input "OPSLAAN" at bounding box center [194, 407] width 63 height 22
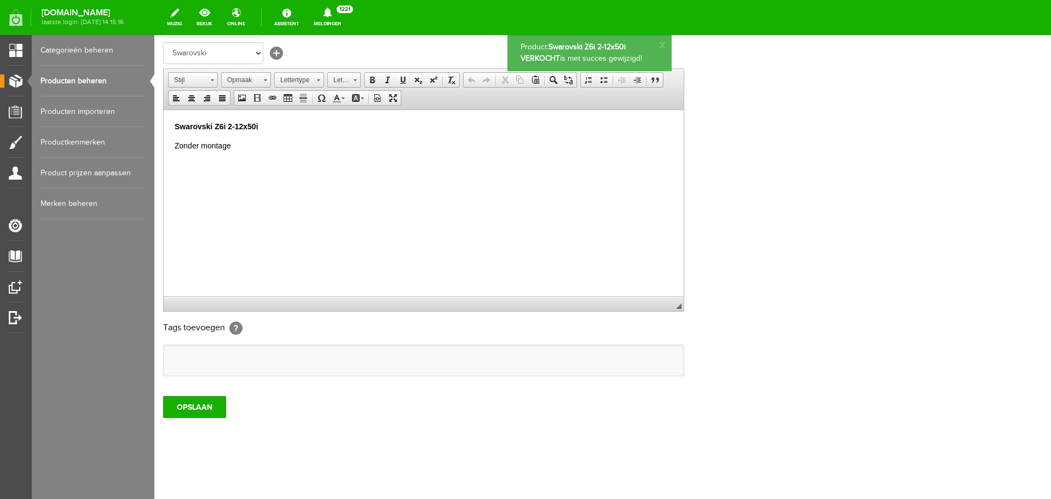
scroll to position [0, 0]
click at [94, 79] on link "Producten beheren" at bounding box center [93, 81] width 105 height 31
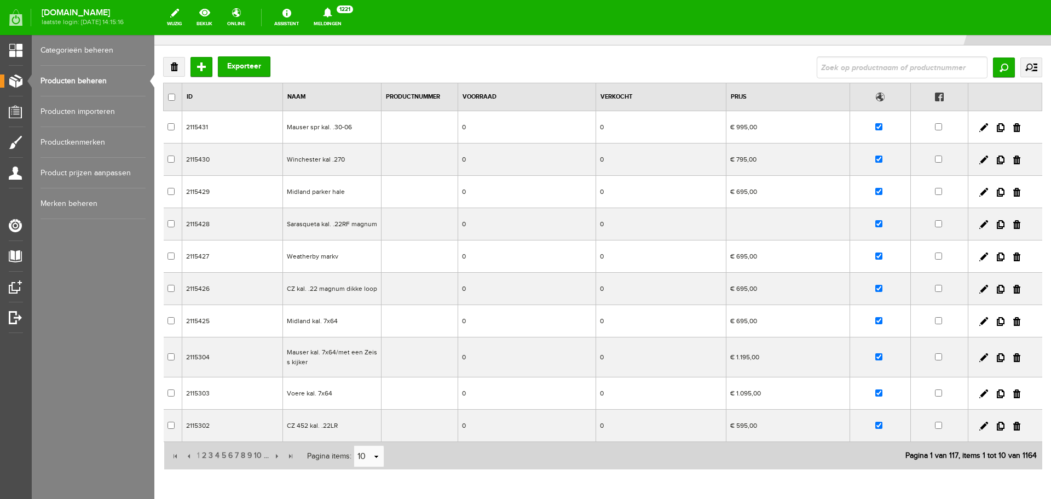
scroll to position [97, 0]
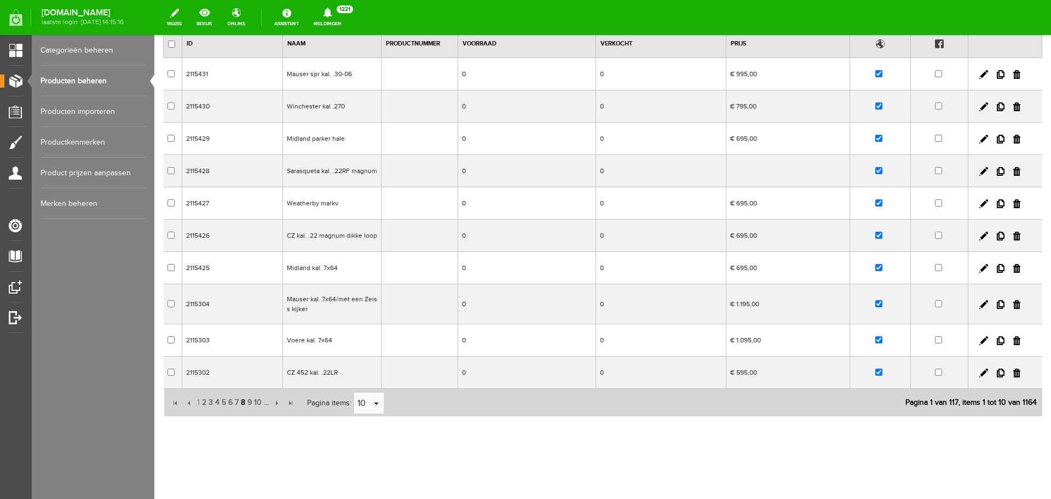
click at [242, 401] on span "8" at bounding box center [243, 402] width 7 height 22
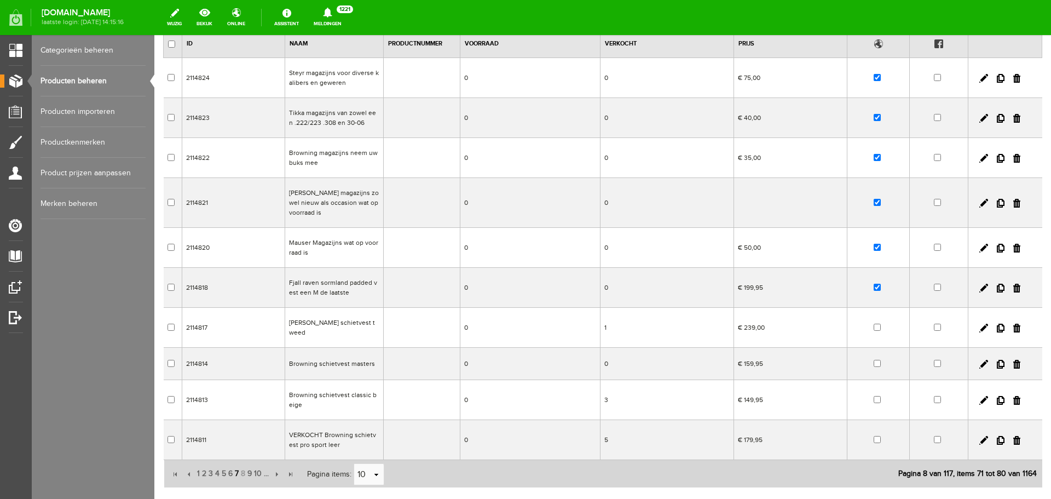
click at [235, 463] on span "7" at bounding box center [237, 474] width 6 height 22
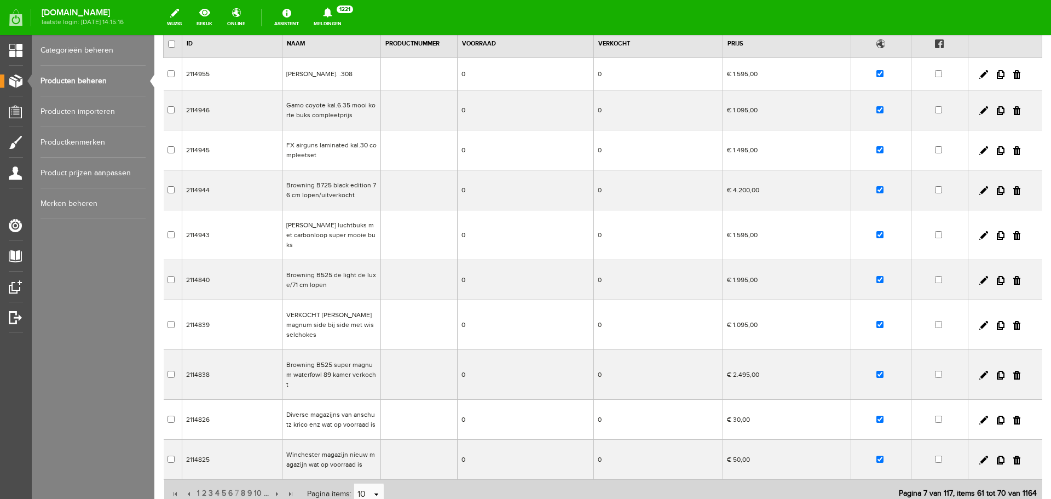
click at [524, 266] on td "0" at bounding box center [525, 280] width 136 height 40
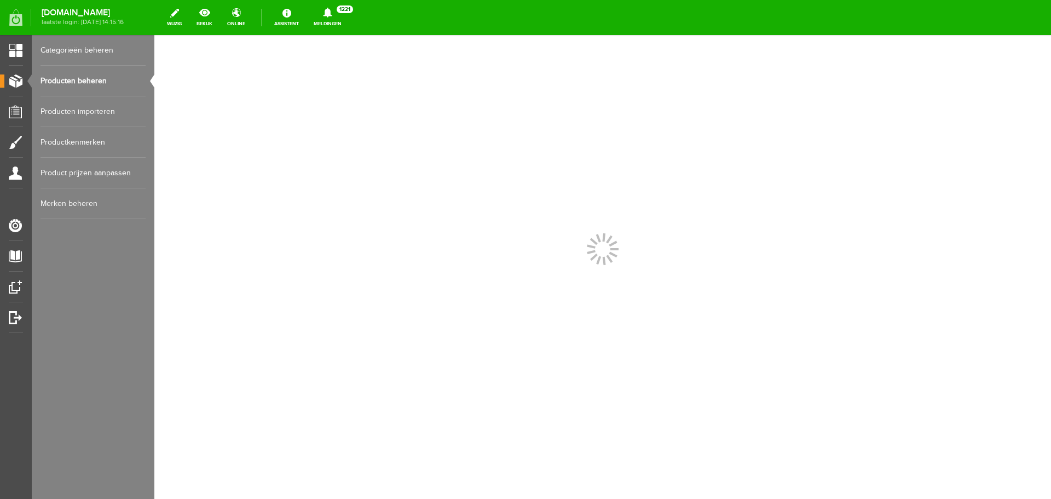
scroll to position [0, 0]
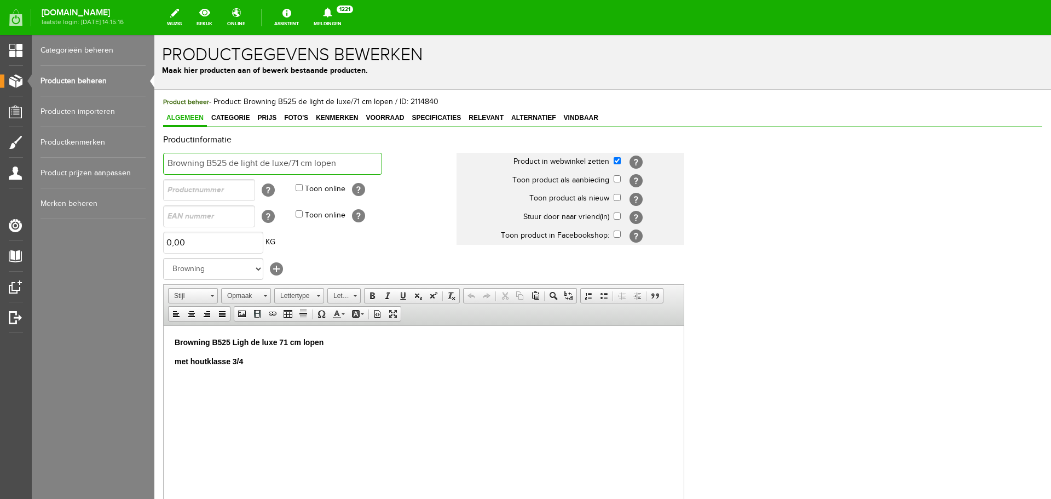
click at [342, 166] on input "Browning B525 de light de luxe/71 cm lopen" at bounding box center [272, 164] width 219 height 22
click at [263, 366] on p "met houtklasse 3/4" at bounding box center [424, 360] width 498 height 11
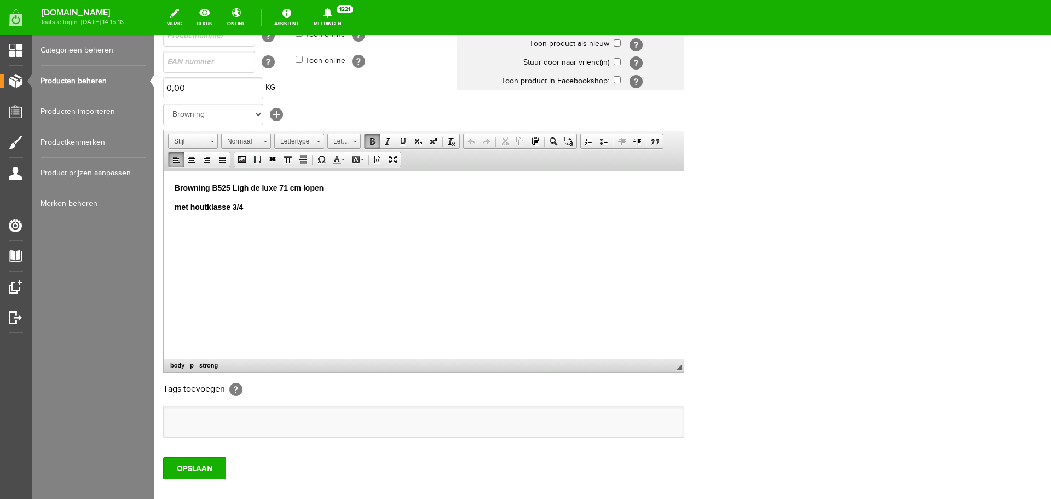
scroll to position [164, 0]
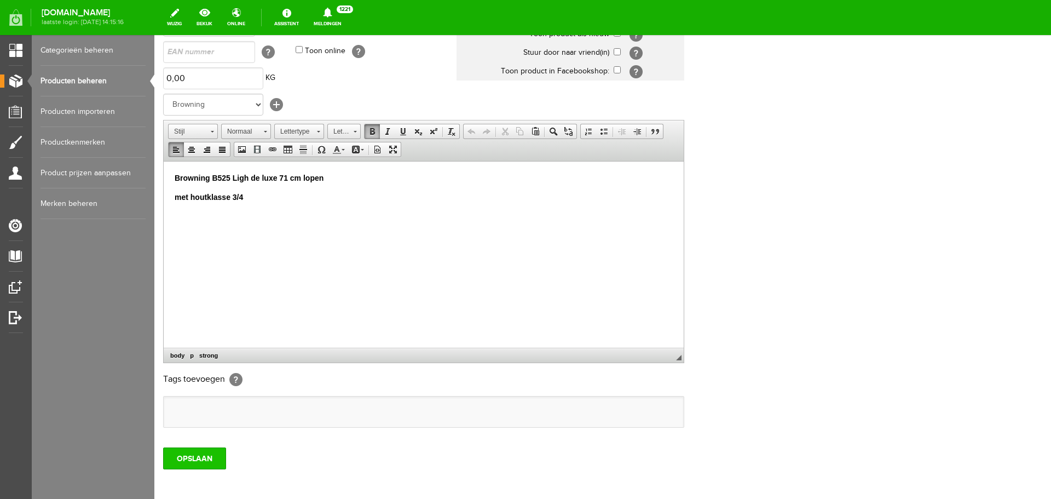
click at [196, 461] on input "OPSLAAN" at bounding box center [194, 458] width 63 height 22
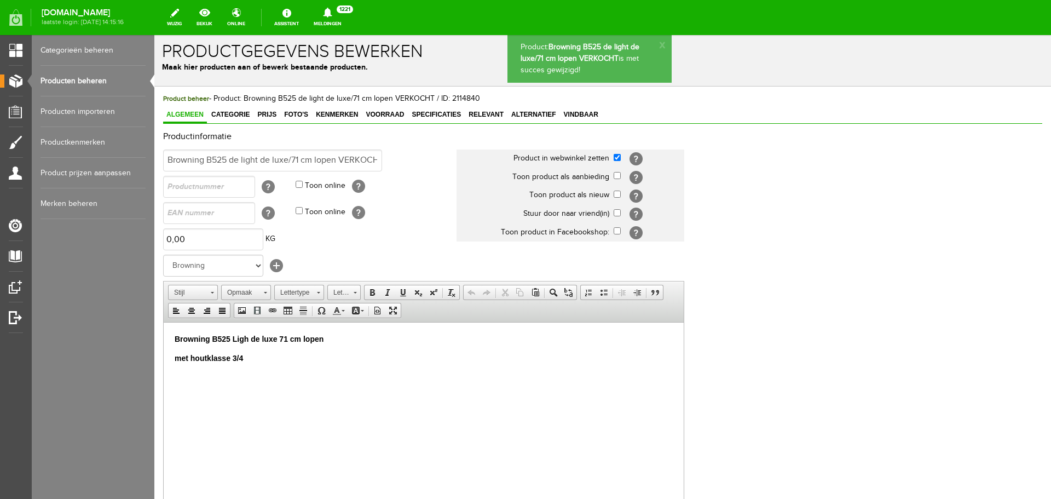
scroll to position [0, 0]
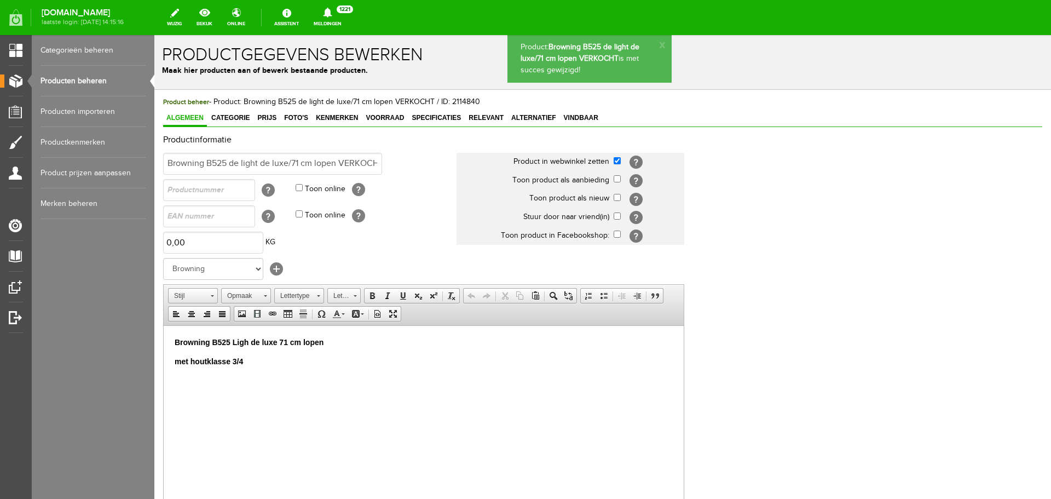
click at [97, 83] on link "Producten beheren" at bounding box center [93, 81] width 105 height 31
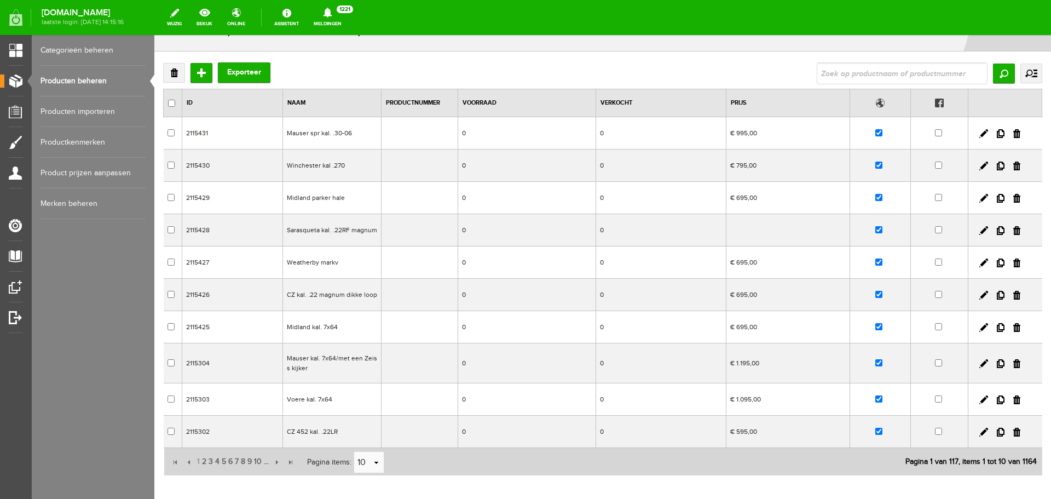
scroll to position [97, 0]
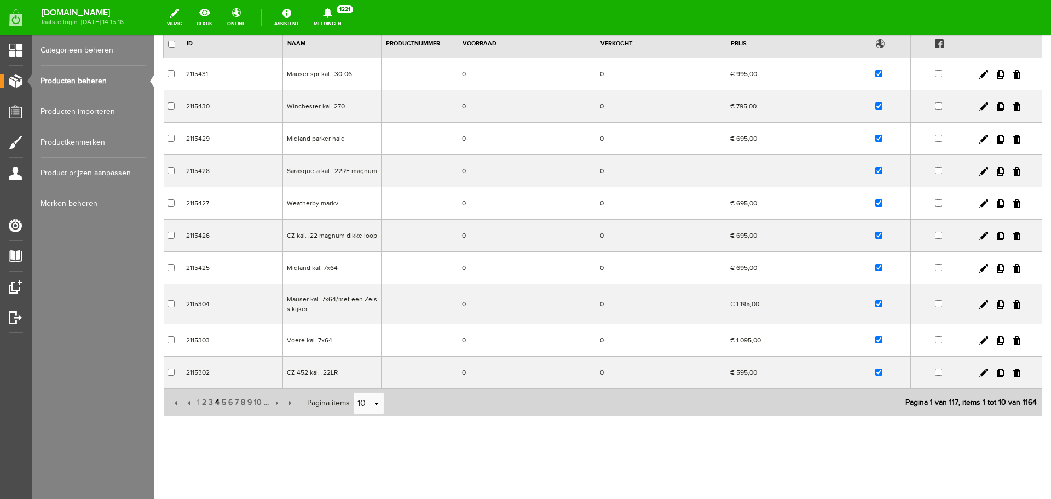
click at [214, 402] on span "4" at bounding box center [217, 402] width 7 height 22
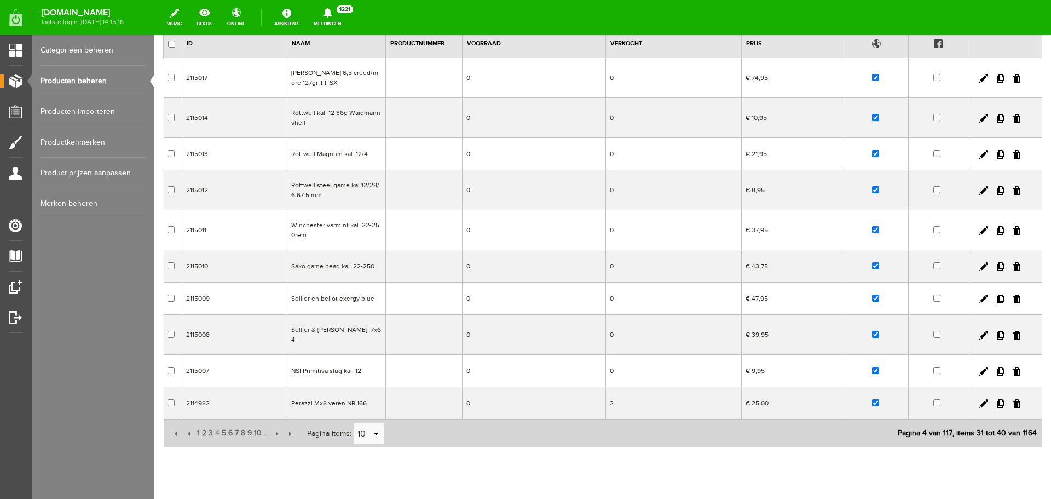
click at [386, 392] on td at bounding box center [424, 403] width 77 height 32
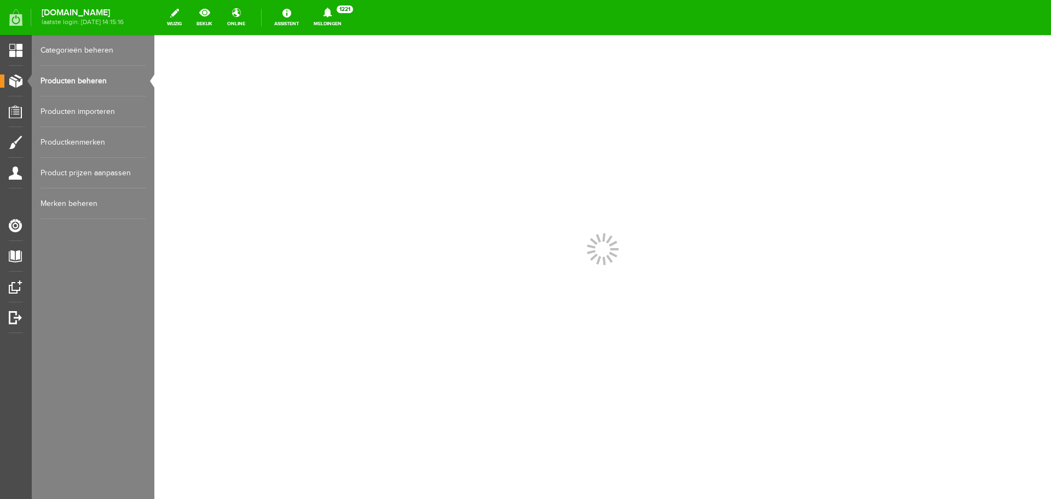
scroll to position [0, 0]
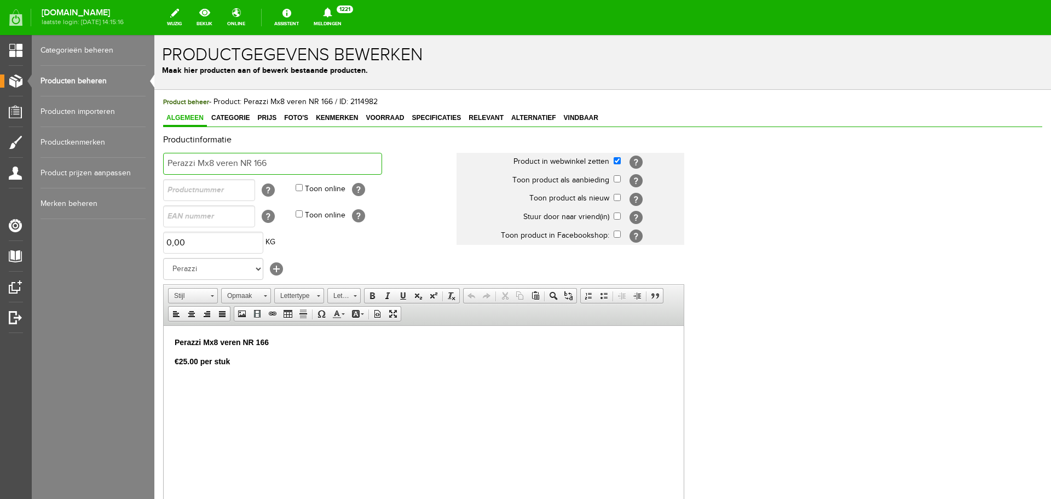
click at [278, 162] on input "Perazzi Mx8 veren NR 166" at bounding box center [272, 164] width 219 height 22
click at [86, 74] on link "Producten beheren" at bounding box center [93, 81] width 105 height 31
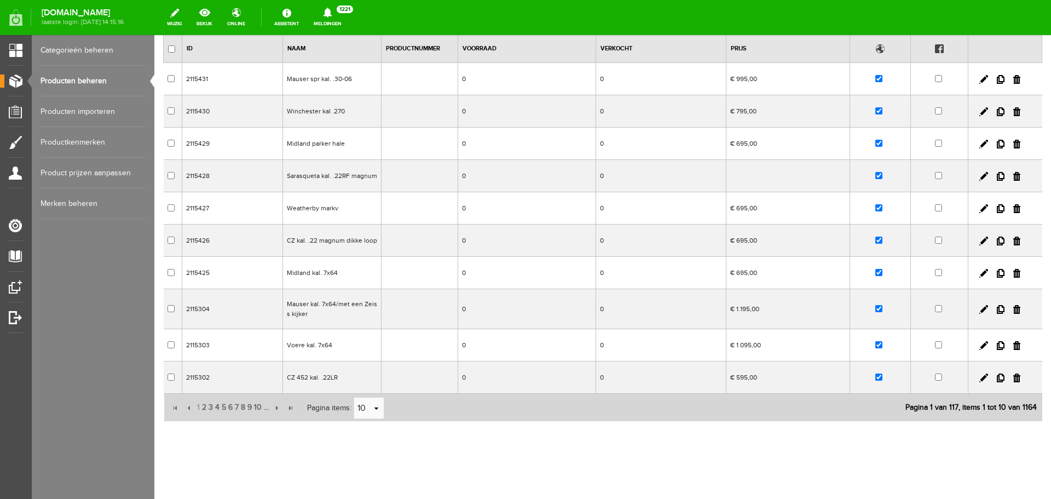
scroll to position [97, 0]
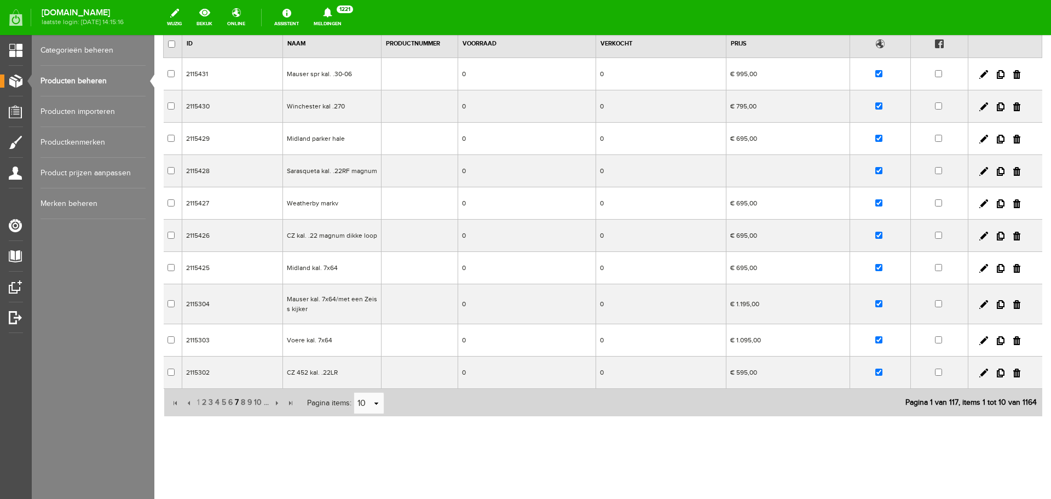
click at [237, 402] on span "7" at bounding box center [237, 402] width 6 height 22
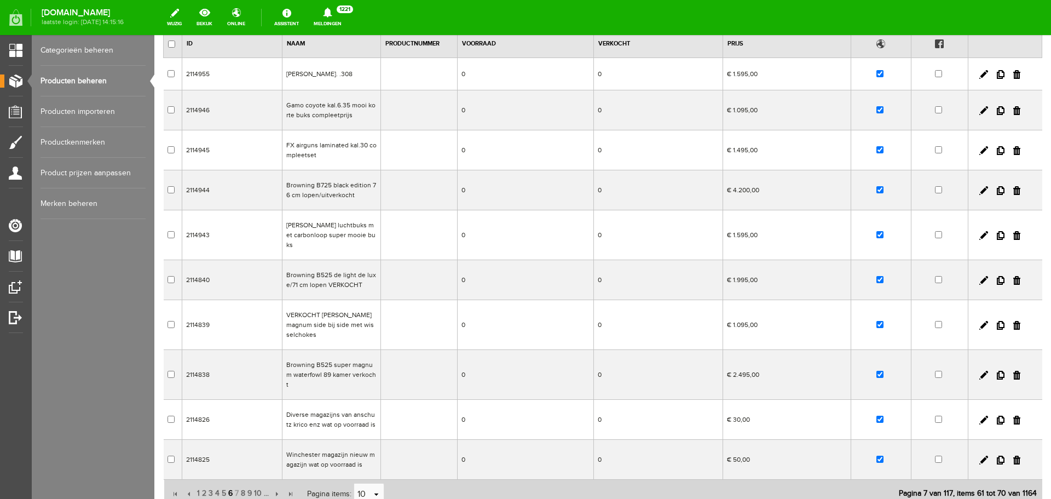
click at [230, 482] on span "6" at bounding box center [230, 493] width 7 height 22
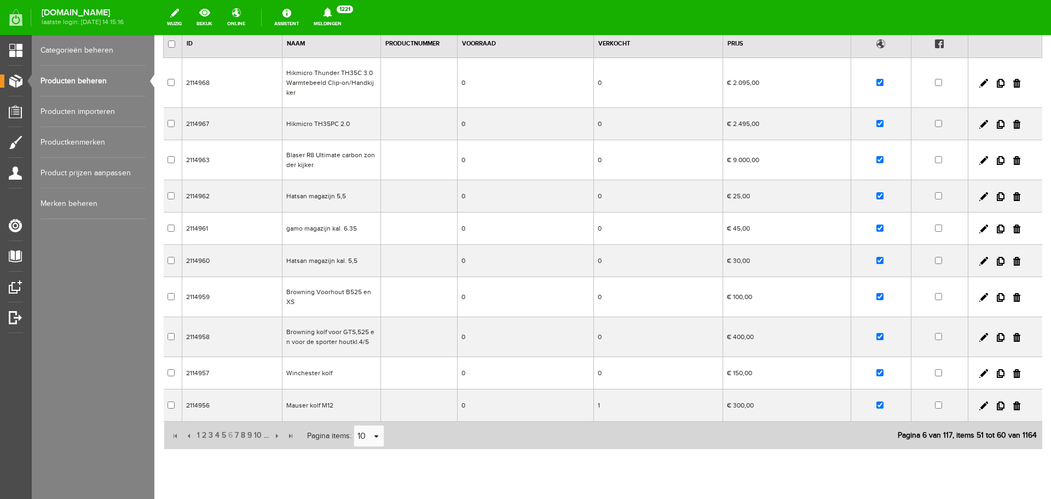
click at [351, 407] on td "Mauser kolf M12" at bounding box center [331, 405] width 99 height 32
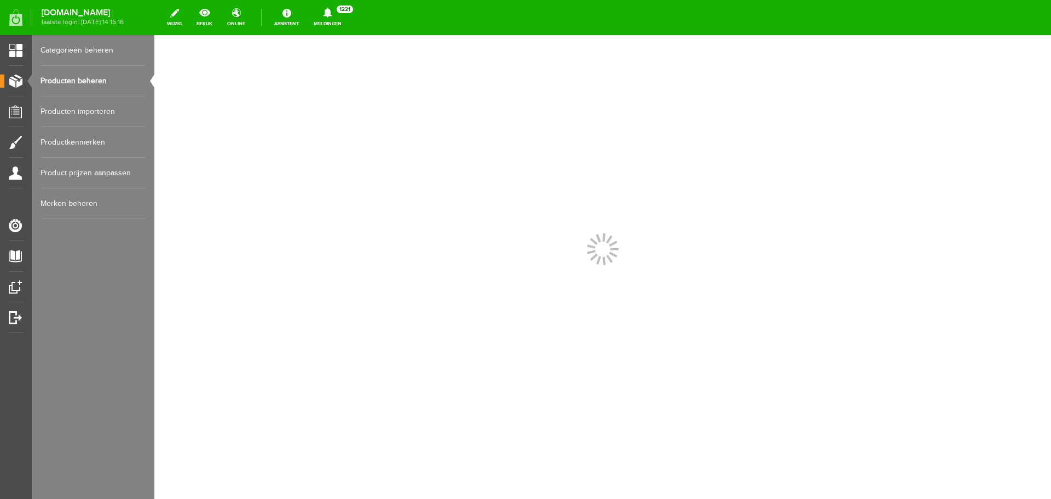
scroll to position [0, 0]
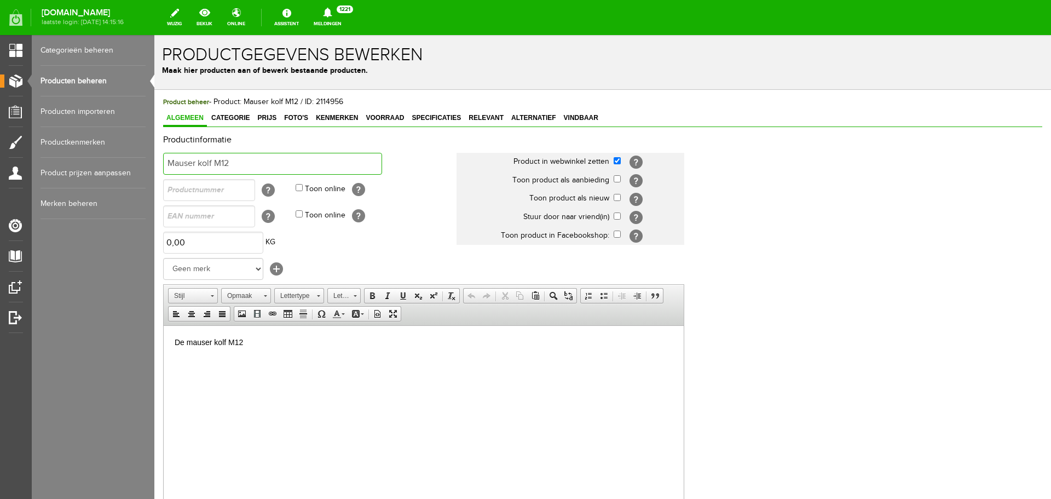
click at [255, 161] on input "Mauser kolf M12" at bounding box center [272, 164] width 219 height 22
click at [258, 161] on input "Mauser kolf M12 /verkovht" at bounding box center [272, 164] width 219 height 22
type input "Mauser kolf M12 /verkocht"
click at [253, 338] on p "De mauser kolf M12" at bounding box center [424, 341] width 498 height 11
click at [246, 341] on p "De mauser kolf M12VERKOCHT" at bounding box center [424, 341] width 498 height 11
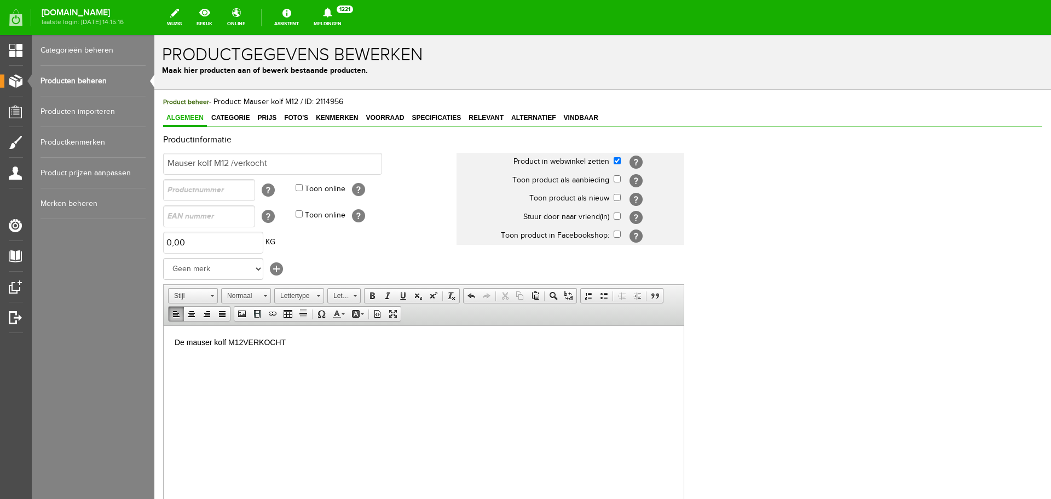
click at [245, 340] on p "De mauser kolf M12VERKOCHT" at bounding box center [424, 341] width 498 height 11
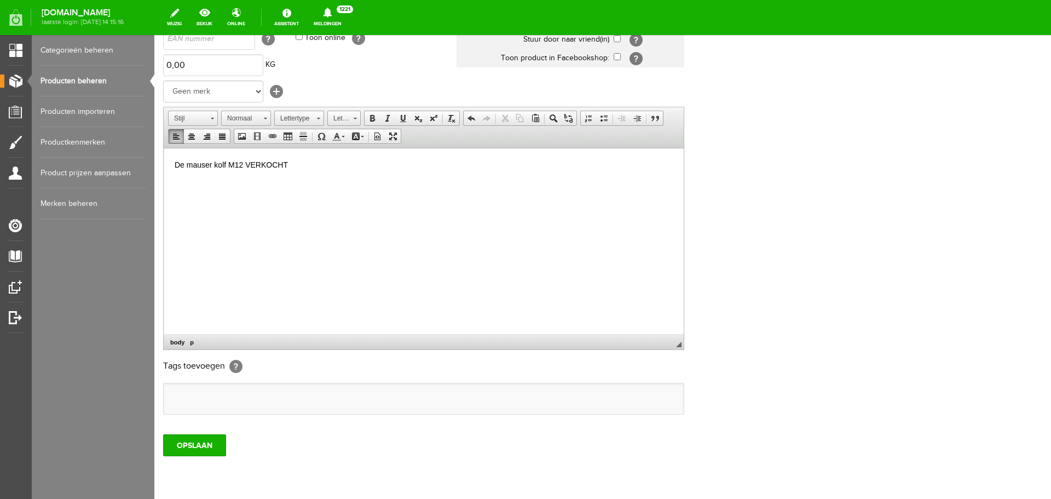
scroll to position [216, 0]
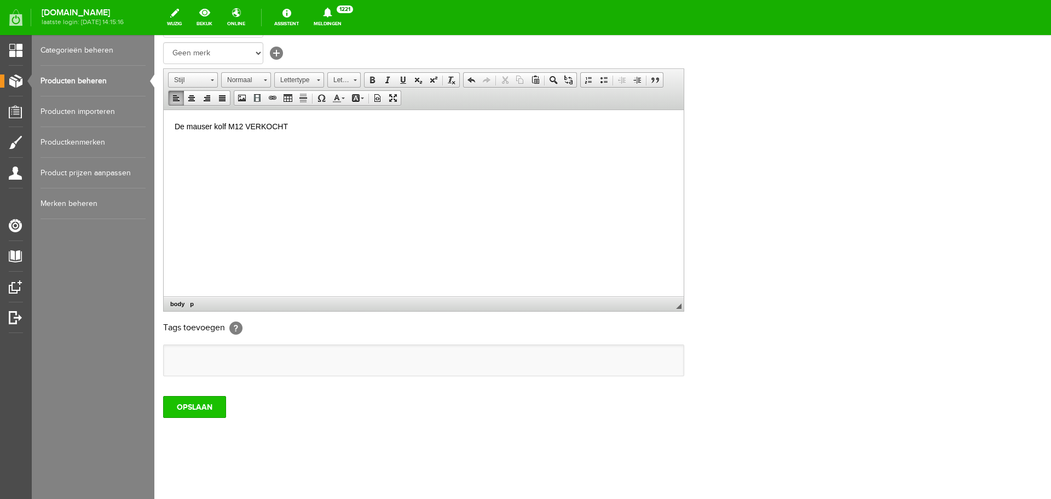
click at [211, 407] on input "OPSLAAN" at bounding box center [194, 407] width 63 height 22
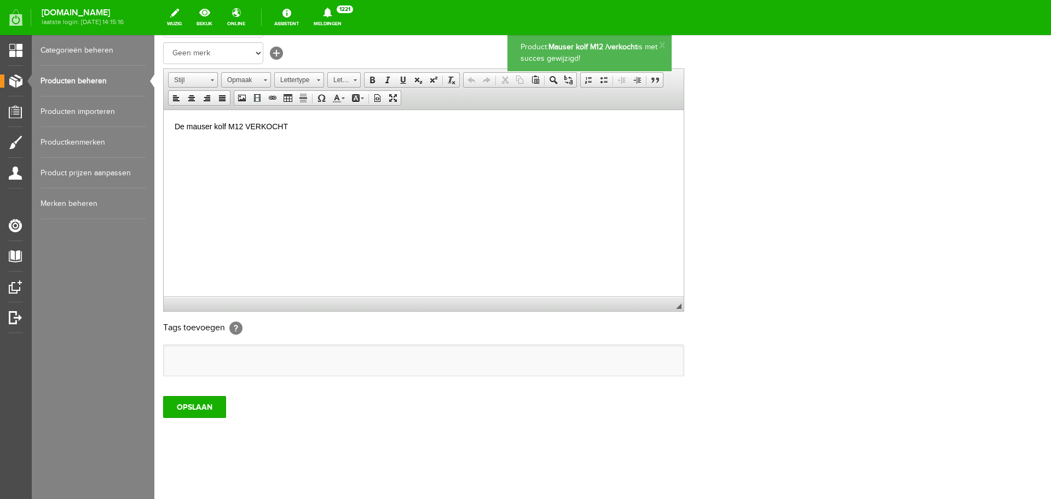
scroll to position [0, 0]
click at [76, 83] on link "Producten beheren" at bounding box center [93, 81] width 105 height 31
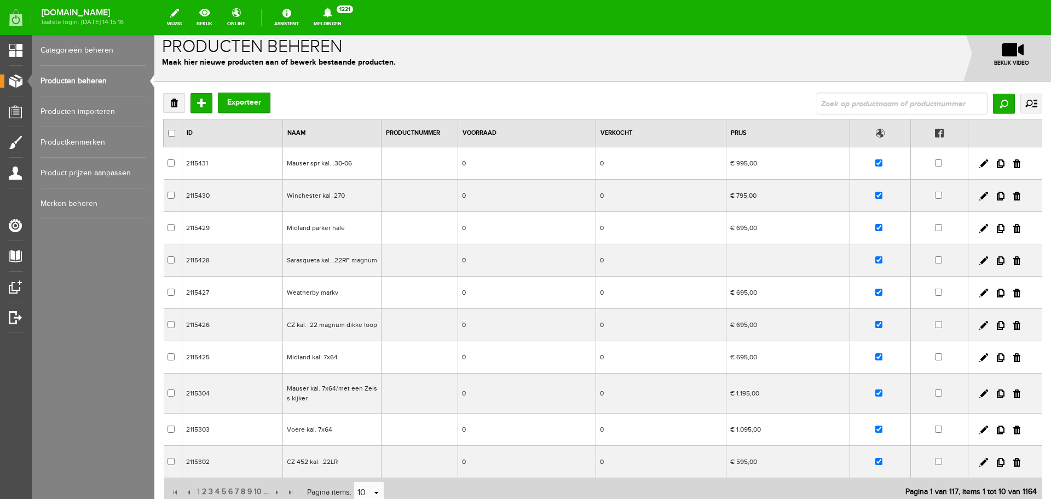
scroll to position [97, 0]
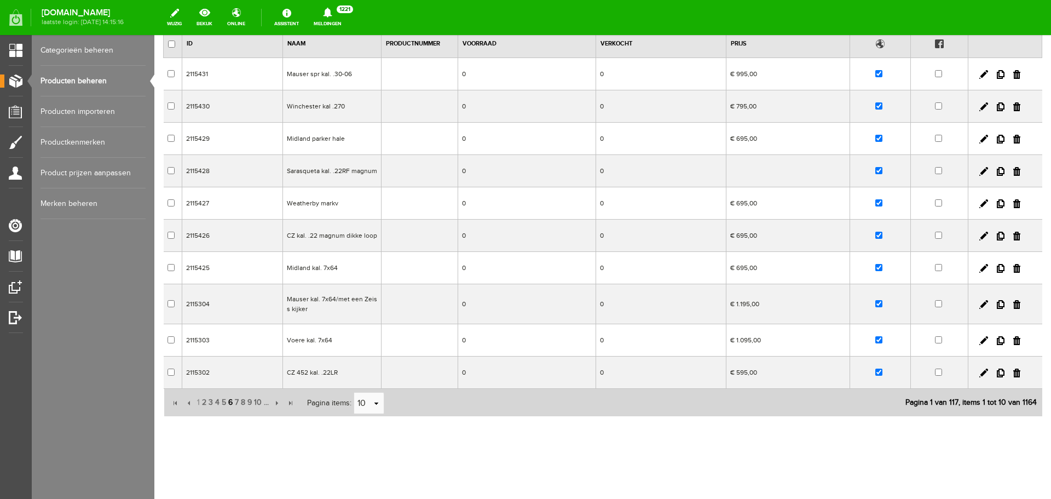
click at [229, 403] on span "6" at bounding box center [230, 402] width 7 height 22
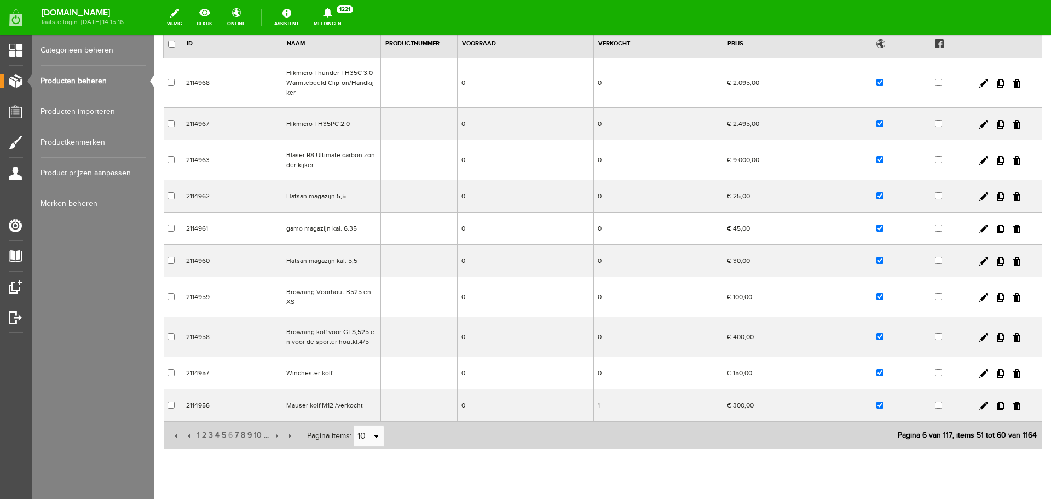
click at [341, 164] on td "Blaser R8 Ultimate carbon zonder kijker" at bounding box center [331, 160] width 99 height 40
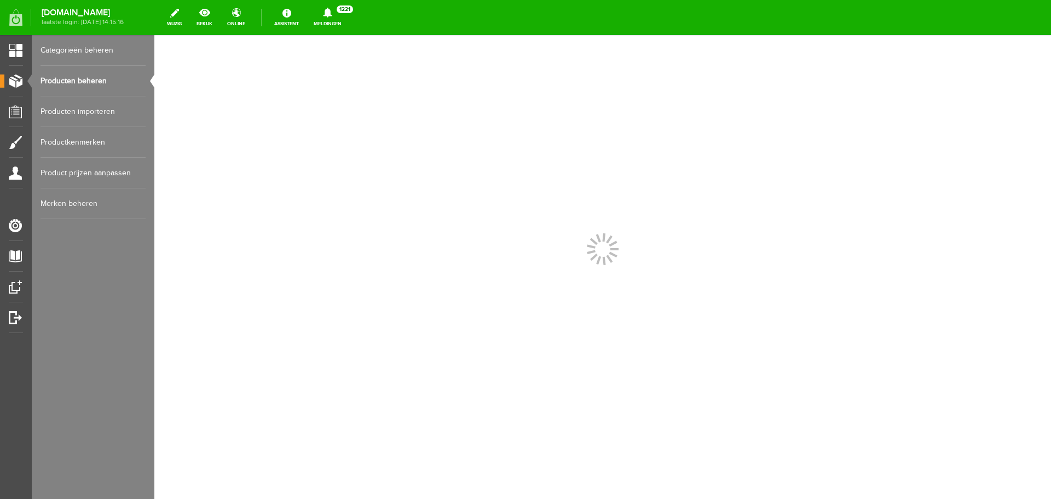
scroll to position [0, 0]
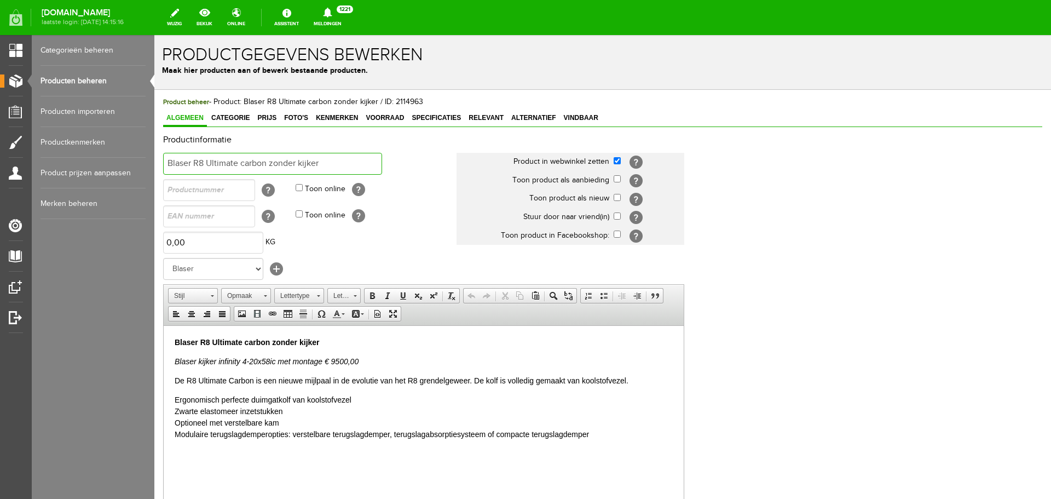
click at [327, 158] on input "Blaser R8 Ultimate carbon zonder kijker" at bounding box center [272, 164] width 219 height 22
click at [96, 82] on link "Producten beheren" at bounding box center [93, 81] width 105 height 31
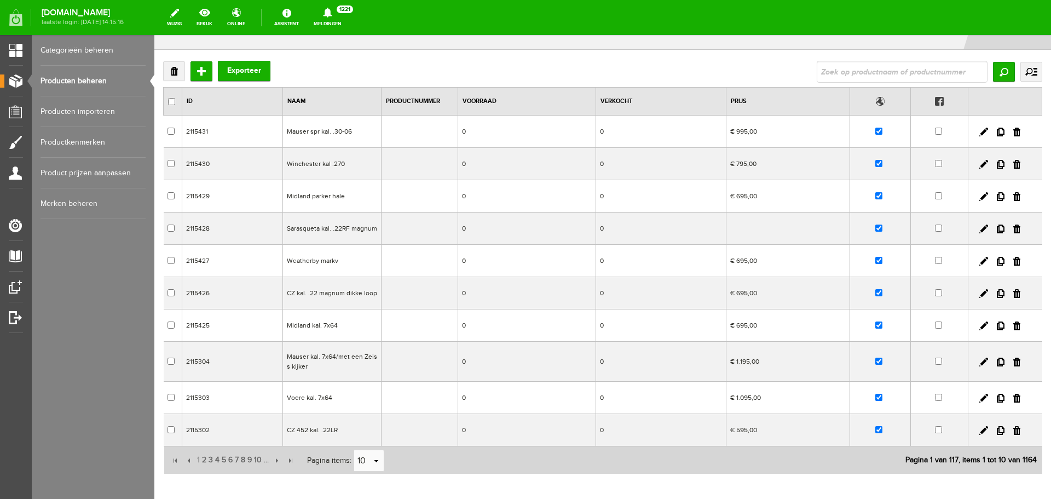
scroll to position [97, 0]
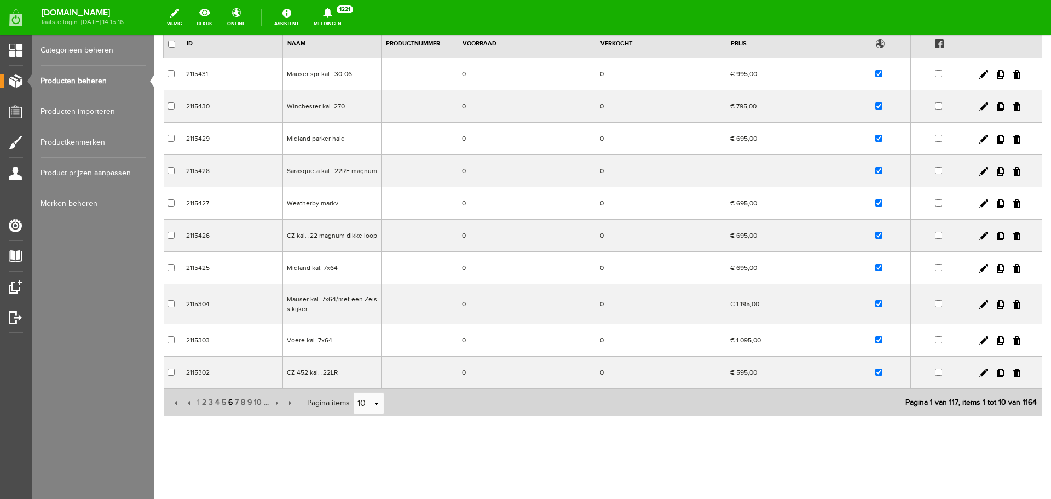
click at [229, 401] on span "6" at bounding box center [230, 402] width 7 height 22
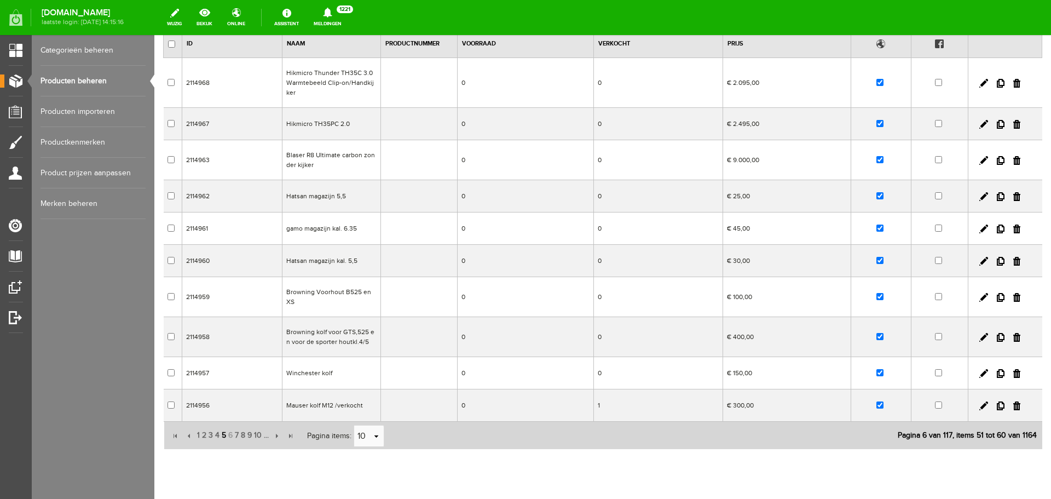
click at [224, 435] on span "5" at bounding box center [224, 435] width 7 height 22
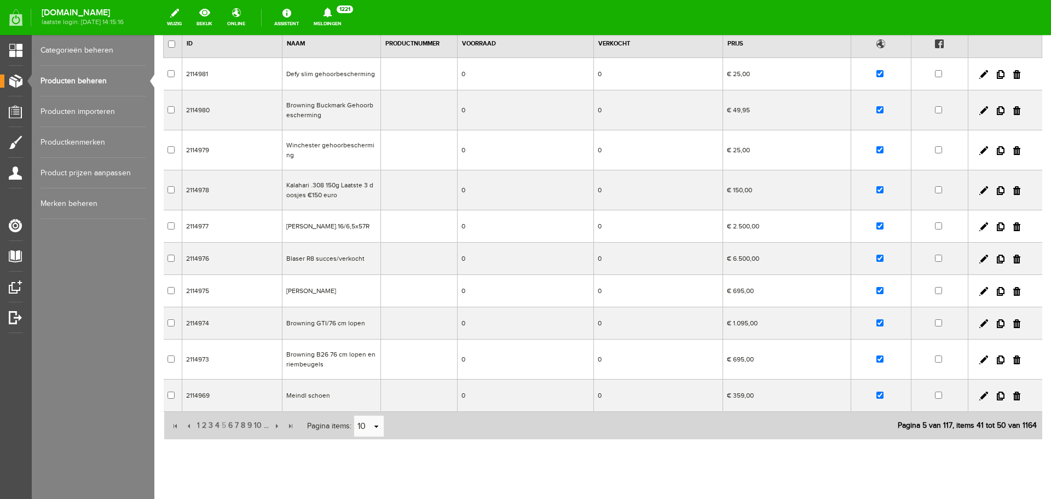
click at [314, 396] on td "Meindl schoen" at bounding box center [331, 395] width 99 height 32
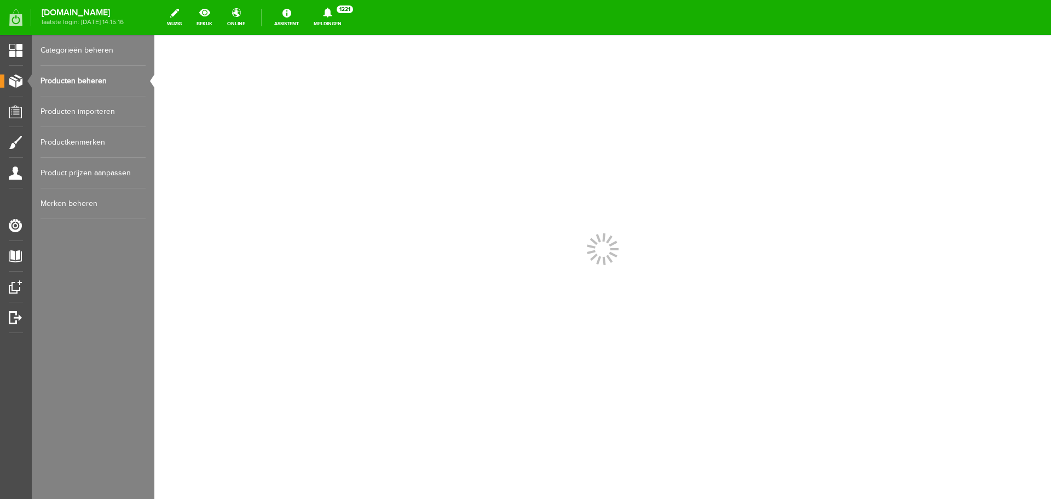
scroll to position [0, 0]
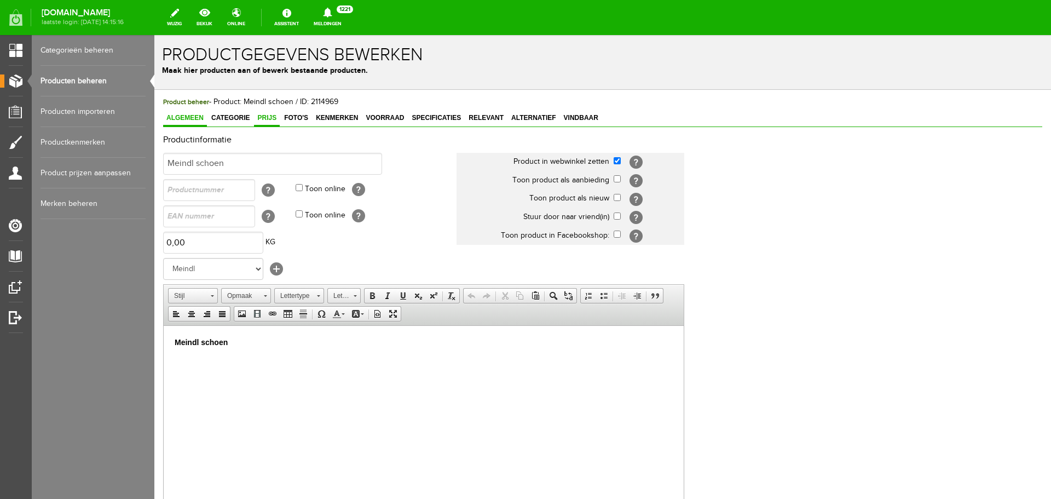
click at [268, 117] on span "Prijs" at bounding box center [267, 118] width 26 height 8
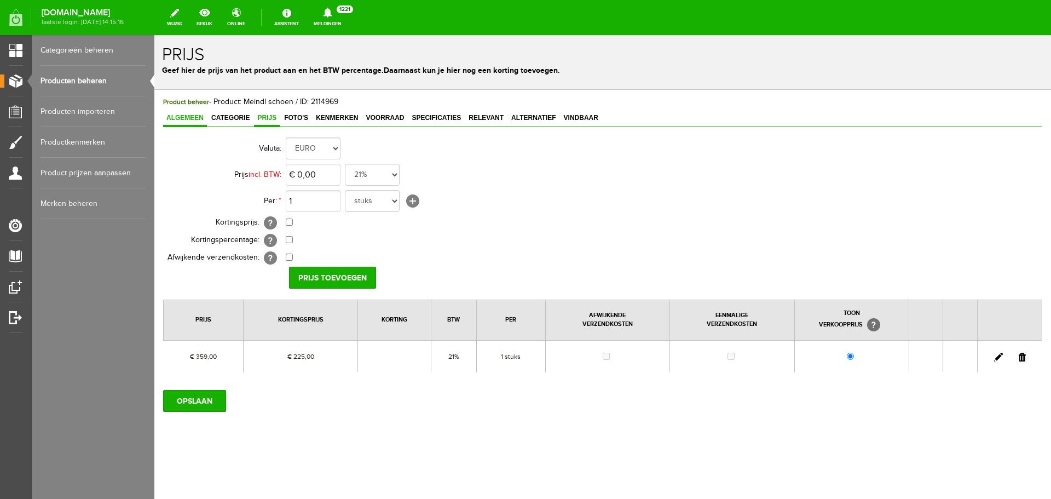
click at [200, 120] on span "Algemeen" at bounding box center [185, 118] width 44 height 8
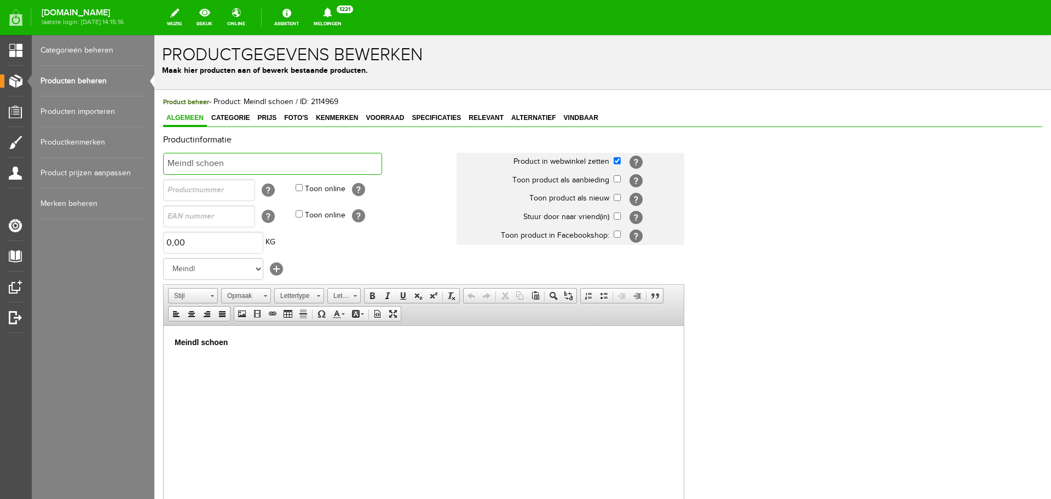
click at [243, 166] on input "Meindl schoen" at bounding box center [272, 164] width 219 height 22
click at [302, 120] on span "Foto's" at bounding box center [296, 118] width 31 height 8
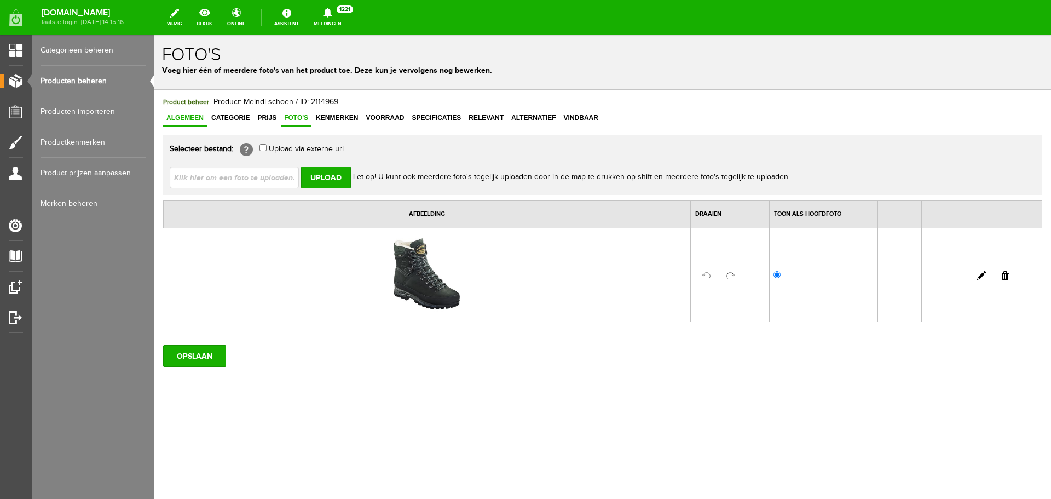
click at [198, 120] on span "Algemeen" at bounding box center [185, 118] width 44 height 8
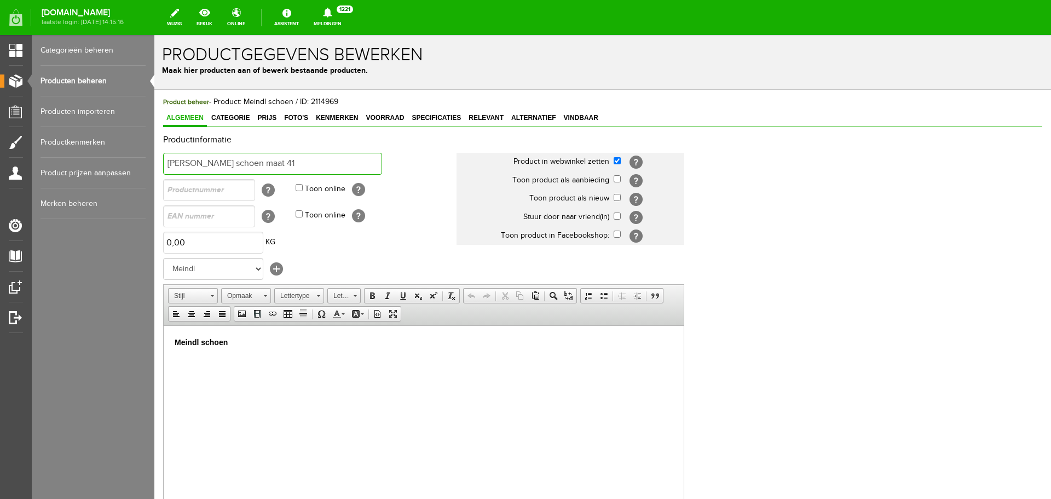
click at [263, 165] on input "Meindl schoen maat 41" at bounding box center [272, 164] width 219 height 22
type input "Meindl schoen maat 49.5"
click at [239, 343] on p "Meindl schoen" at bounding box center [424, 341] width 498 height 11
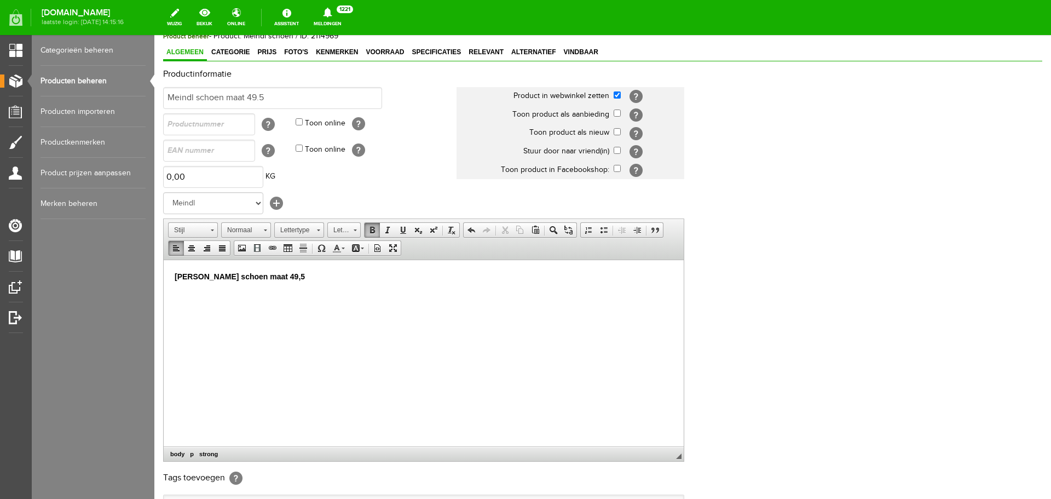
scroll to position [164, 0]
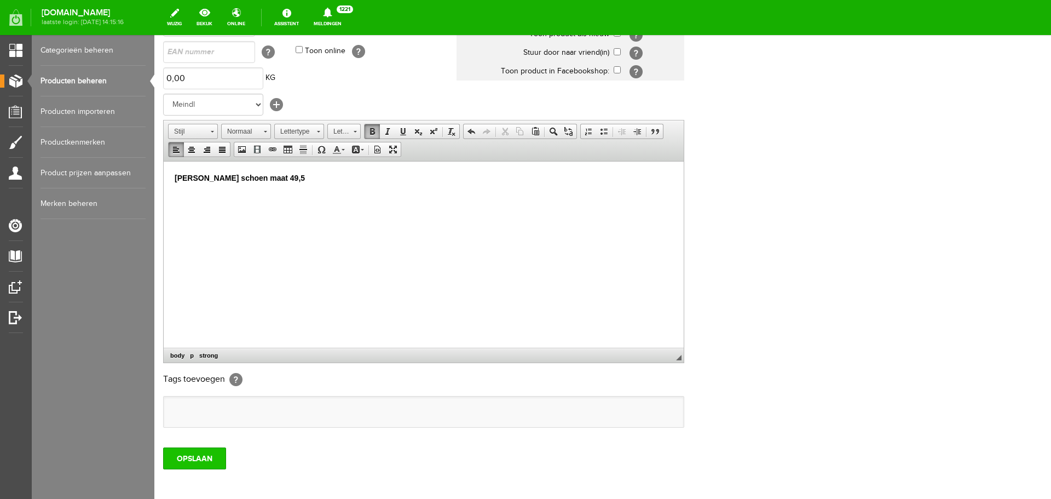
click at [210, 453] on input "OPSLAAN" at bounding box center [194, 458] width 63 height 22
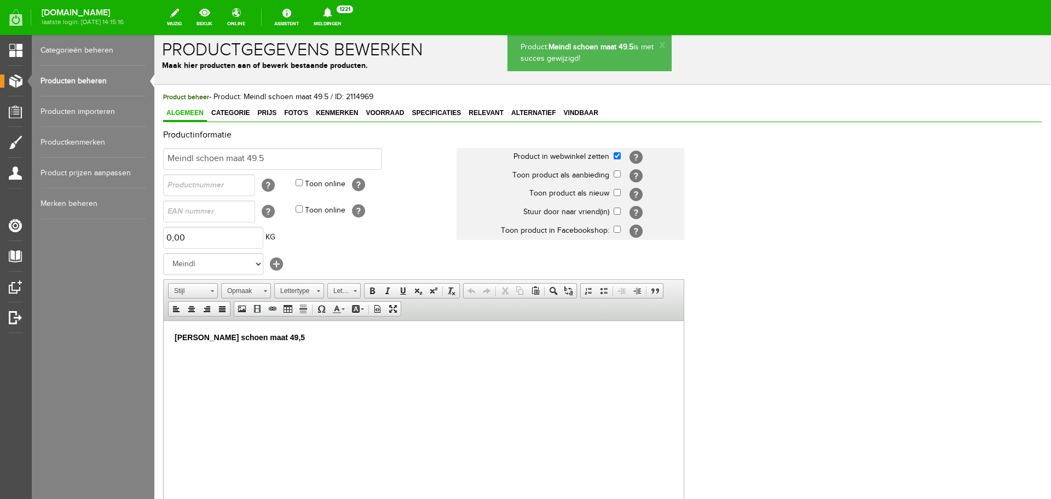
scroll to position [0, 0]
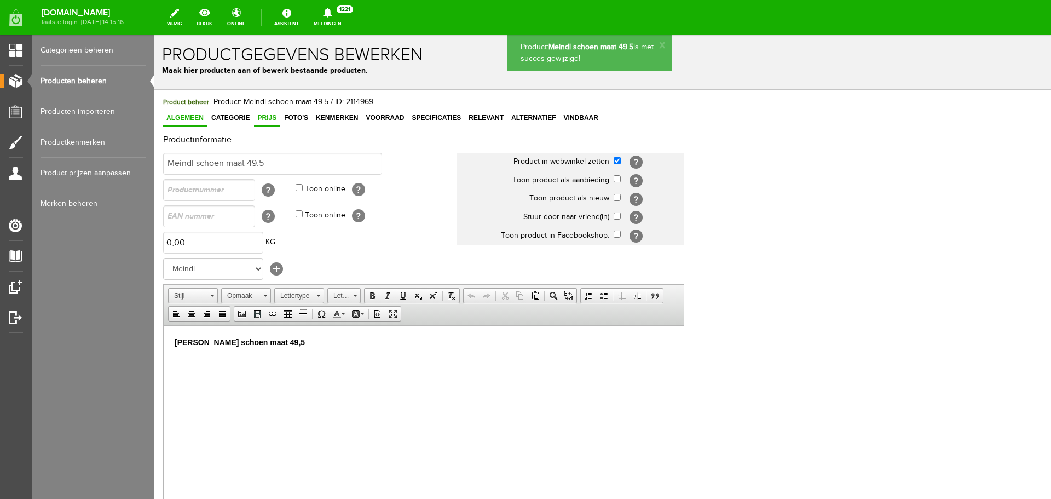
click at [275, 112] on link "Prijs" at bounding box center [267, 119] width 26 height 16
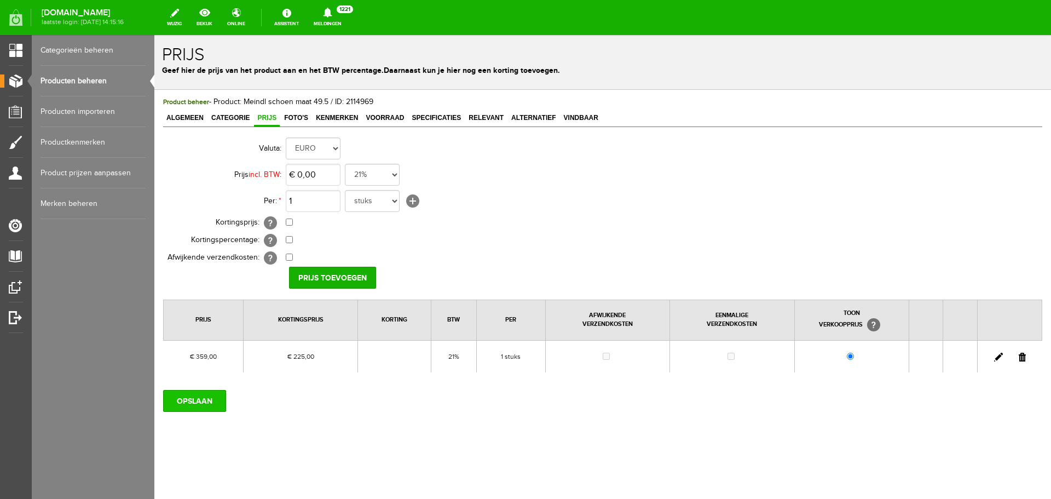
click at [203, 405] on input "OPSLAAN" at bounding box center [194, 401] width 63 height 22
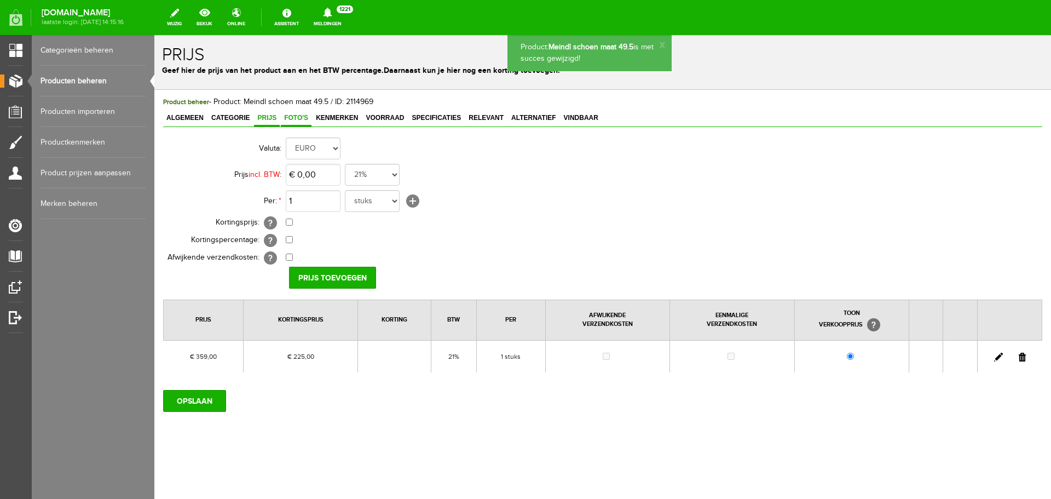
click at [301, 118] on span "Foto's" at bounding box center [296, 118] width 31 height 8
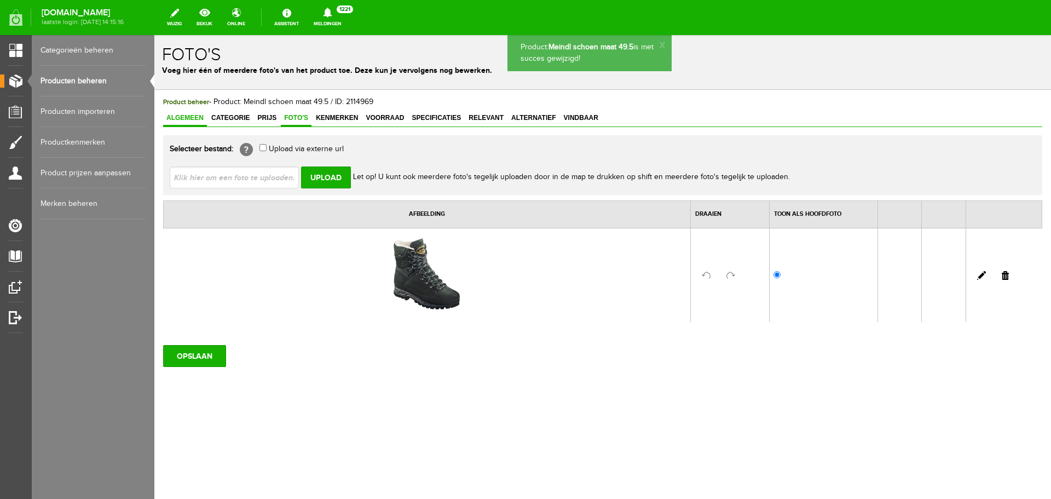
click at [199, 117] on span "Algemeen" at bounding box center [185, 118] width 44 height 8
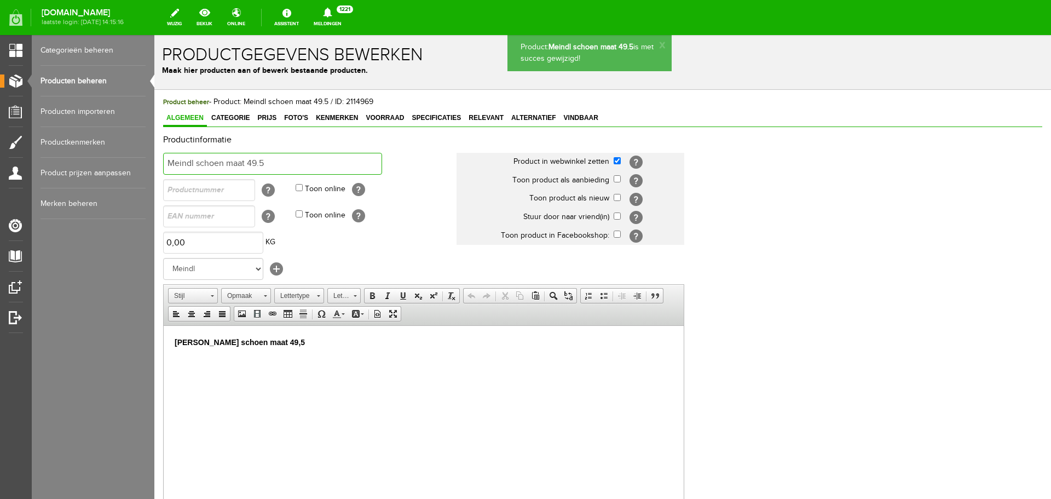
click at [270, 161] on input "Meindl schoen maat 49.5" at bounding box center [272, 164] width 219 height 22
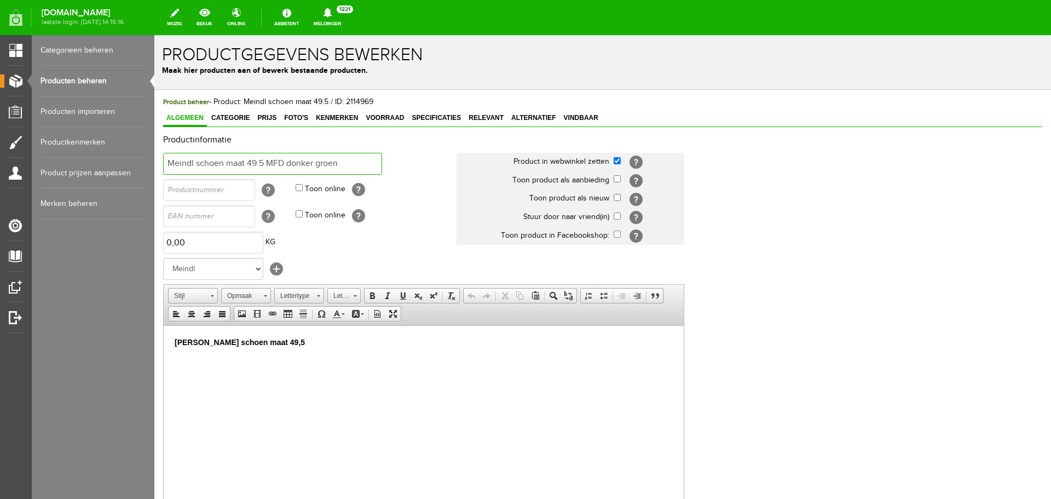
click at [284, 162] on input "Meindl schoen maat 49.5 MFD donker groen" at bounding box center [272, 164] width 219 height 22
type input "Meindl schoen maat 49.5 MF donker groen"
click at [276, 344] on p "Meindl schoen maat 49,5" at bounding box center [424, 341] width 498 height 11
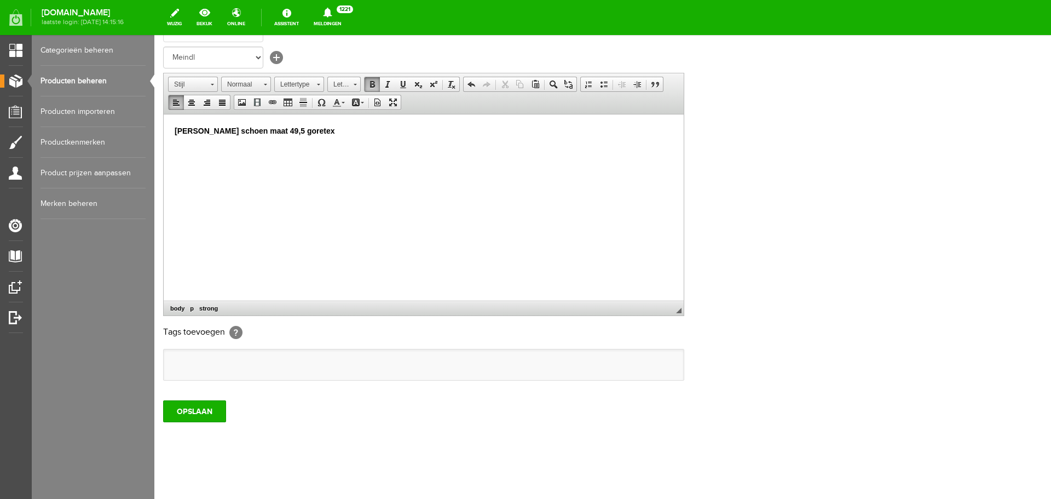
scroll to position [216, 0]
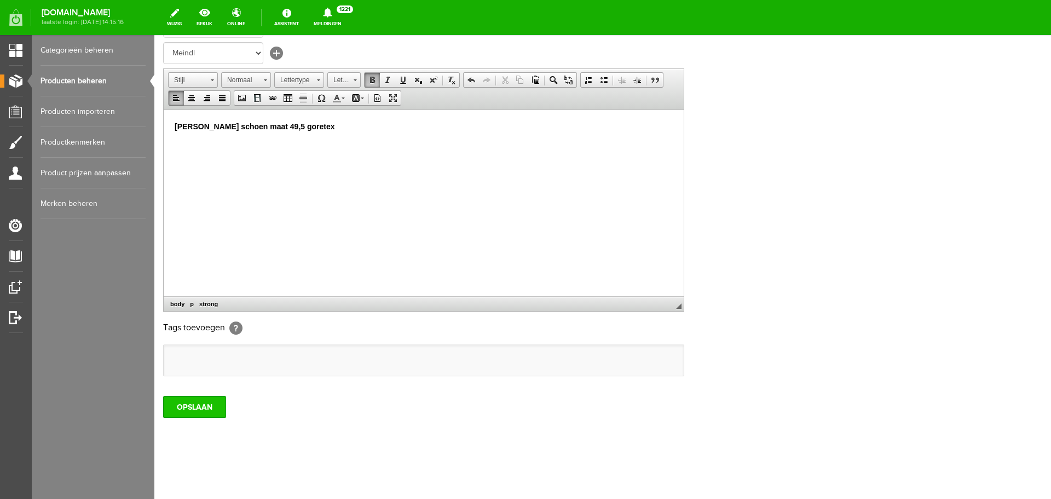
click at [193, 407] on input "OPSLAAN" at bounding box center [194, 407] width 63 height 22
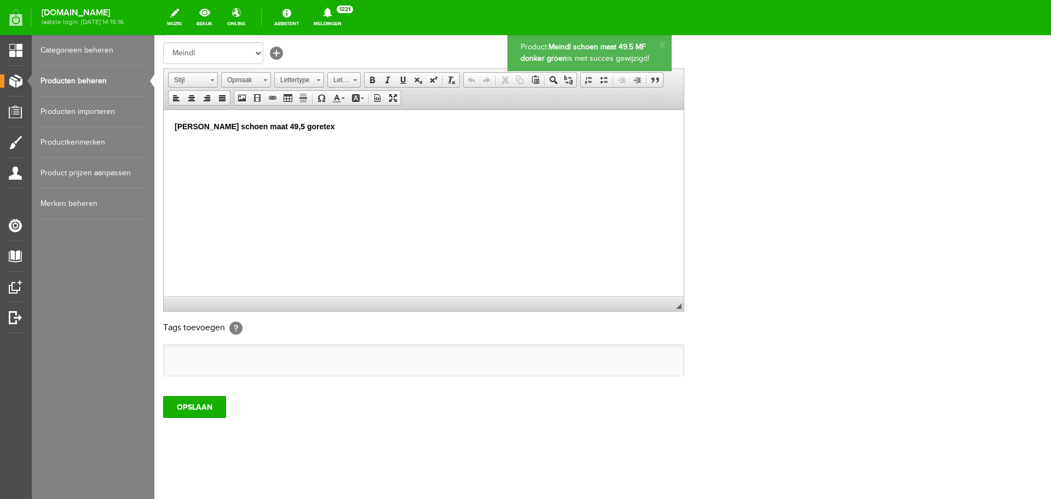
scroll to position [0, 0]
click at [71, 76] on link "Producten beheren" at bounding box center [93, 81] width 105 height 31
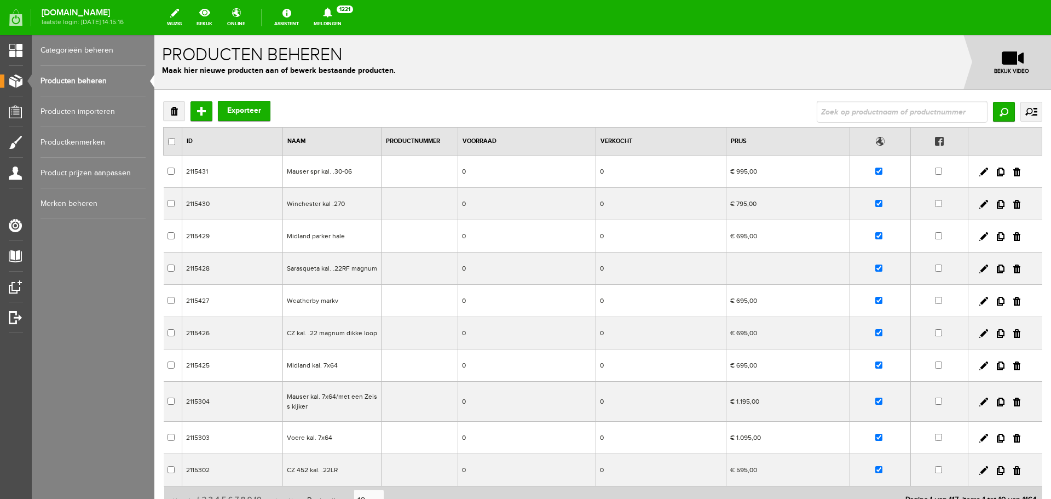
click at [85, 83] on link "Producten beheren" at bounding box center [93, 81] width 105 height 31
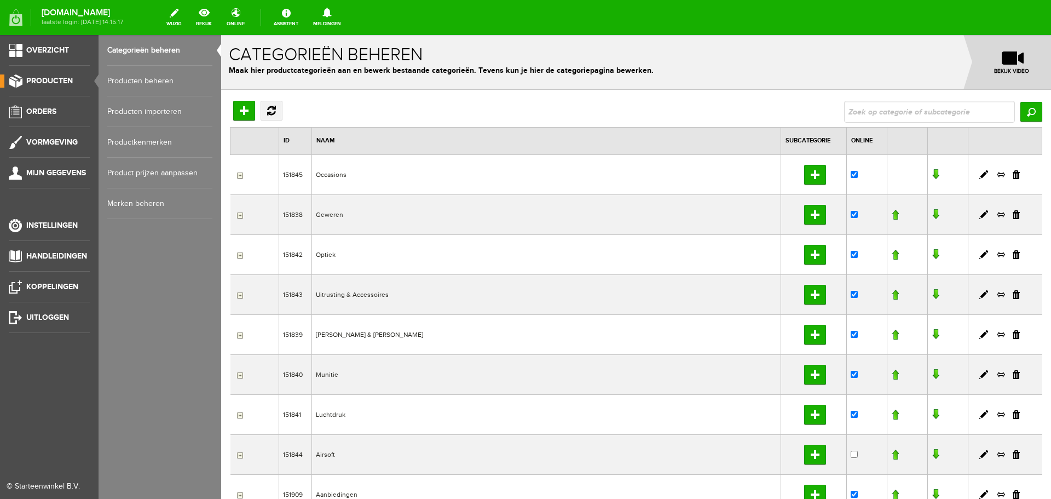
click at [123, 83] on link "Producten beheren" at bounding box center [159, 81] width 105 height 31
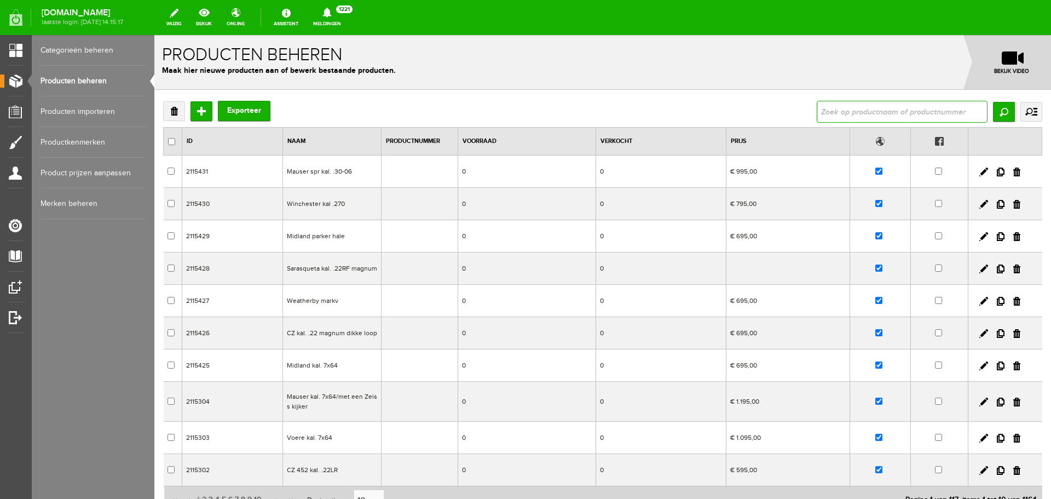
click at [817, 109] on input "text" at bounding box center [902, 112] width 171 height 22
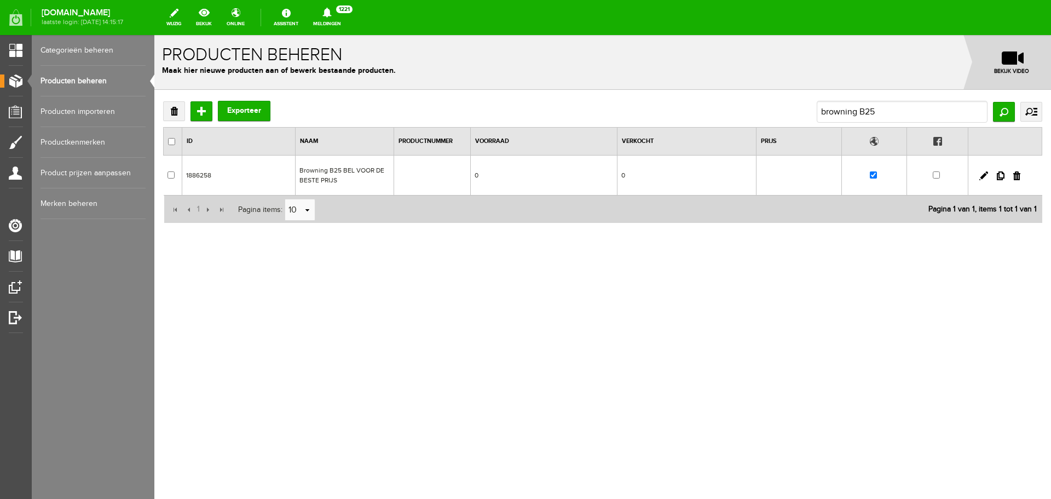
click at [360, 169] on td "Browning B25 BEL VOOR DE BESTE PRIJS" at bounding box center [344, 175] width 99 height 40
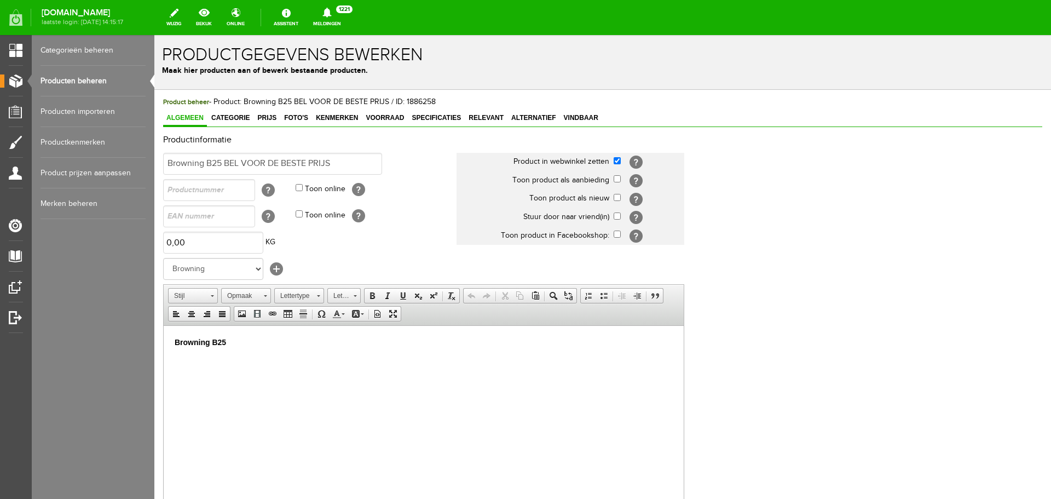
click at [93, 84] on link "Producten beheren" at bounding box center [93, 81] width 105 height 31
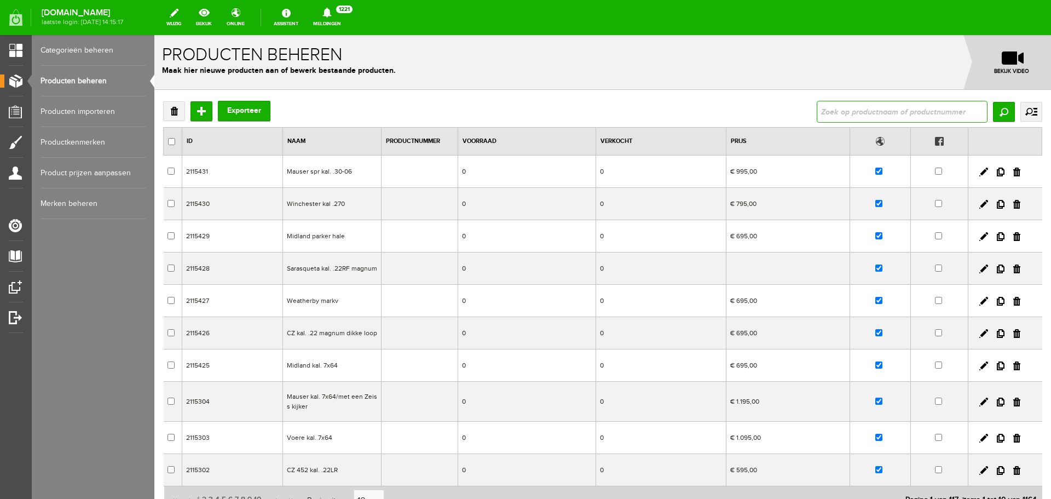
click at [845, 114] on input "text" at bounding box center [902, 112] width 171 height 22
type input "browning B25"
click at [996, 114] on input "Zoeken" at bounding box center [1004, 112] width 22 height 20
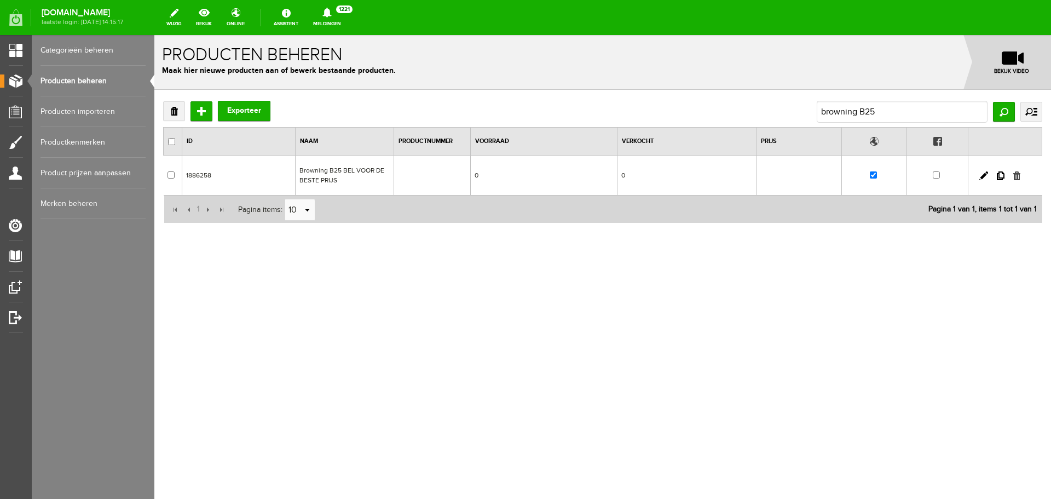
drag, startPoint x: 1016, startPoint y: 174, endPoint x: 700, endPoint y: 68, distance: 333.5
click at [1016, 174] on link at bounding box center [1016, 175] width 7 height 9
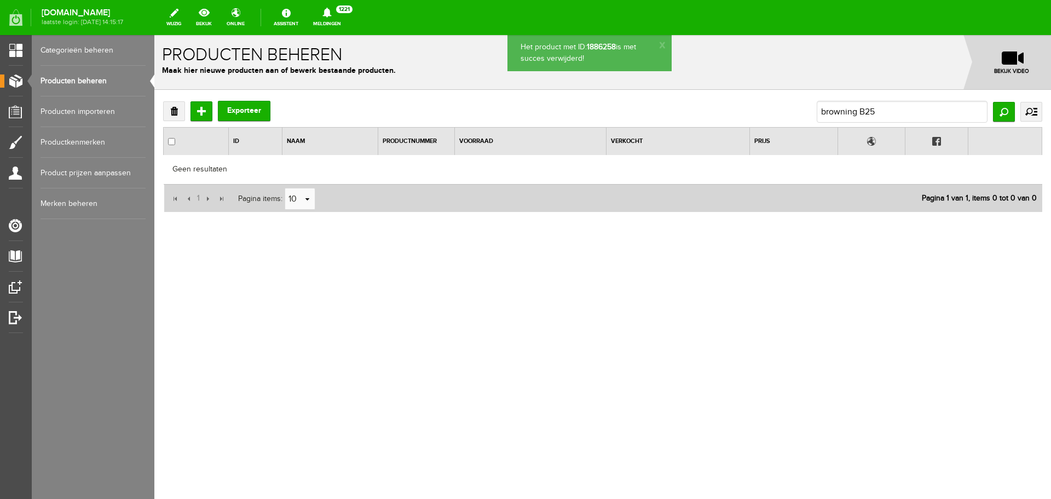
click at [76, 76] on link "Producten beheren" at bounding box center [93, 81] width 105 height 31
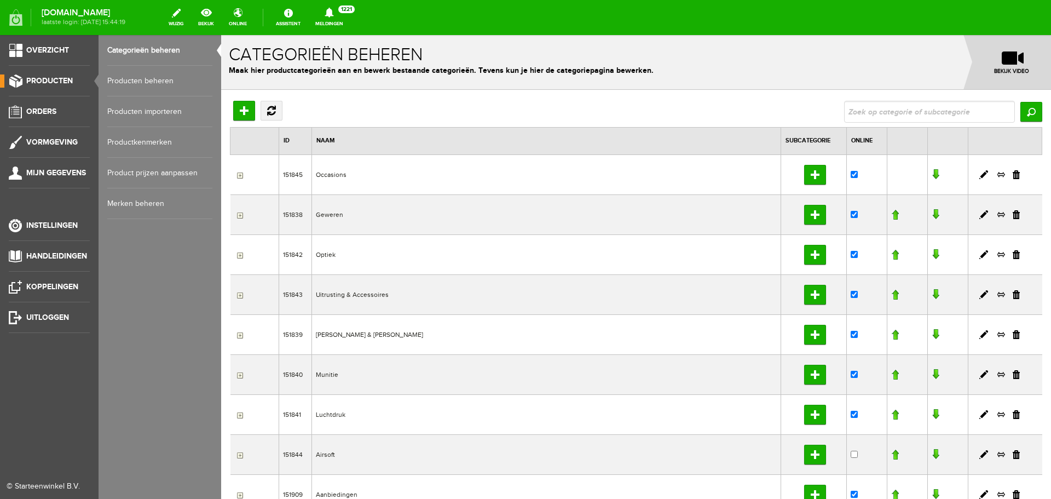
click at [124, 80] on link "Producten beheren" at bounding box center [159, 81] width 105 height 31
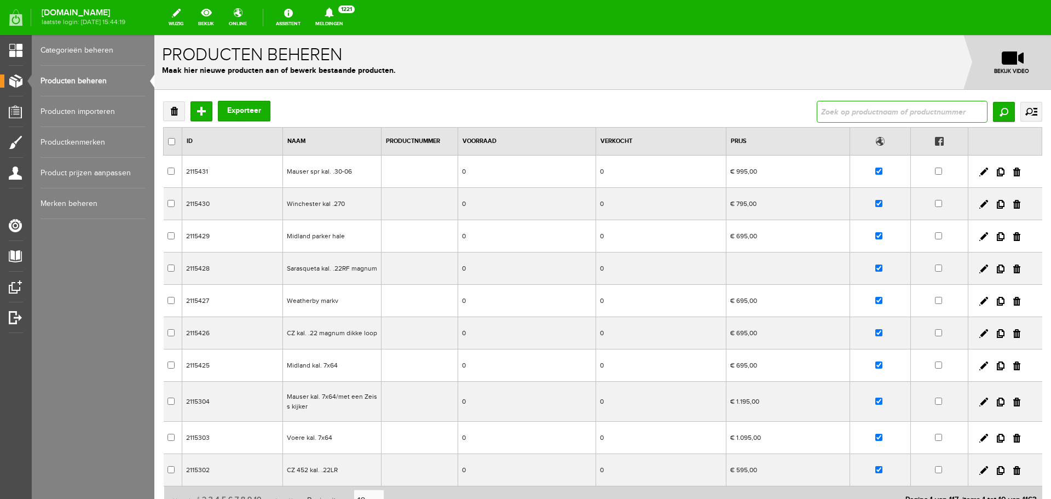
click at [847, 120] on input "text" at bounding box center [902, 112] width 171 height 22
type input "leren broek"
click at [994, 115] on input "Zoeken" at bounding box center [1004, 112] width 22 height 20
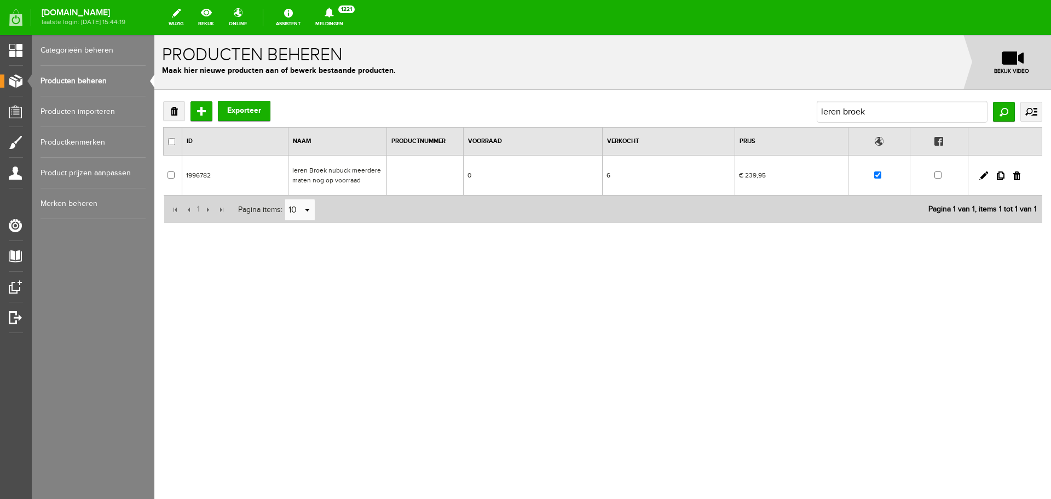
click at [661, 178] on td "6" at bounding box center [669, 175] width 132 height 40
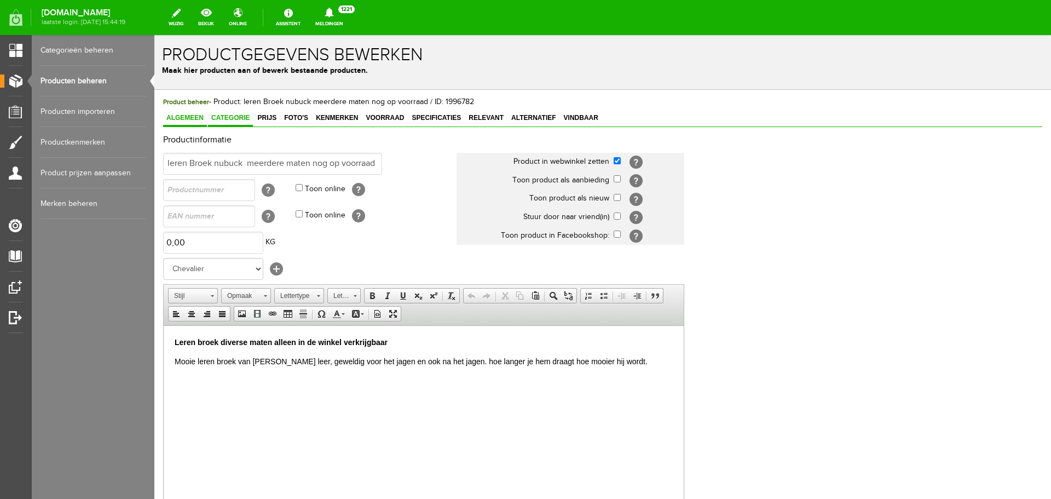
click at [245, 118] on span "Categorie" at bounding box center [230, 118] width 45 height 8
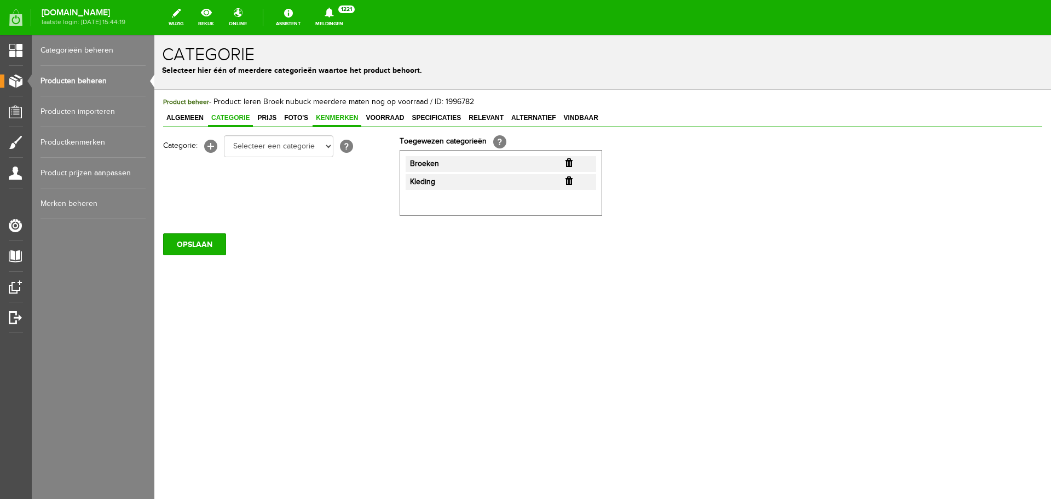
click at [331, 117] on span "Kenmerken" at bounding box center [337, 118] width 49 height 8
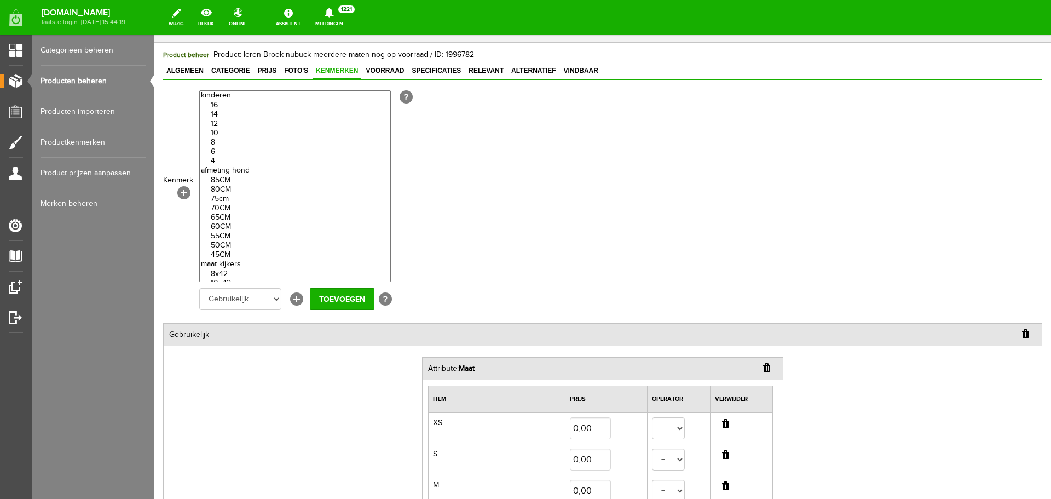
scroll to position [109, 0]
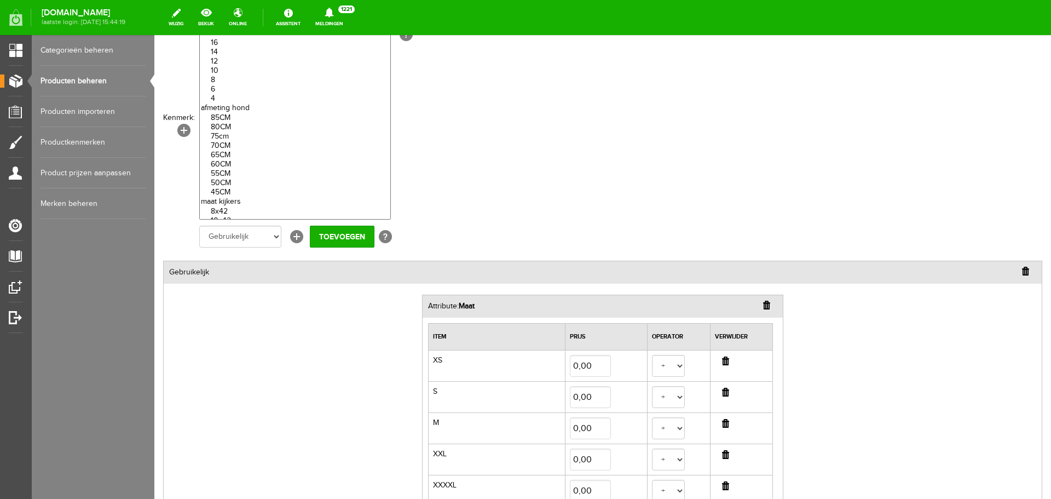
click at [722, 424] on input "button" at bounding box center [725, 423] width 7 height 9
select select
click at [722, 425] on input "button" at bounding box center [725, 423] width 7 height 9
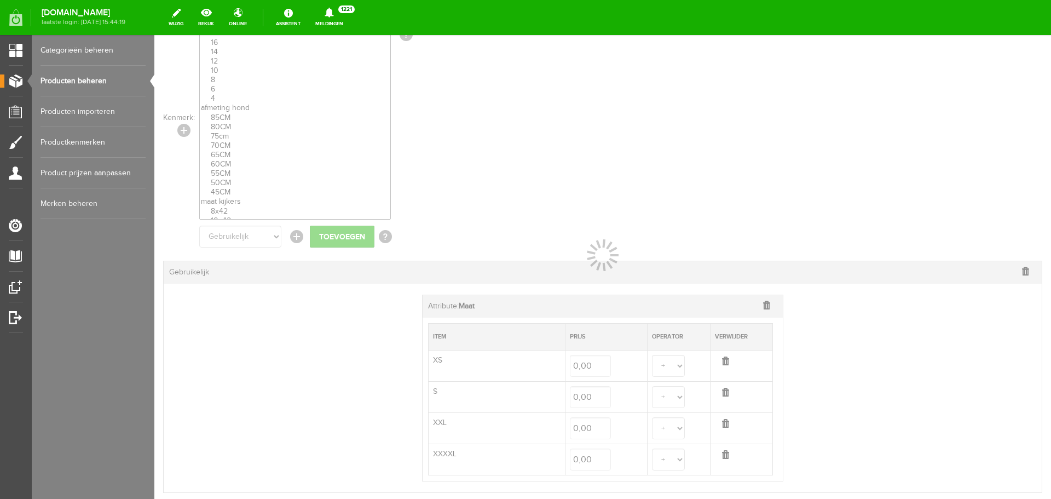
select select
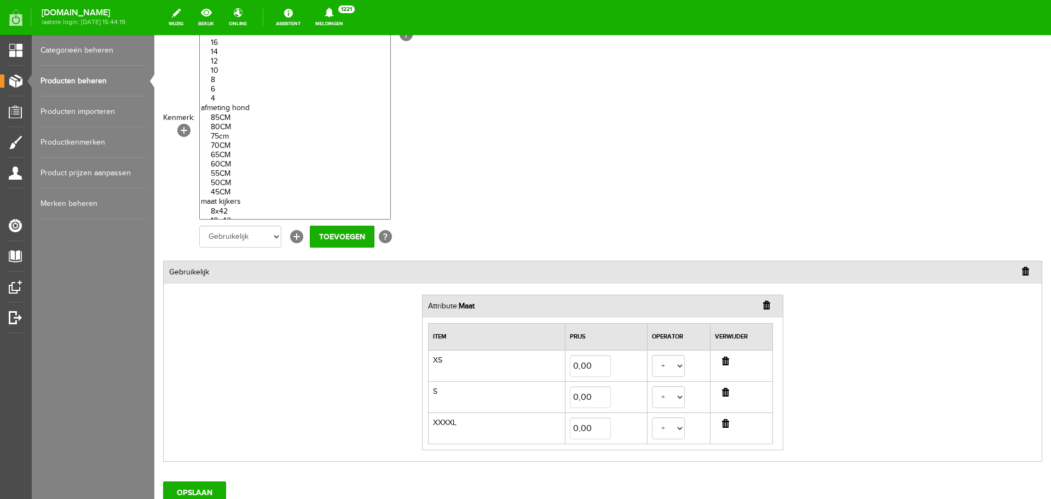
click at [722, 425] on input "button" at bounding box center [725, 423] width 7 height 9
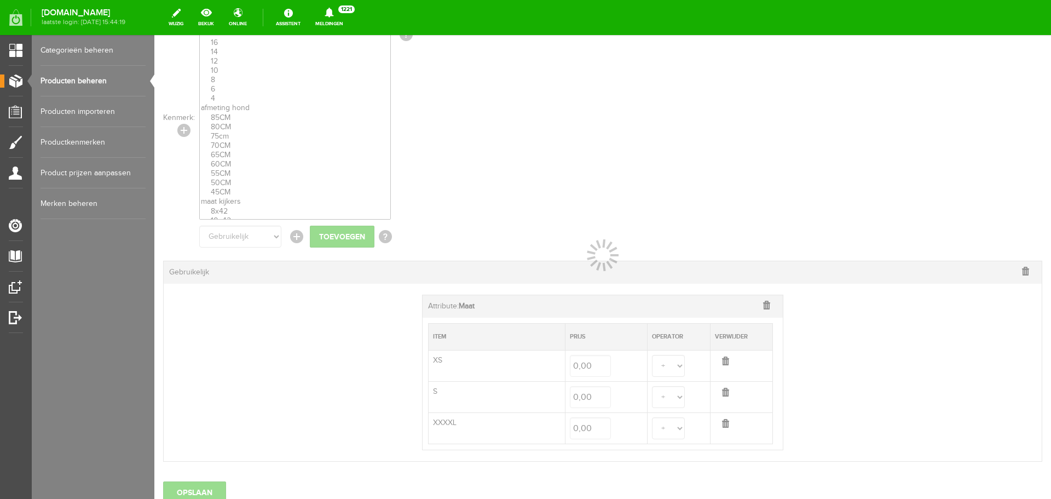
select select
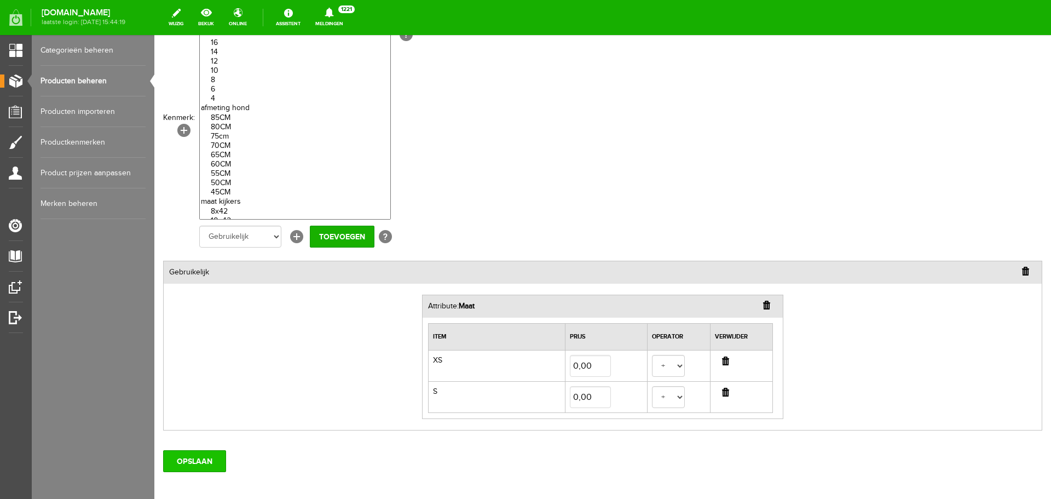
click at [195, 460] on input "OPSLAAN" at bounding box center [194, 461] width 63 height 22
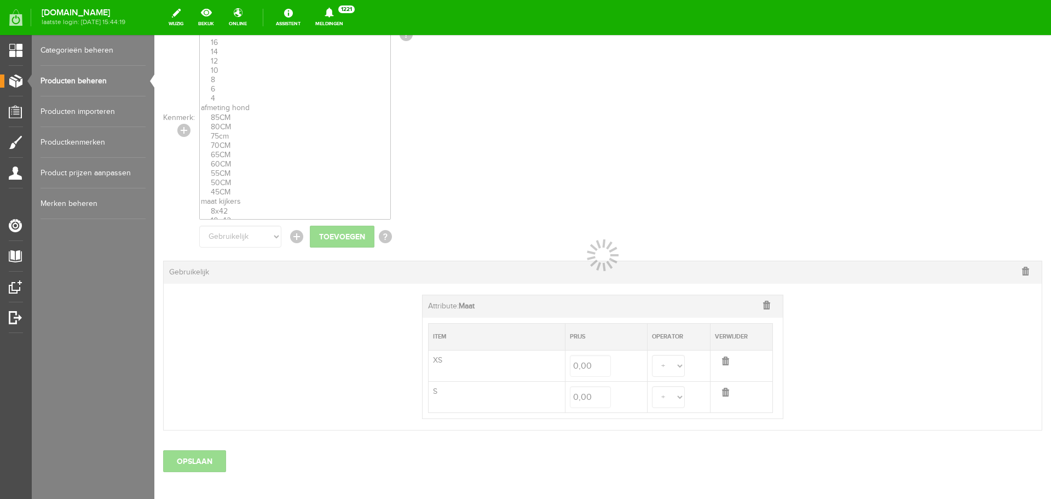
select select
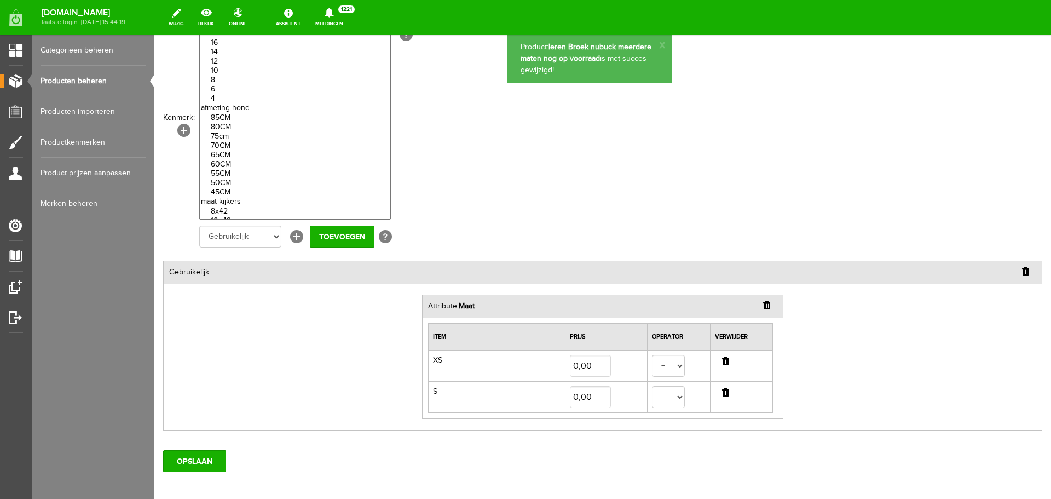
scroll to position [0, 0]
click at [92, 73] on link "Producten beheren" at bounding box center [93, 81] width 105 height 31
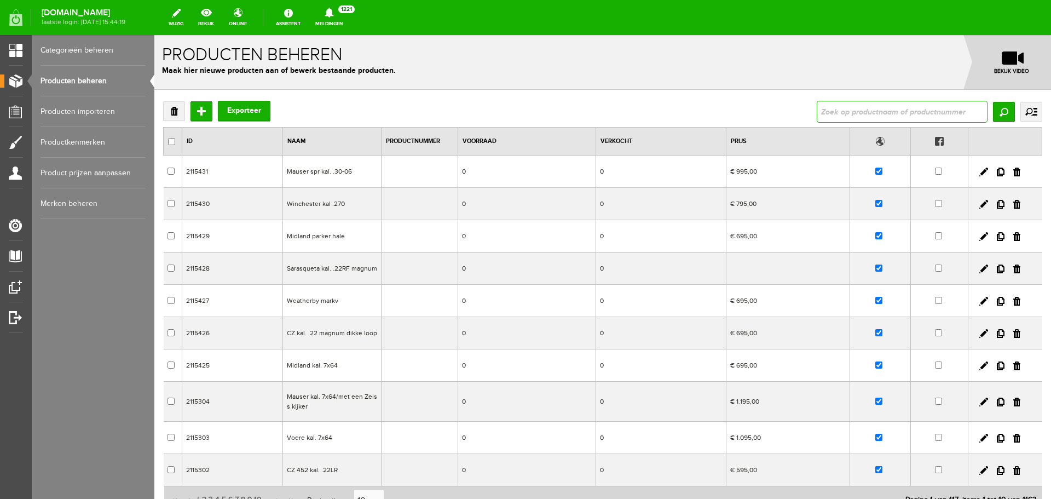
click at [833, 112] on input "text" at bounding box center [902, 112] width 171 height 22
type input "b525"
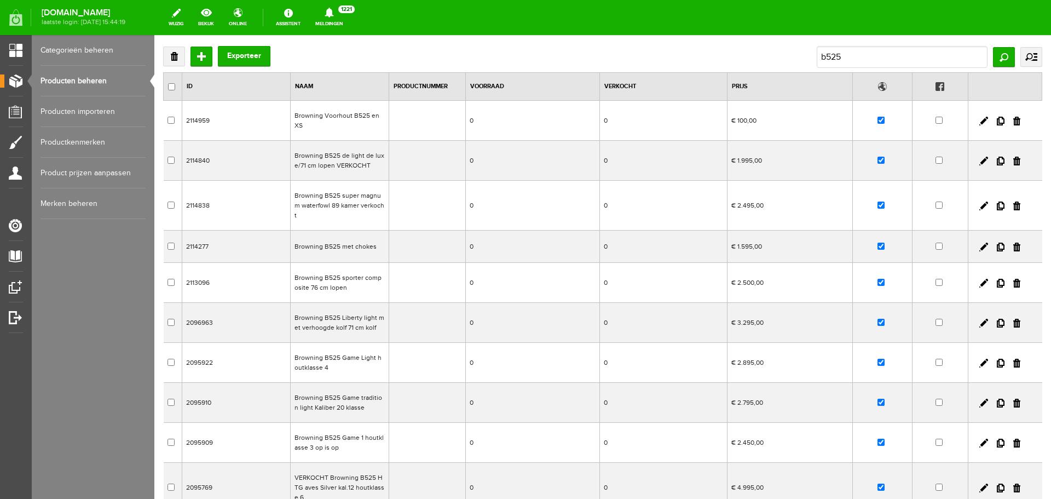
scroll to position [109, 0]
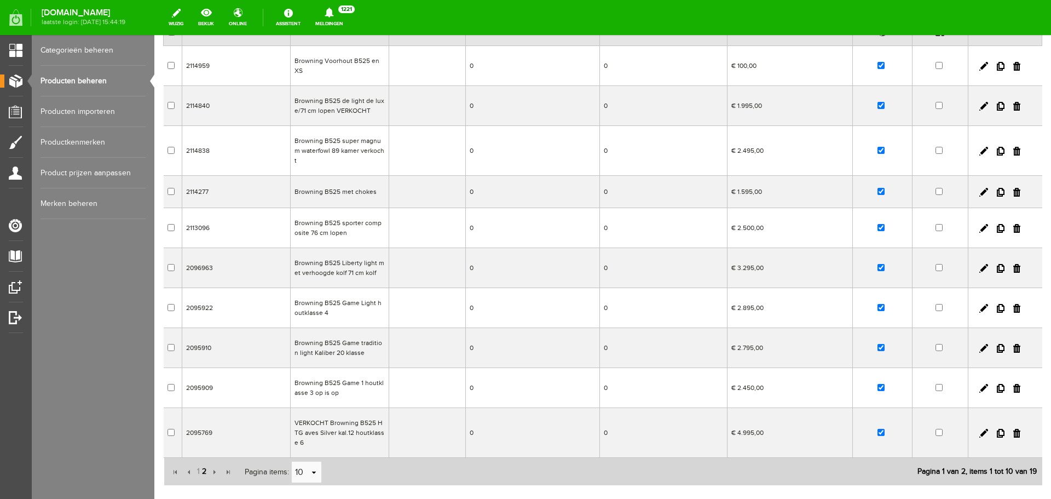
click at [204, 460] on span "2" at bounding box center [204, 471] width 7 height 22
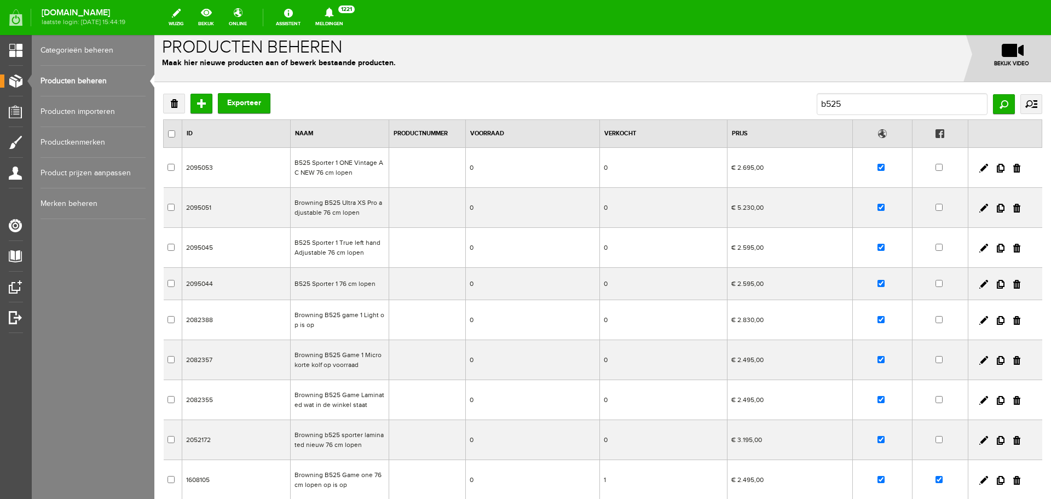
scroll to position [0, 0]
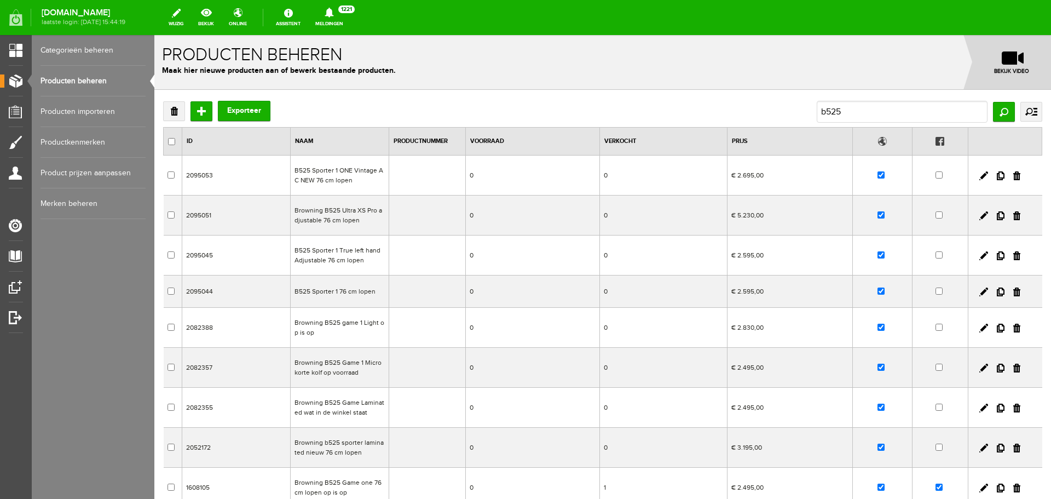
click at [345, 217] on td "Browning B525 Ultra XS Pro adjustable 76 cm lopen" at bounding box center [340, 215] width 99 height 40
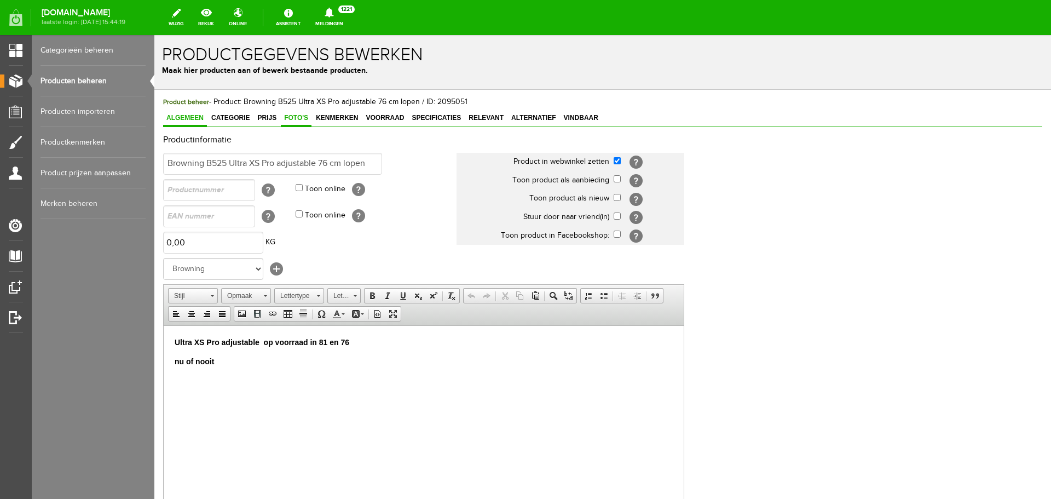
click at [304, 118] on span "Foto's" at bounding box center [296, 118] width 31 height 8
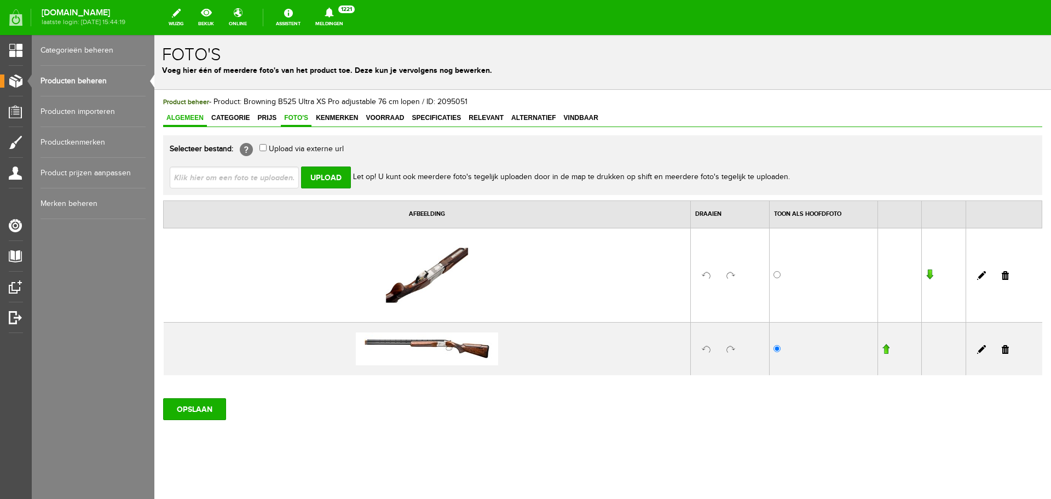
click at [189, 117] on span "Algemeen" at bounding box center [185, 118] width 44 height 8
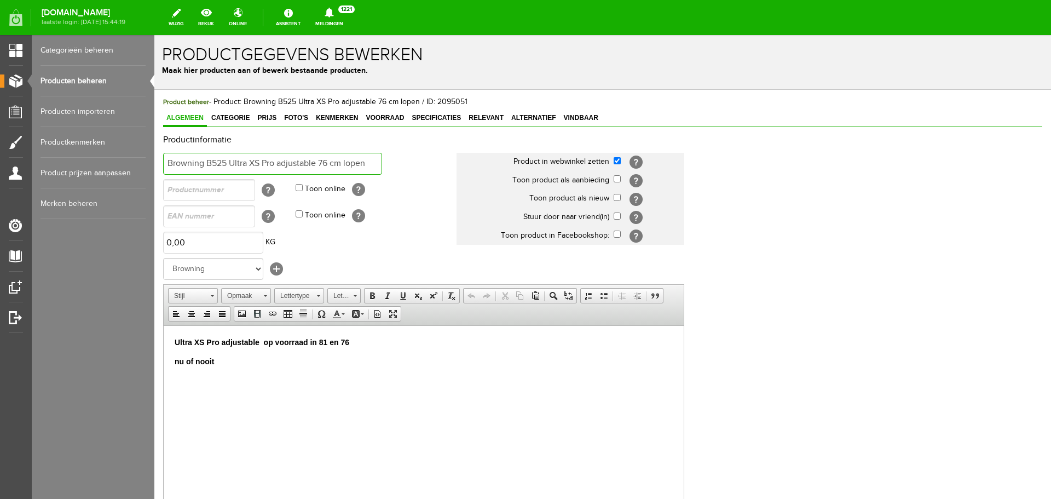
click at [330, 160] on input "Browning B525 Ultra XS Pro adjustable 76 cm lopen" at bounding box center [272, 164] width 219 height 22
type input "Browning B525 Ultra XS Pro adjustable 81 cm lopen"
click at [352, 341] on p "Ultra XS Pro adjustable op voorraad in 81 en 76" at bounding box center [424, 341] width 498 height 11
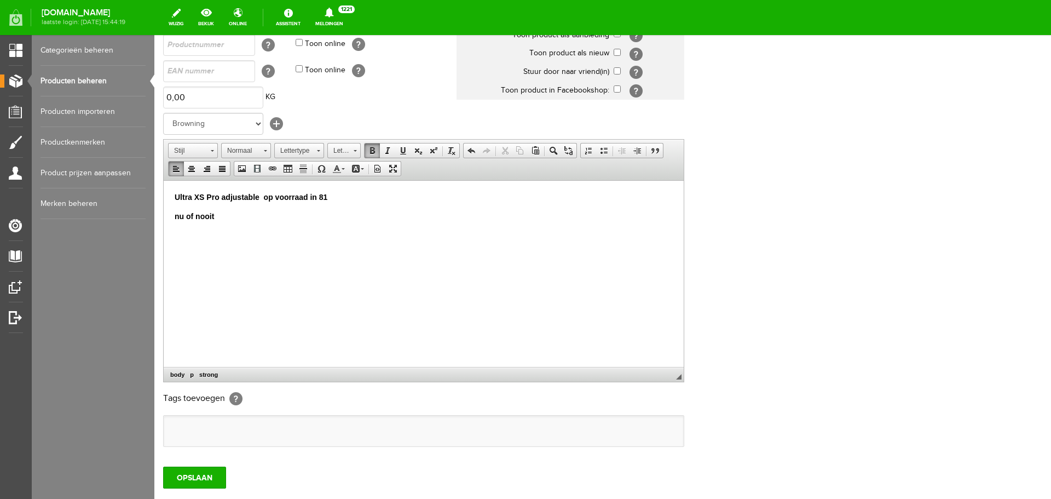
scroll to position [164, 0]
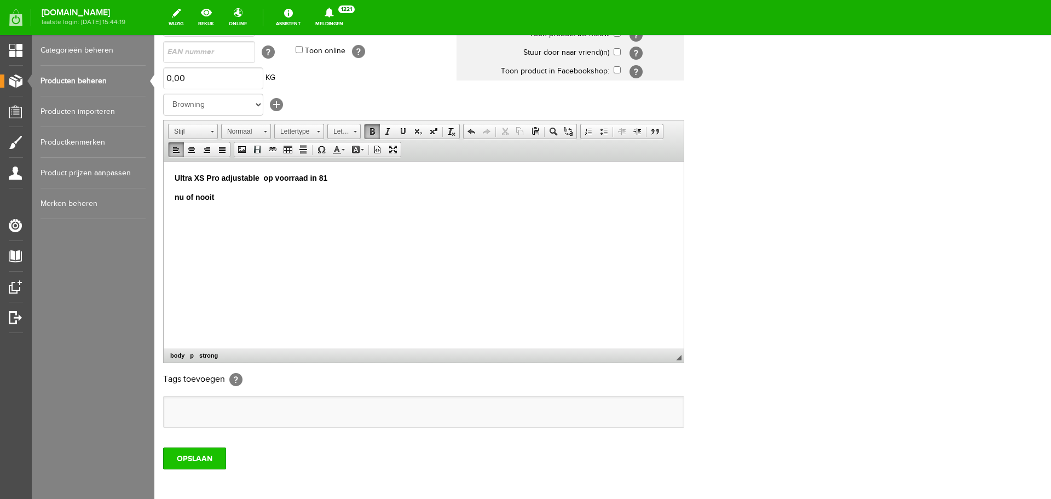
click at [217, 459] on input "OPSLAAN" at bounding box center [194, 458] width 63 height 22
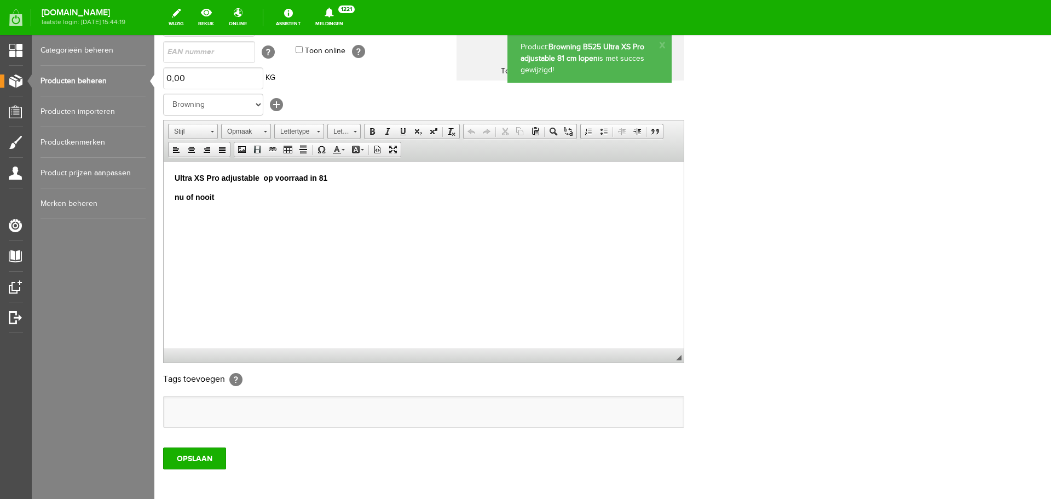
scroll to position [0, 0]
click at [75, 81] on link "Producten beheren" at bounding box center [93, 81] width 105 height 31
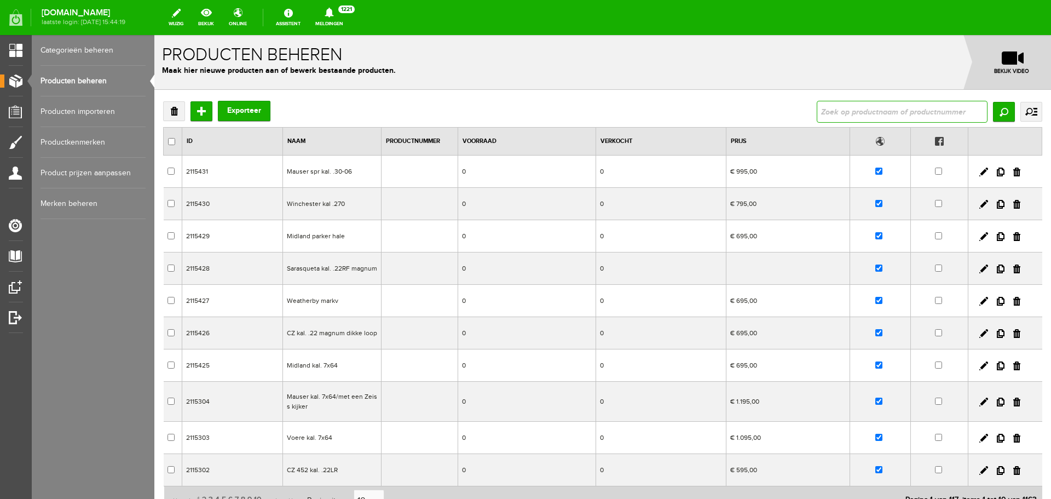
click at [831, 114] on input "text" at bounding box center [902, 112] width 171 height 22
type input "deerhunter moor"
click at [993, 111] on input "Zoeken" at bounding box center [1004, 112] width 22 height 20
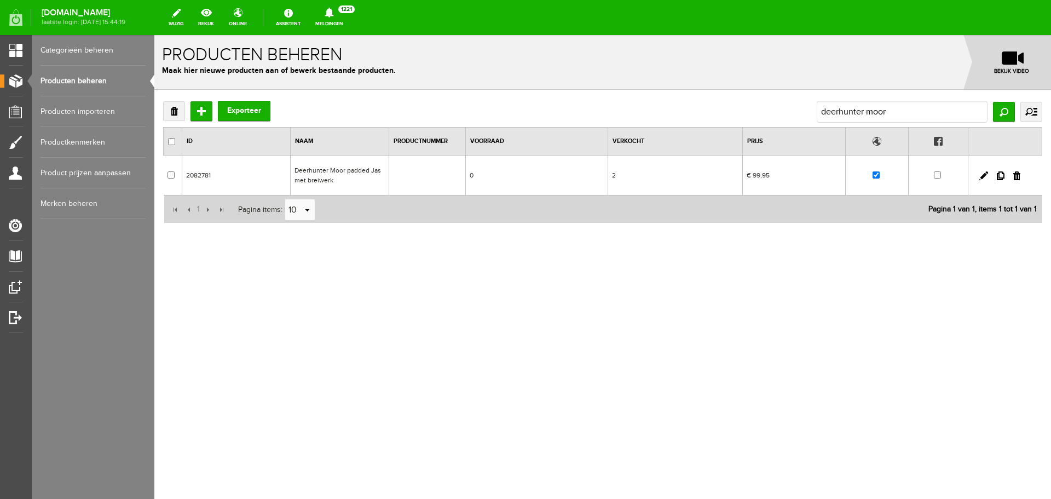
click at [471, 184] on td "0" at bounding box center [536, 175] width 142 height 40
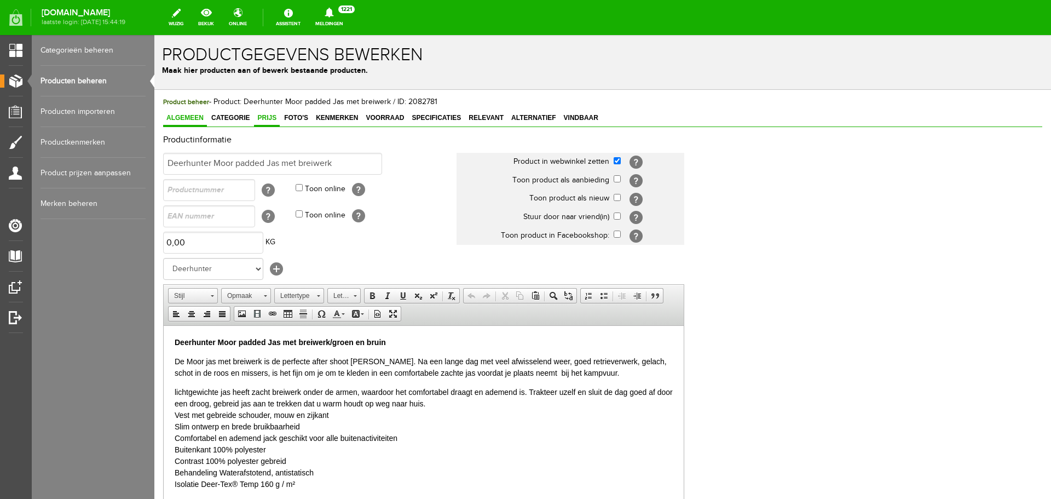
click at [274, 117] on span "Prijs" at bounding box center [267, 118] width 26 height 8
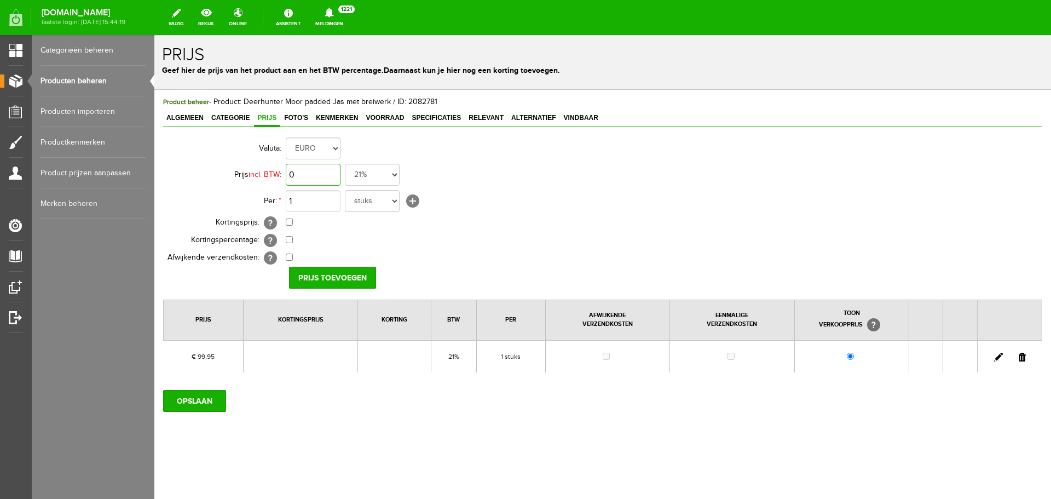
click at [330, 168] on input "0" at bounding box center [313, 175] width 55 height 22
type input "€ 139,95"
click at [344, 277] on input "Prijs toevoegen" at bounding box center [332, 278] width 87 height 22
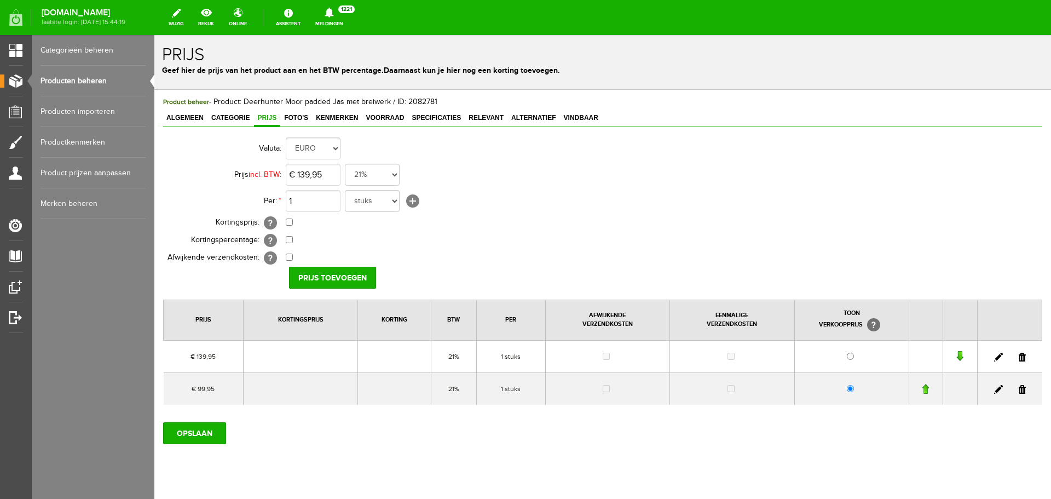
click at [1019, 390] on link at bounding box center [1022, 389] width 7 height 9
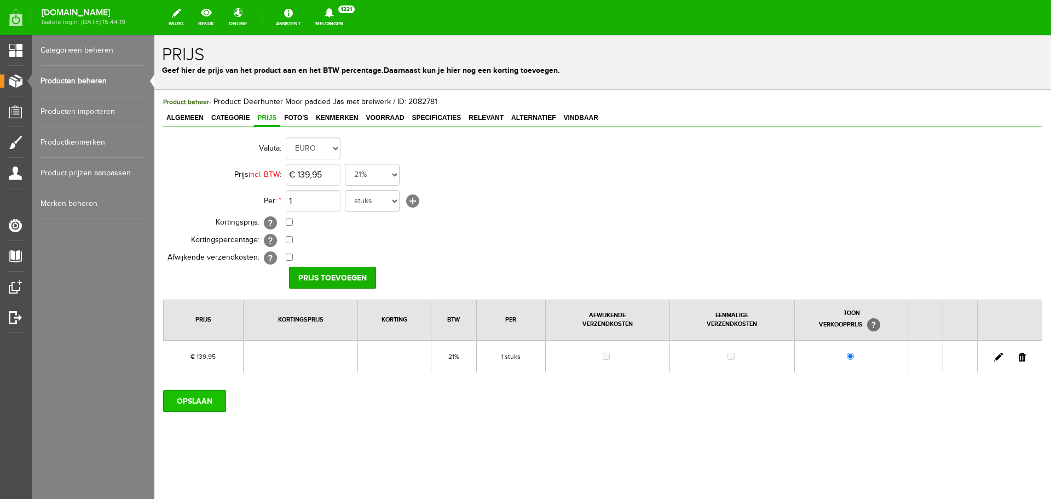
click at [205, 402] on input "OPSLAAN" at bounding box center [194, 401] width 63 height 22
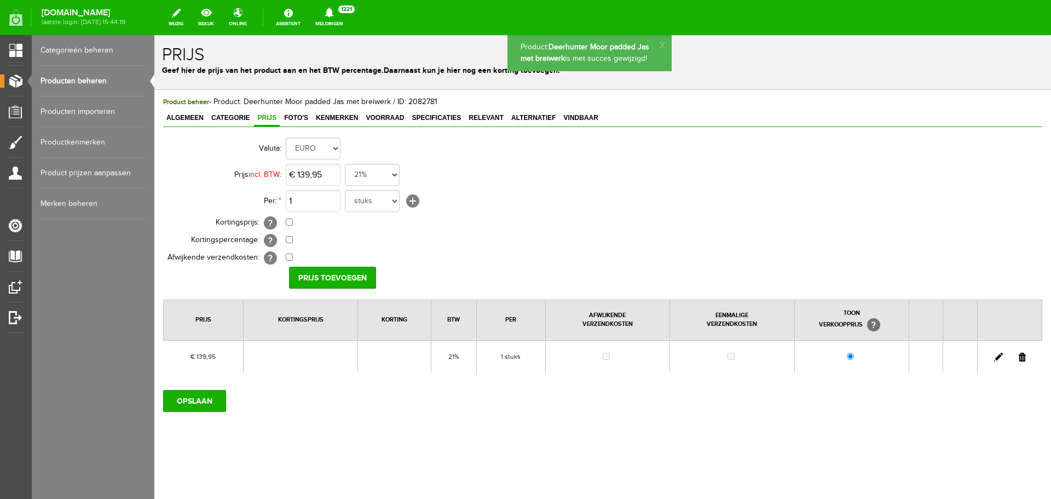
click at [88, 77] on link "Producten beheren" at bounding box center [93, 81] width 105 height 31
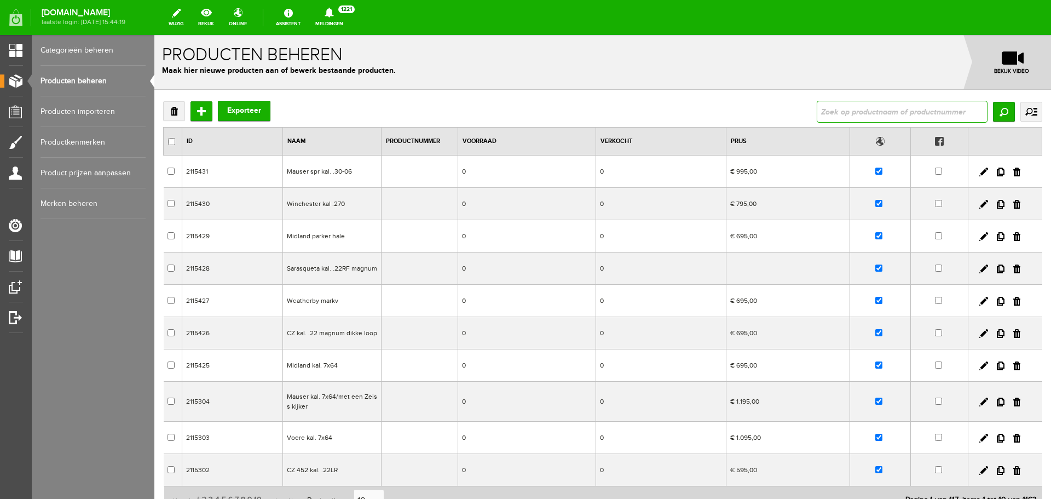
click at [839, 111] on input "text" at bounding box center [902, 112] width 171 height 22
type input "tracer lamp"
click at [993, 112] on input "Zoeken" at bounding box center [1004, 112] width 22 height 20
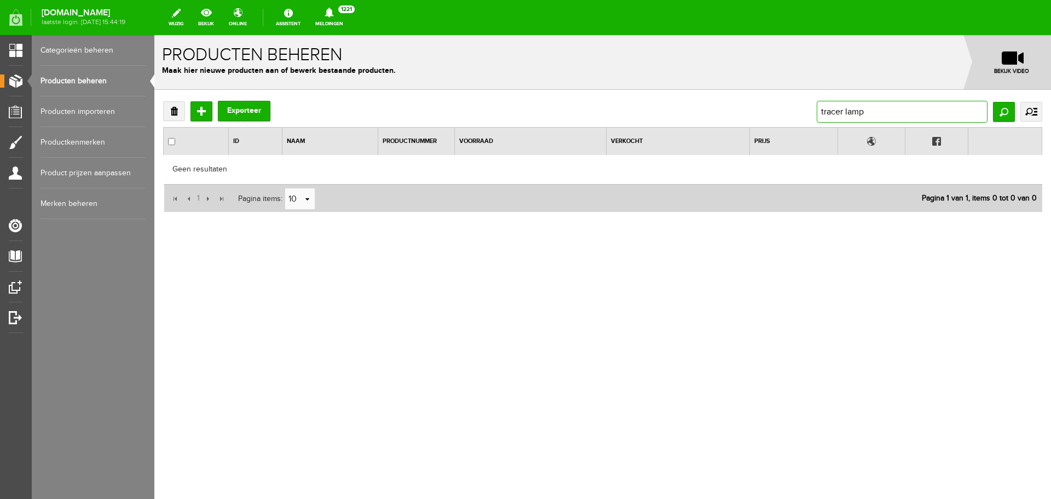
click at [871, 108] on input "tracer lamp" at bounding box center [902, 112] width 171 height 22
type input "tracer"
click at [995, 108] on input "Zoeken" at bounding box center [1004, 112] width 22 height 20
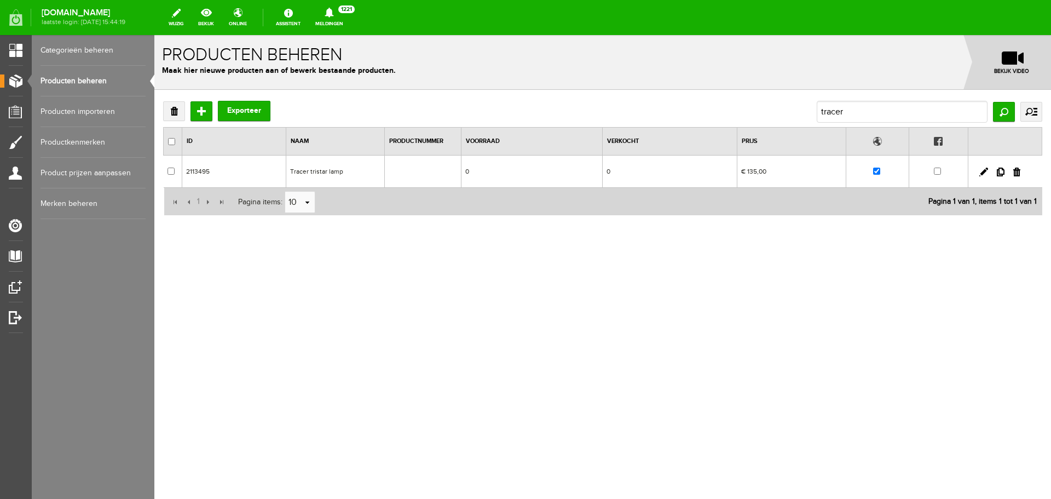
click at [661, 167] on td "0" at bounding box center [670, 171] width 134 height 32
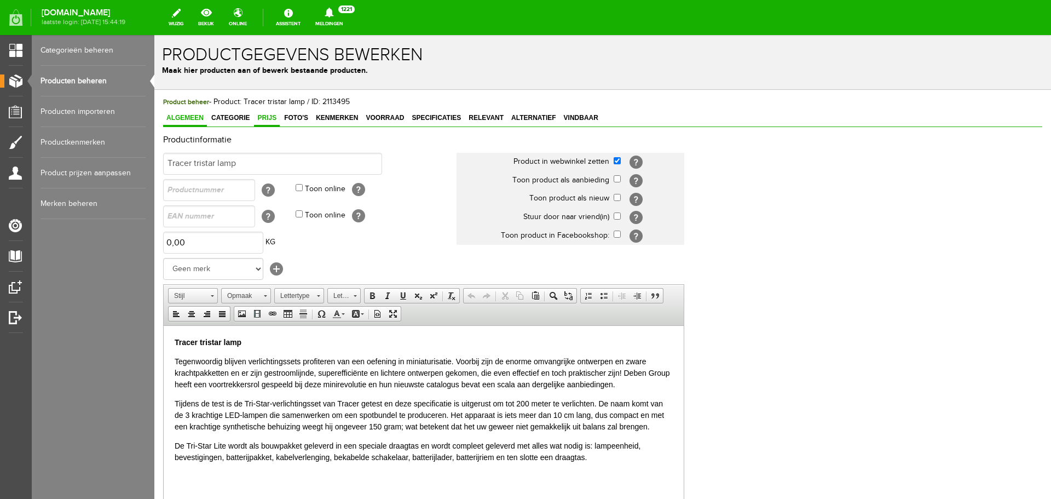
click at [271, 116] on span "Prijs" at bounding box center [267, 118] width 26 height 8
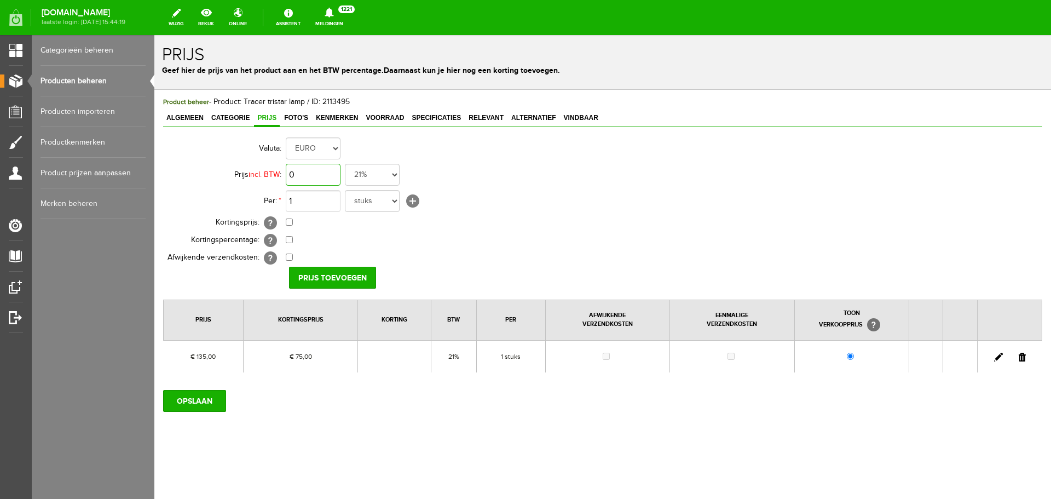
click at [328, 170] on input "0" at bounding box center [313, 175] width 55 height 22
type input "€ 135,00"
click at [288, 222] on input "checkbox" at bounding box center [289, 221] width 7 height 7
checkbox input "true"
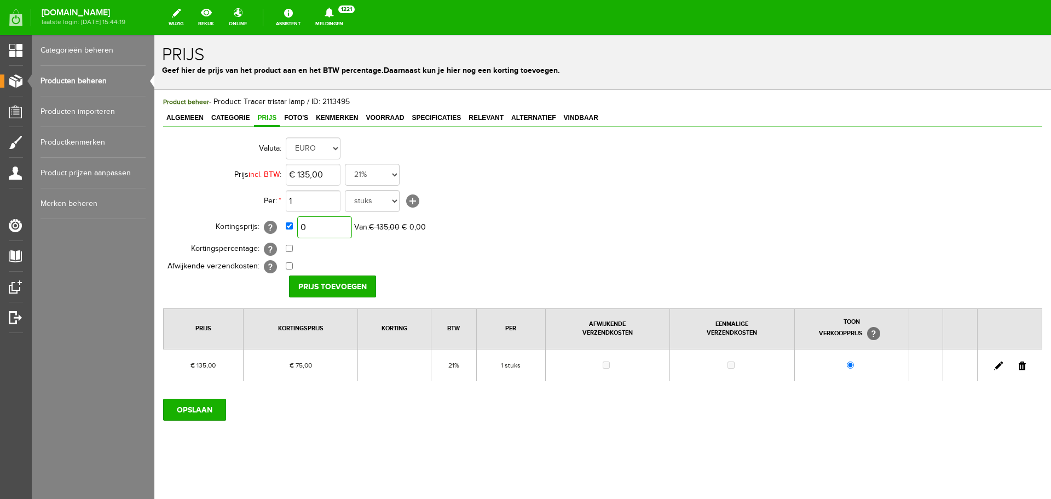
click at [335, 226] on input "0" at bounding box center [324, 227] width 55 height 22
type input "€ 50,00"
click at [336, 279] on input "Prijs toevoegen" at bounding box center [332, 286] width 87 height 22
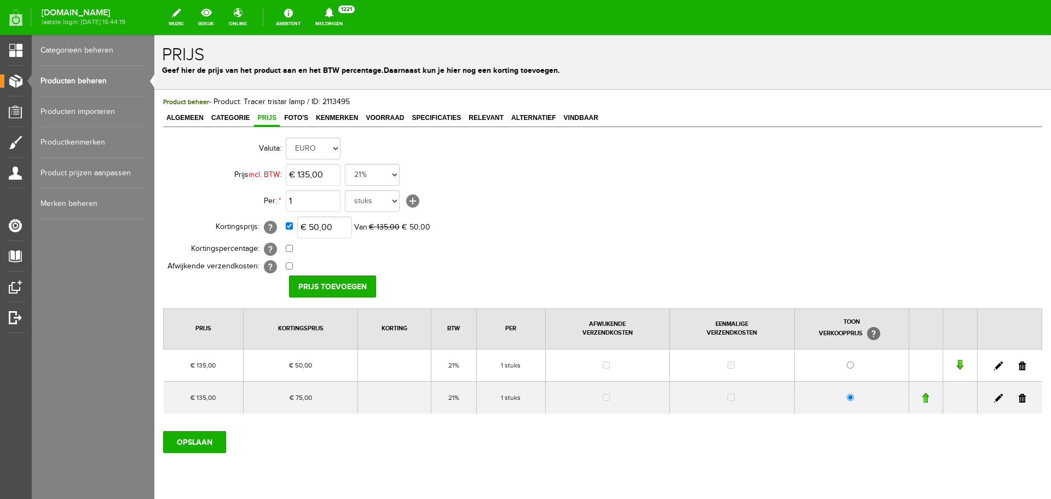
click at [1019, 399] on link at bounding box center [1022, 398] width 7 height 9
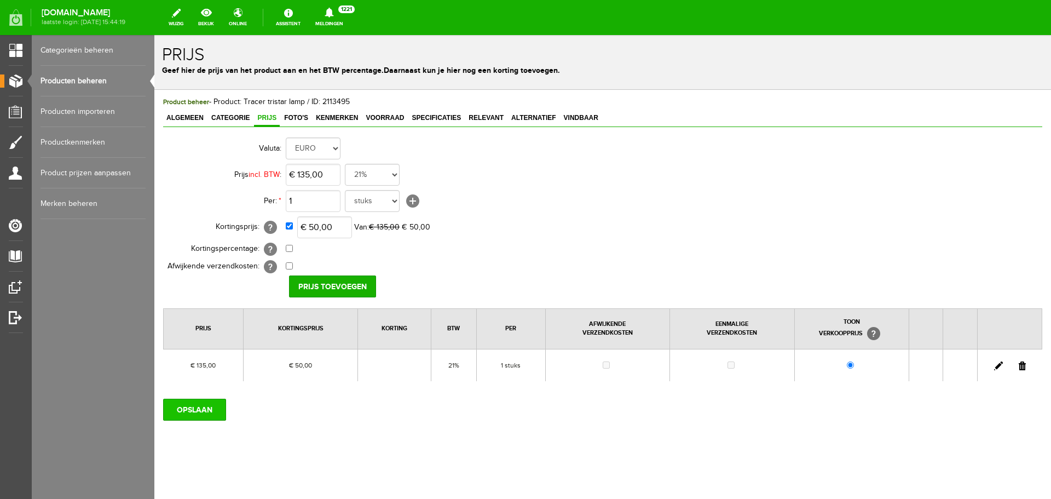
click at [193, 412] on input "OPSLAAN" at bounding box center [194, 409] width 63 height 22
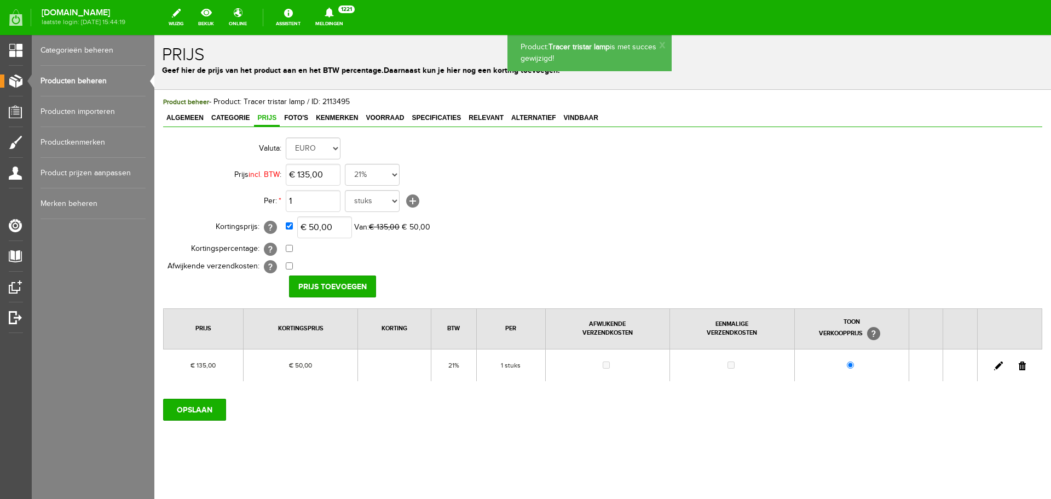
click at [87, 80] on link "Producten beheren" at bounding box center [93, 81] width 105 height 31
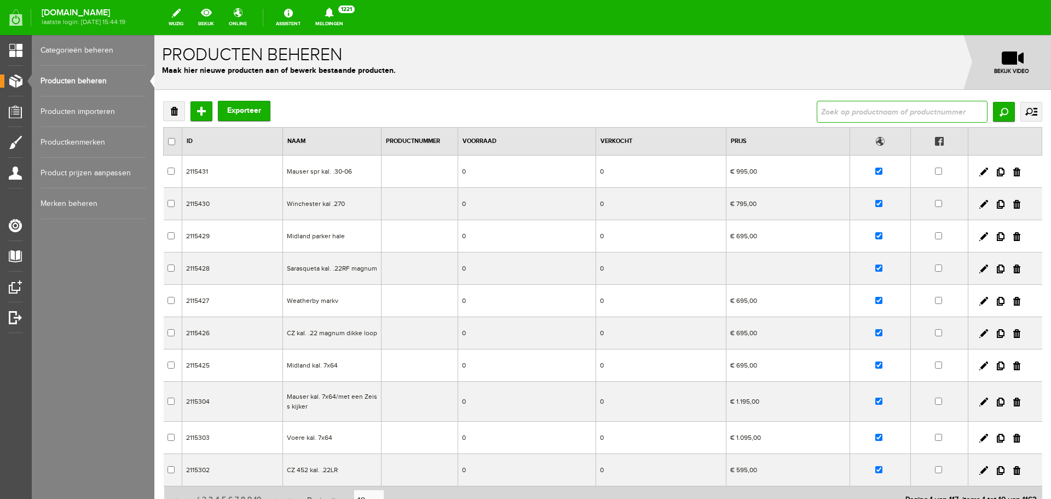
click at [857, 106] on input "text" at bounding box center [902, 112] width 171 height 22
type input "hawk montage"
click at [1003, 115] on input "Zoeken" at bounding box center [1004, 112] width 22 height 20
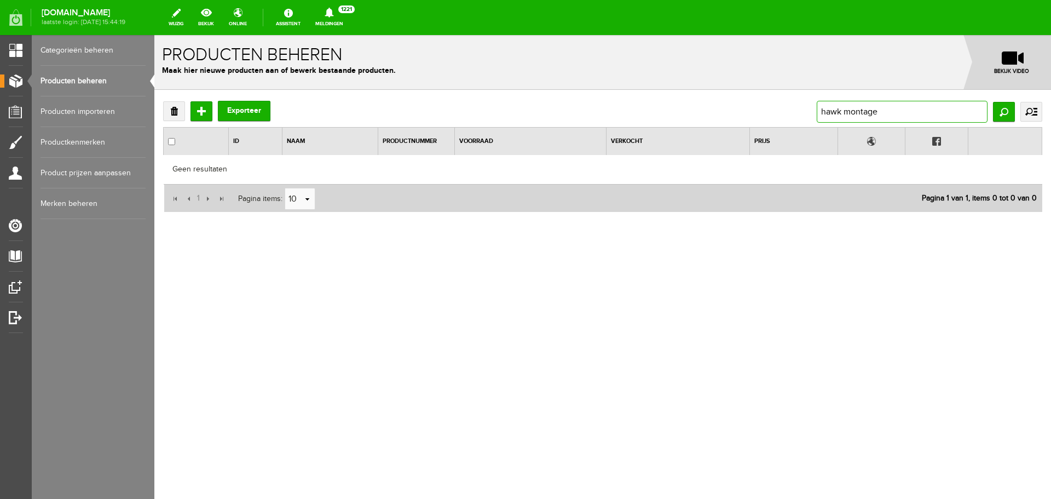
click at [889, 108] on input "hawk montage" at bounding box center [902, 112] width 171 height 22
type input "hawk"
click at [997, 114] on input "Zoeken" at bounding box center [1004, 112] width 22 height 20
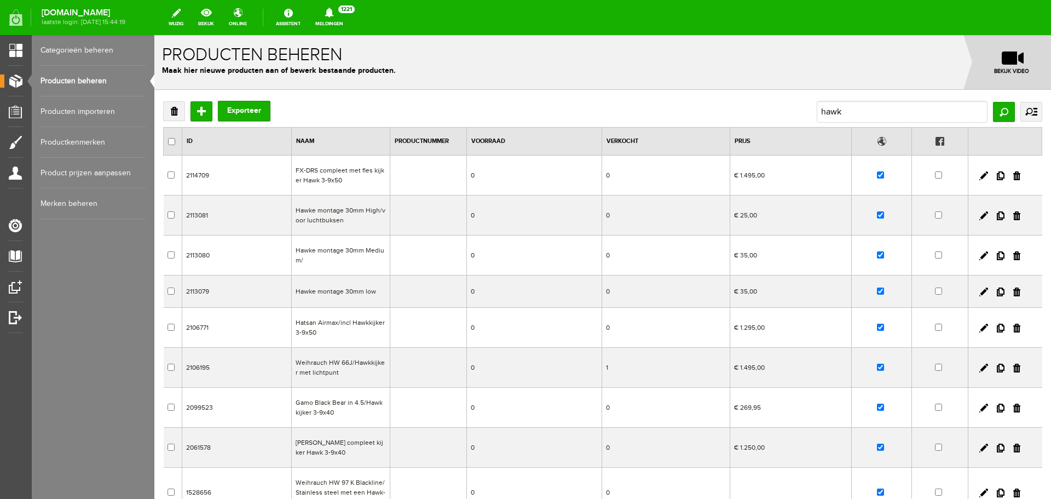
click at [765, 208] on td "€ 25,00" at bounding box center [791, 215] width 122 height 40
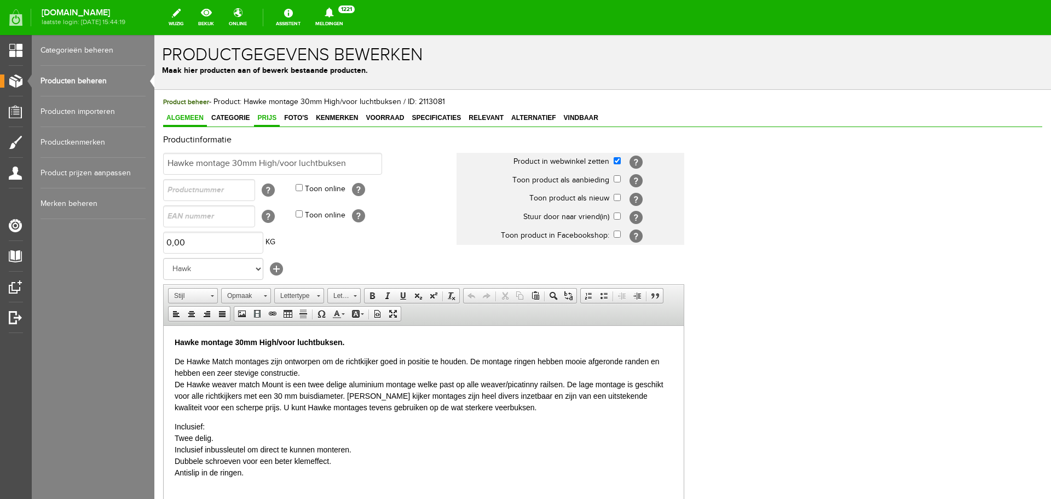
click at [274, 120] on span "Prijs" at bounding box center [267, 118] width 26 height 8
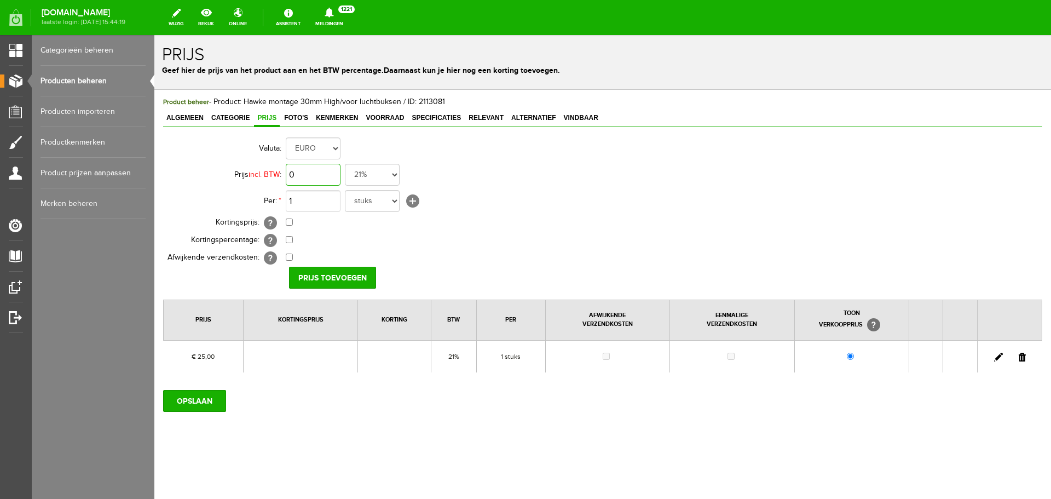
click at [321, 179] on input "0" at bounding box center [313, 175] width 55 height 22
type input "€ 39,95"
click at [350, 278] on input "Prijs toevoegen" at bounding box center [332, 278] width 87 height 22
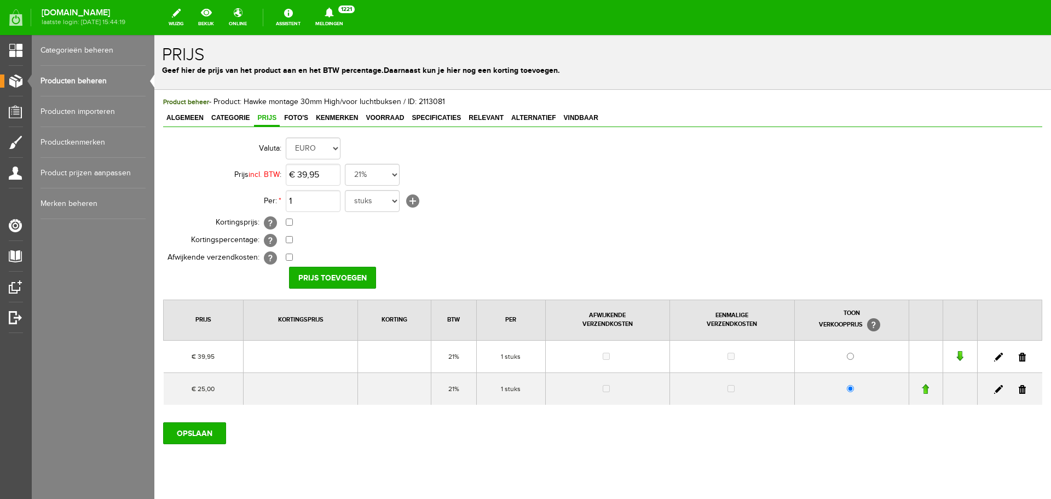
drag, startPoint x: 1014, startPoint y: 390, endPoint x: 704, endPoint y: 66, distance: 449.1
click at [1019, 390] on link at bounding box center [1022, 389] width 7 height 9
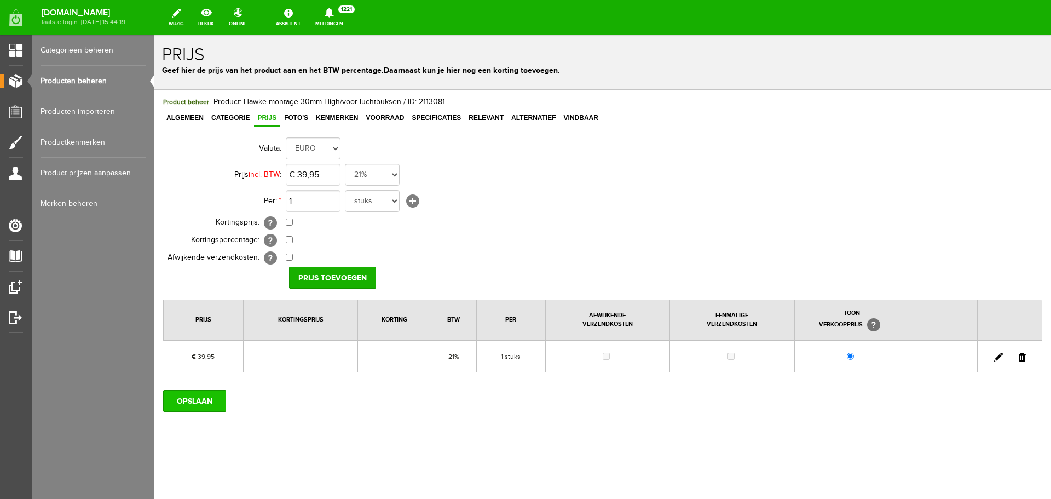
click at [199, 397] on input "OPSLAAN" at bounding box center [194, 401] width 63 height 22
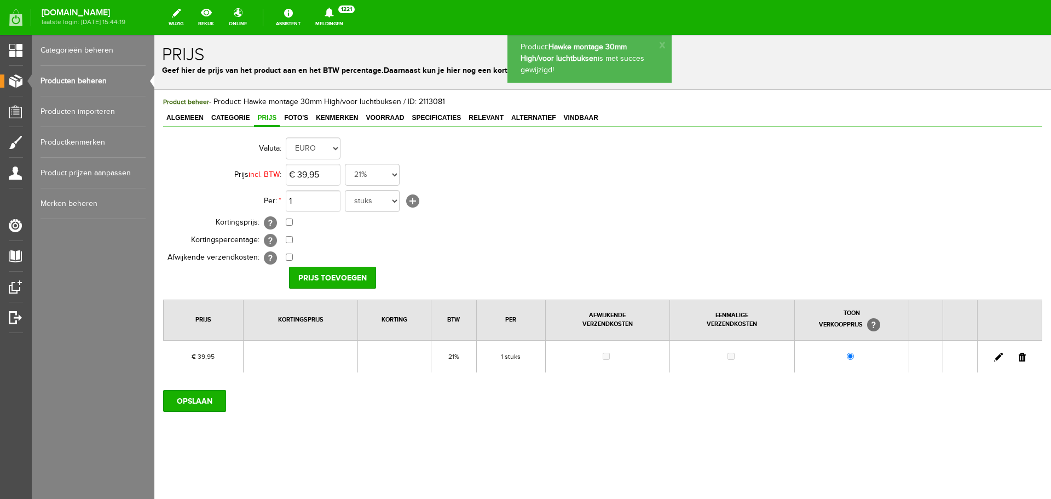
click at [90, 76] on link "Producten beheren" at bounding box center [93, 81] width 105 height 31
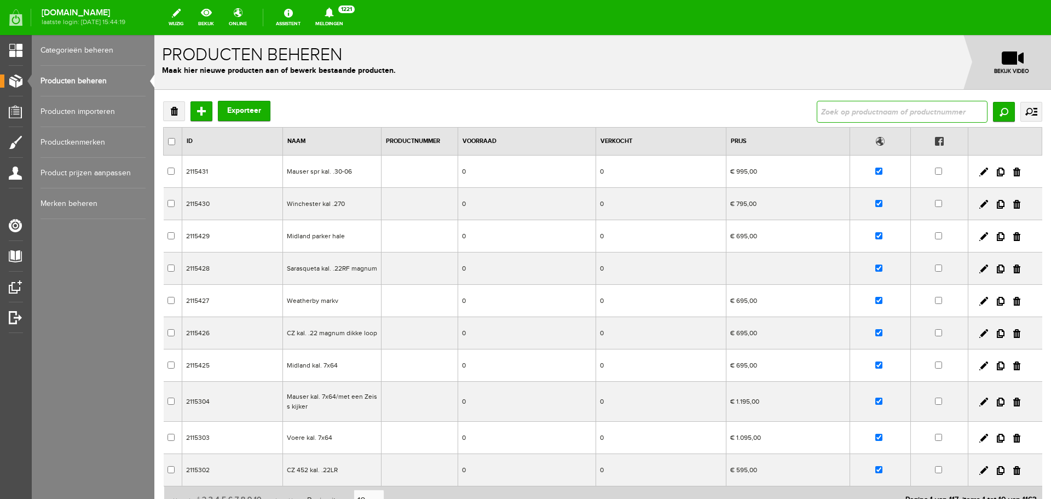
click at [833, 108] on input "text" at bounding box center [902, 112] width 171 height 22
type input "haek"
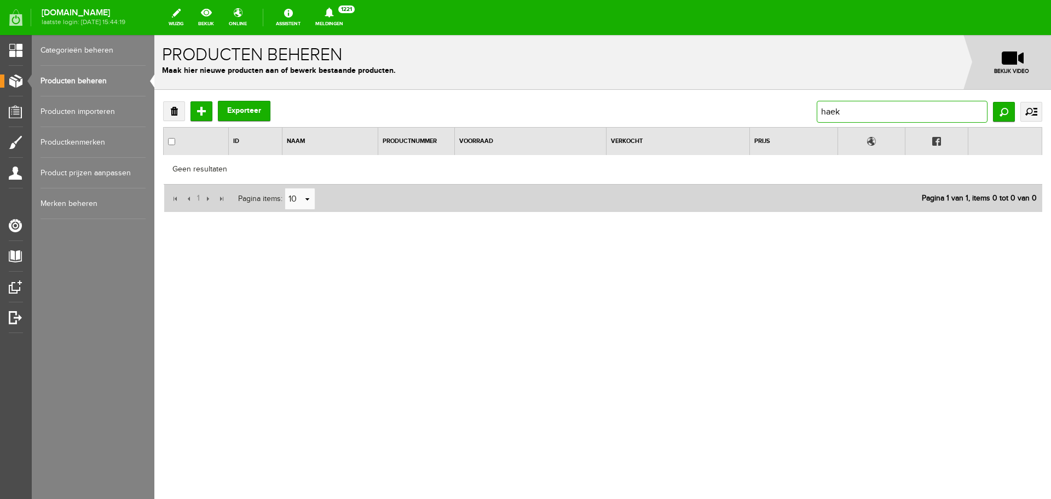
click at [845, 112] on input "haek" at bounding box center [902, 112] width 171 height 22
type input "hawk"
click at [1011, 113] on input "Zoeken" at bounding box center [1004, 112] width 22 height 20
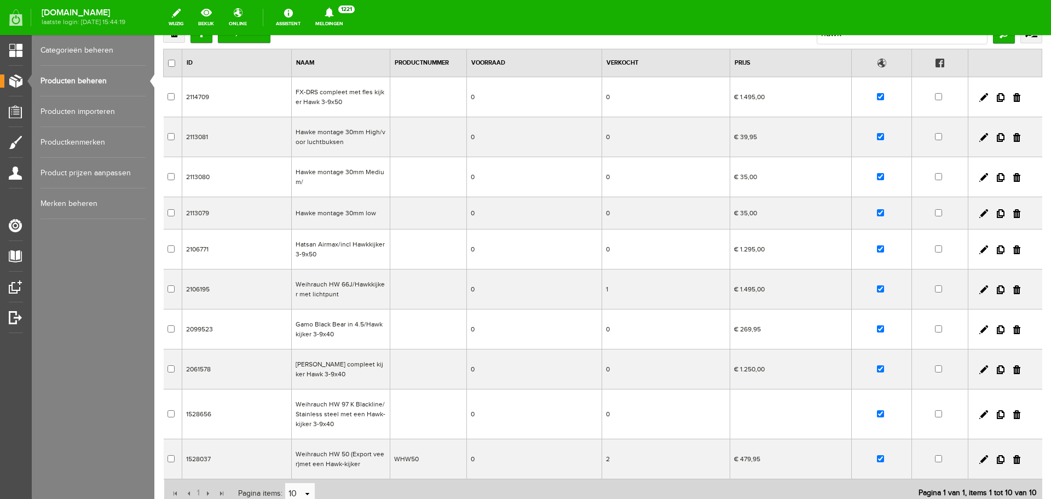
scroll to position [55, 0]
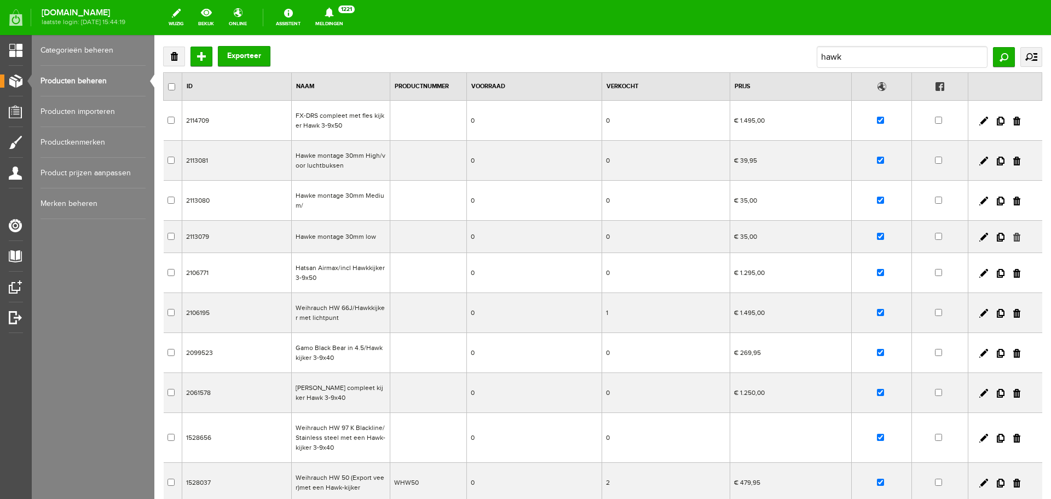
click at [1013, 235] on link at bounding box center [1016, 237] width 7 height 9
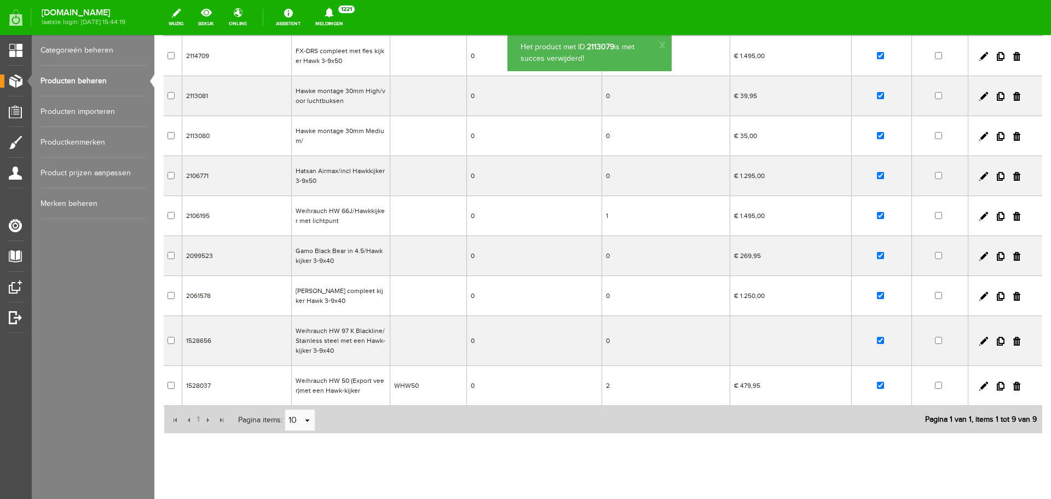
scroll to position [136, 0]
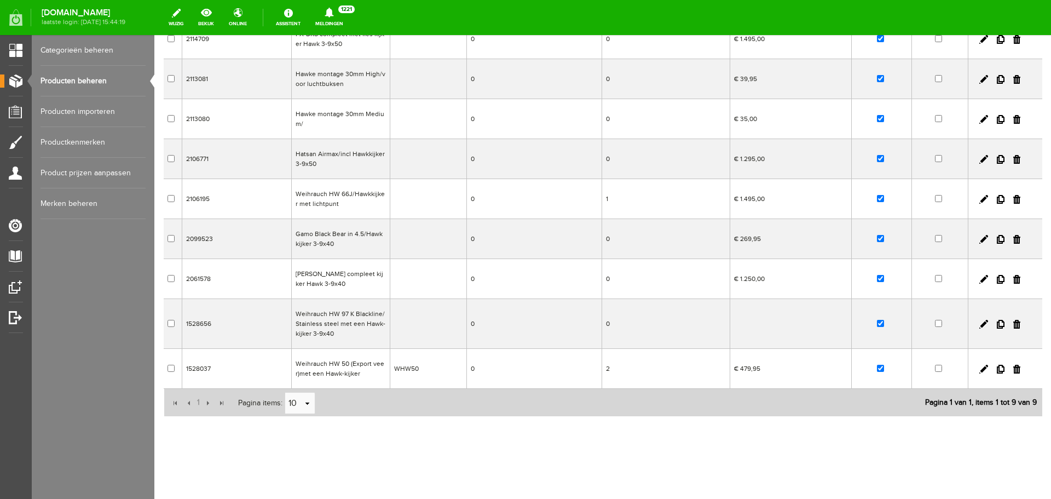
click at [380, 379] on td "Weihrauch HW 50 (Export veer)met een Hawk-kijker" at bounding box center [341, 369] width 99 height 40
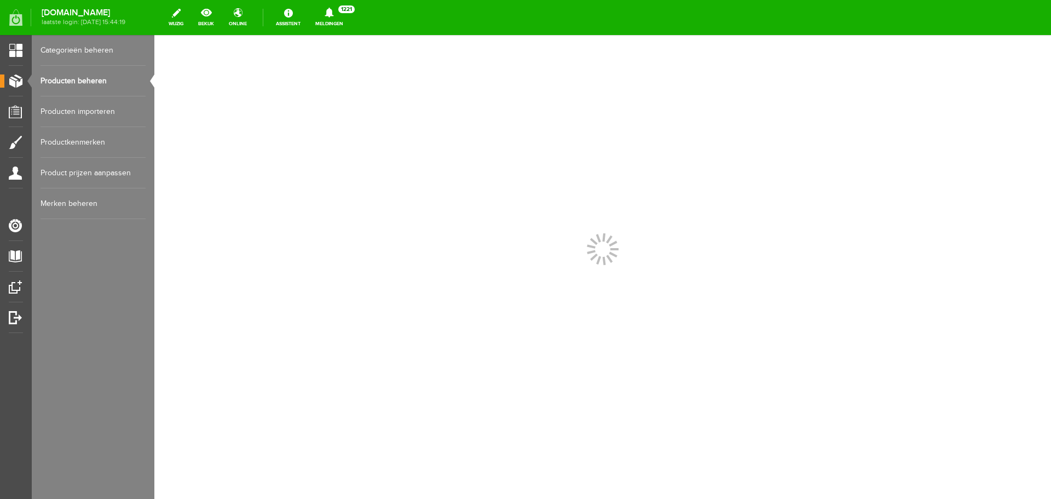
scroll to position [0, 0]
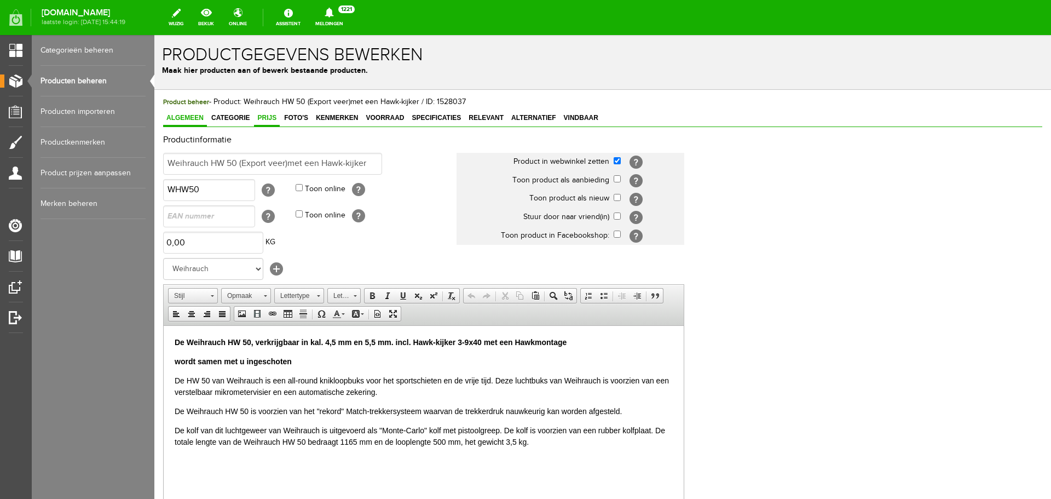
click at [271, 119] on span "Prijs" at bounding box center [267, 118] width 26 height 8
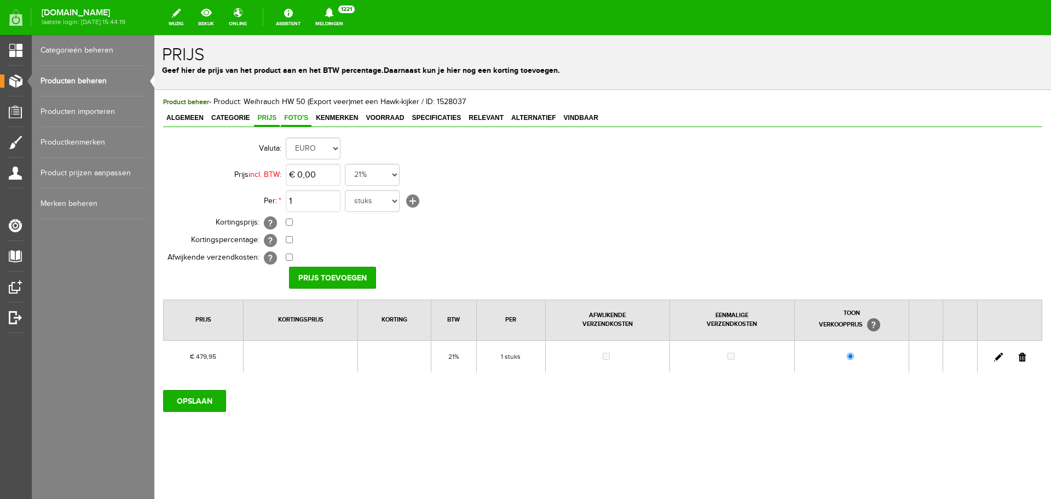
click at [301, 118] on span "Foto's" at bounding box center [296, 118] width 31 height 8
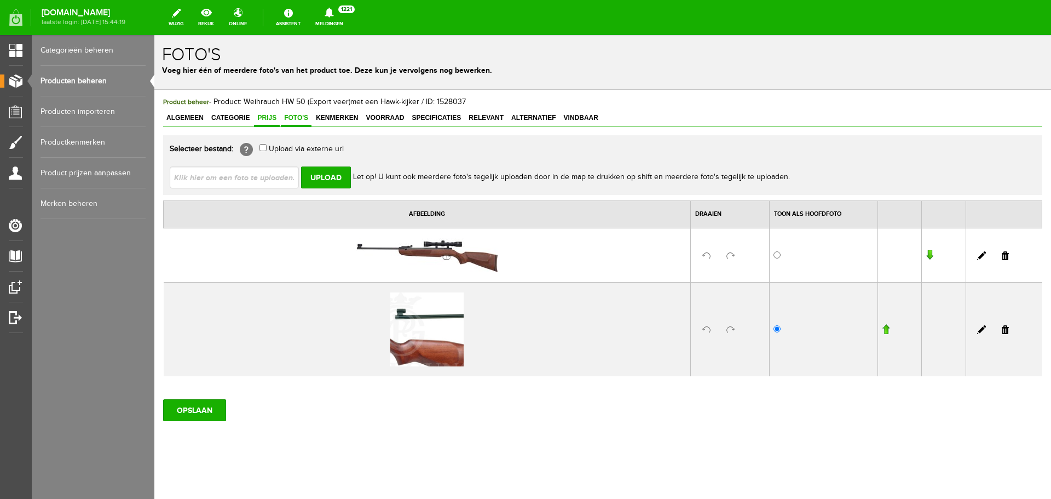
click at [259, 116] on span "Prijs" at bounding box center [267, 118] width 26 height 8
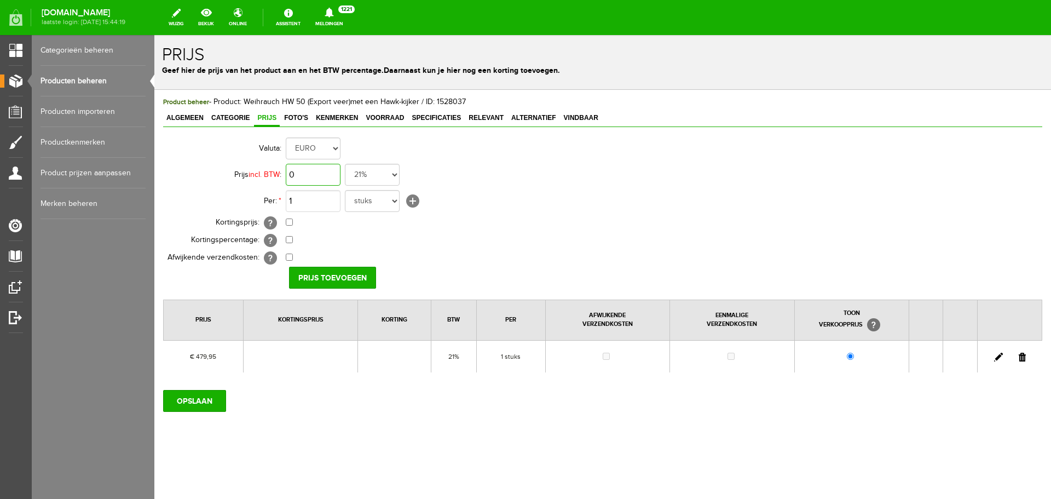
click at [324, 178] on input "0" at bounding box center [313, 175] width 55 height 22
type input "€ 495,00"
click at [314, 277] on input "Prijs toevoegen" at bounding box center [332, 278] width 87 height 22
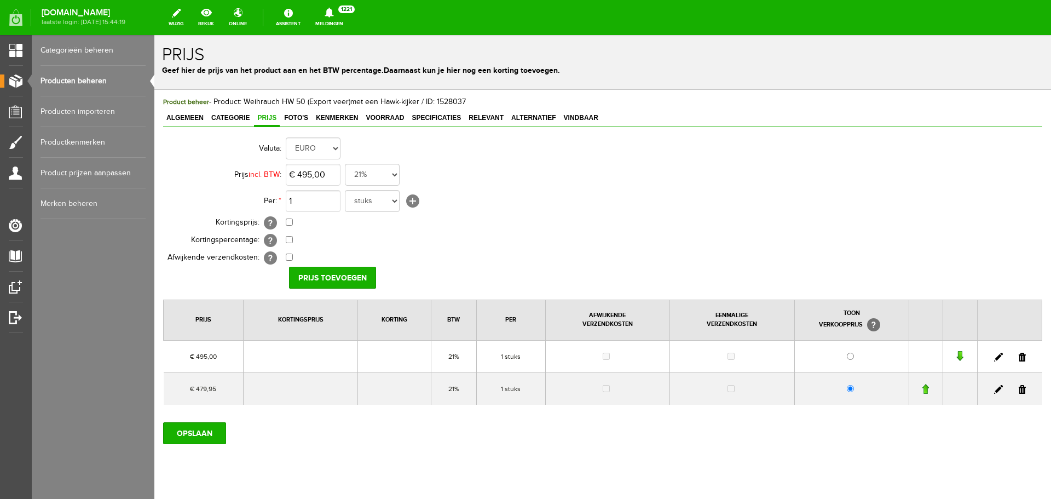
click at [1019, 388] on link at bounding box center [1022, 389] width 7 height 9
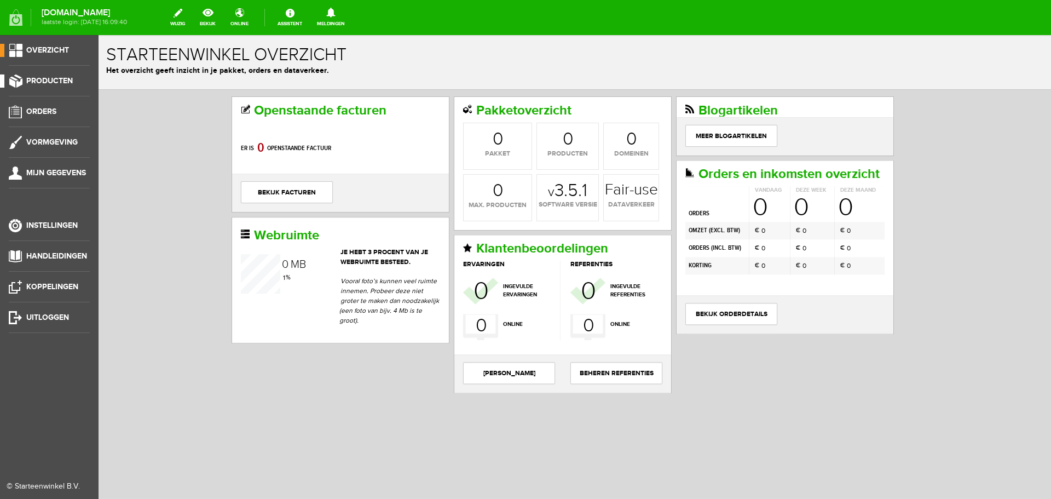
click at [56, 75] on link "Producten" at bounding box center [45, 80] width 90 height 13
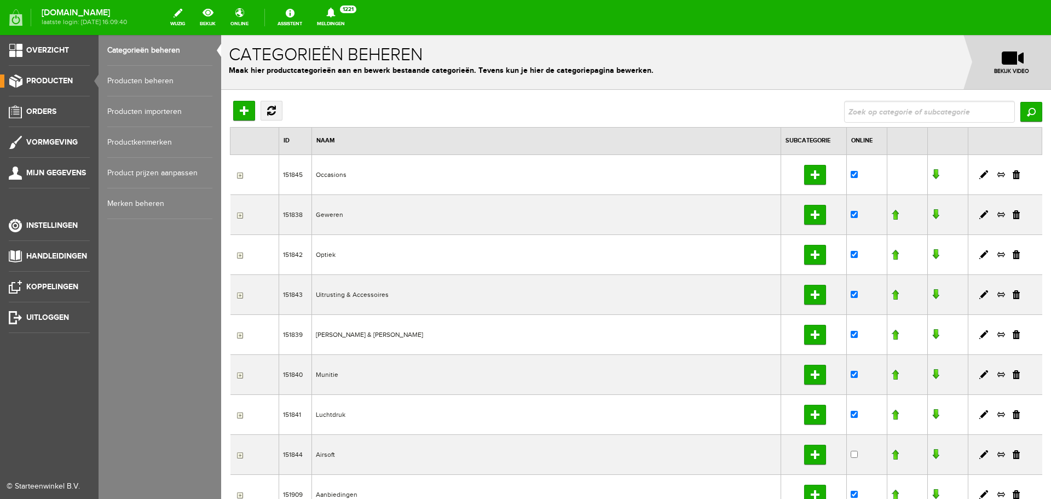
click at [124, 79] on link "Producten beheren" at bounding box center [159, 81] width 105 height 31
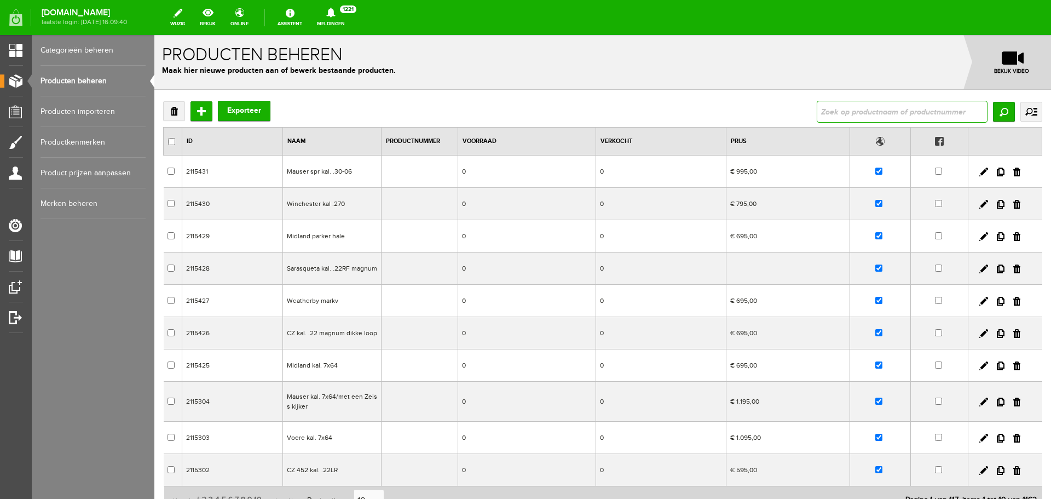
click at [821, 108] on input "text" at bounding box center [902, 112] width 171 height 22
type input "hw 50"
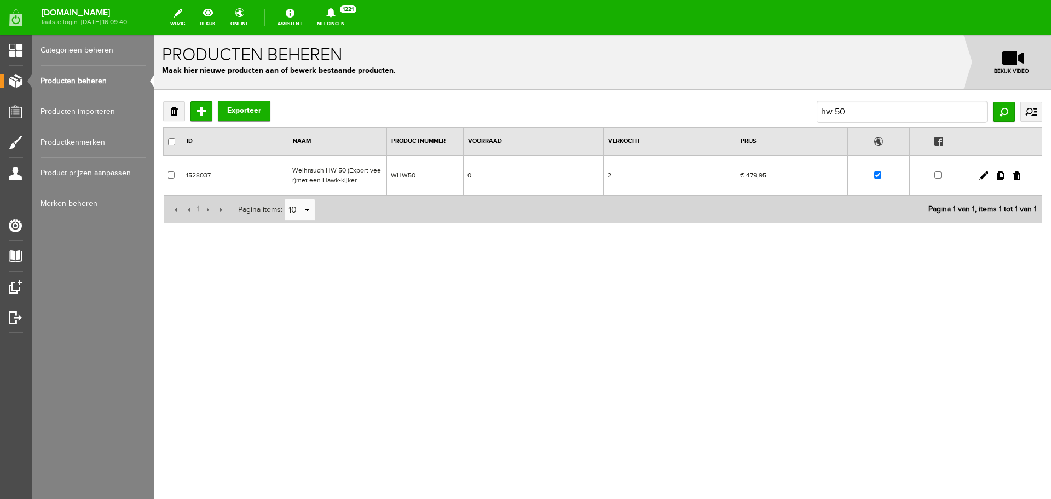
click at [677, 181] on td "2" at bounding box center [669, 175] width 133 height 40
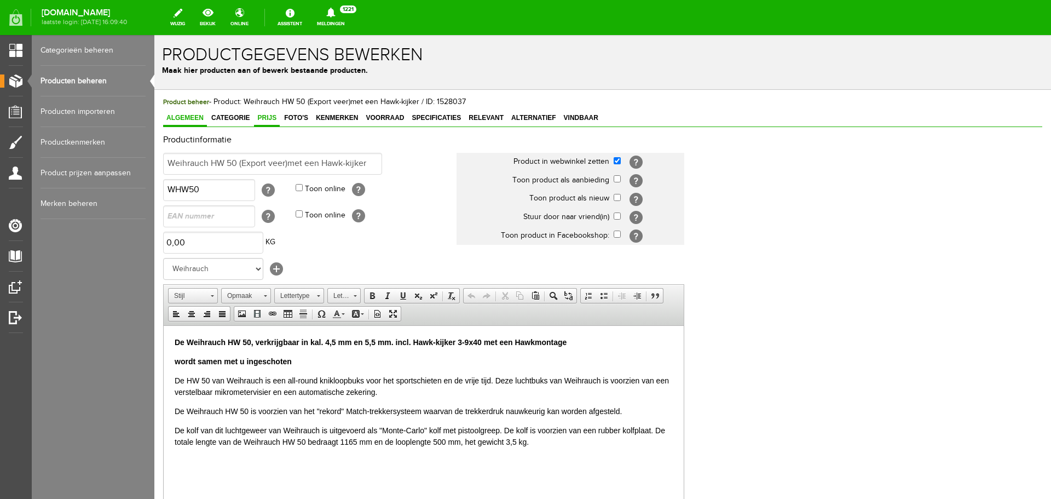
click at [273, 117] on span "Prijs" at bounding box center [267, 118] width 26 height 8
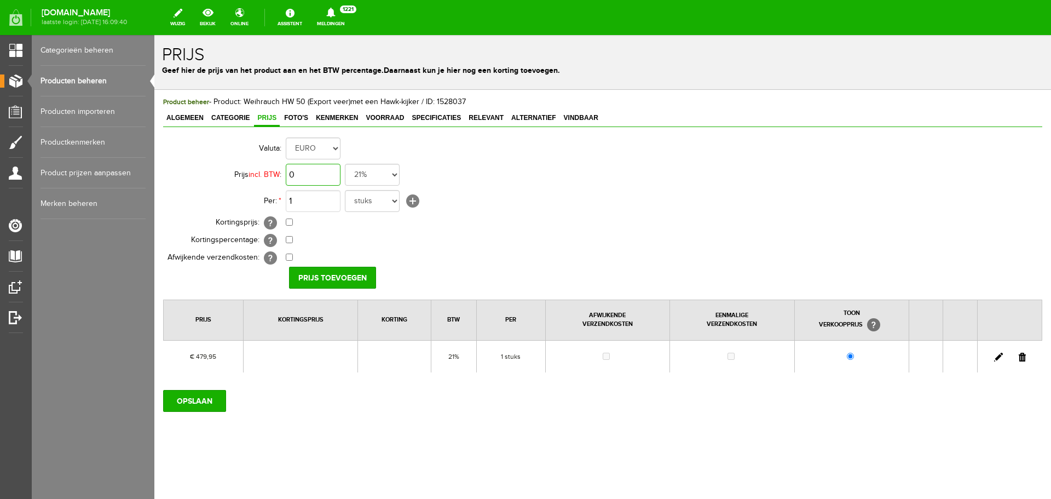
click at [325, 169] on input "0" at bounding box center [313, 175] width 55 height 22
type input "€ 550,00"
click at [321, 283] on input "Prijs toevoegen" at bounding box center [332, 278] width 87 height 22
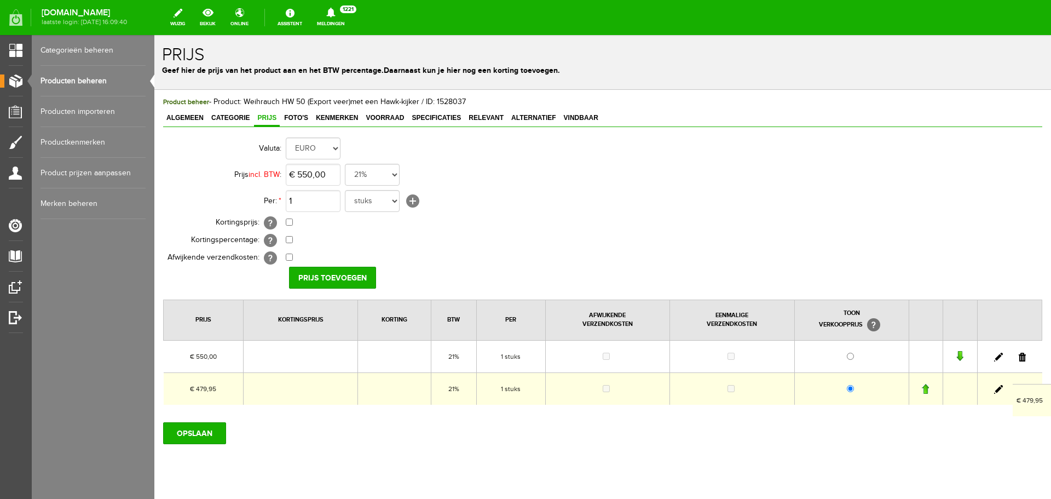
click at [1012, 383] on td at bounding box center [1009, 388] width 65 height 32
click at [1019, 388] on link at bounding box center [1022, 389] width 7 height 9
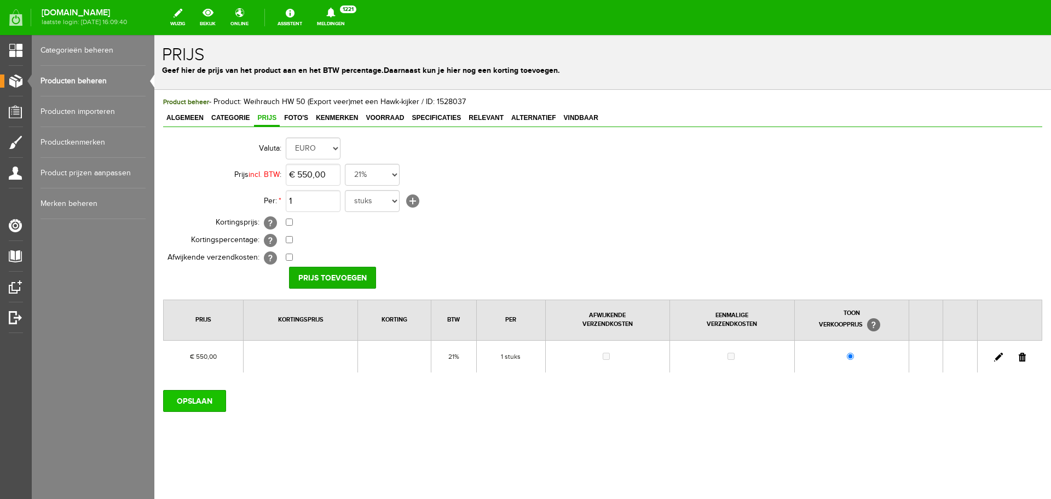
click at [216, 400] on input "OPSLAAN" at bounding box center [194, 401] width 63 height 22
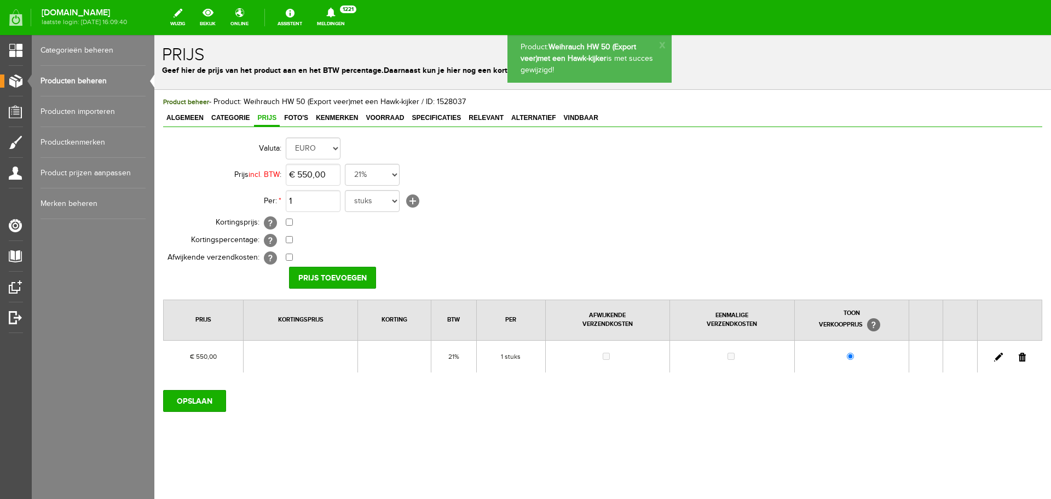
click at [88, 81] on link "Producten beheren" at bounding box center [93, 81] width 105 height 31
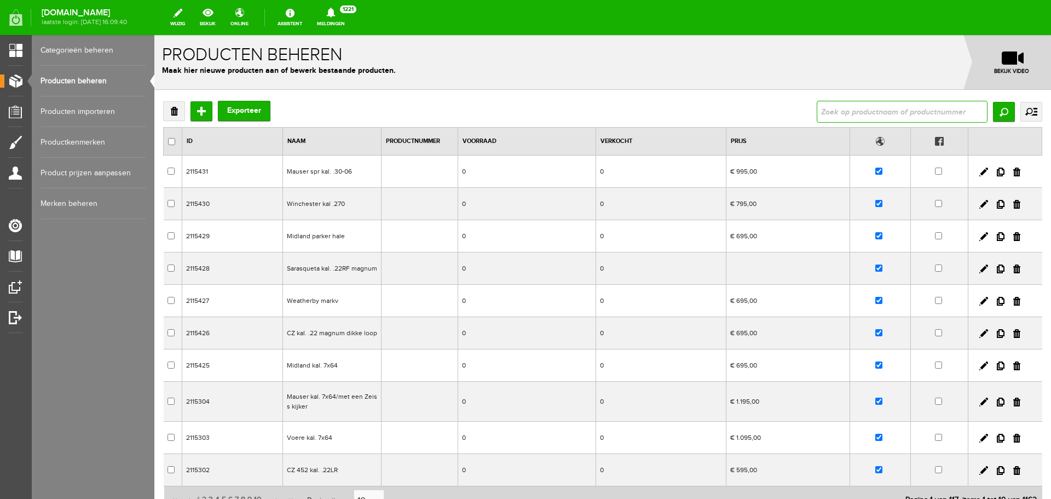
click at [840, 119] on input "text" at bounding box center [902, 112] width 171 height 22
type input "minox"
click at [996, 111] on input "Zoeken" at bounding box center [1004, 112] width 22 height 20
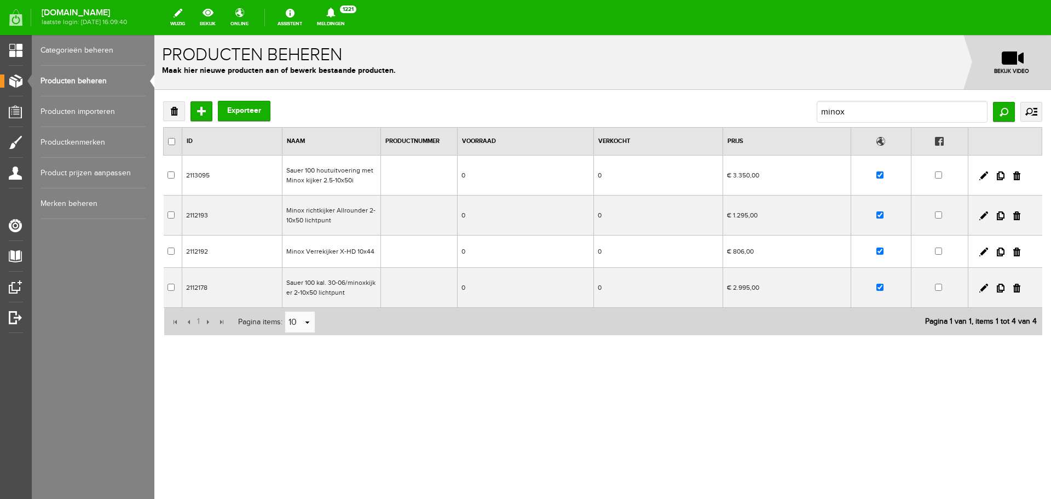
click at [342, 223] on td "Minox richtkijker Allrounder 2-10x50 lichtpunt" at bounding box center [331, 215] width 99 height 40
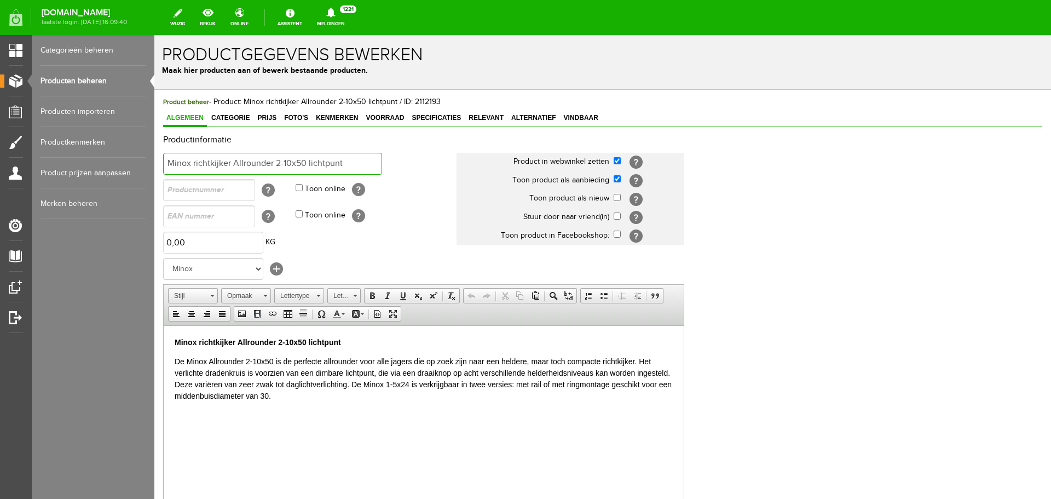
click at [347, 163] on input "Minox richtkijker Allrounder 2-10x50 lichtpunt" at bounding box center [272, 164] width 219 height 22
type input "Minox richtkijker Allrounder 2-10x50 lichtpuntVERKOCHT"
click at [360, 343] on p "Minox richtkijker Allrounder 2-10x50 lichtpunt" at bounding box center [424, 341] width 498 height 11
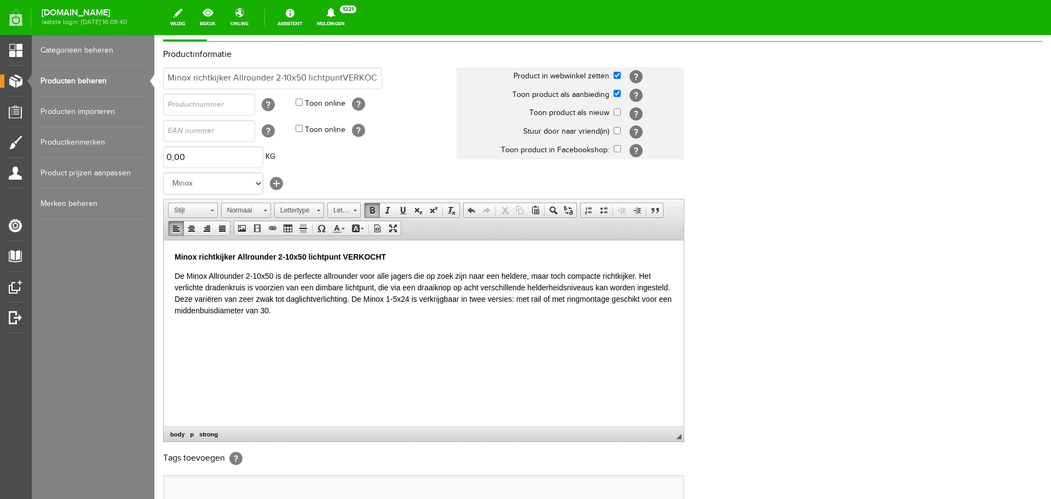
scroll to position [164, 0]
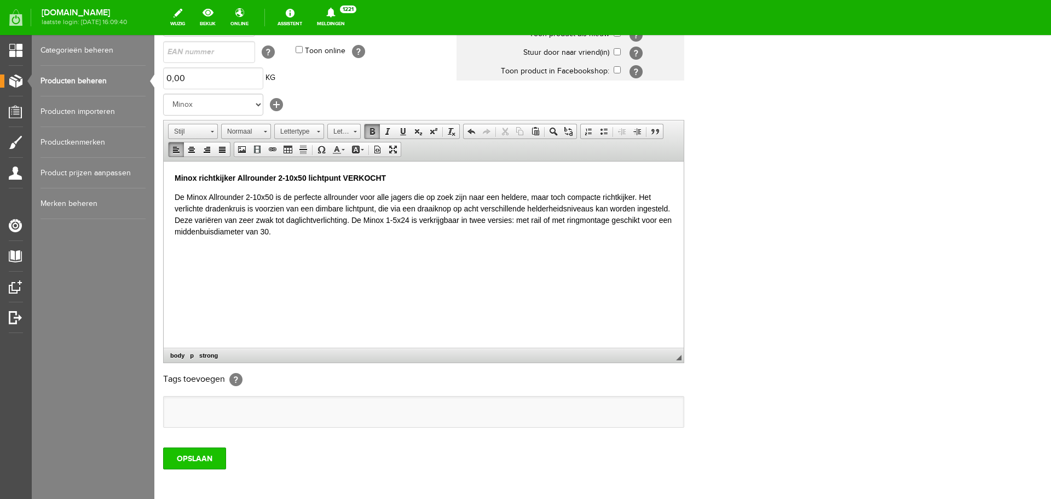
click at [178, 455] on input "OPSLAAN" at bounding box center [194, 458] width 63 height 22
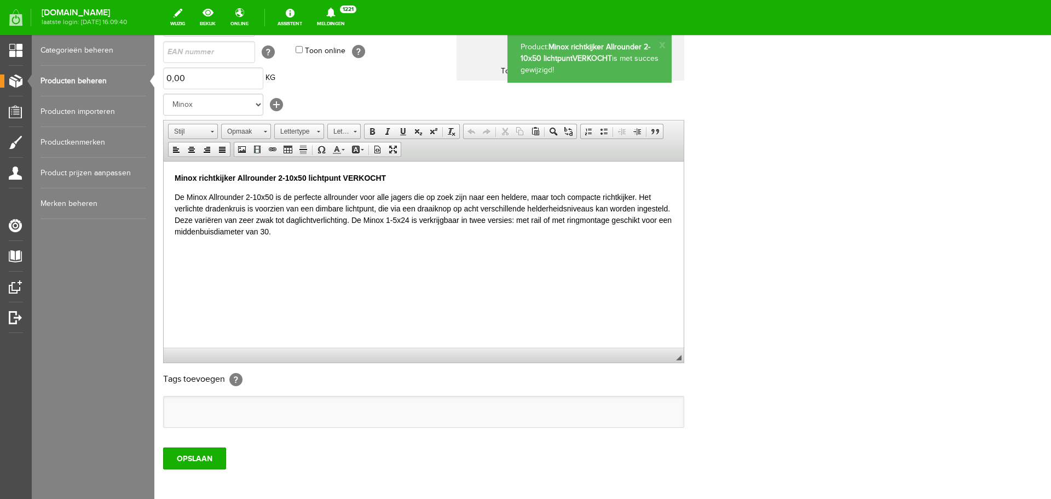
scroll to position [0, 0]
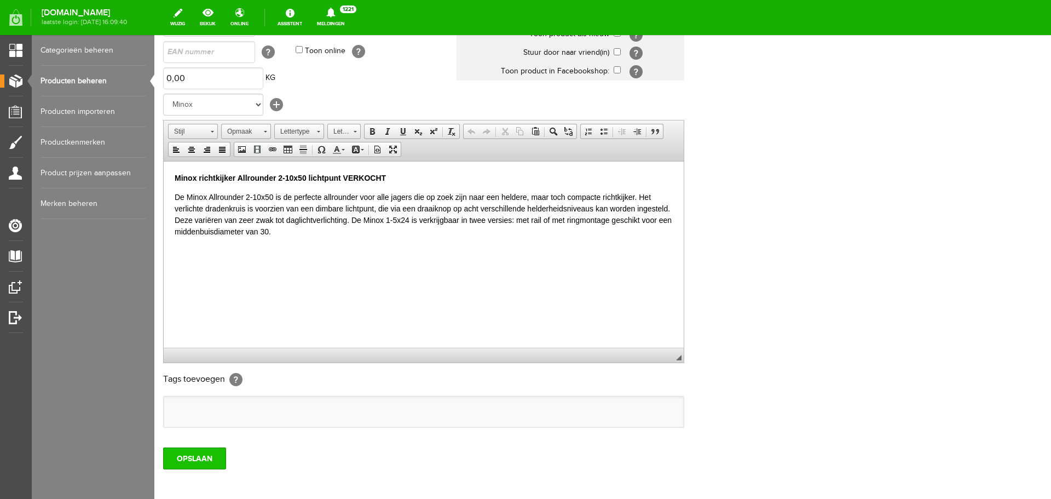
click at [220, 459] on input "OPSLAAN" at bounding box center [194, 458] width 63 height 22
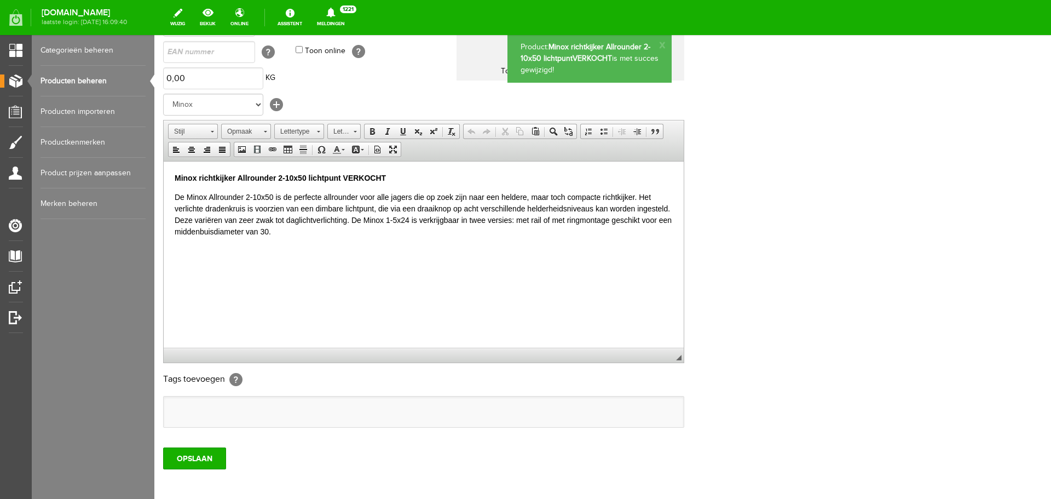
click at [73, 83] on link "Producten beheren" at bounding box center [93, 81] width 105 height 31
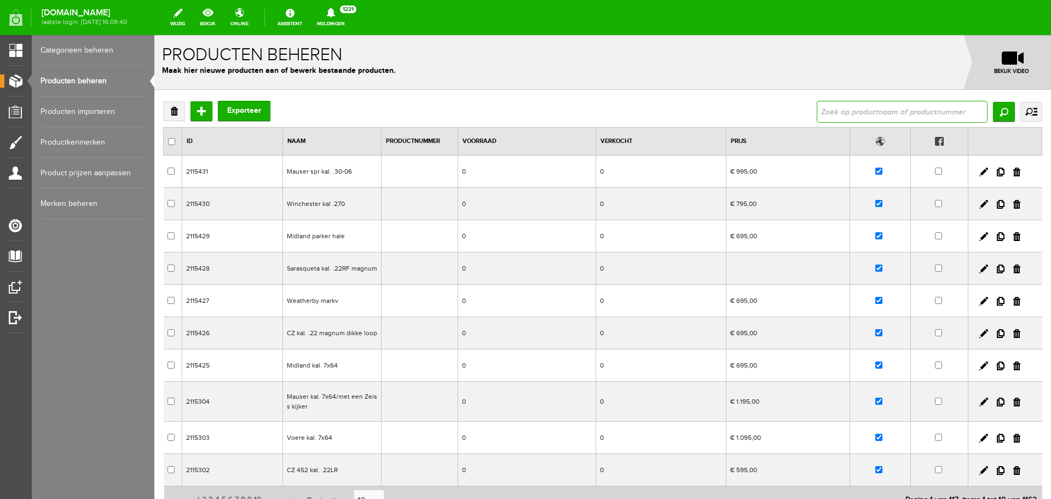
click at [856, 113] on input "text" at bounding box center [902, 112] width 171 height 22
type input "hawk"
click at [993, 107] on input "Zoeken" at bounding box center [1004, 112] width 22 height 20
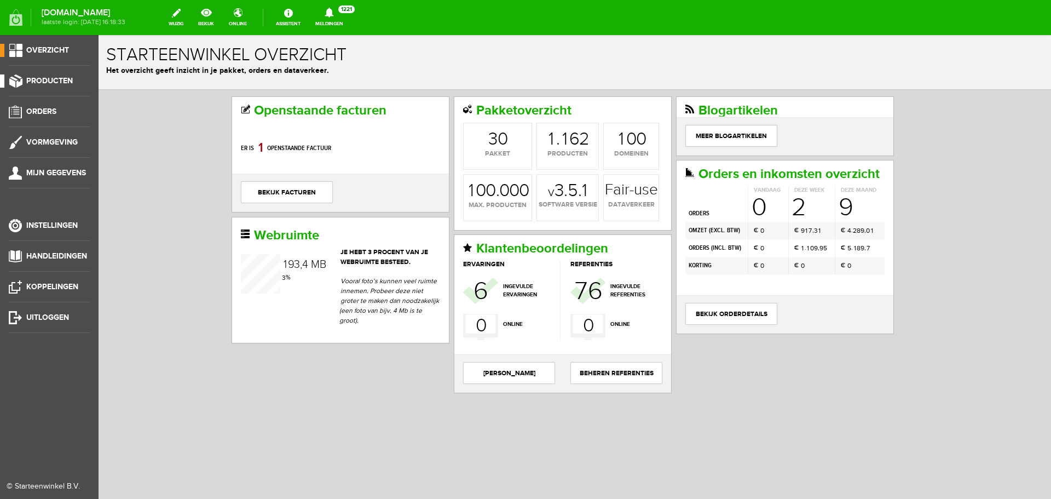
click at [72, 82] on span "Producten" at bounding box center [49, 80] width 47 height 9
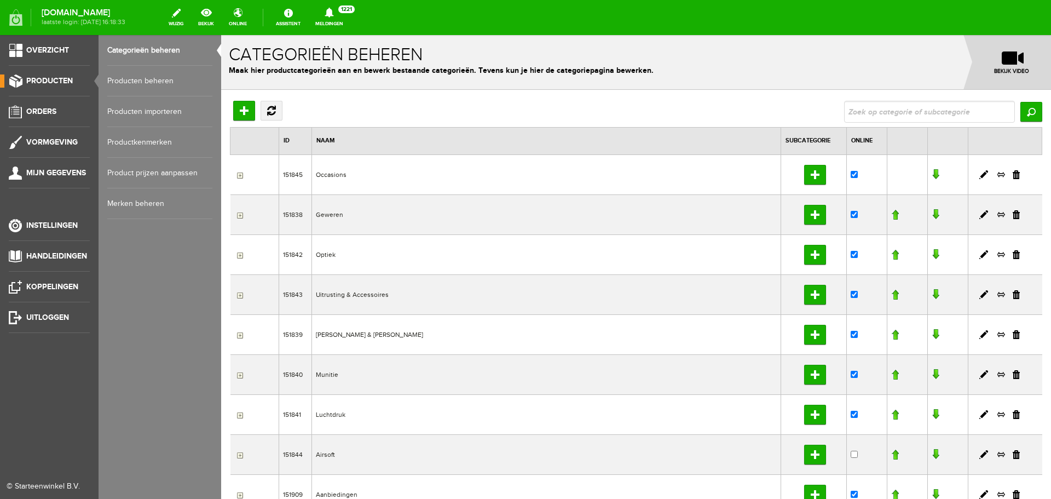
click at [149, 82] on link "Producten beheren" at bounding box center [159, 81] width 105 height 31
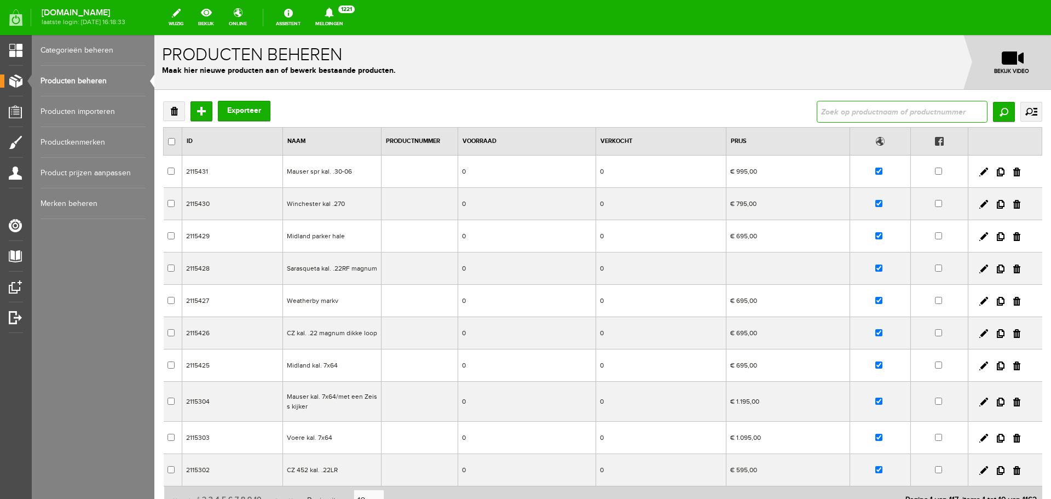
click at [830, 106] on input "text" at bounding box center [902, 112] width 171 height 22
type input "hikmicro"
click at [993, 112] on input "Zoeken" at bounding box center [1004, 112] width 22 height 20
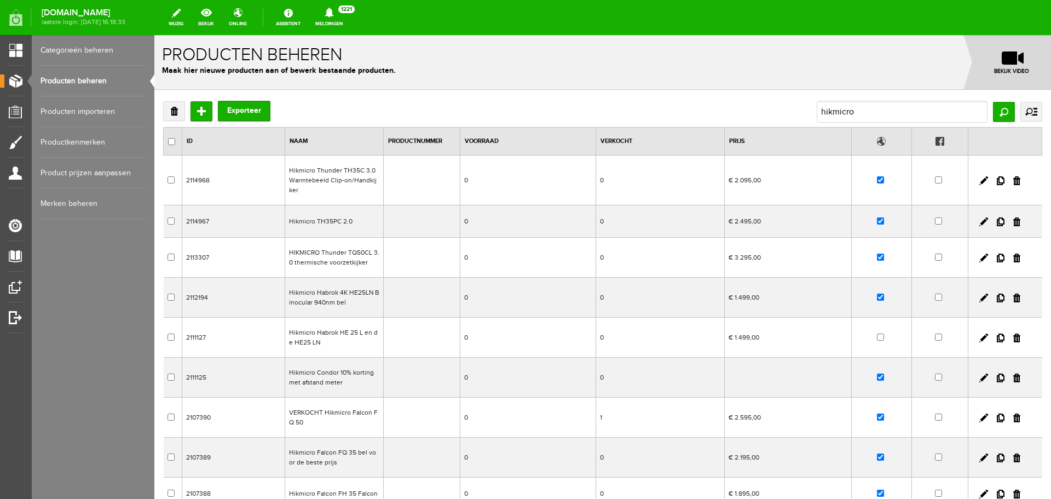
click at [360, 219] on td "Hikmicro TH35PC 2.0" at bounding box center [334, 221] width 99 height 32
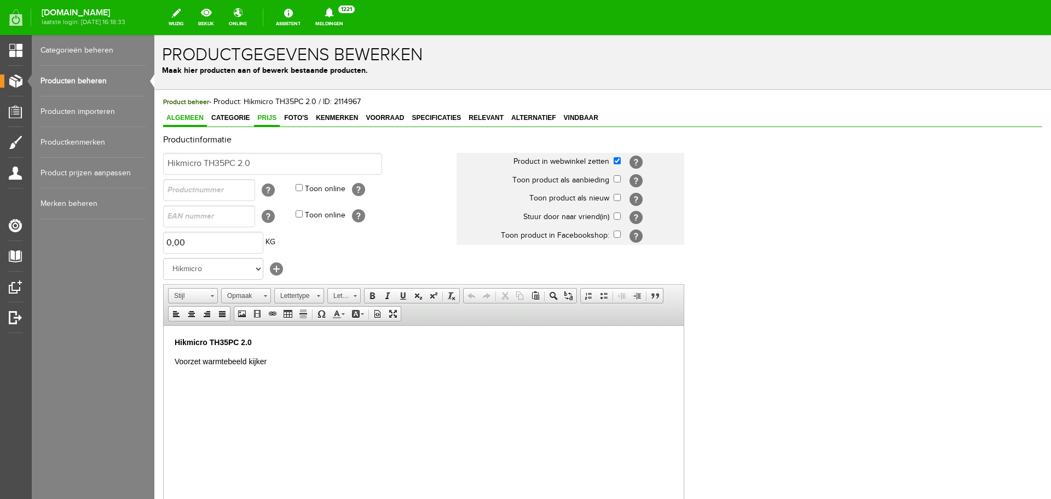
click at [273, 117] on span "Prijs" at bounding box center [267, 118] width 26 height 8
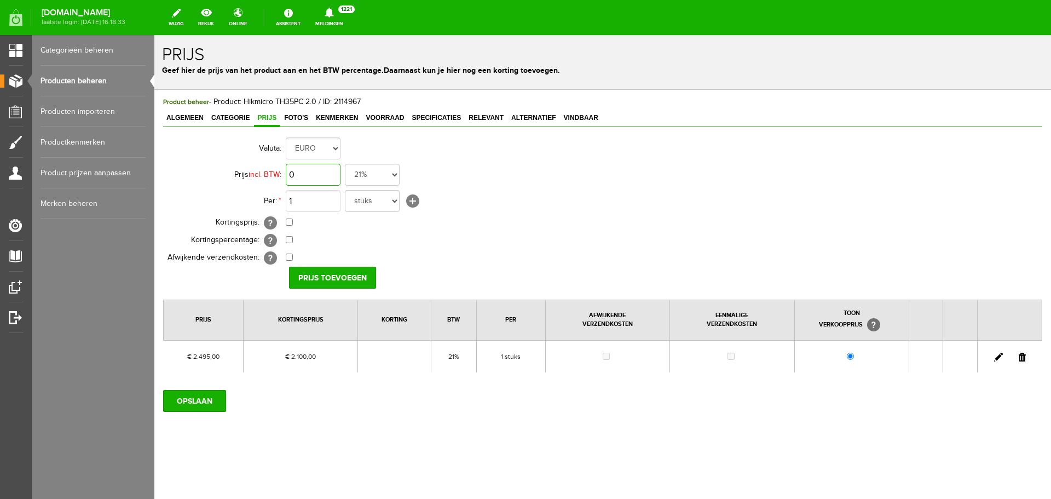
click at [326, 175] on input "0" at bounding box center [313, 175] width 55 height 22
type input "€ 2.495,00"
click at [291, 222] on input "checkbox" at bounding box center [289, 221] width 7 height 7
checkbox input "true"
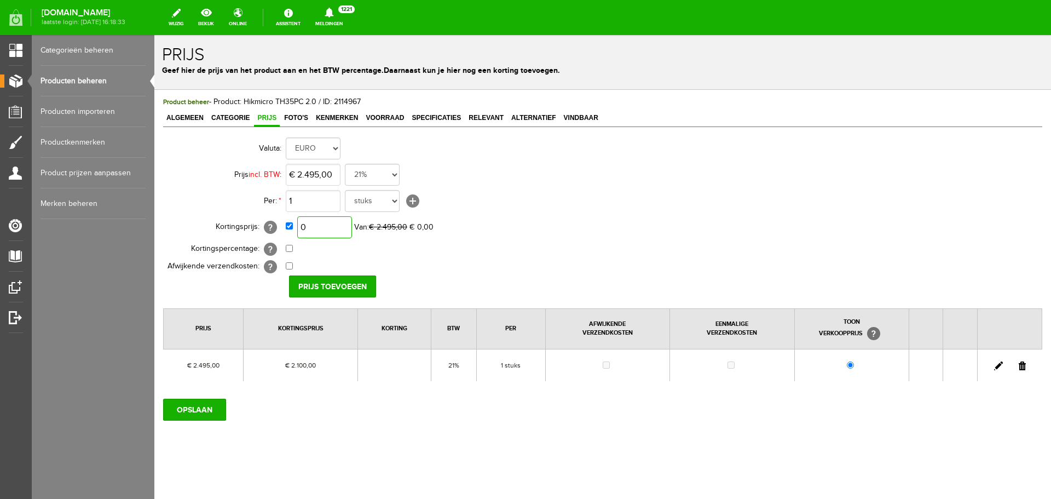
click at [344, 231] on input "0" at bounding box center [324, 227] width 55 height 22
type input "€ 2.000,00"
click at [334, 280] on input "Prijs toevoegen" at bounding box center [332, 286] width 87 height 22
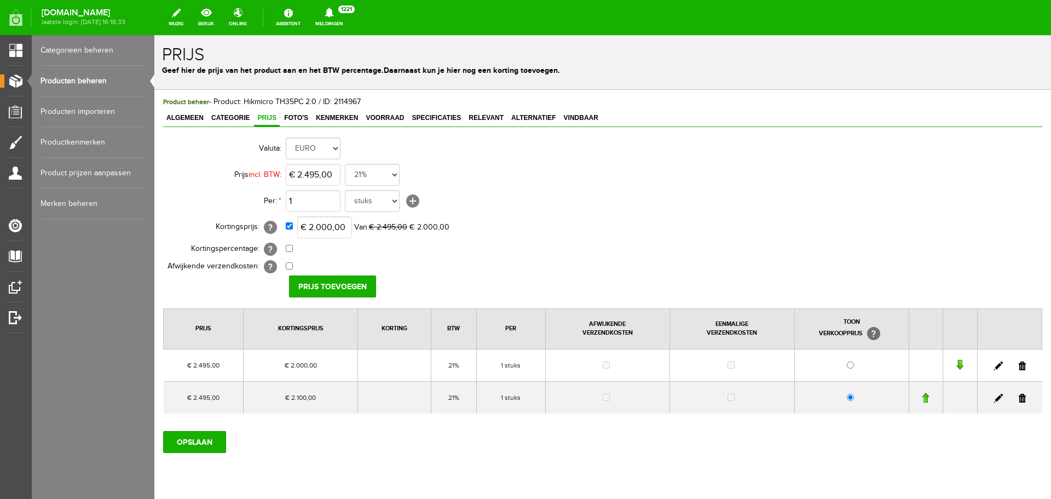
click at [1019, 398] on link at bounding box center [1022, 398] width 7 height 9
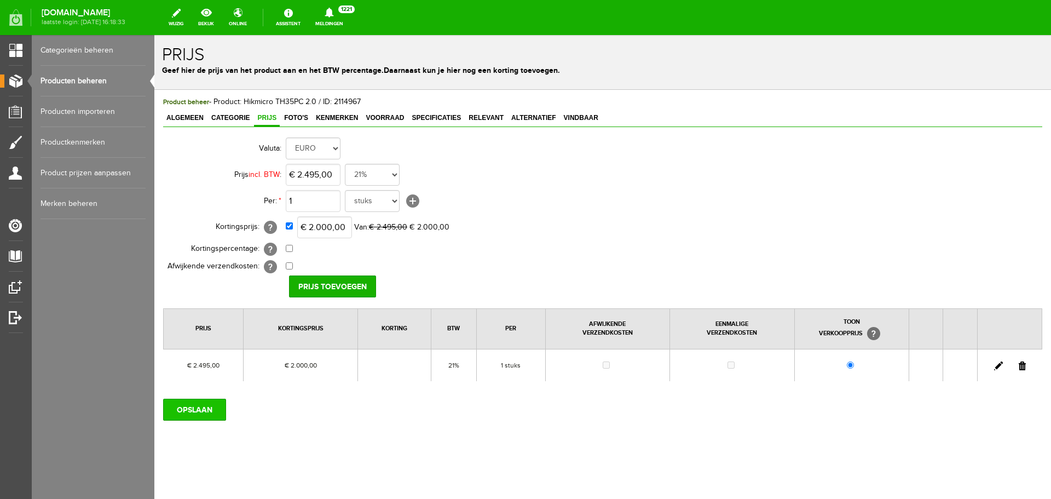
click at [199, 409] on input "OPSLAAN" at bounding box center [194, 409] width 63 height 22
click at [200, 403] on input "OPSLAAN" at bounding box center [194, 409] width 63 height 22
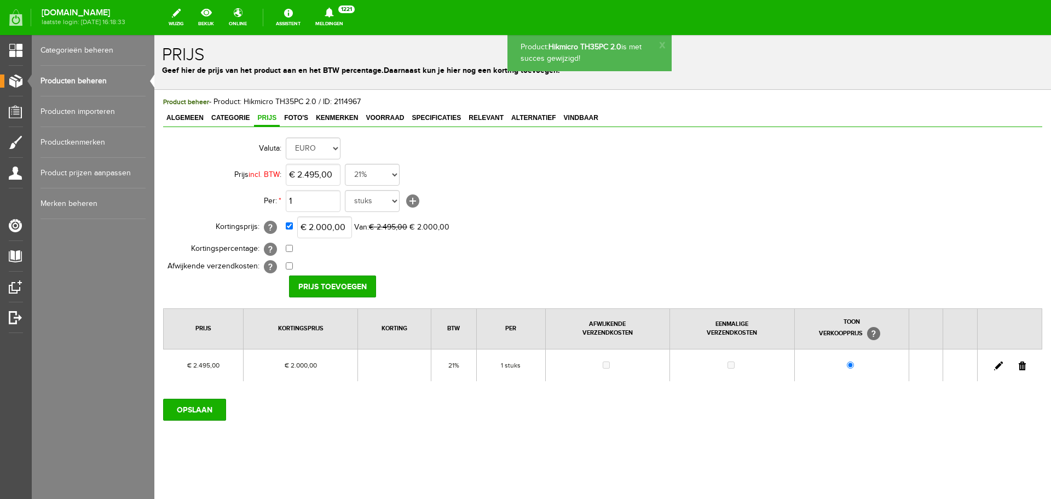
click at [102, 78] on link "Producten beheren" at bounding box center [93, 81] width 105 height 31
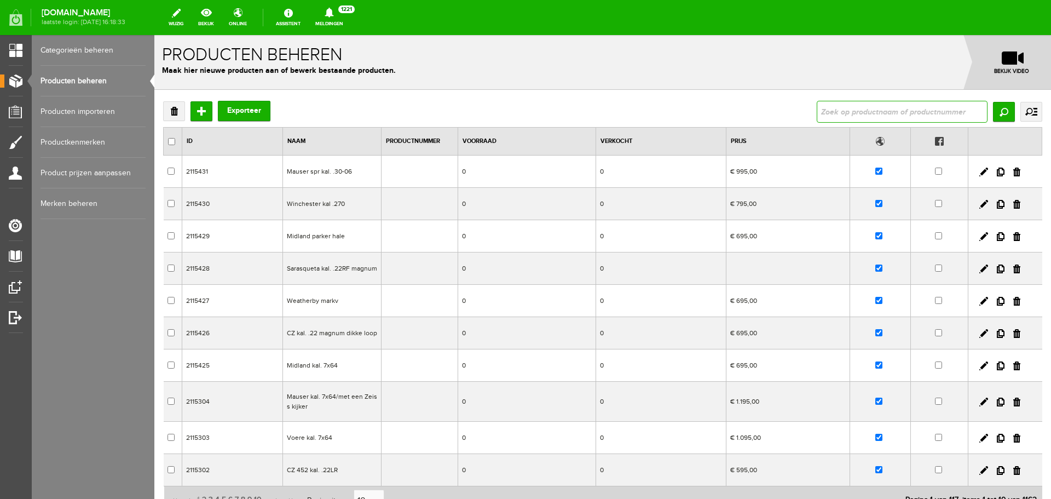
click at [831, 111] on input "text" at bounding box center [902, 112] width 171 height 22
type input "hikmicro"
click at [993, 113] on input "Zoeken" at bounding box center [1004, 112] width 22 height 20
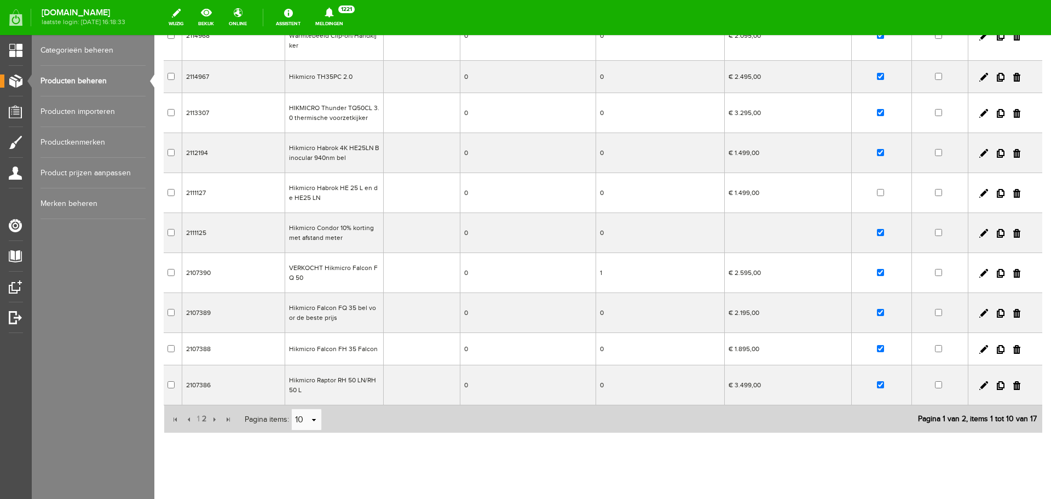
scroll to position [161, 0]
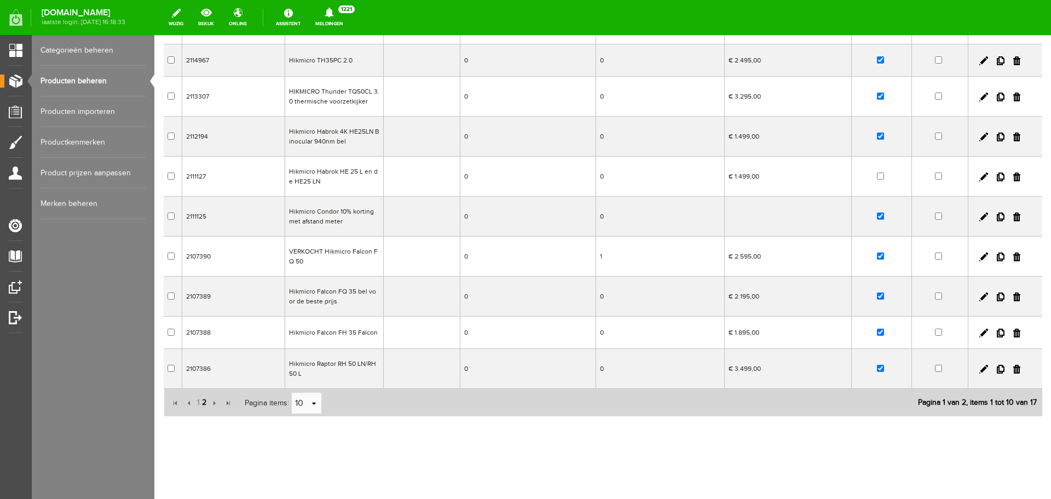
click at [203, 398] on span "2" at bounding box center [204, 402] width 7 height 22
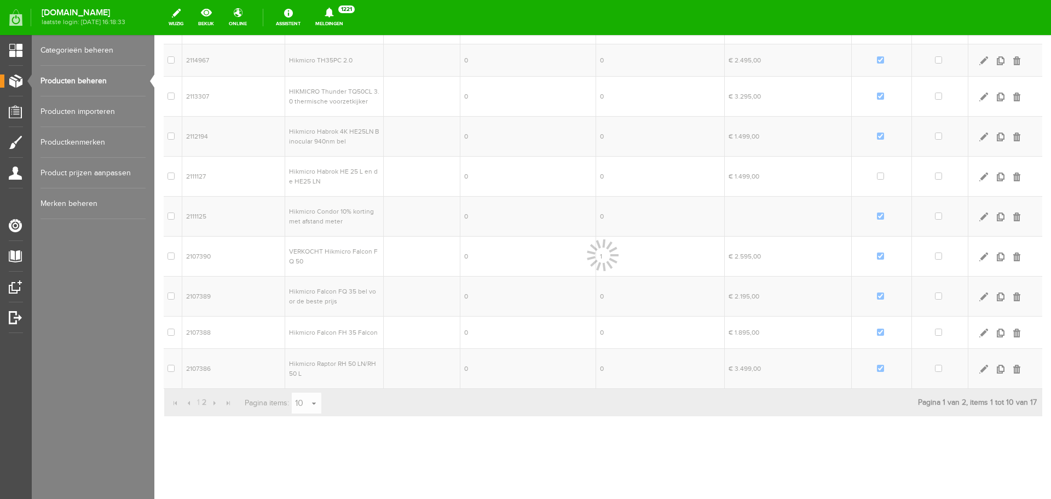
scroll to position [31, 0]
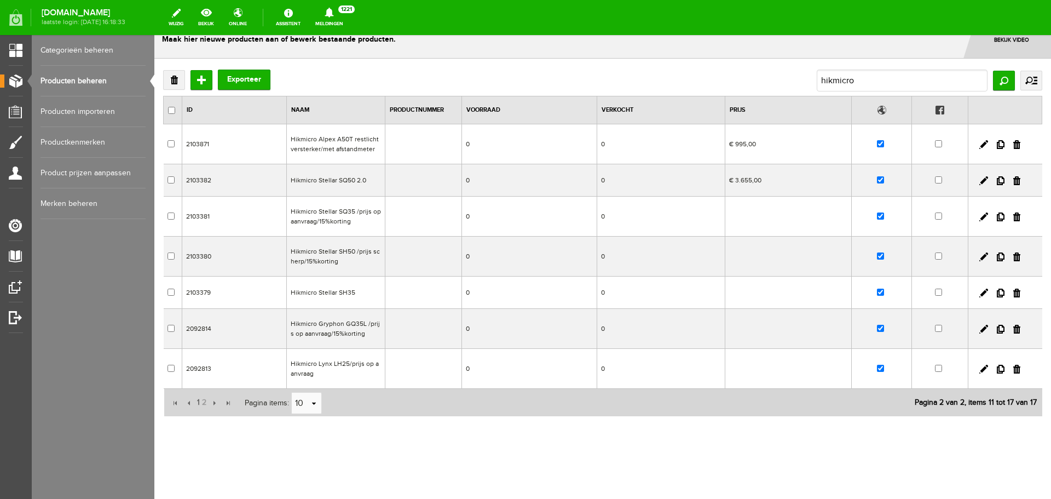
click at [362, 143] on td "Hikmicro Alpex A50T restlicht versterker/met afstandmeter" at bounding box center [335, 144] width 99 height 40
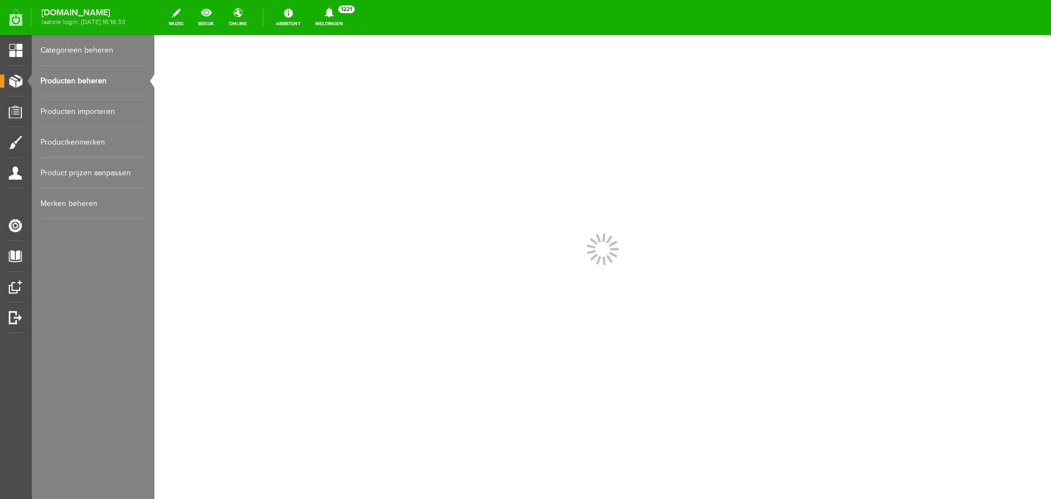
scroll to position [0, 0]
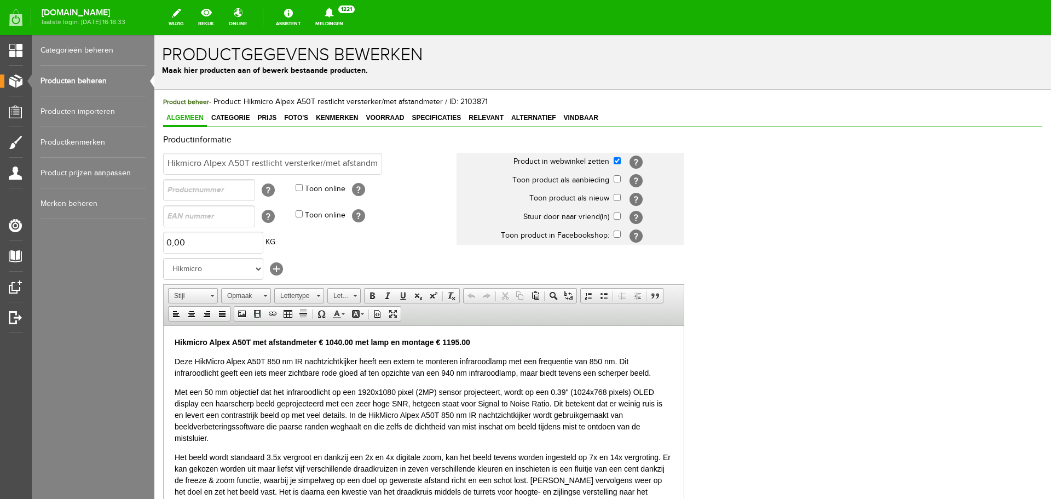
click at [98, 76] on link "Producten beheren" at bounding box center [93, 81] width 105 height 31
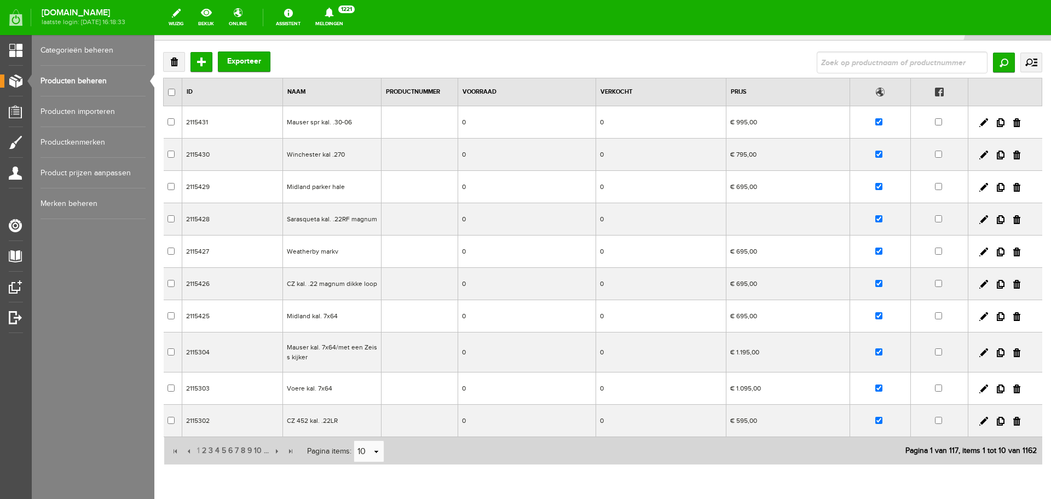
scroll to position [97, 0]
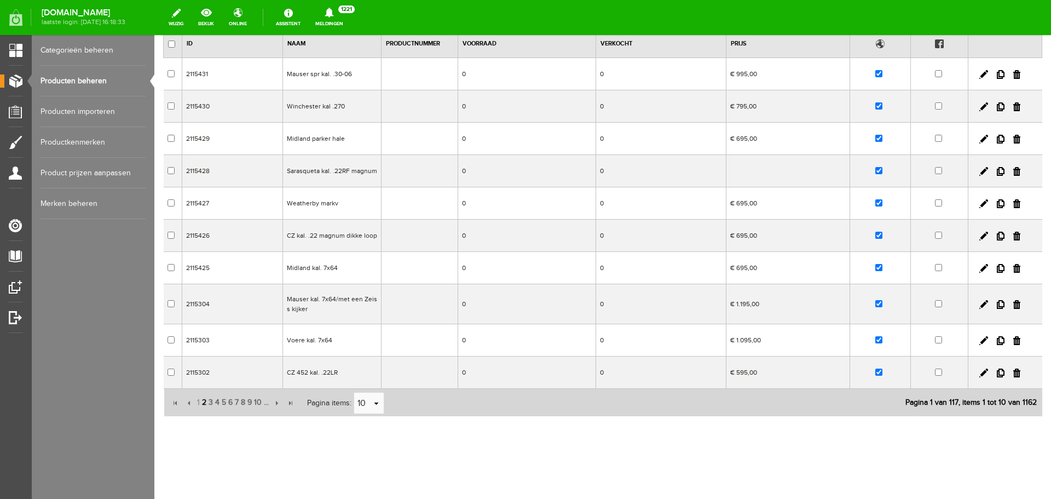
click at [204, 399] on span "2" at bounding box center [204, 402] width 7 height 22
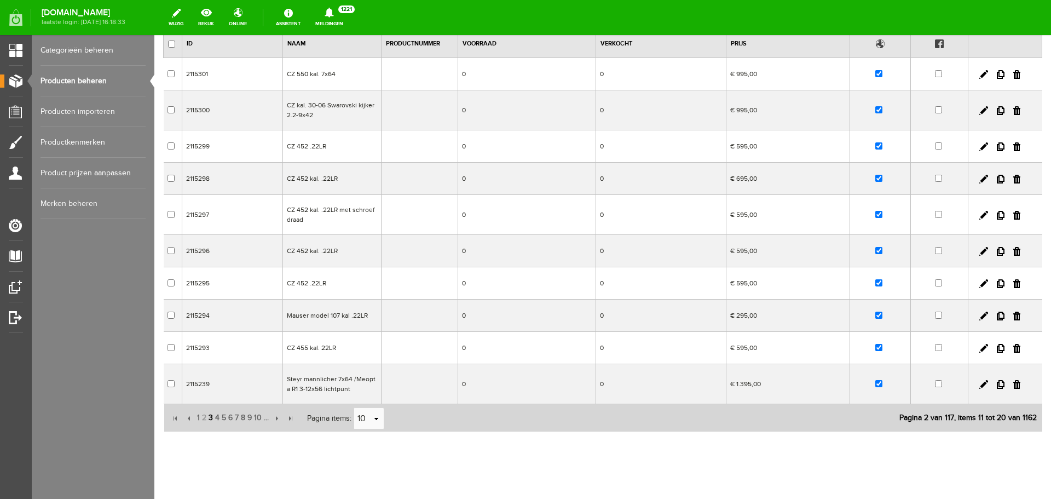
click at [210, 419] on span "3" at bounding box center [210, 418] width 7 height 22
